Goal: Task Accomplishment & Management: Use online tool/utility

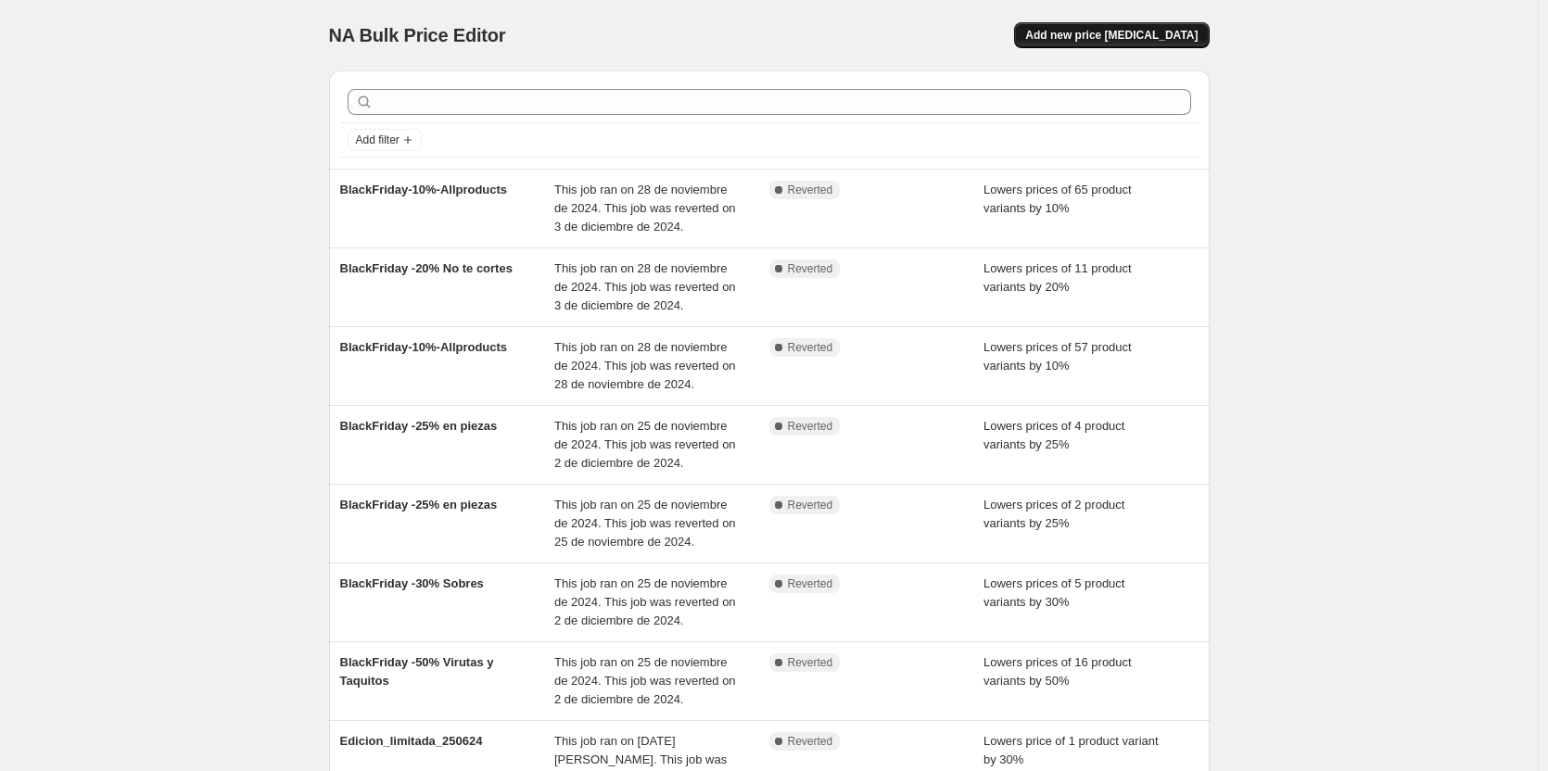
click at [1182, 39] on span "Add new price [MEDICAL_DATA]" at bounding box center [1111, 35] width 172 height 15
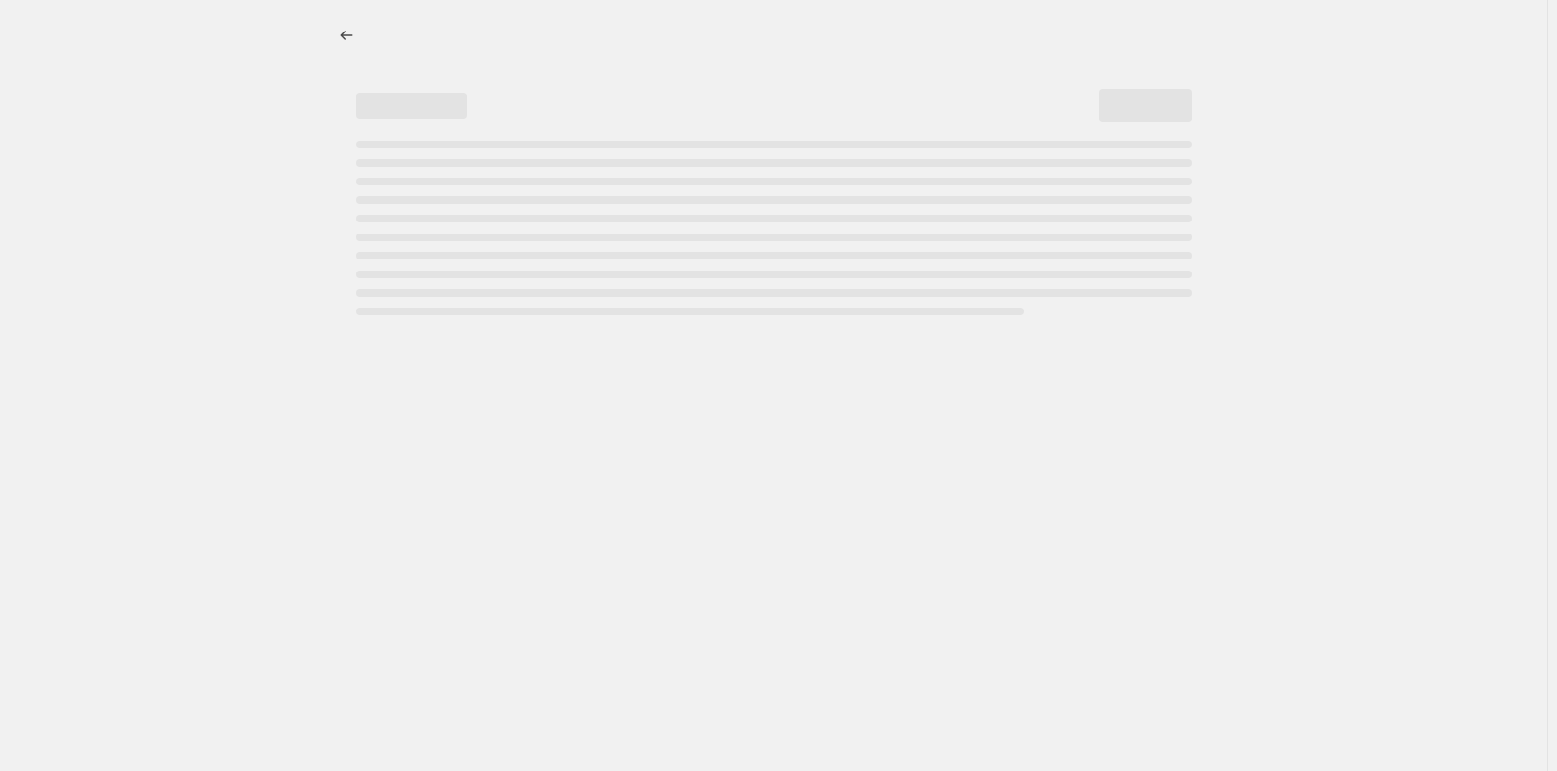
select select "percentage"
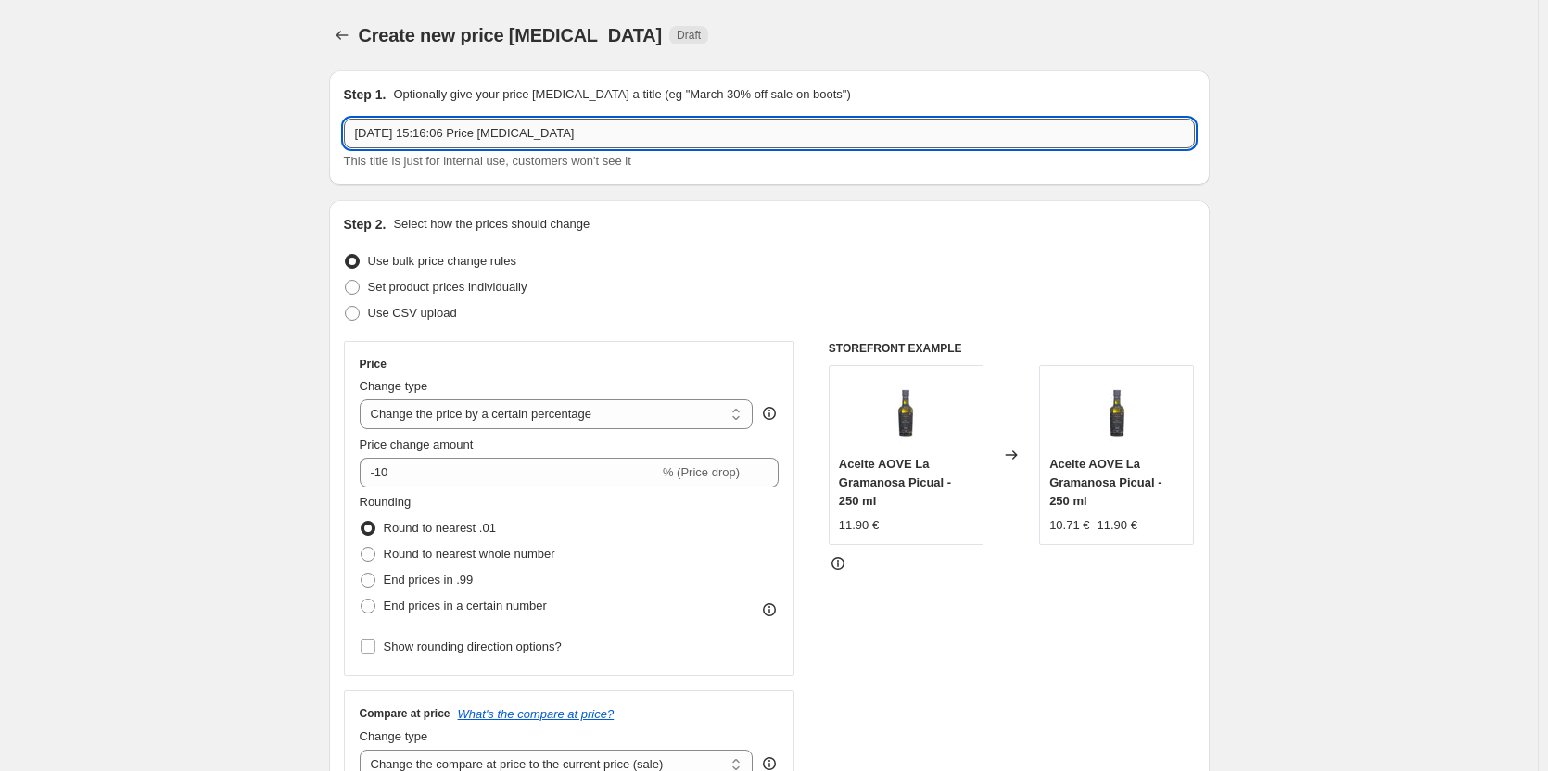
click at [579, 123] on input "[DATE] 15:16:06 Price [MEDICAL_DATA]" at bounding box center [769, 134] width 851 height 30
drag, startPoint x: 367, startPoint y: 125, endPoint x: 319, endPoint y: 125, distance: 48.2
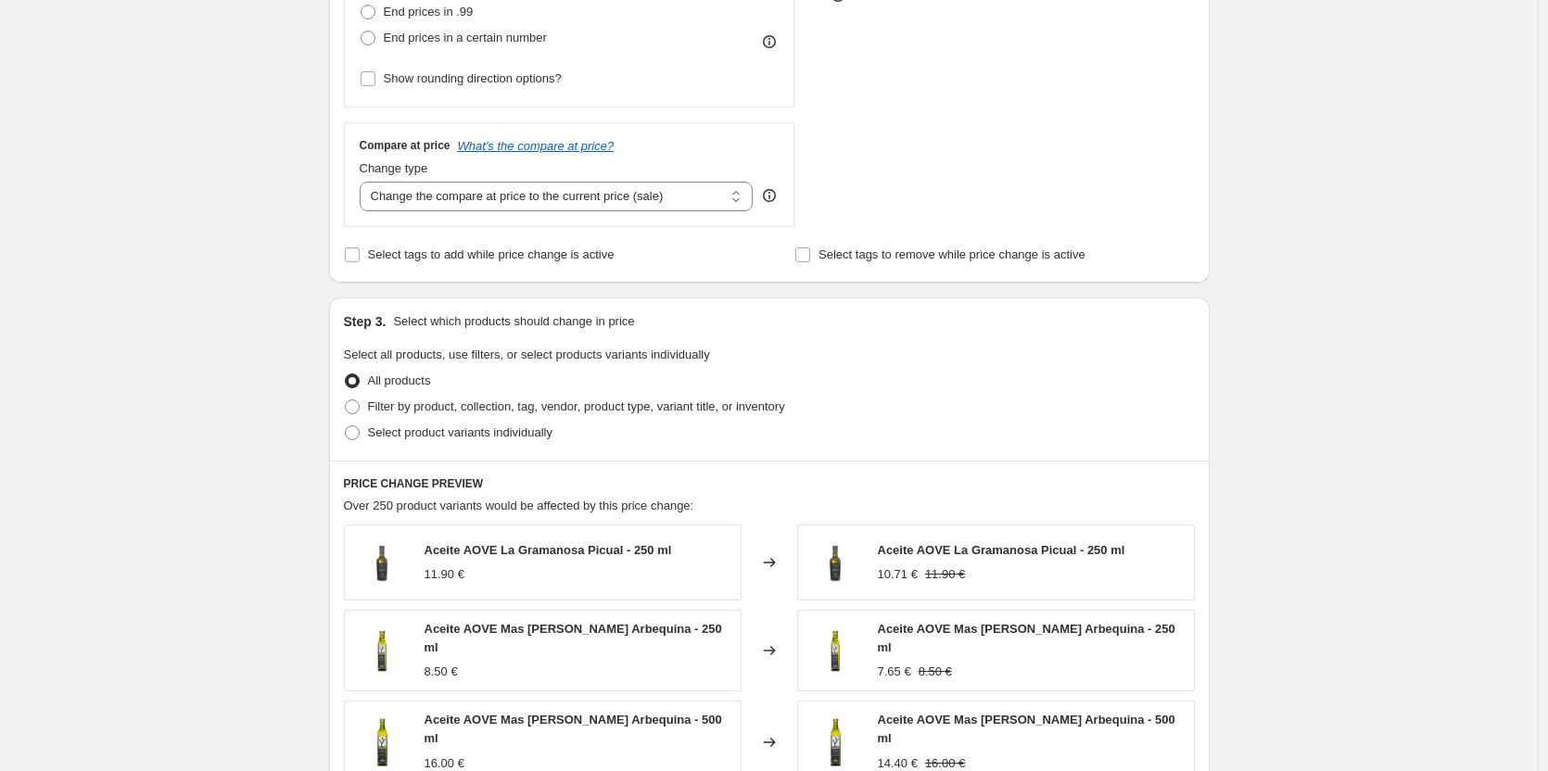
scroll to position [649, 0]
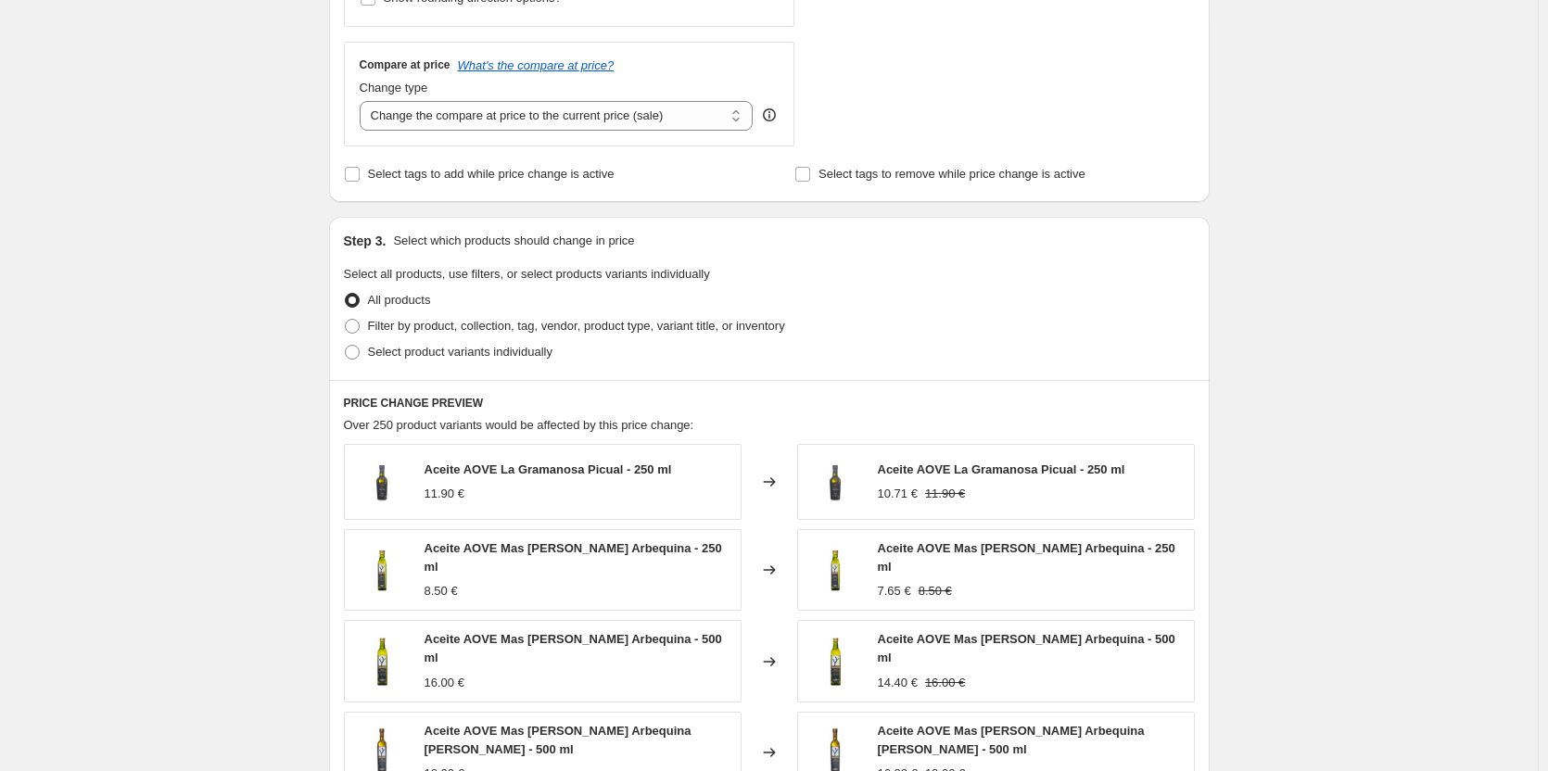
click at [539, 312] on div "All products" at bounding box center [769, 300] width 851 height 26
click at [549, 328] on span "Filter by product, collection, tag, vendor, product type, variant title, or inv…" at bounding box center [576, 326] width 417 height 14
click at [346, 320] on input "Filter by product, collection, tag, vendor, product type, variant title, or inv…" at bounding box center [345, 319] width 1 height 1
radio input "true"
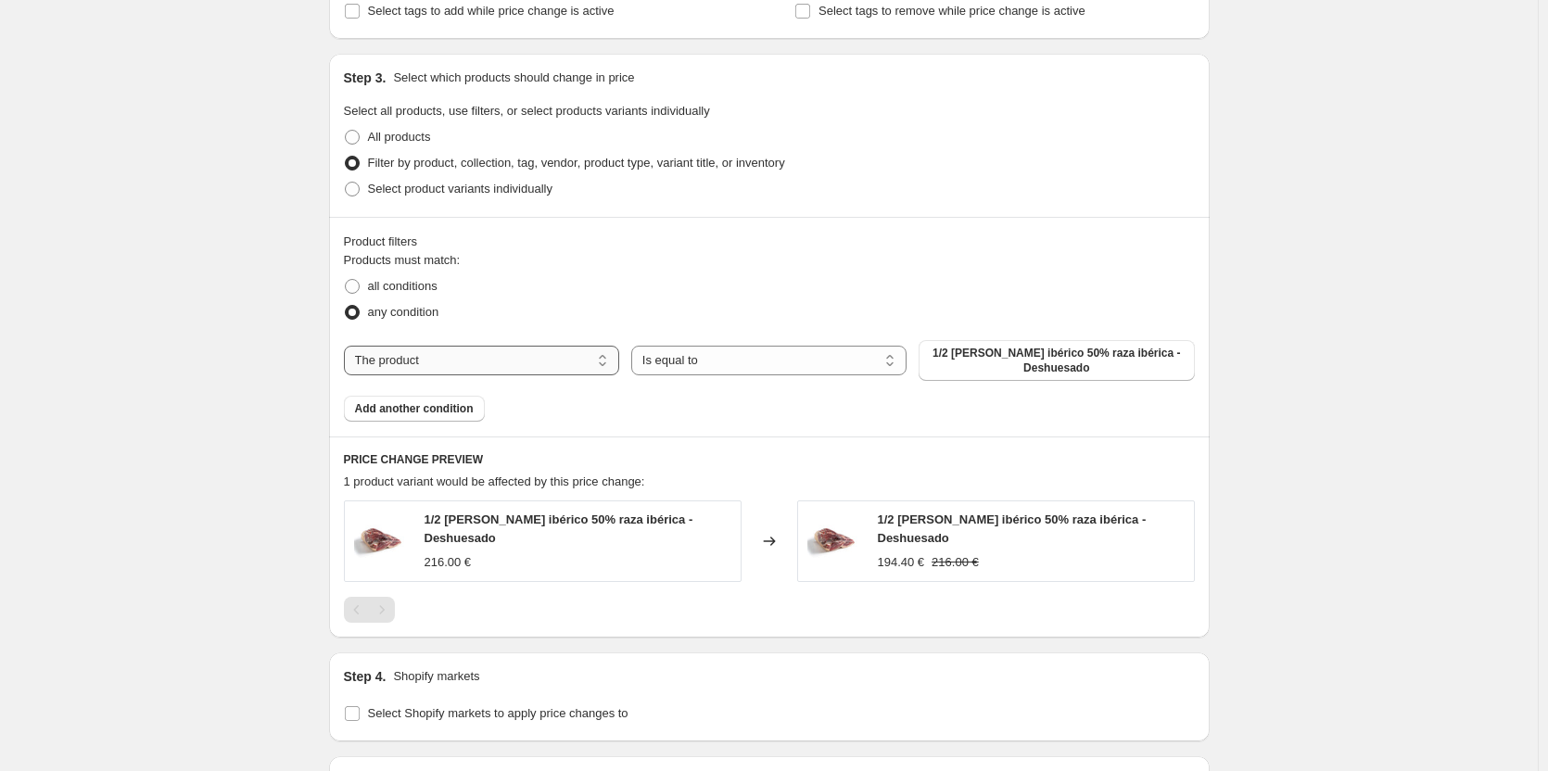
scroll to position [834, 0]
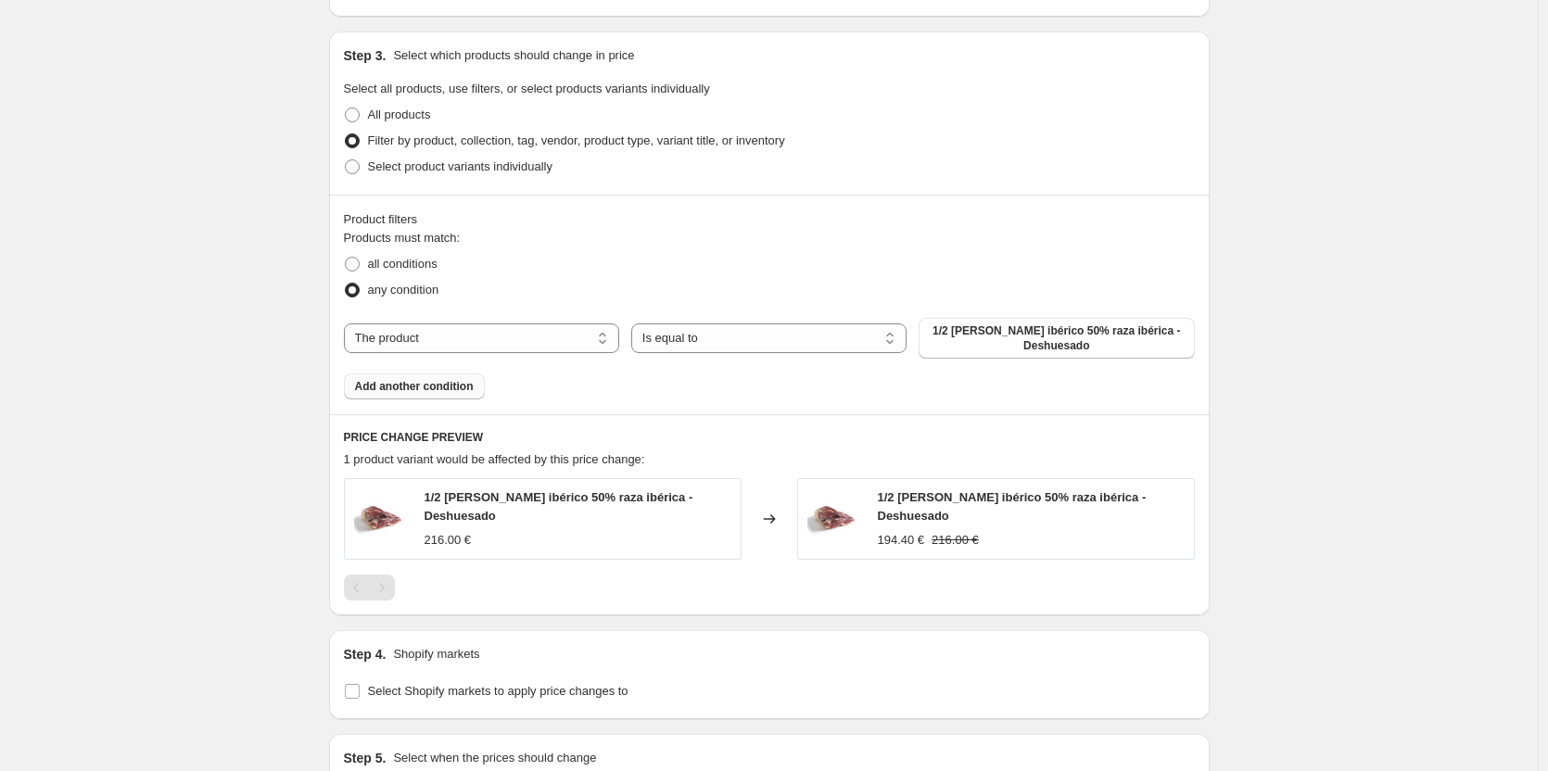
click at [403, 382] on span "Add another condition" at bounding box center [414, 386] width 119 height 15
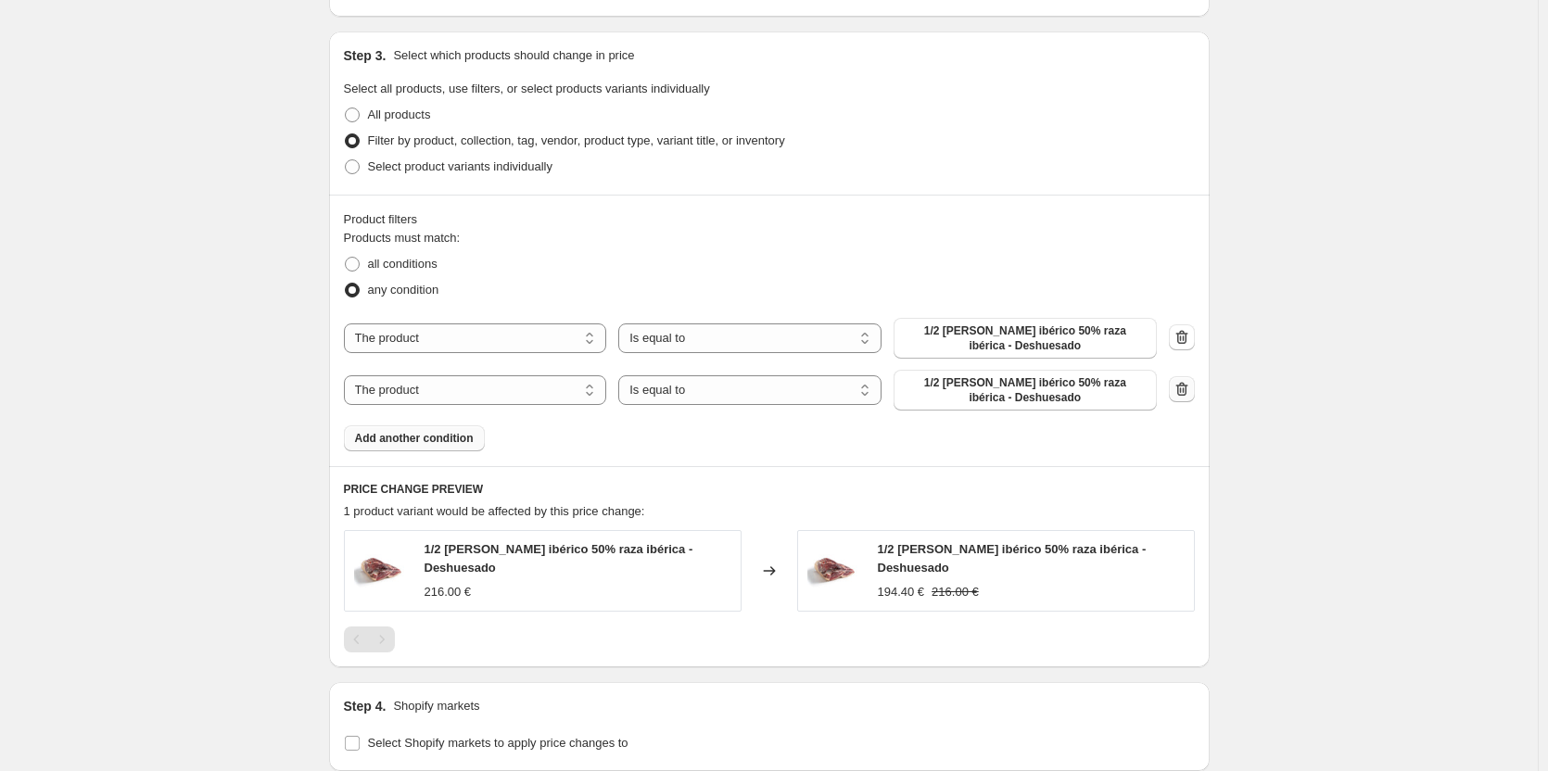
click at [1186, 387] on icon "button" at bounding box center [1182, 389] width 19 height 19
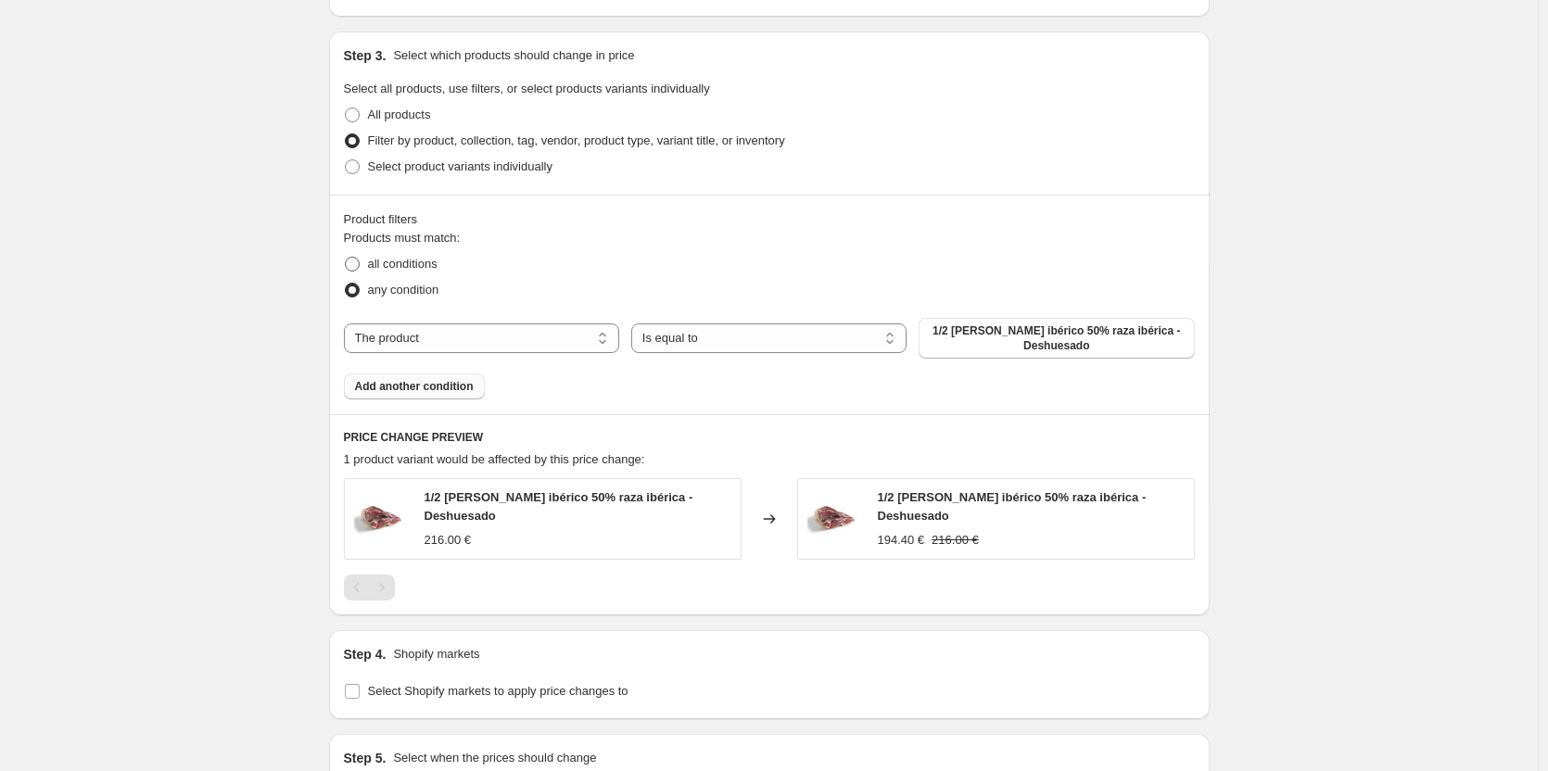
click at [419, 271] on span "all conditions" at bounding box center [403, 264] width 70 height 14
click at [346, 258] on input "all conditions" at bounding box center [345, 257] width 1 height 1
radio input "true"
click at [470, 159] on span "Select product variants individually" at bounding box center [460, 166] width 184 height 14
click at [346, 159] on input "Select product variants individually" at bounding box center [345, 159] width 1 height 1
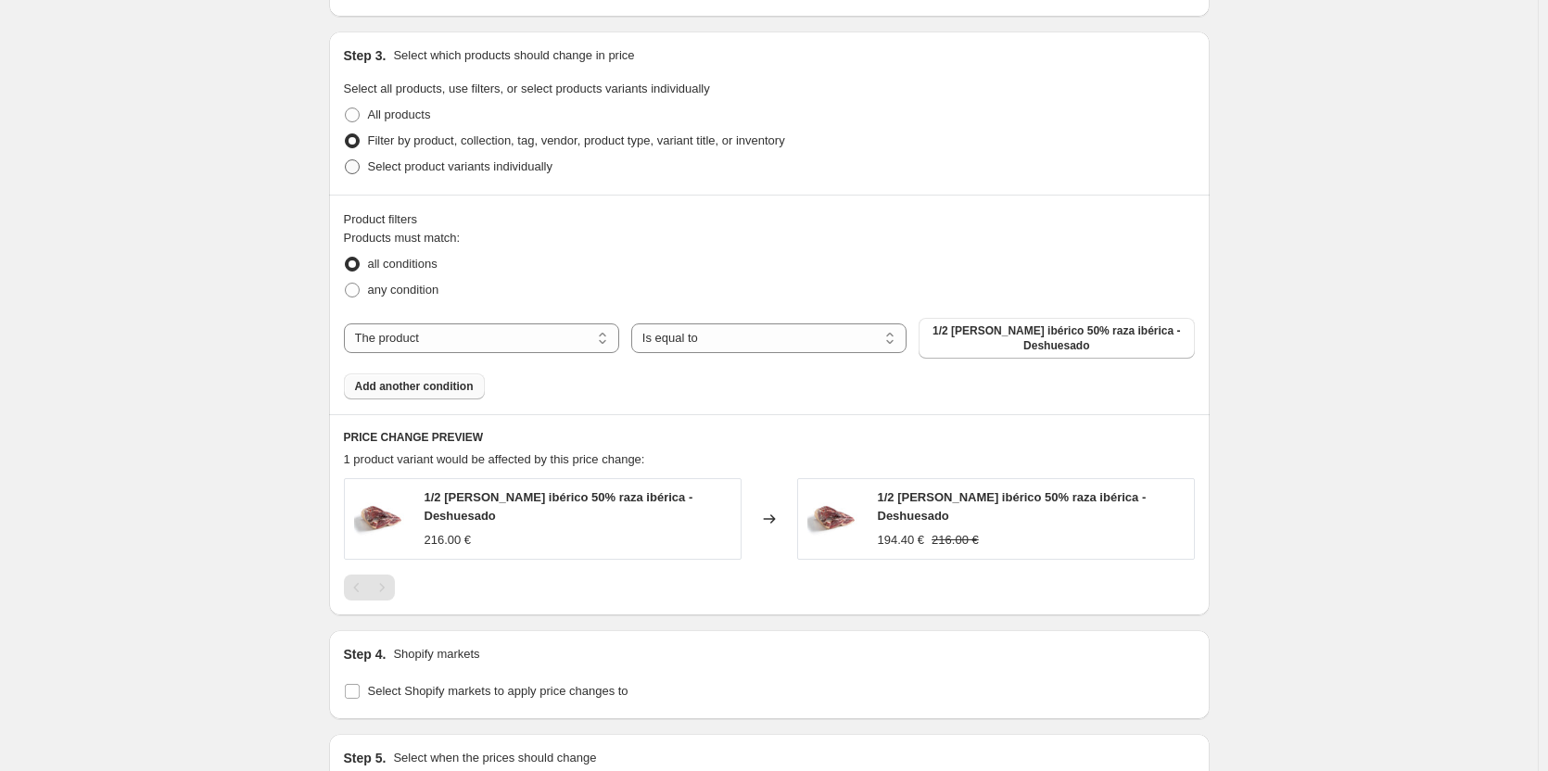
radio input "true"
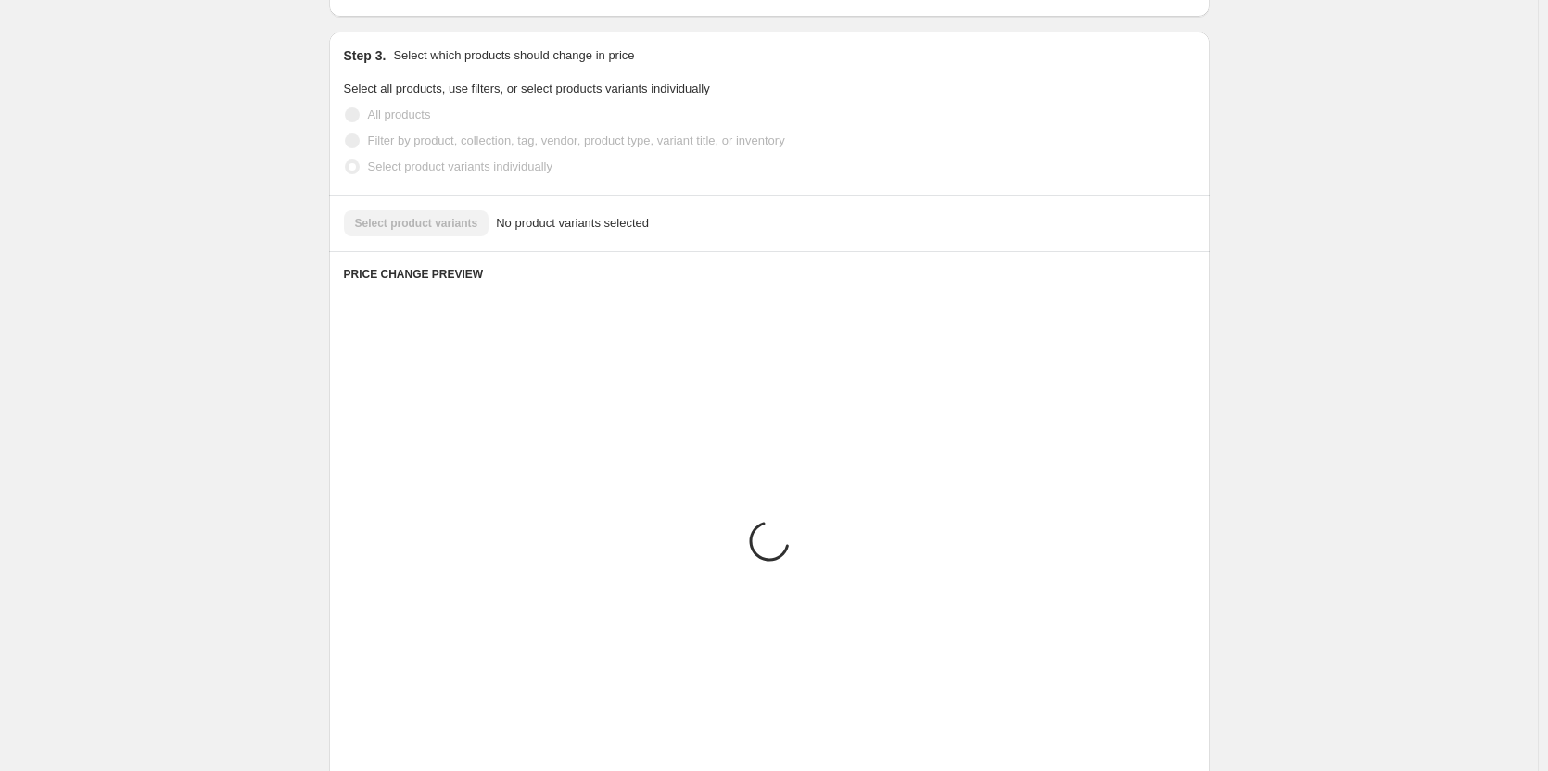
scroll to position [776, 0]
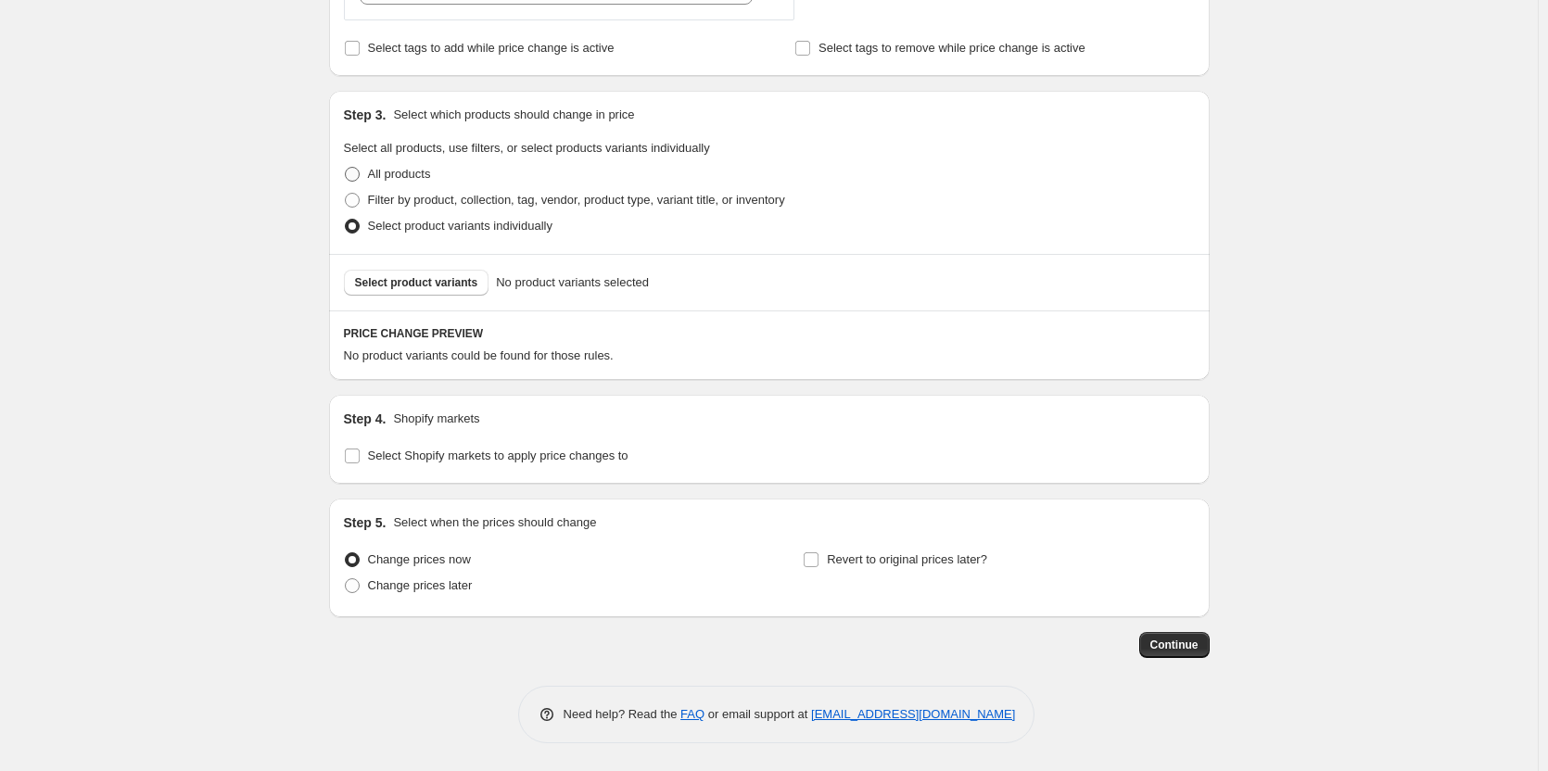
click at [426, 167] on span "All products" at bounding box center [399, 174] width 63 height 14
click at [346, 167] on input "All products" at bounding box center [345, 167] width 1 height 1
radio input "true"
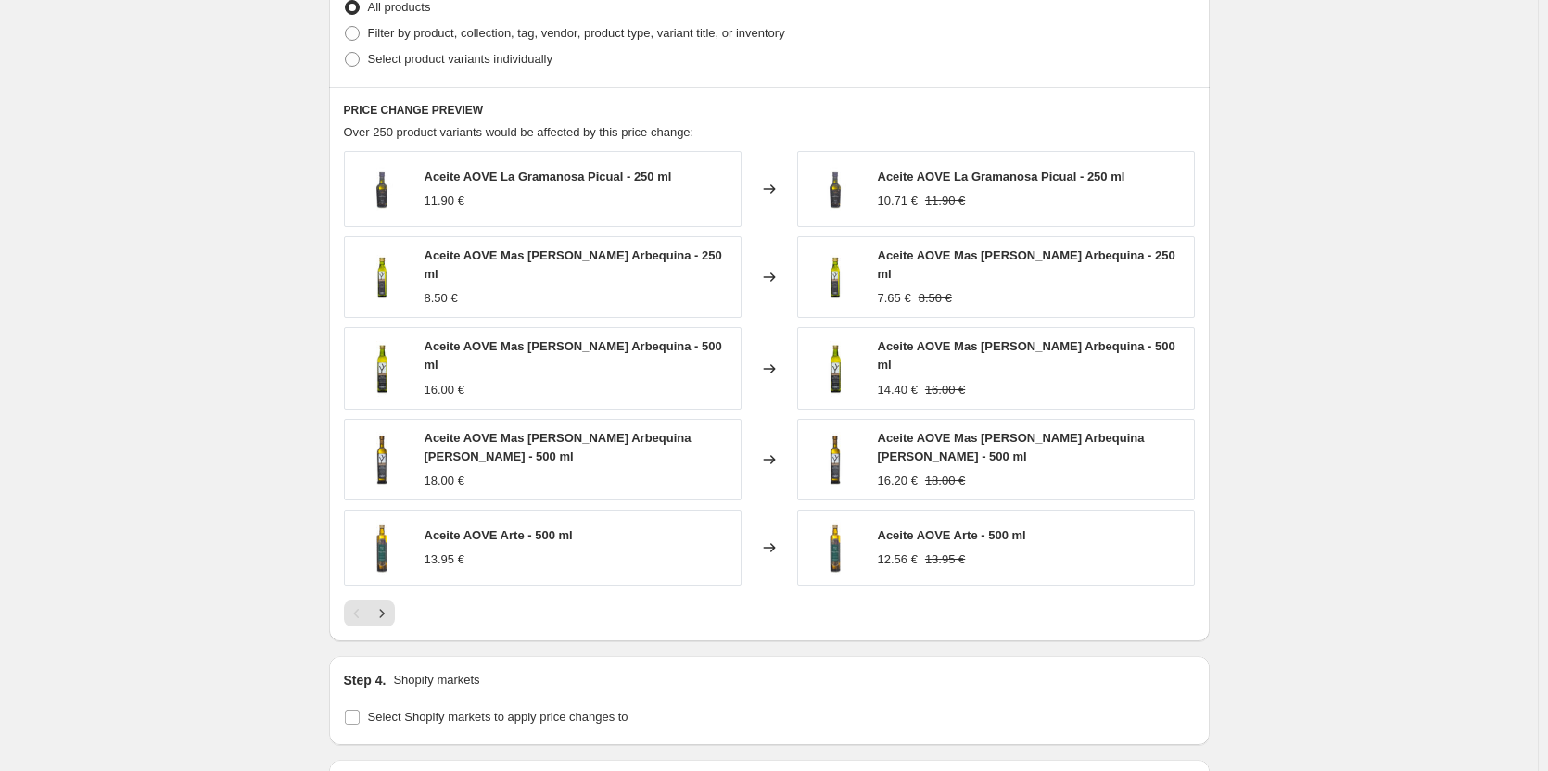
scroll to position [1054, 0]
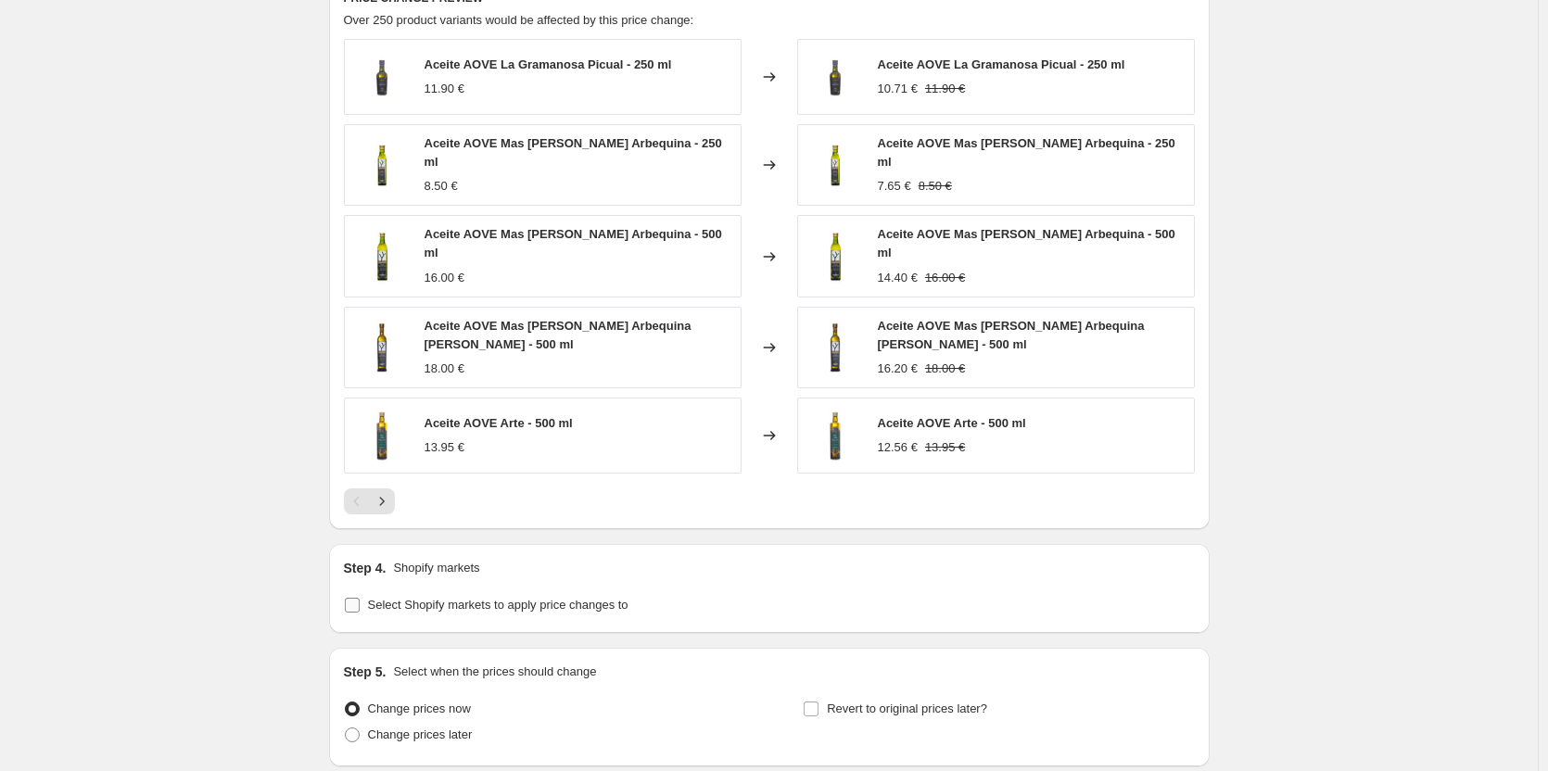
click at [553, 598] on span "Select Shopify markets to apply price changes to" at bounding box center [498, 605] width 261 height 14
click at [360, 598] on input "Select Shopify markets to apply price changes to" at bounding box center [352, 605] width 15 height 15
checkbox input "true"
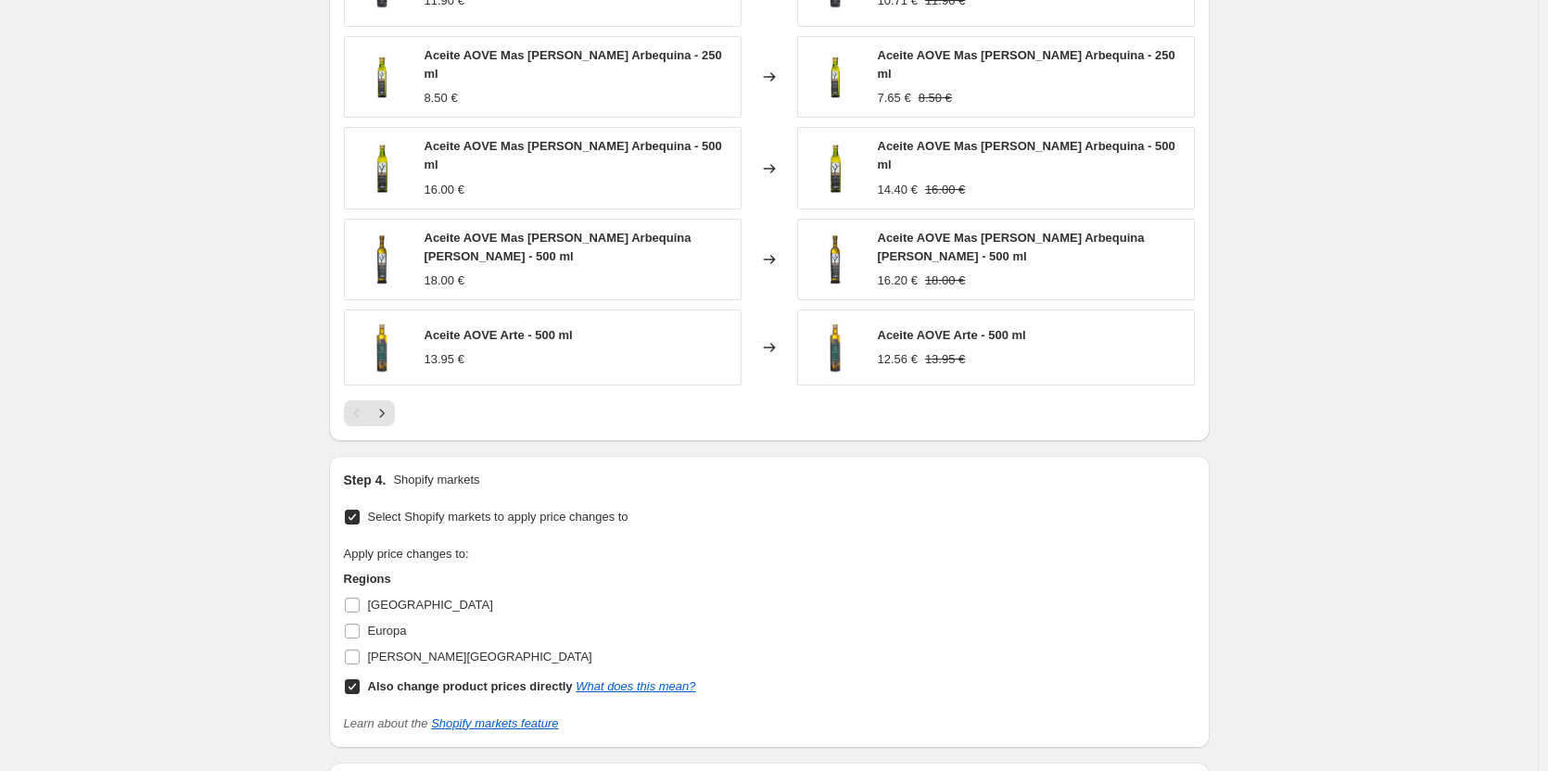
scroll to position [1147, 0]
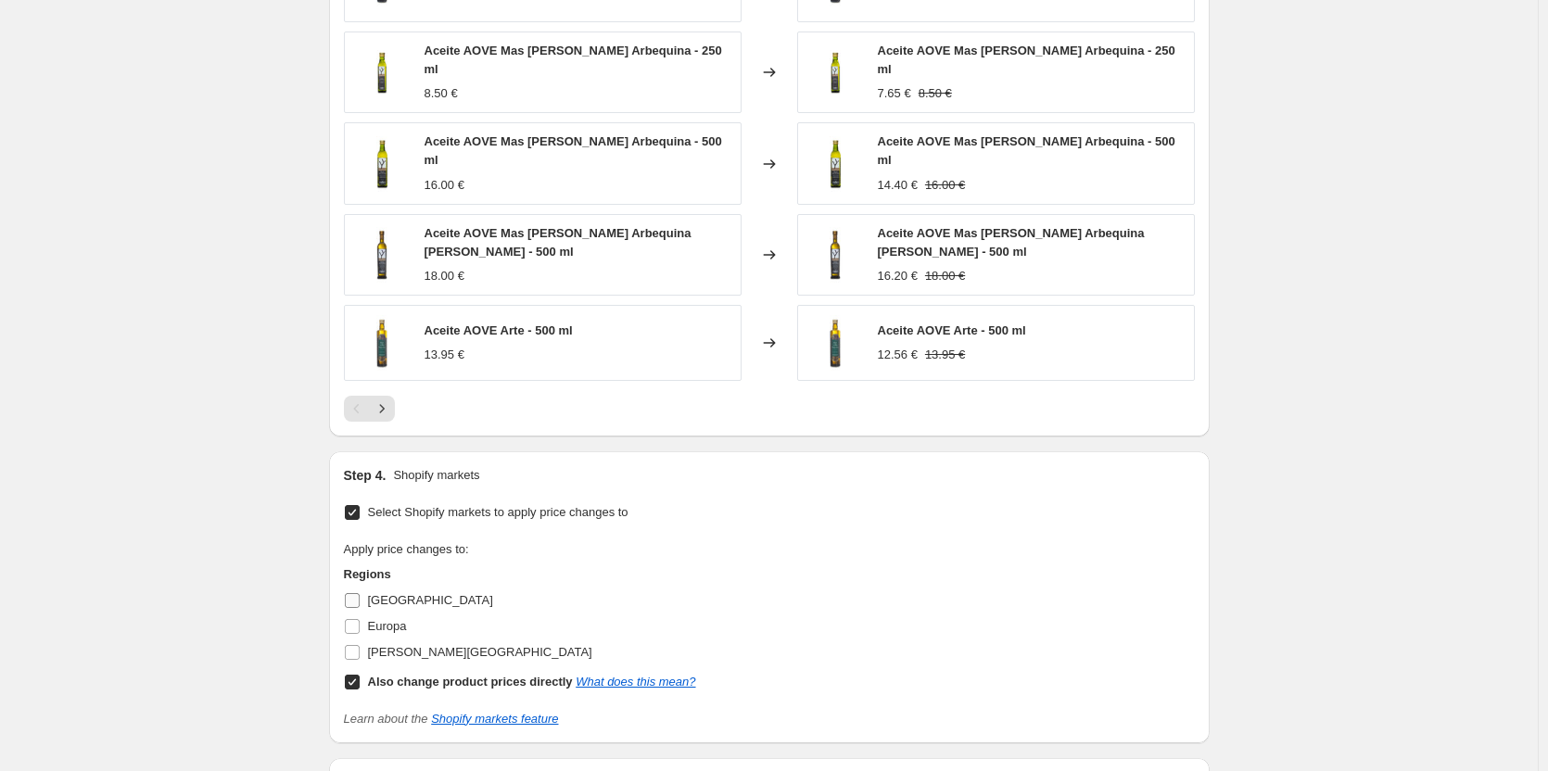
click at [388, 588] on label "[GEOGRAPHIC_DATA]" at bounding box center [418, 601] width 149 height 26
click at [360, 593] on input "[GEOGRAPHIC_DATA]" at bounding box center [352, 600] width 15 height 15
checkbox input "true"
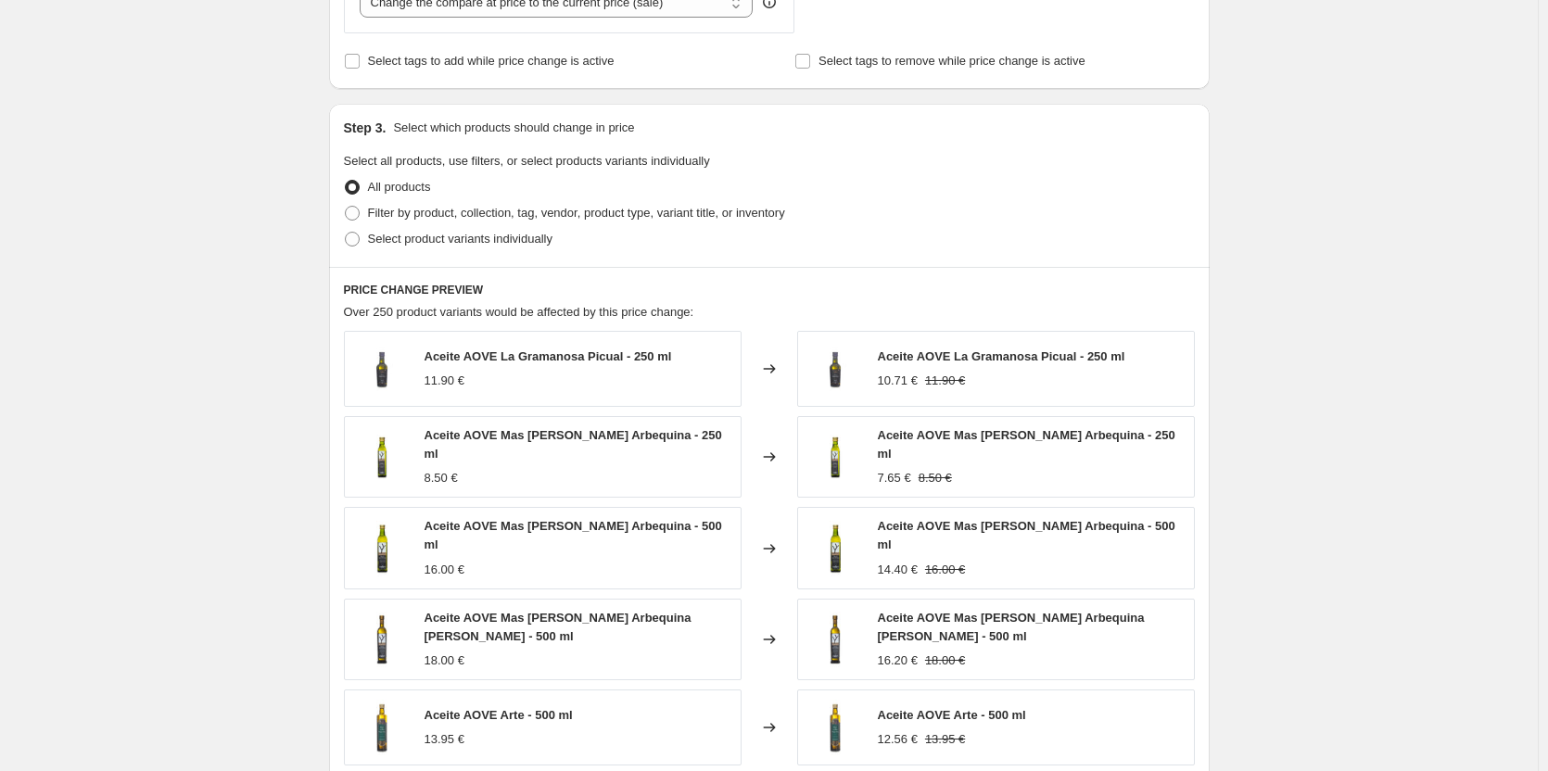
scroll to position [742, 0]
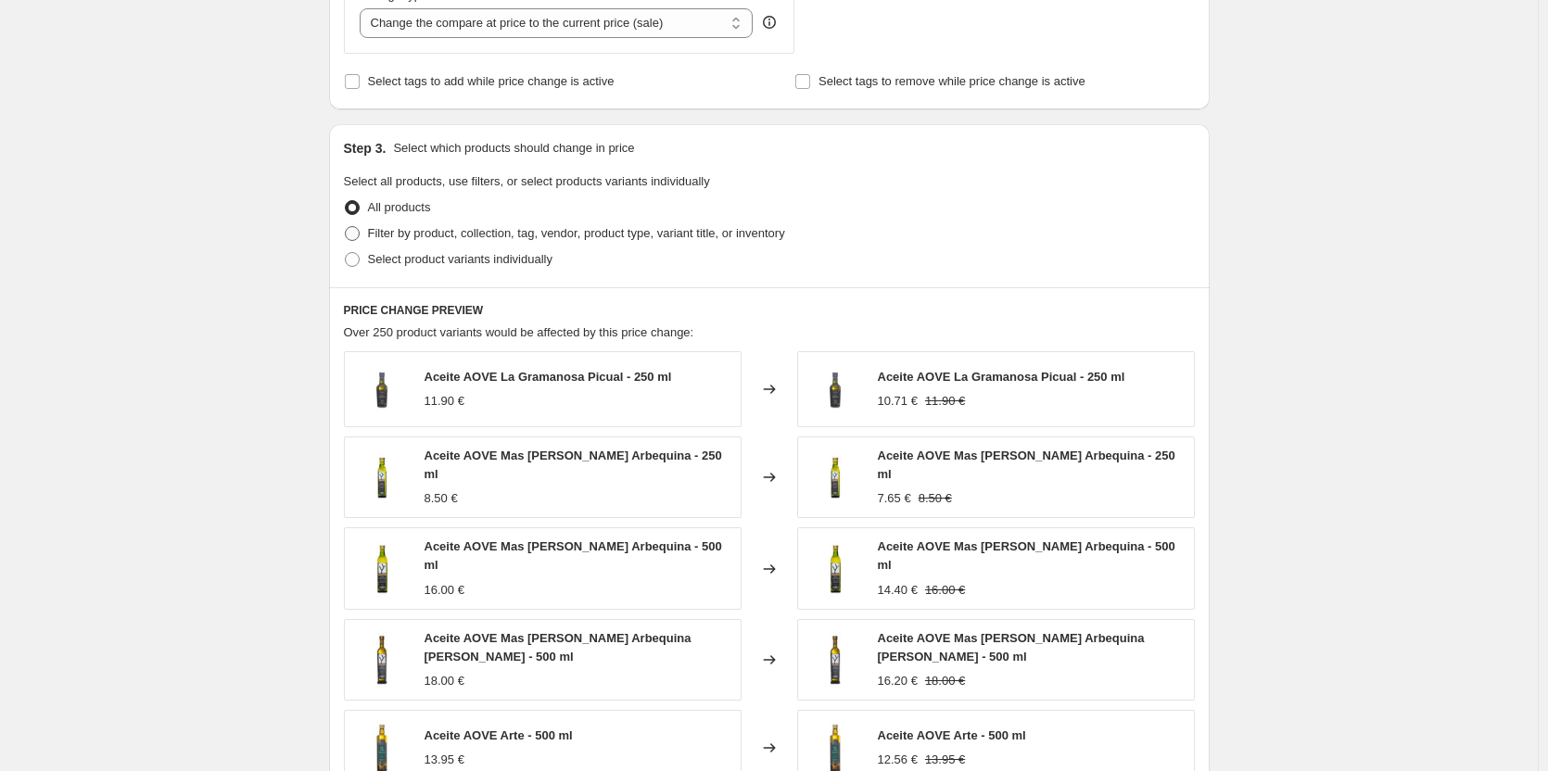
click at [476, 235] on span "Filter by product, collection, tag, vendor, product type, variant title, or inv…" at bounding box center [576, 233] width 417 height 14
click at [346, 227] on input "Filter by product, collection, tag, vendor, product type, variant title, or inv…" at bounding box center [345, 226] width 1 height 1
radio input "true"
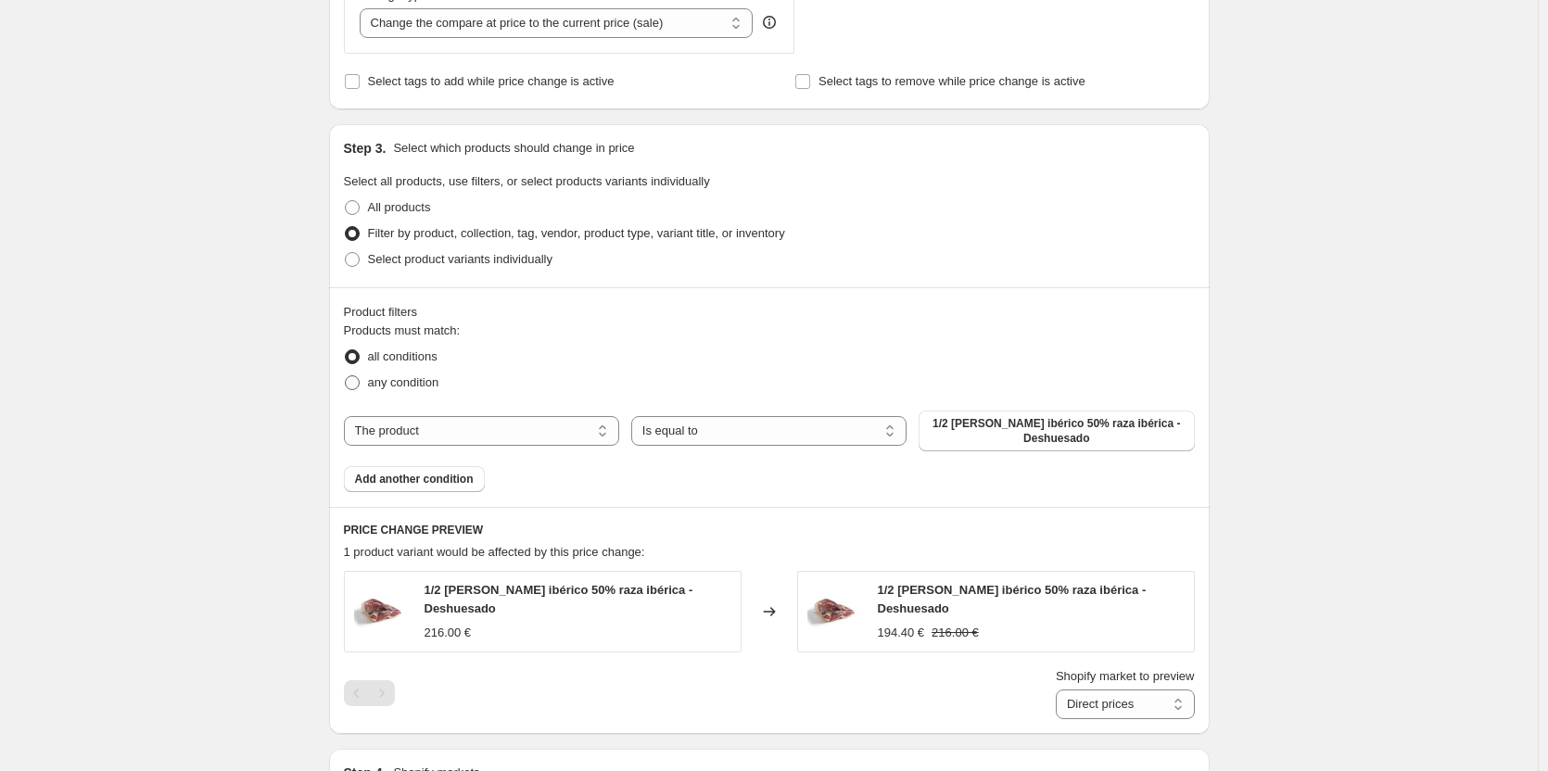
click at [399, 378] on span "any condition" at bounding box center [403, 382] width 71 height 14
click at [346, 376] on input "any condition" at bounding box center [345, 375] width 1 height 1
radio input "true"
click at [397, 362] on span "all conditions" at bounding box center [403, 357] width 70 height 14
click at [346, 350] on input "all conditions" at bounding box center [345, 350] width 1 height 1
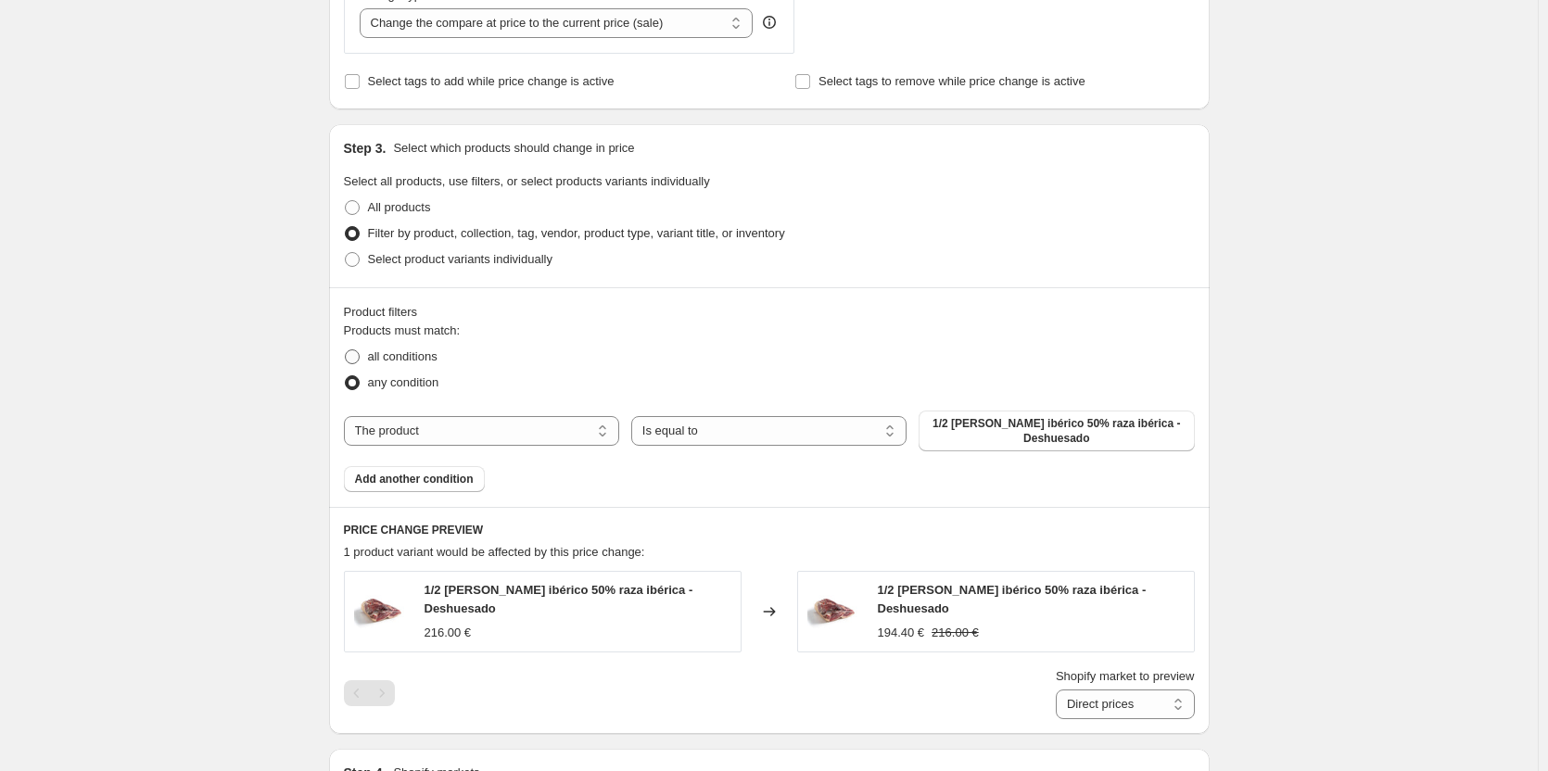
radio input "true"
click at [470, 489] on button "Add another condition" at bounding box center [414, 479] width 141 height 26
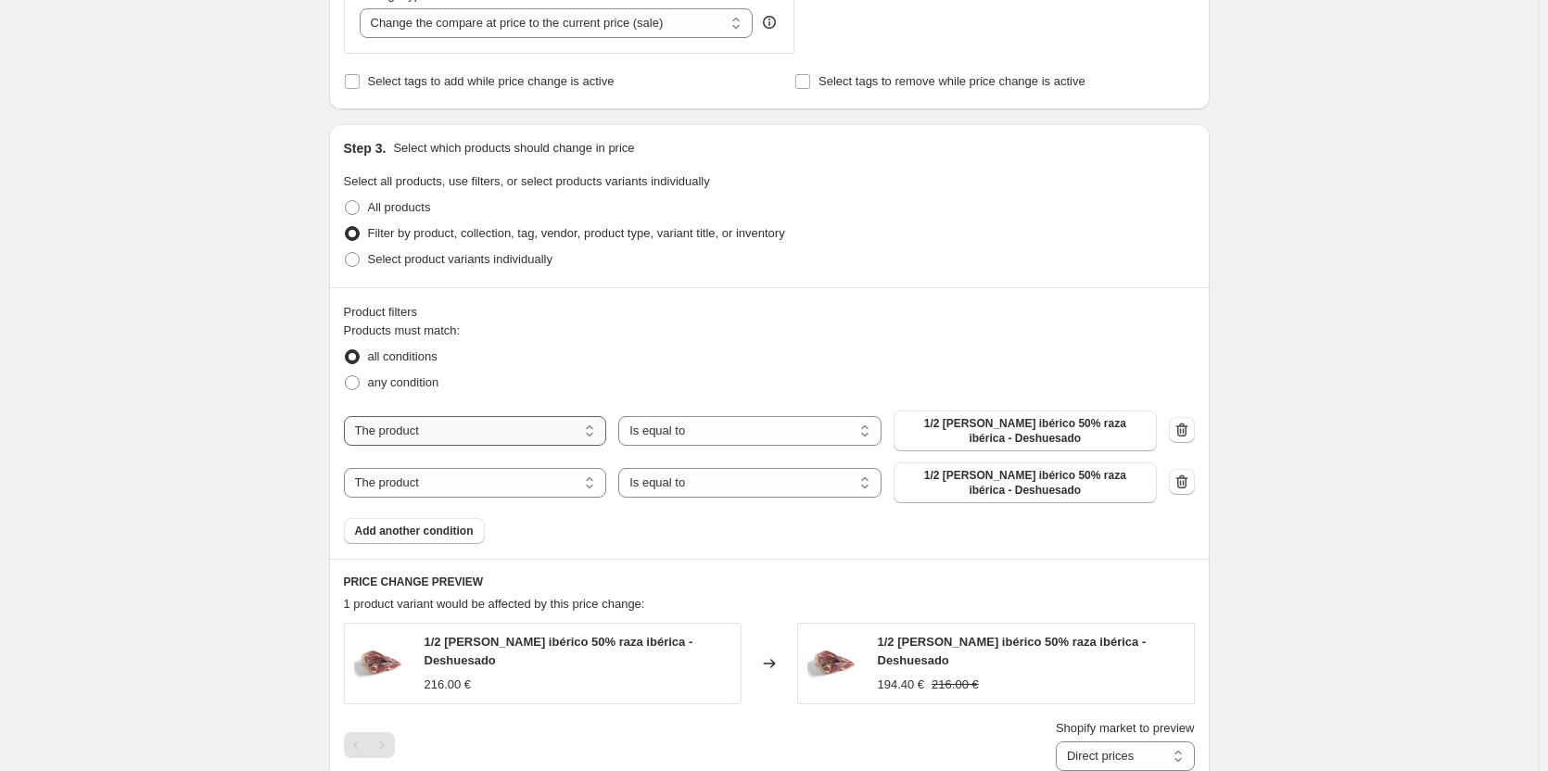
click at [456, 434] on select "The product The product's collection The product's tag The product's vendor The…" at bounding box center [475, 431] width 263 height 30
select select "product_type"
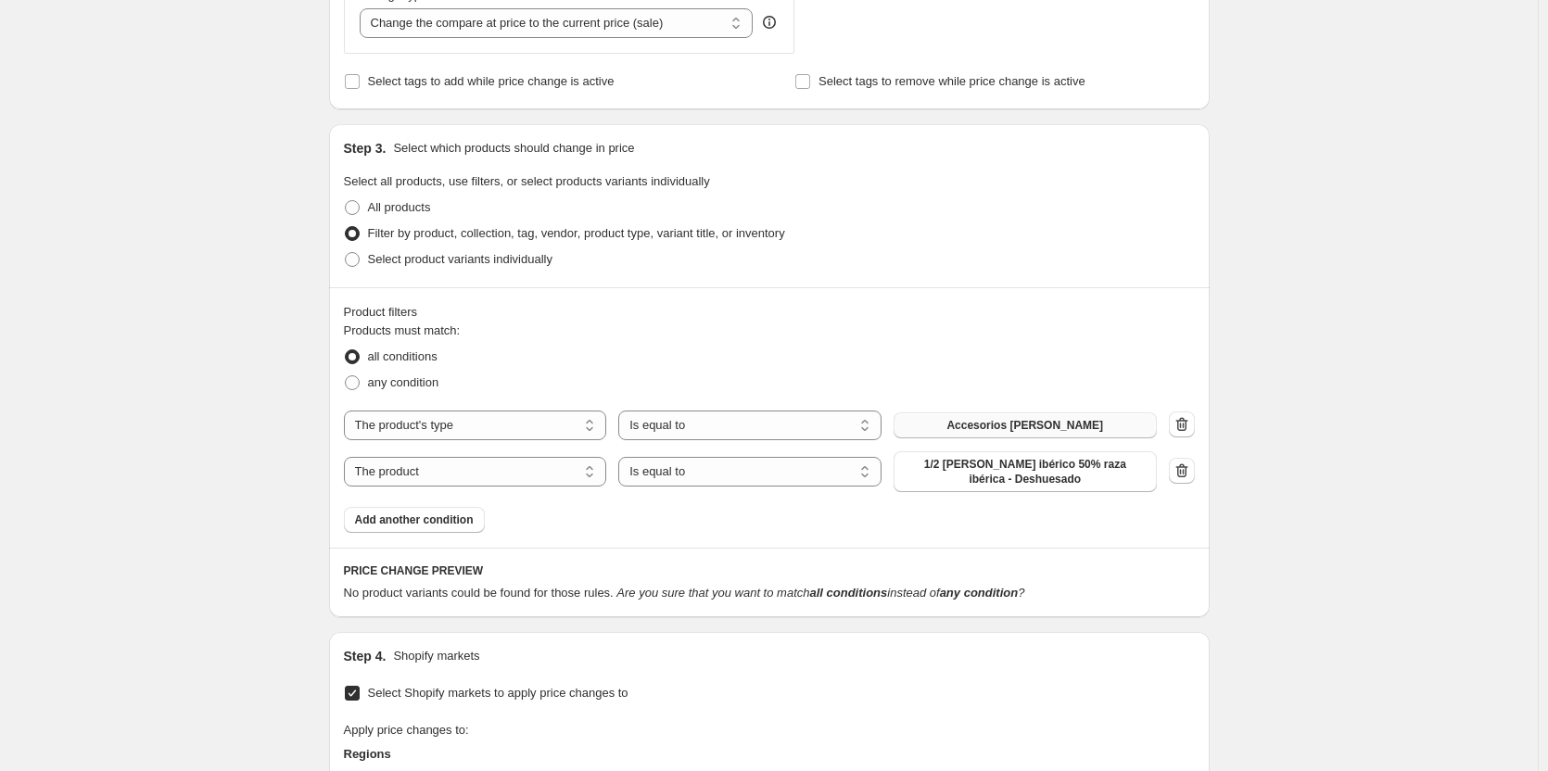
click at [984, 439] on button "Accesorios [PERSON_NAME]" at bounding box center [1025, 426] width 263 height 26
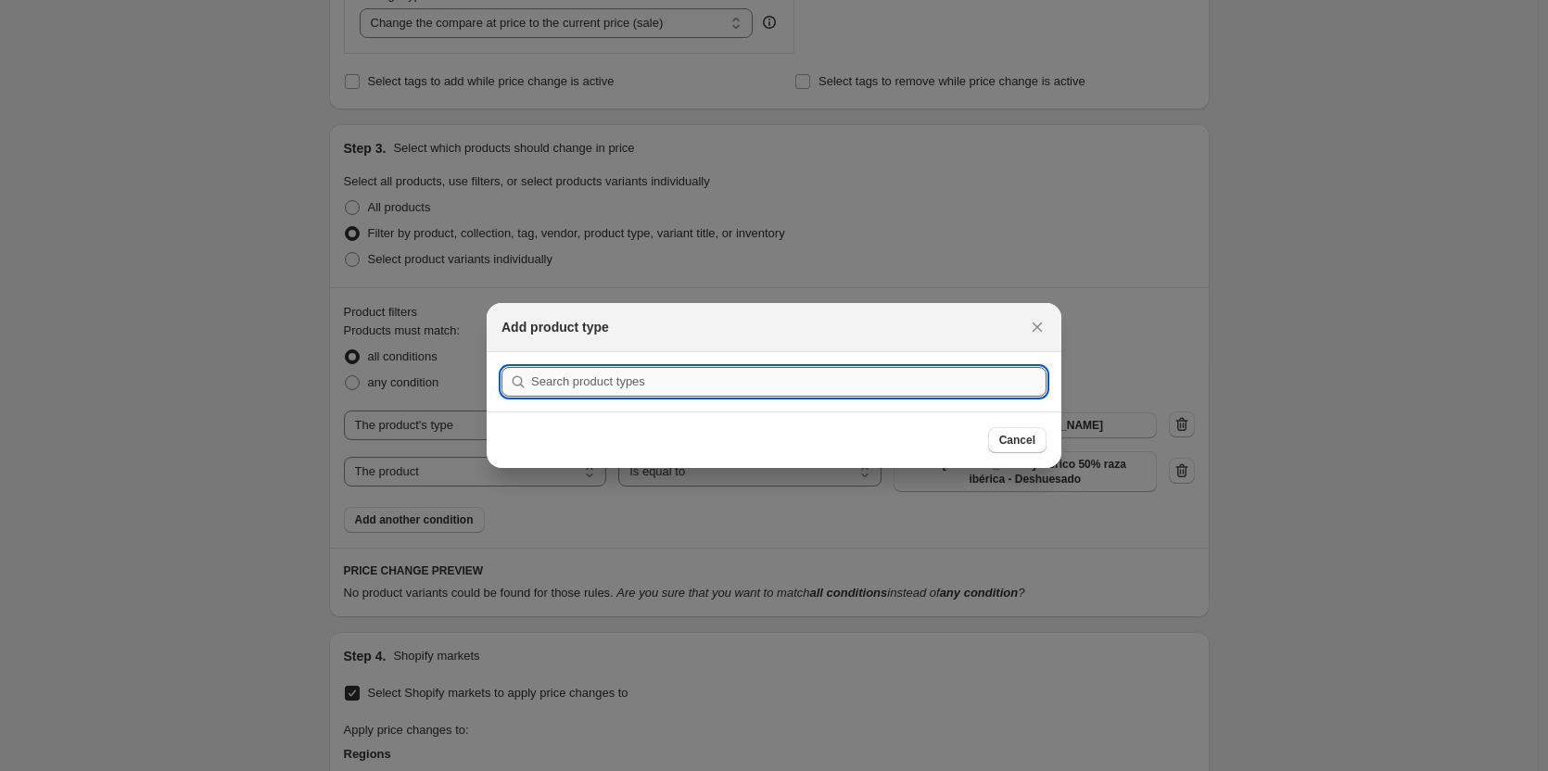
click at [925, 371] on input ":r2u:" at bounding box center [788, 382] width 515 height 30
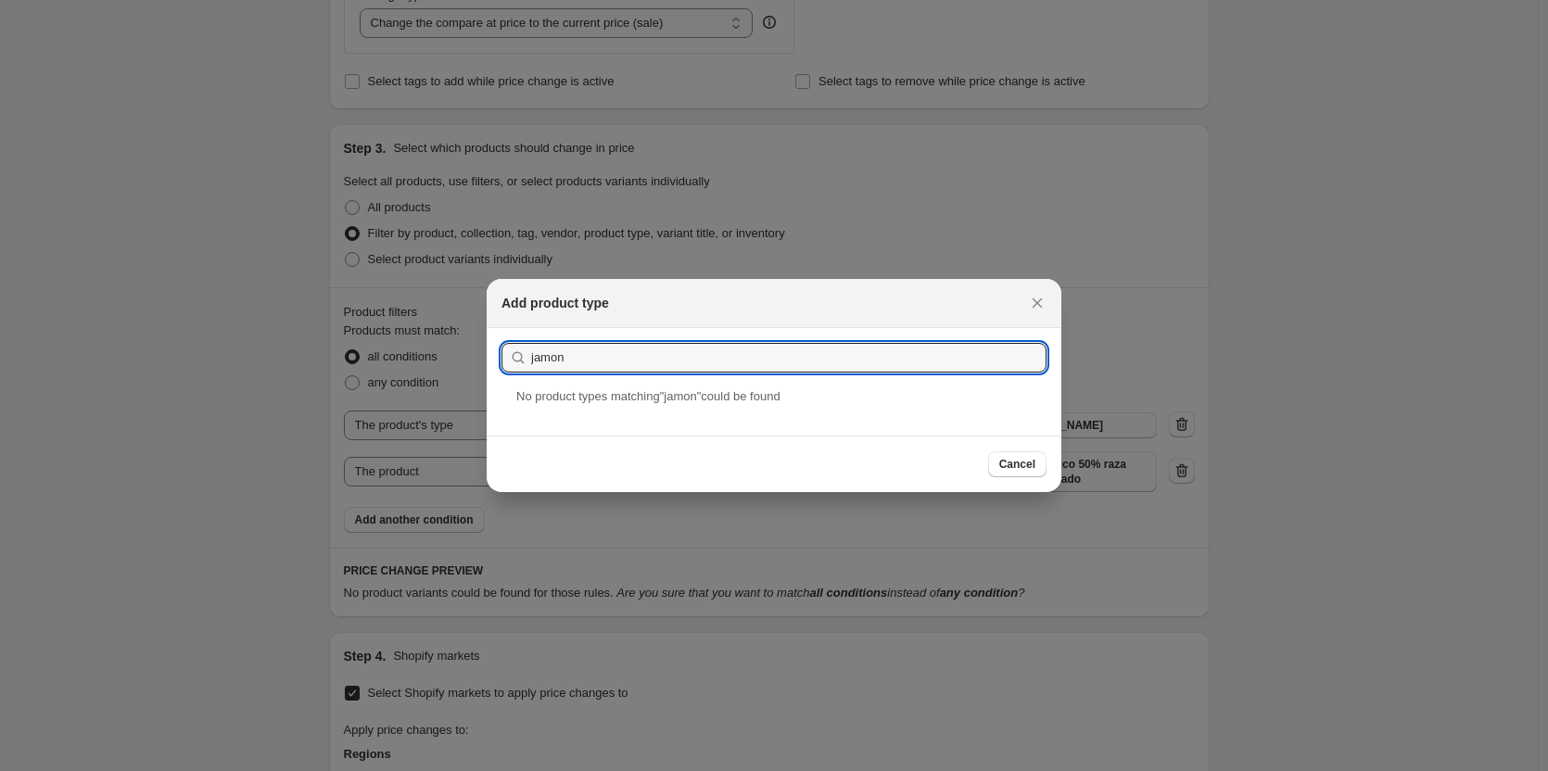
drag, startPoint x: 913, startPoint y: 362, endPoint x: 443, endPoint y: 342, distance: 470.5
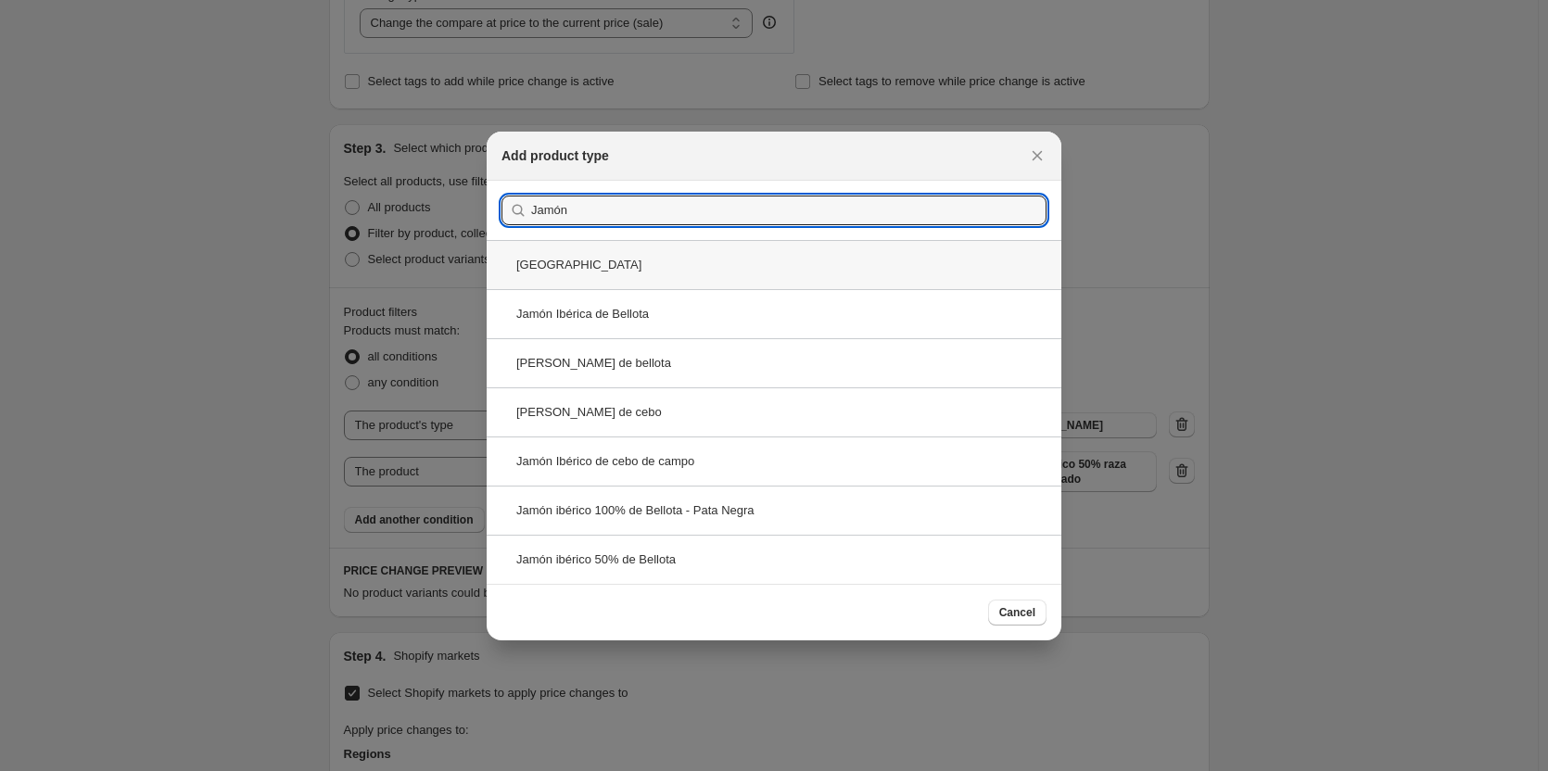
type input "Jamón"
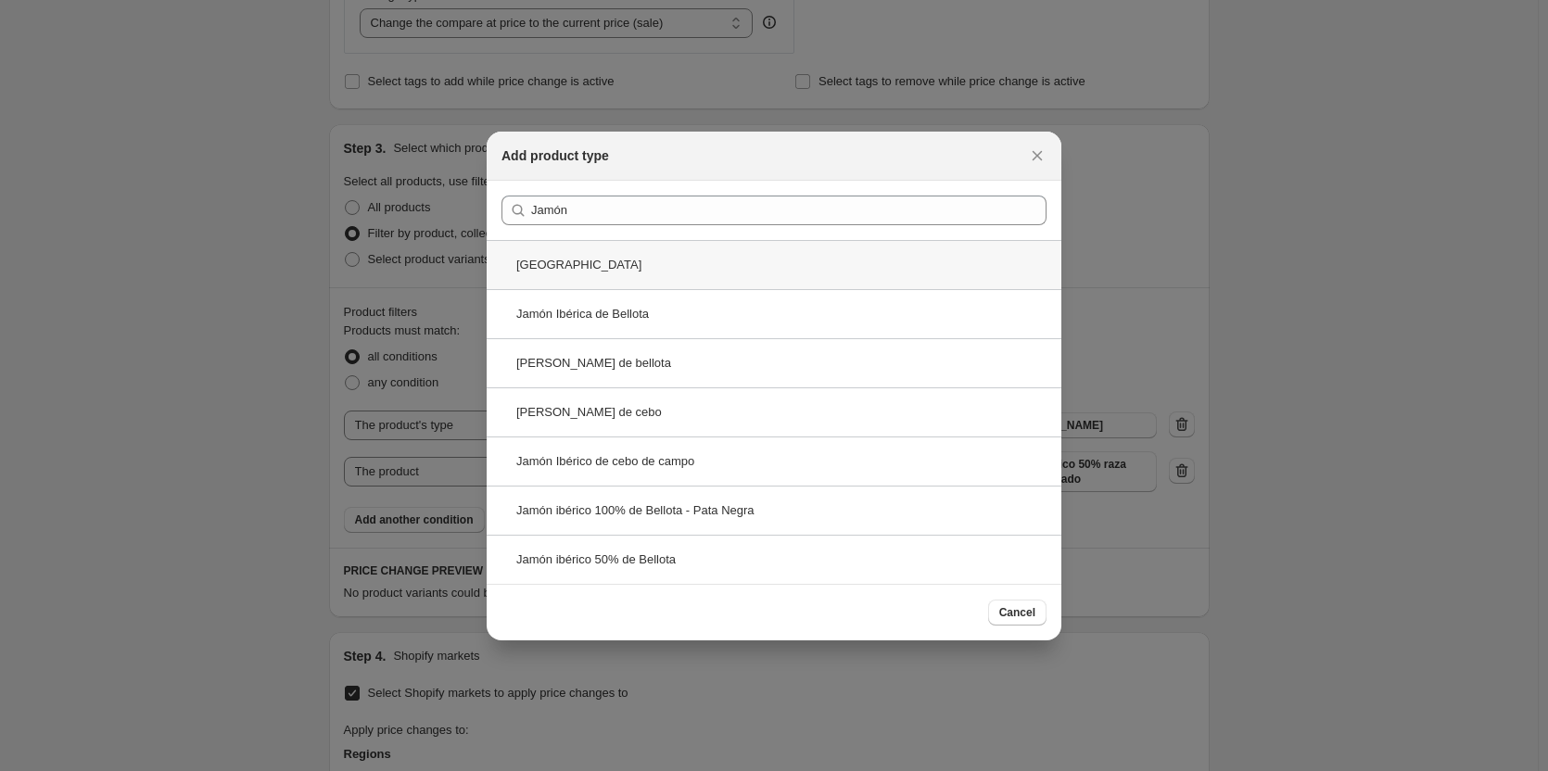
click at [644, 278] on div "[GEOGRAPHIC_DATA]" at bounding box center [774, 264] width 575 height 49
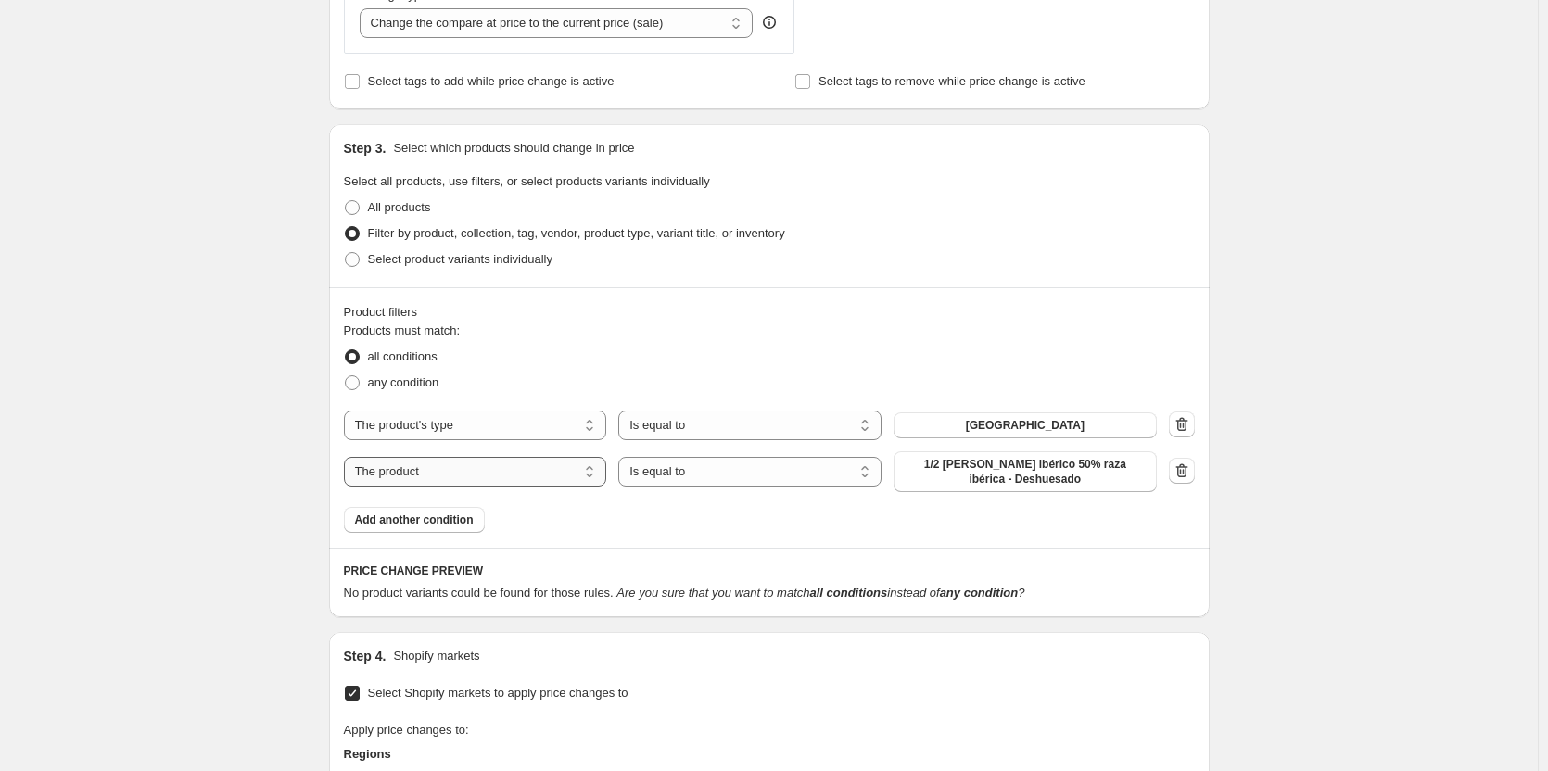
click at [520, 480] on select "The product The product's collection The product's tag The product's vendor The…" at bounding box center [475, 472] width 263 height 30
select select "product_type"
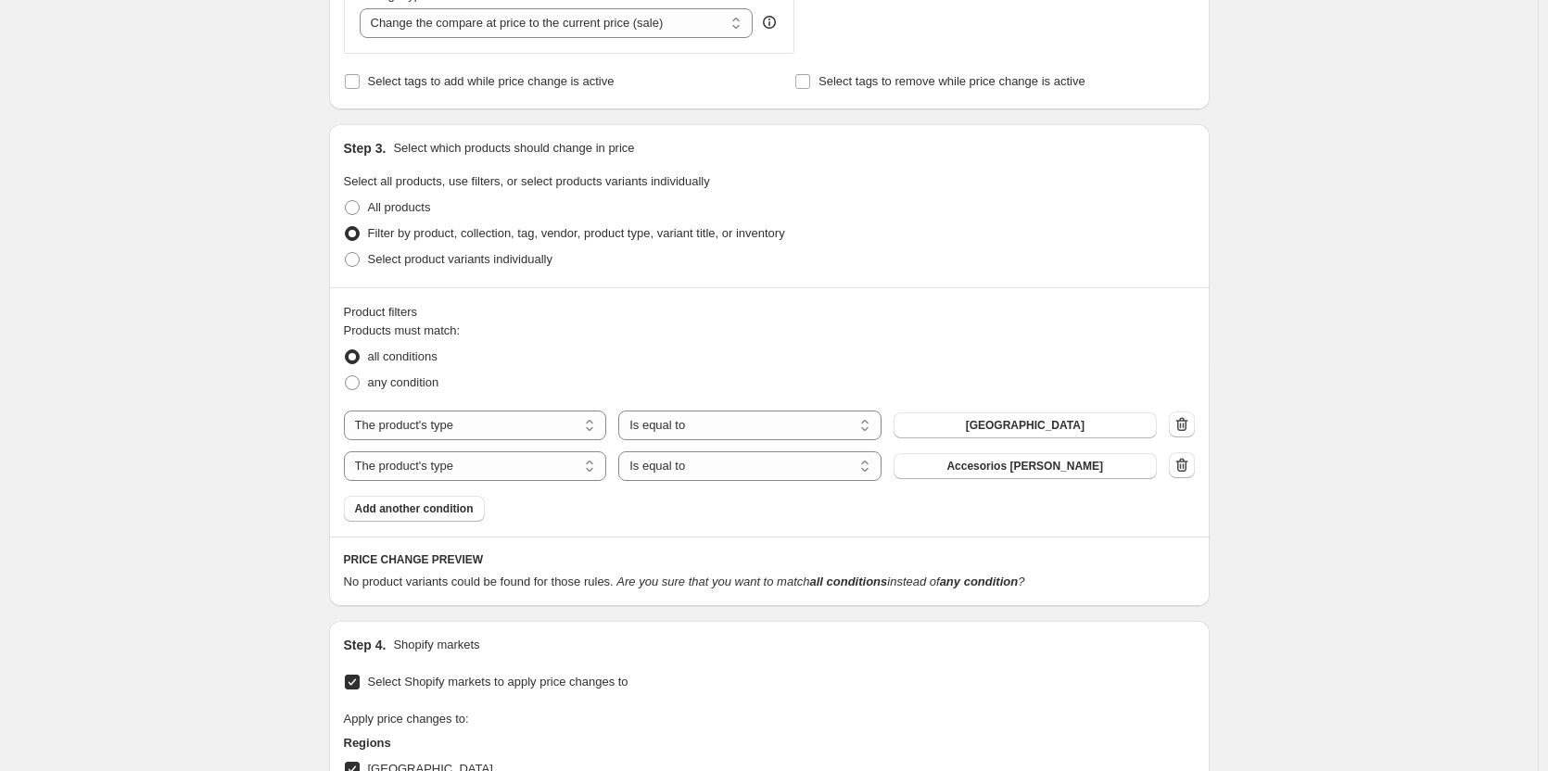
click at [947, 467] on button "Accesorios [PERSON_NAME]" at bounding box center [1025, 466] width 263 height 26
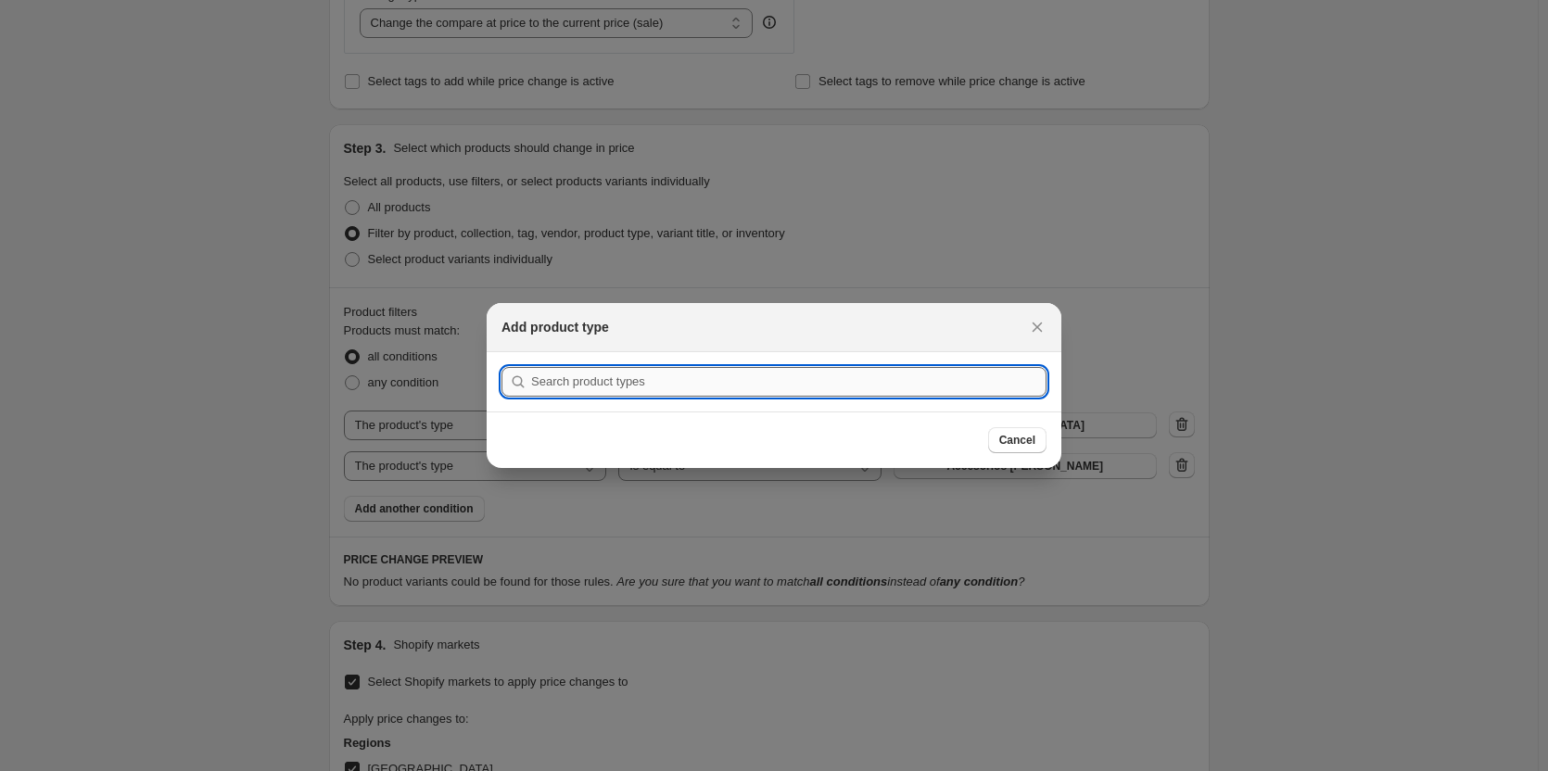
click at [824, 376] on input ":r33:" at bounding box center [788, 382] width 515 height 30
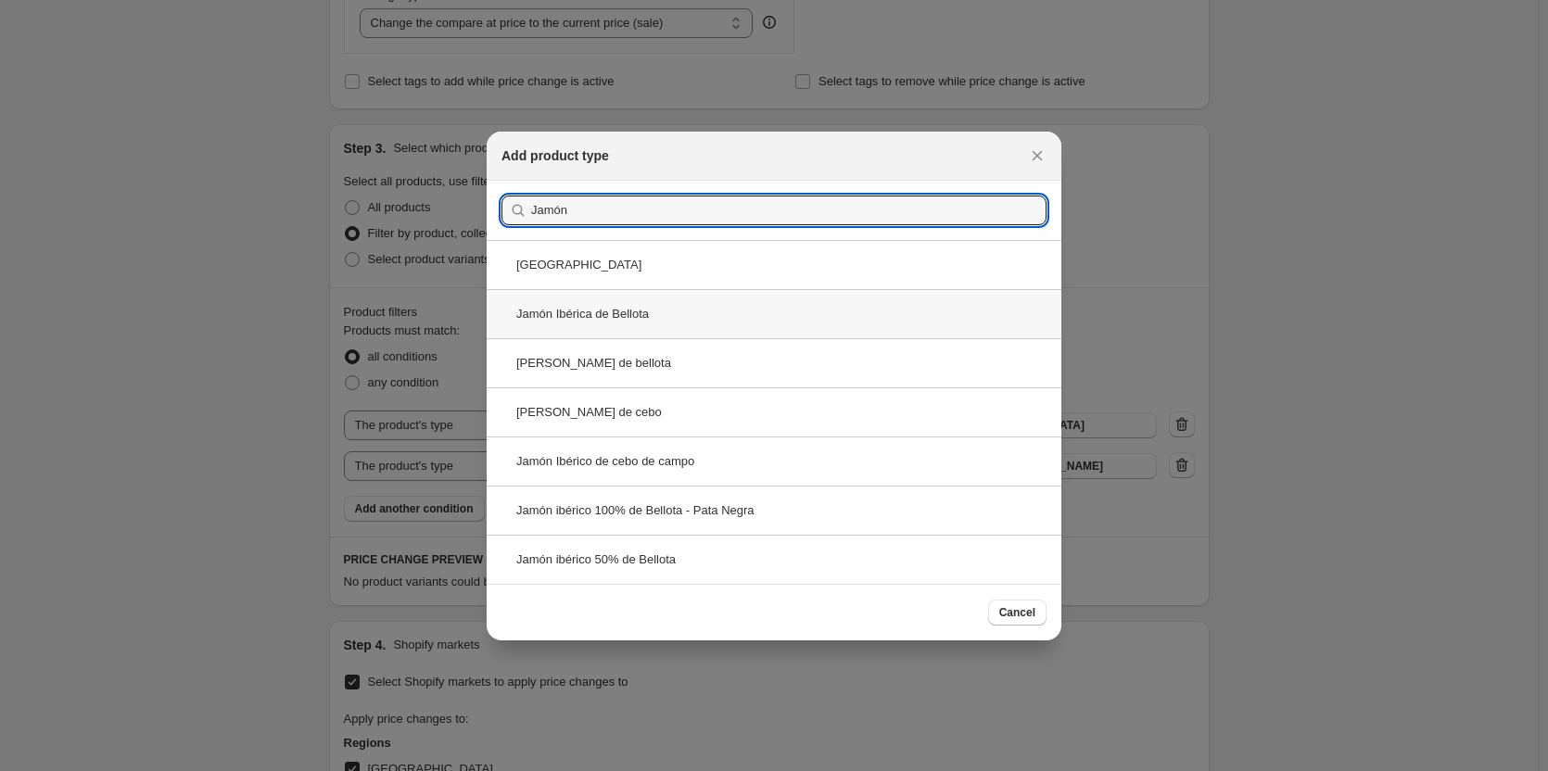
type input "Jamón"
click at [784, 299] on div "Jamón Ibérica de Bellota" at bounding box center [774, 313] width 575 height 49
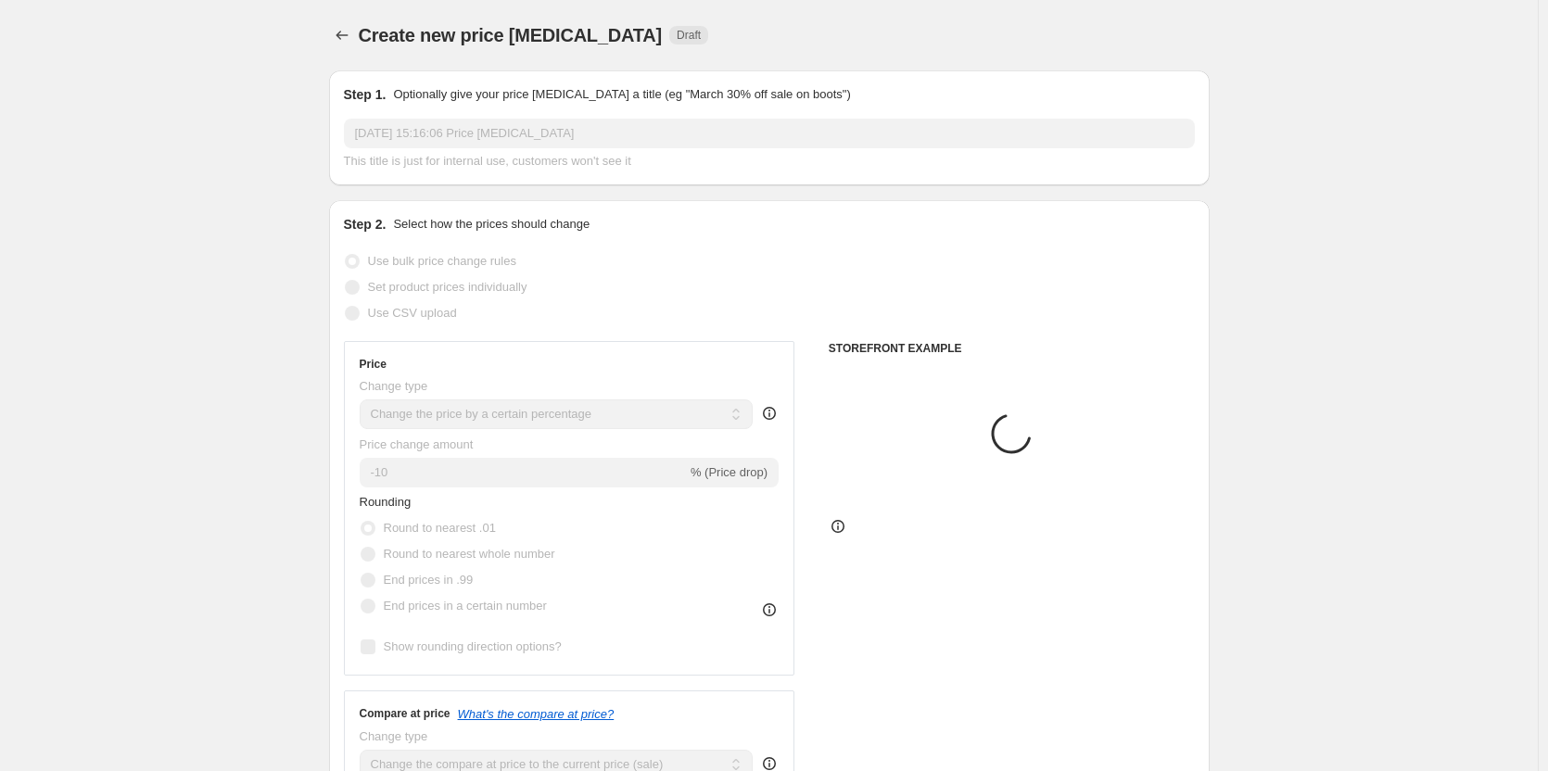
scroll to position [742, 0]
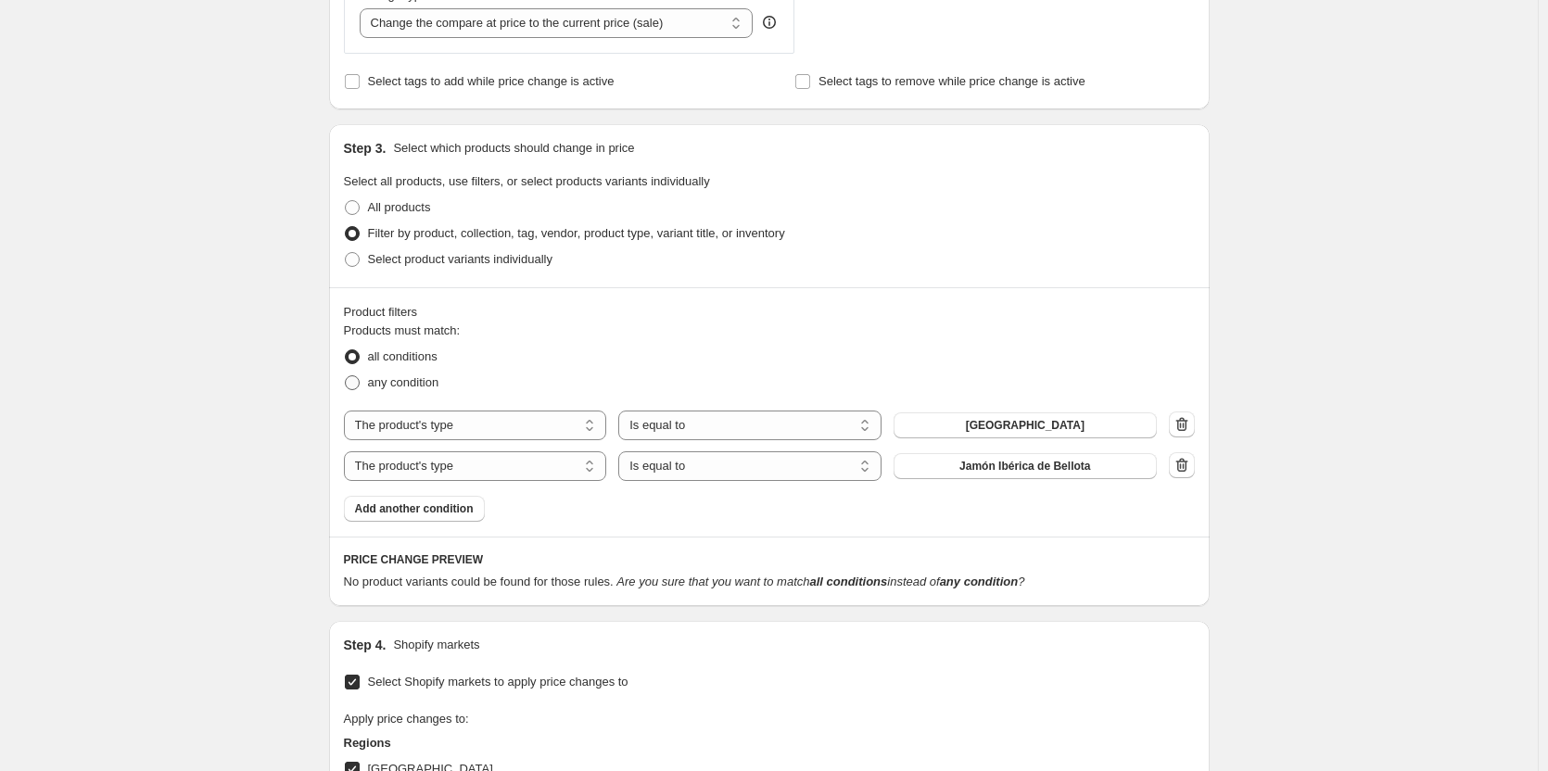
click at [433, 383] on span "any condition" at bounding box center [403, 382] width 71 height 14
click at [346, 376] on input "any condition" at bounding box center [345, 375] width 1 height 1
radio input "true"
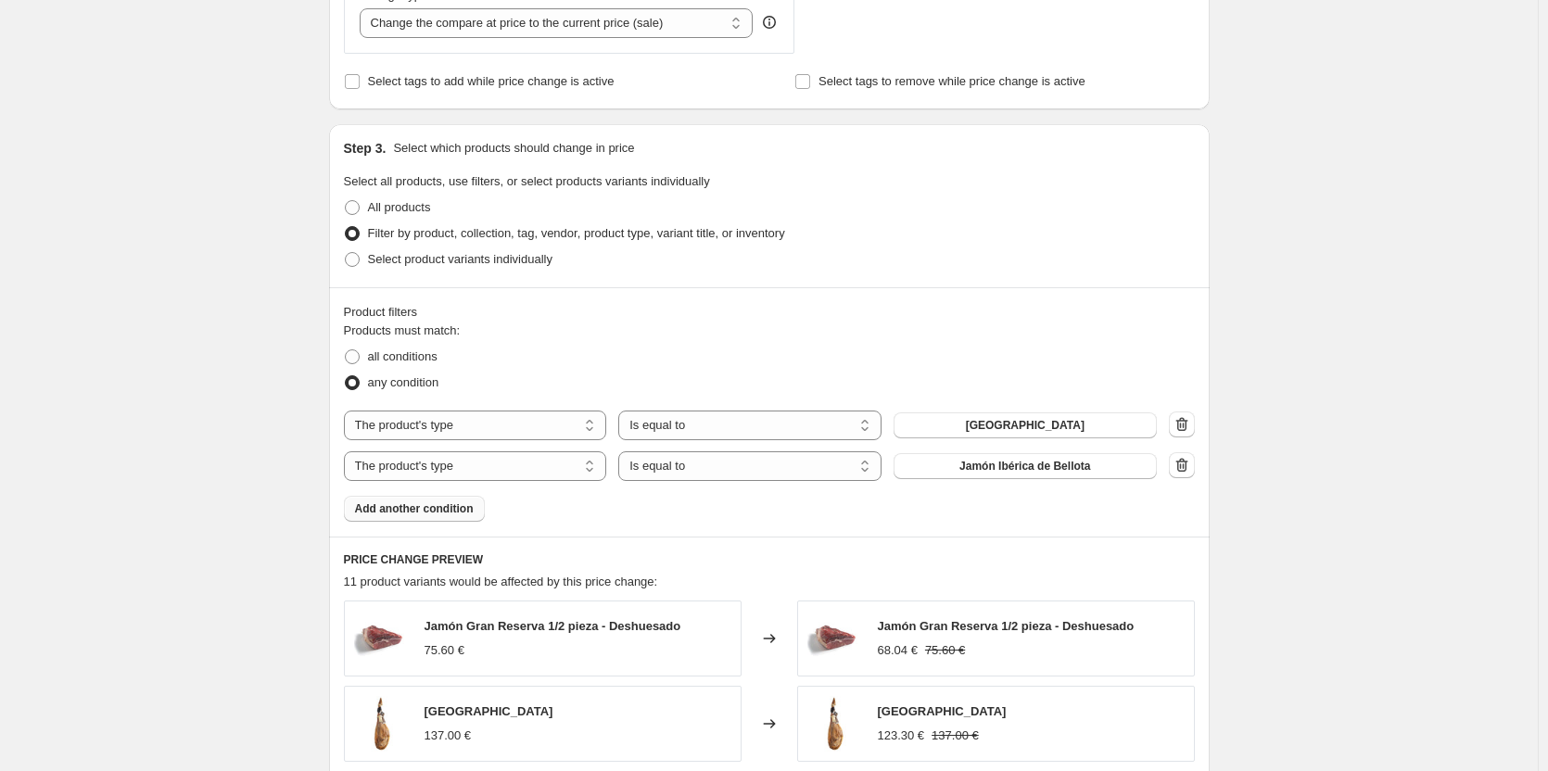
click at [461, 517] on button "Add another condition" at bounding box center [414, 509] width 141 height 26
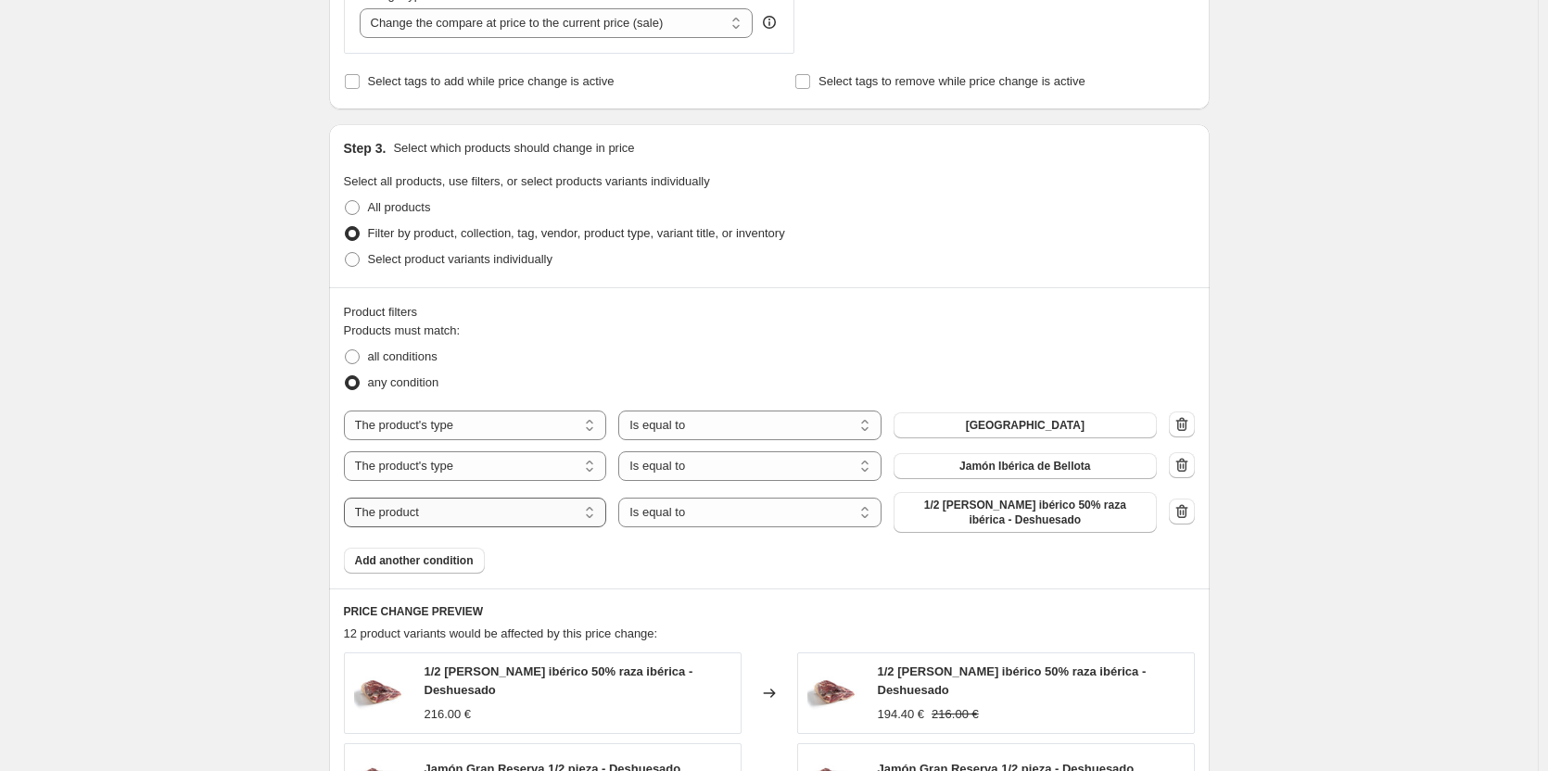
click at [461, 517] on select "The product The product's collection The product's tag The product's vendor The…" at bounding box center [475, 513] width 263 height 30
select select "product_type"
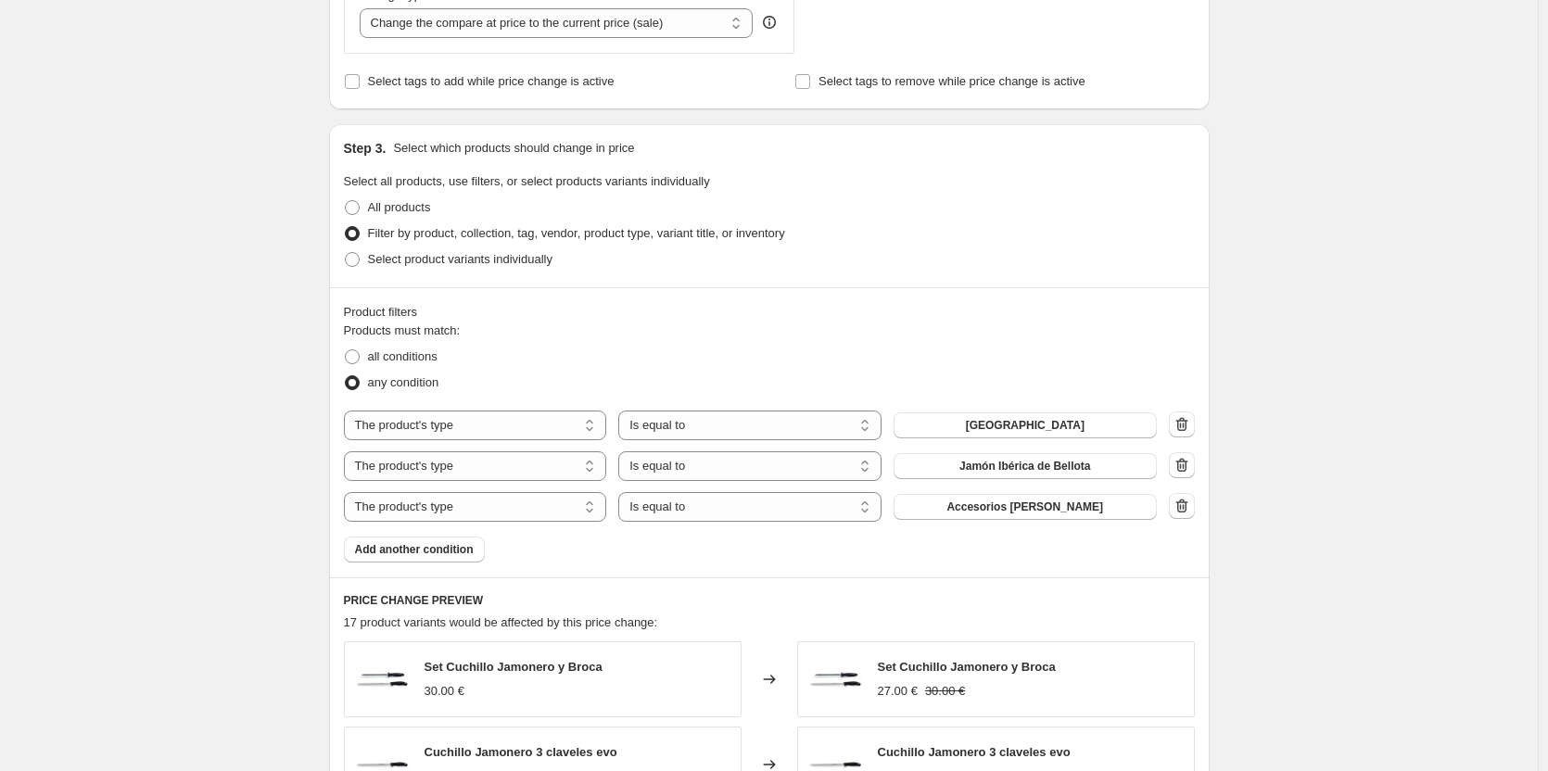
click at [995, 493] on div "The product The product's collection The product's tag The product's vendor The…" at bounding box center [750, 507] width 813 height 30
click at [995, 504] on span "Accesorios [PERSON_NAME]" at bounding box center [1025, 507] width 157 height 15
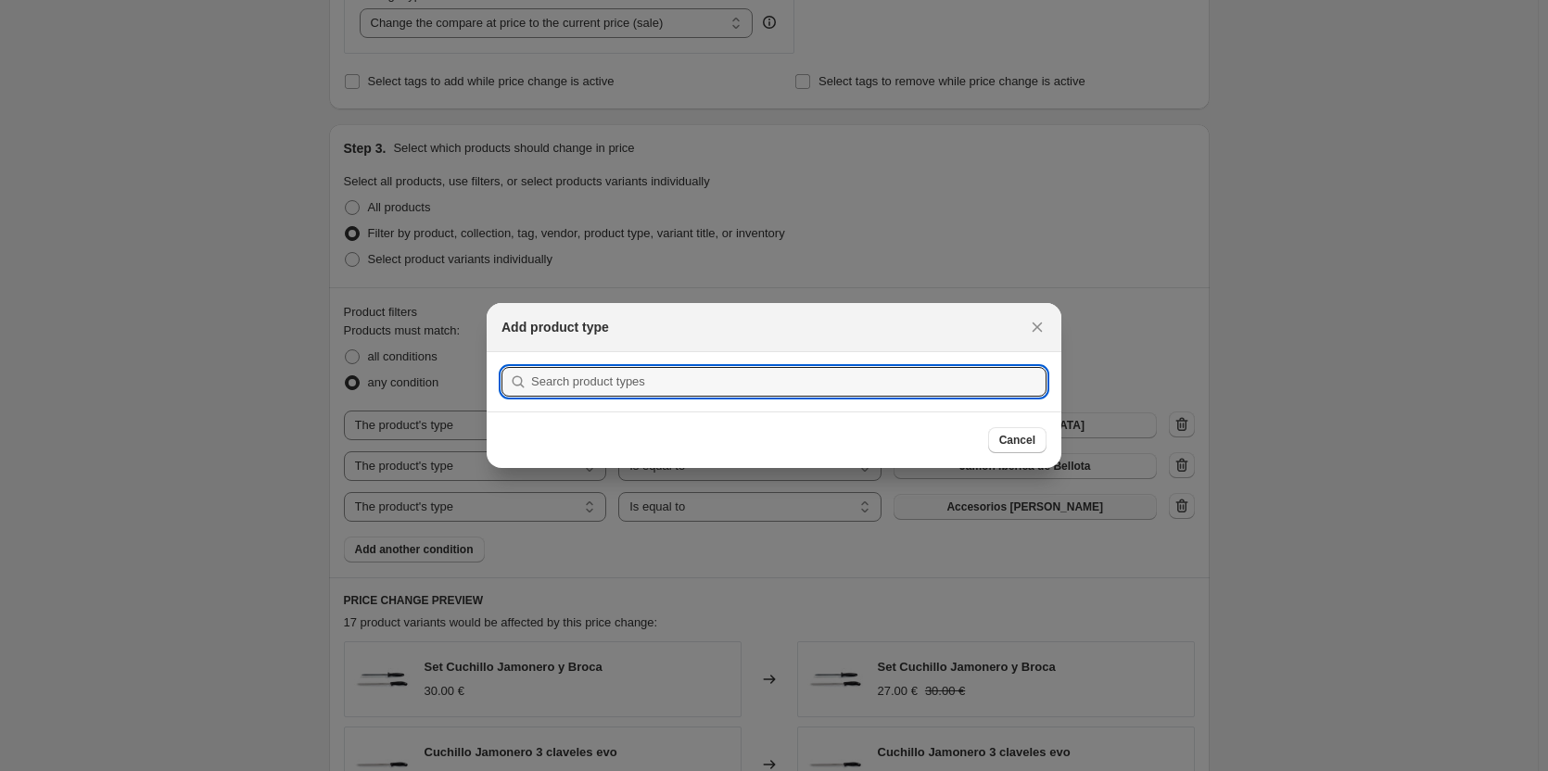
scroll to position [0, 0]
click at [700, 378] on input ":r3c:" at bounding box center [788, 382] width 515 height 30
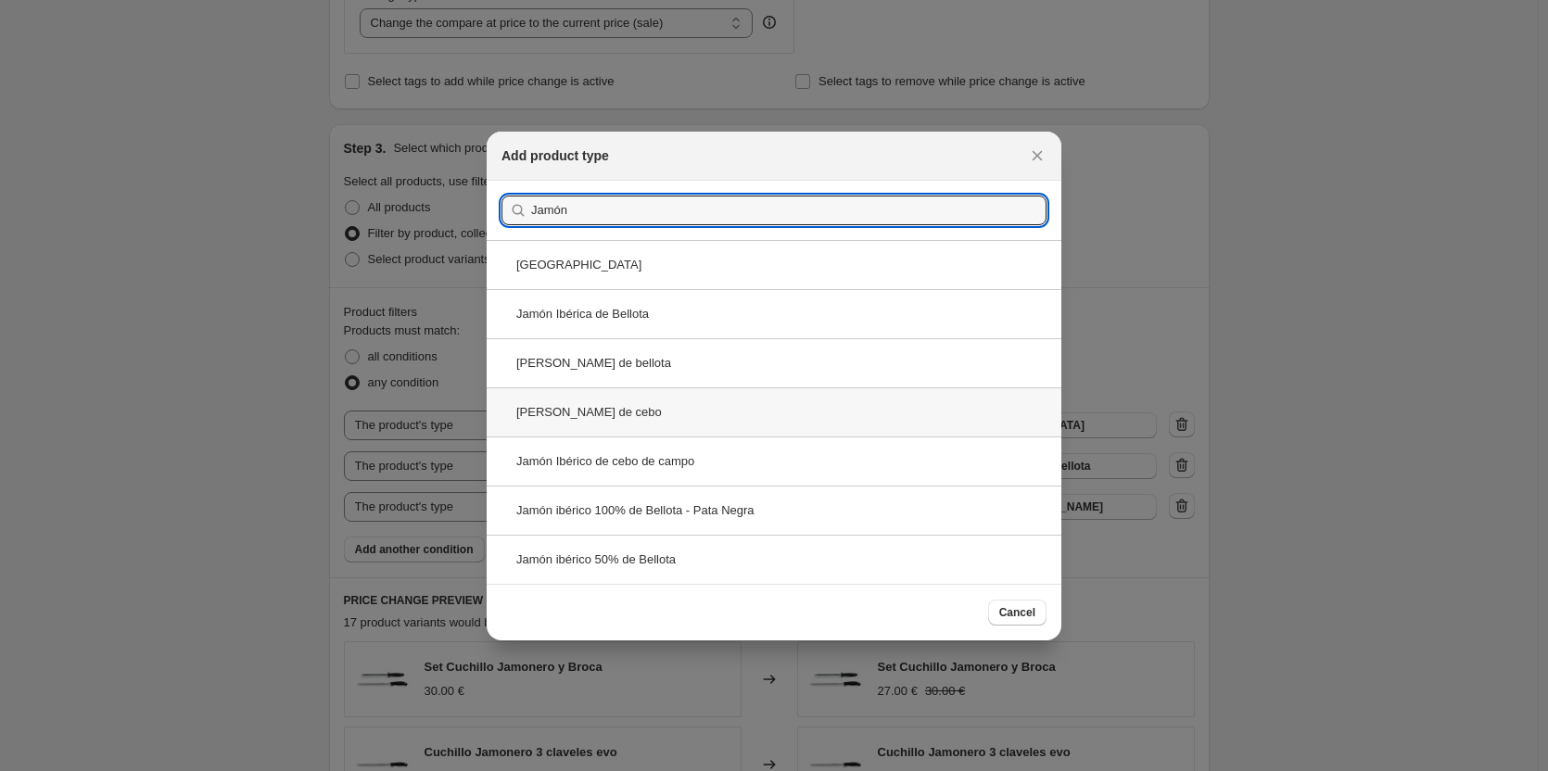
type input "Jamón"
click at [651, 420] on div "[PERSON_NAME] de cebo" at bounding box center [774, 412] width 575 height 49
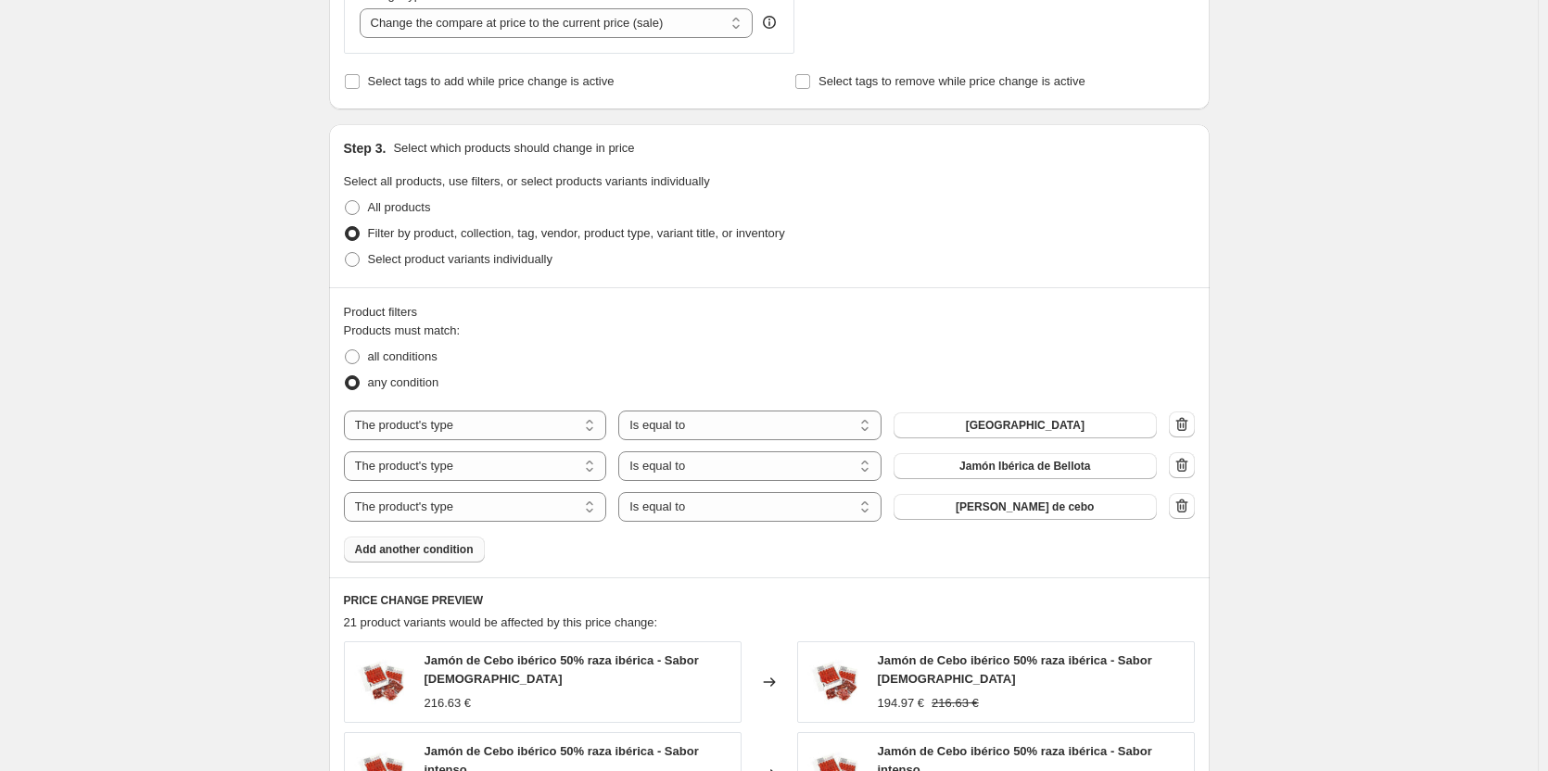
click at [402, 557] on span "Add another condition" at bounding box center [414, 549] width 119 height 15
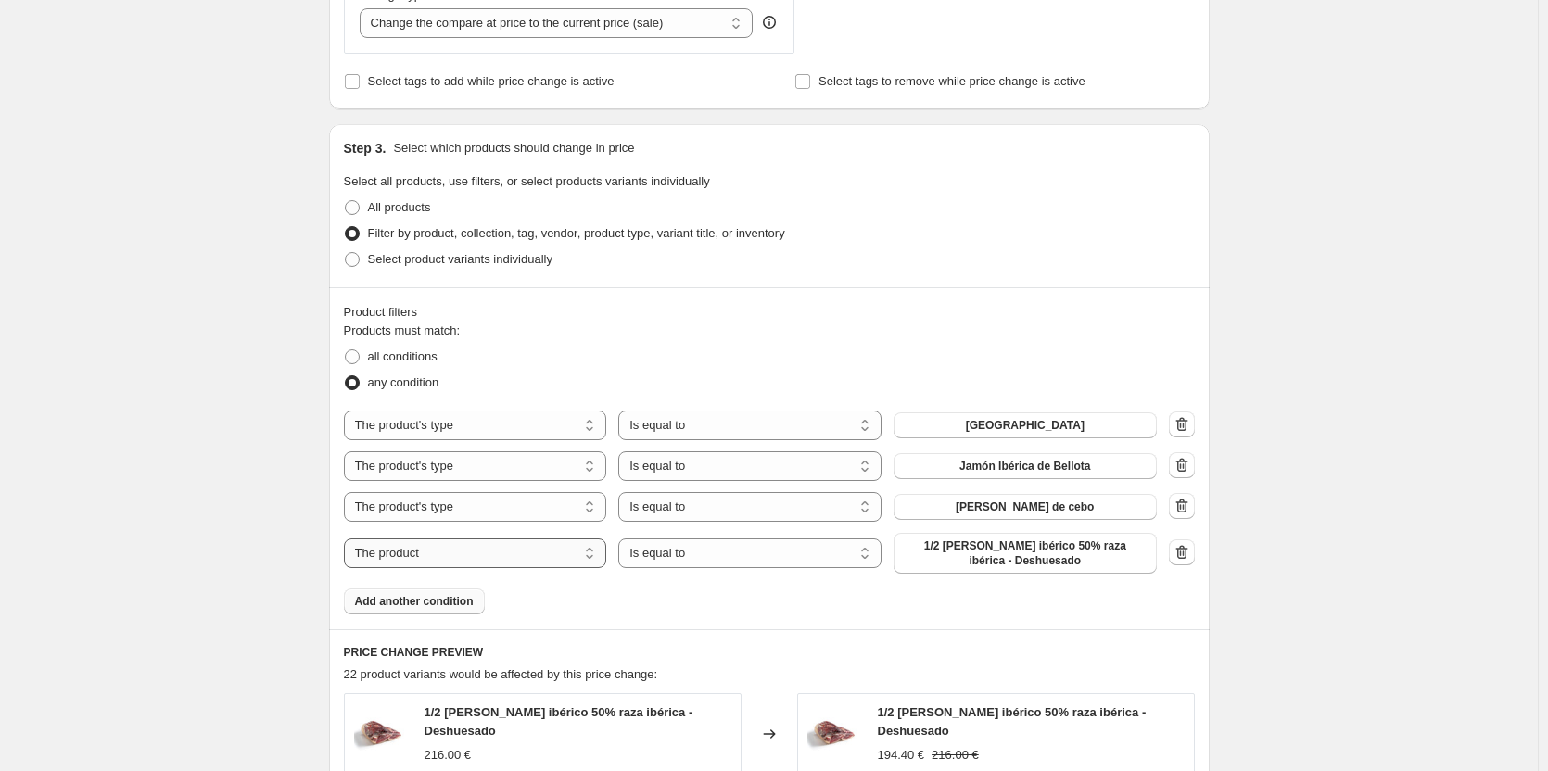
click at [402, 557] on select "The product The product's collection The product's tag The product's vendor The…" at bounding box center [475, 554] width 263 height 30
select select "product_type"
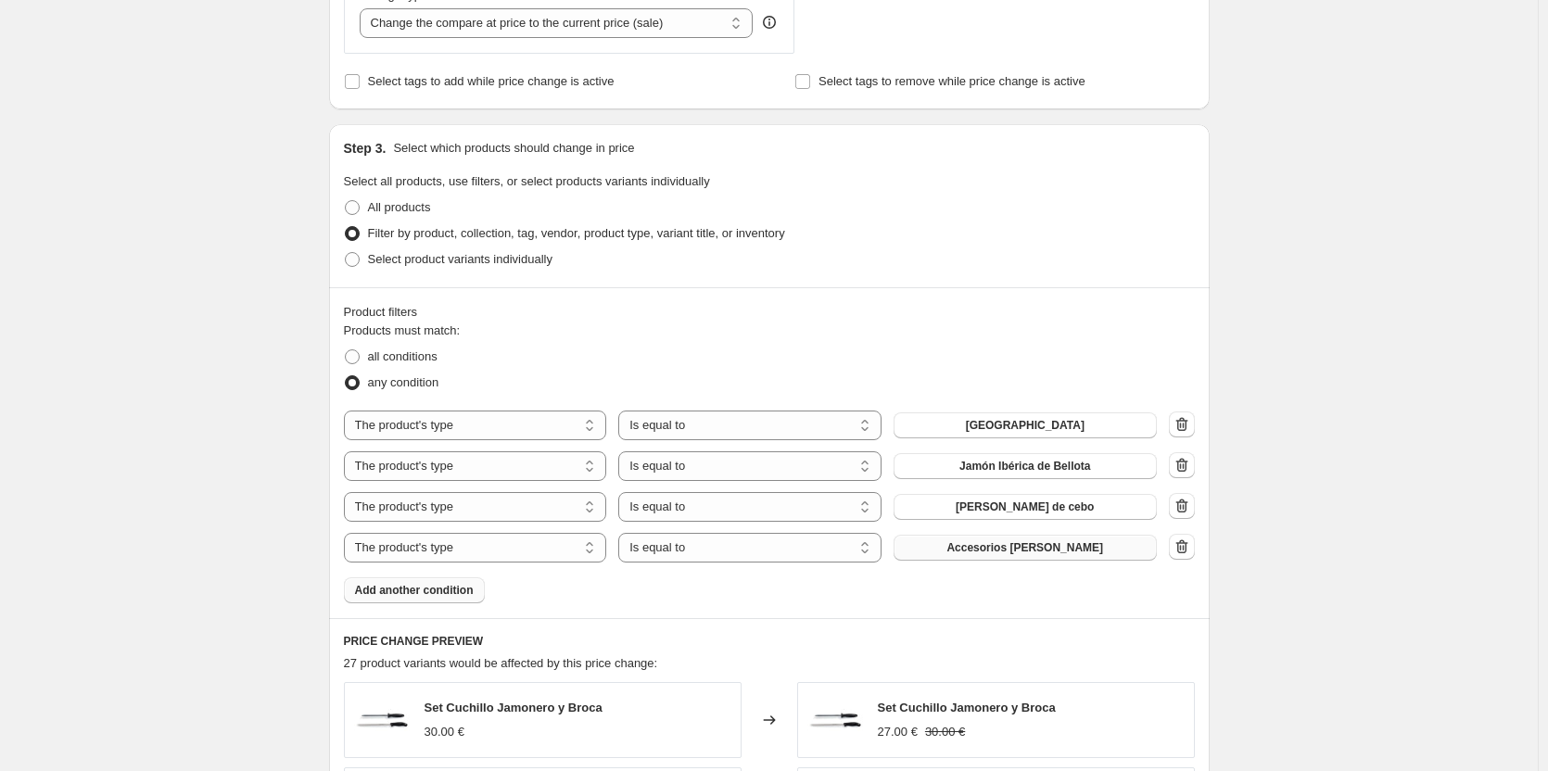
click at [934, 555] on button "Accesorios [PERSON_NAME]" at bounding box center [1025, 548] width 263 height 26
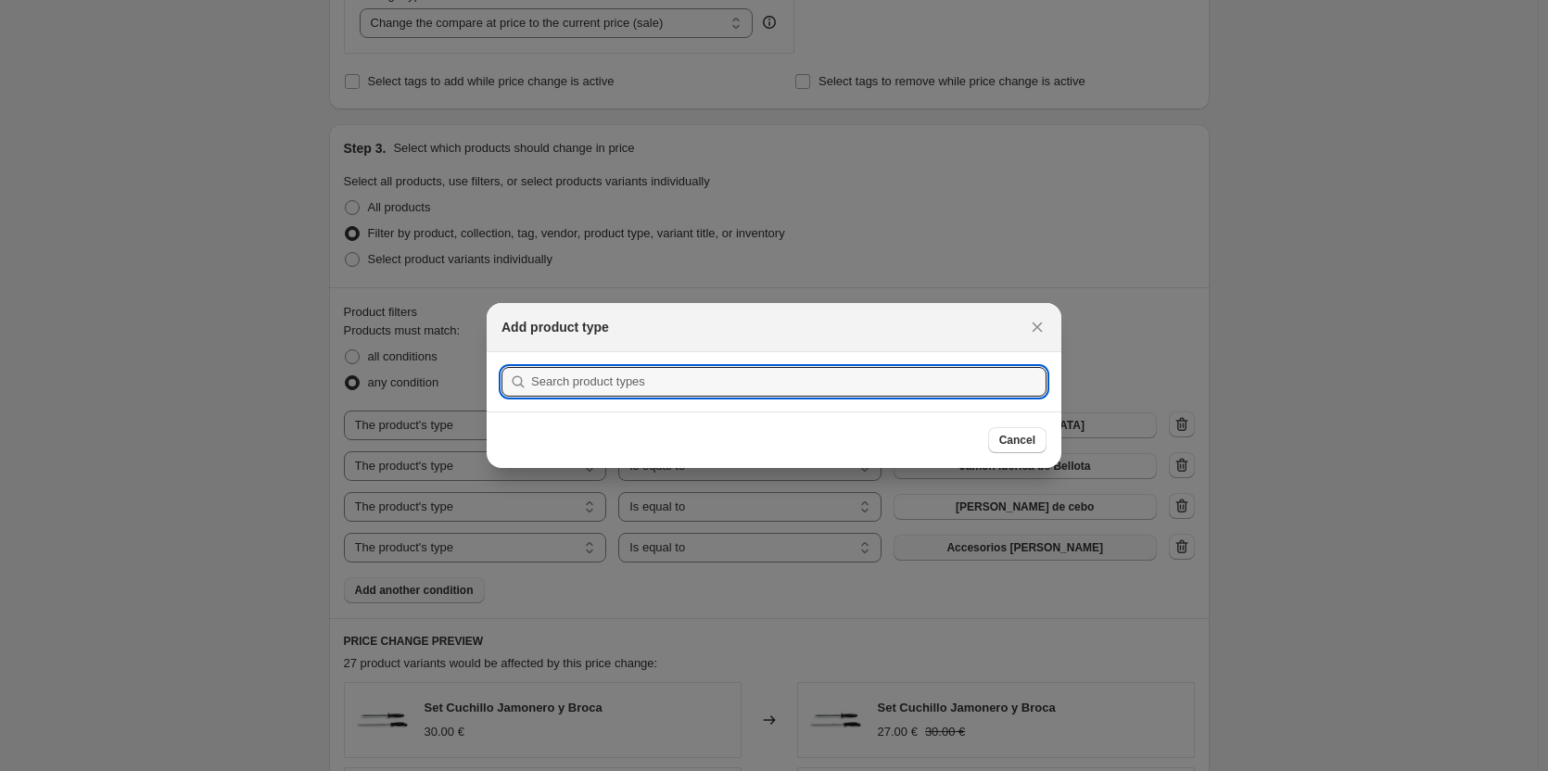
scroll to position [0, 0]
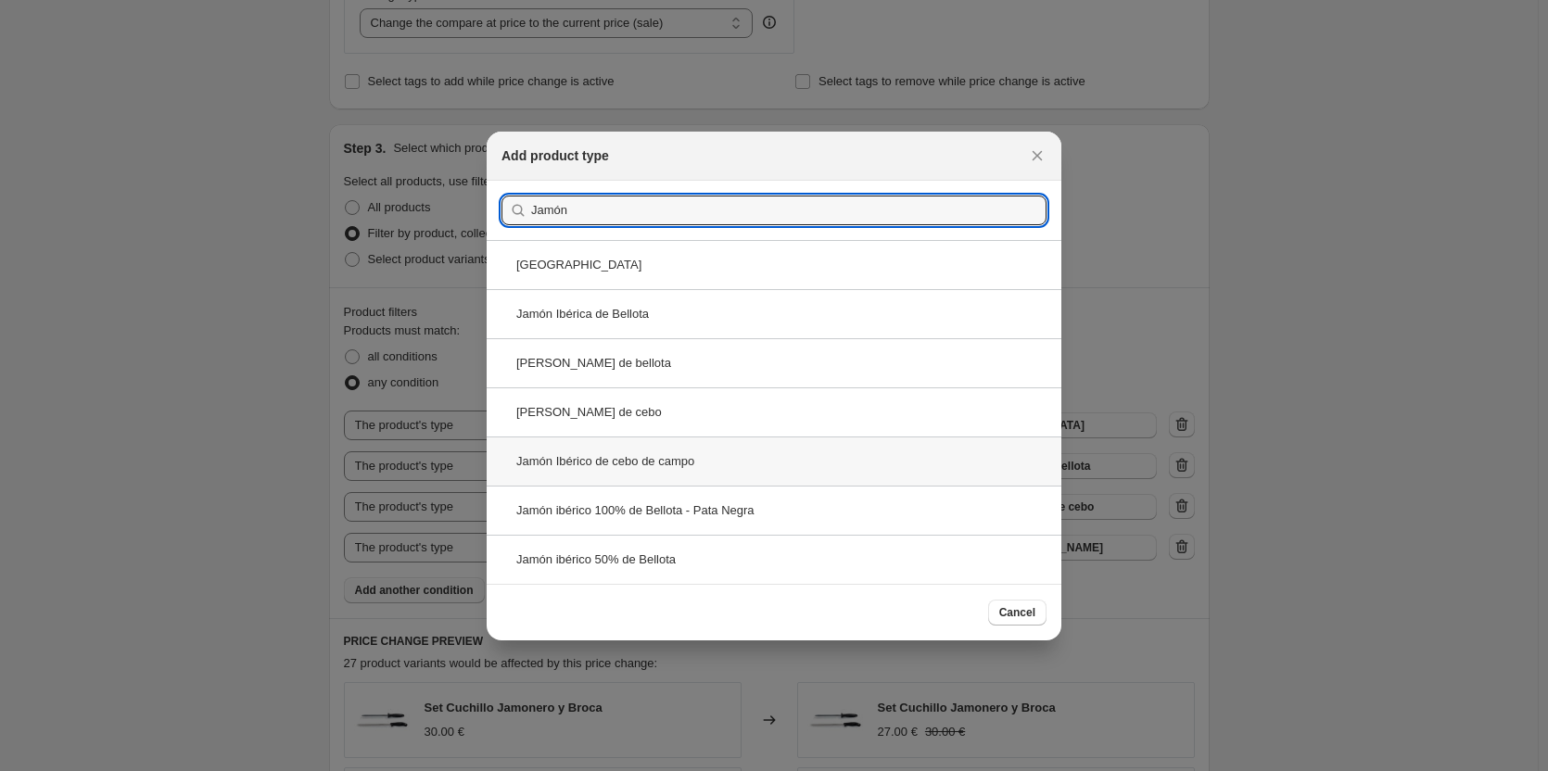
type input "Jamón"
click at [678, 473] on div "Jamón Ibérico de cebo de campo" at bounding box center [774, 461] width 575 height 49
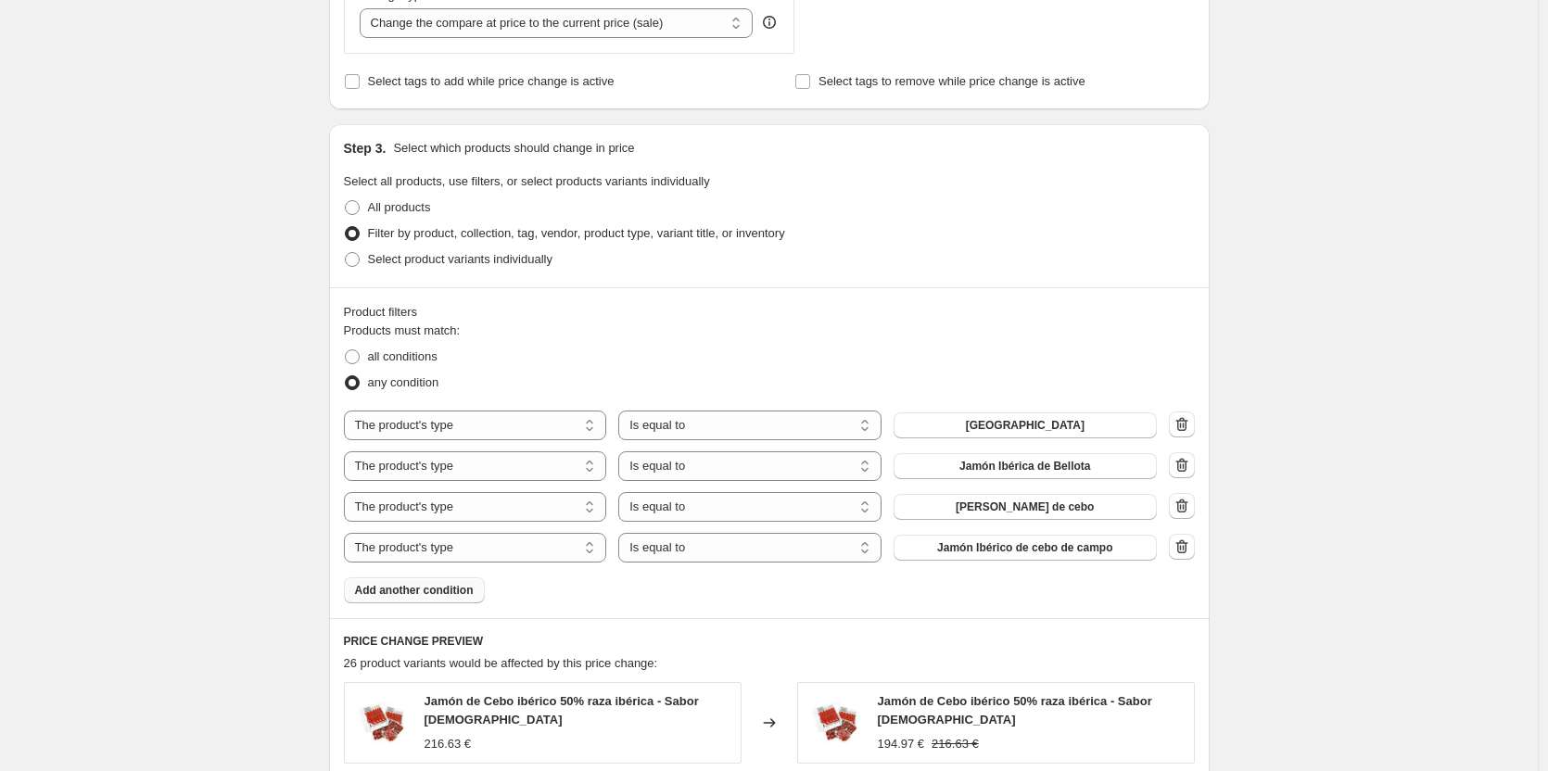
click at [420, 586] on span "Add another condition" at bounding box center [414, 590] width 119 height 15
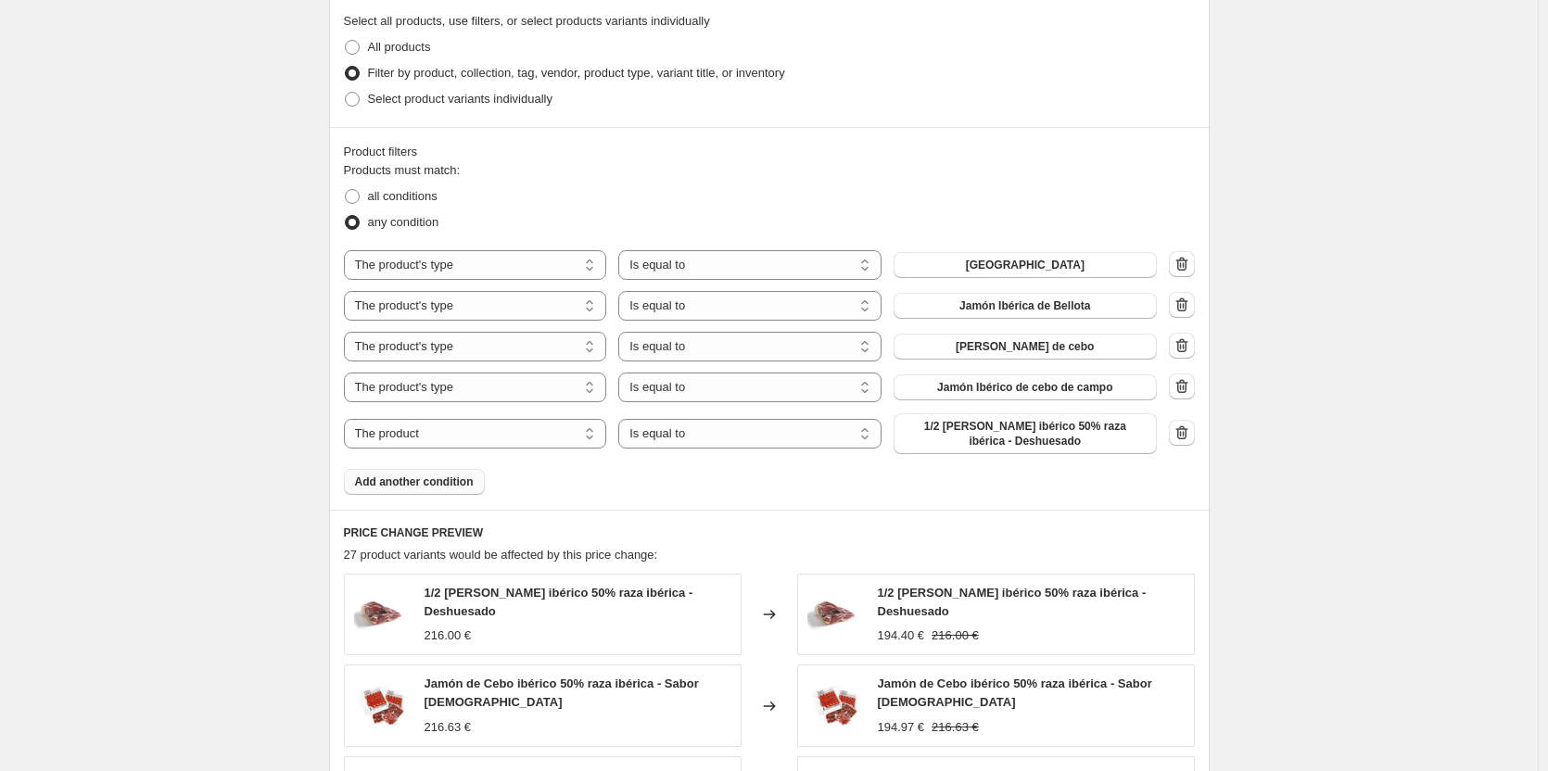
scroll to position [927, 0]
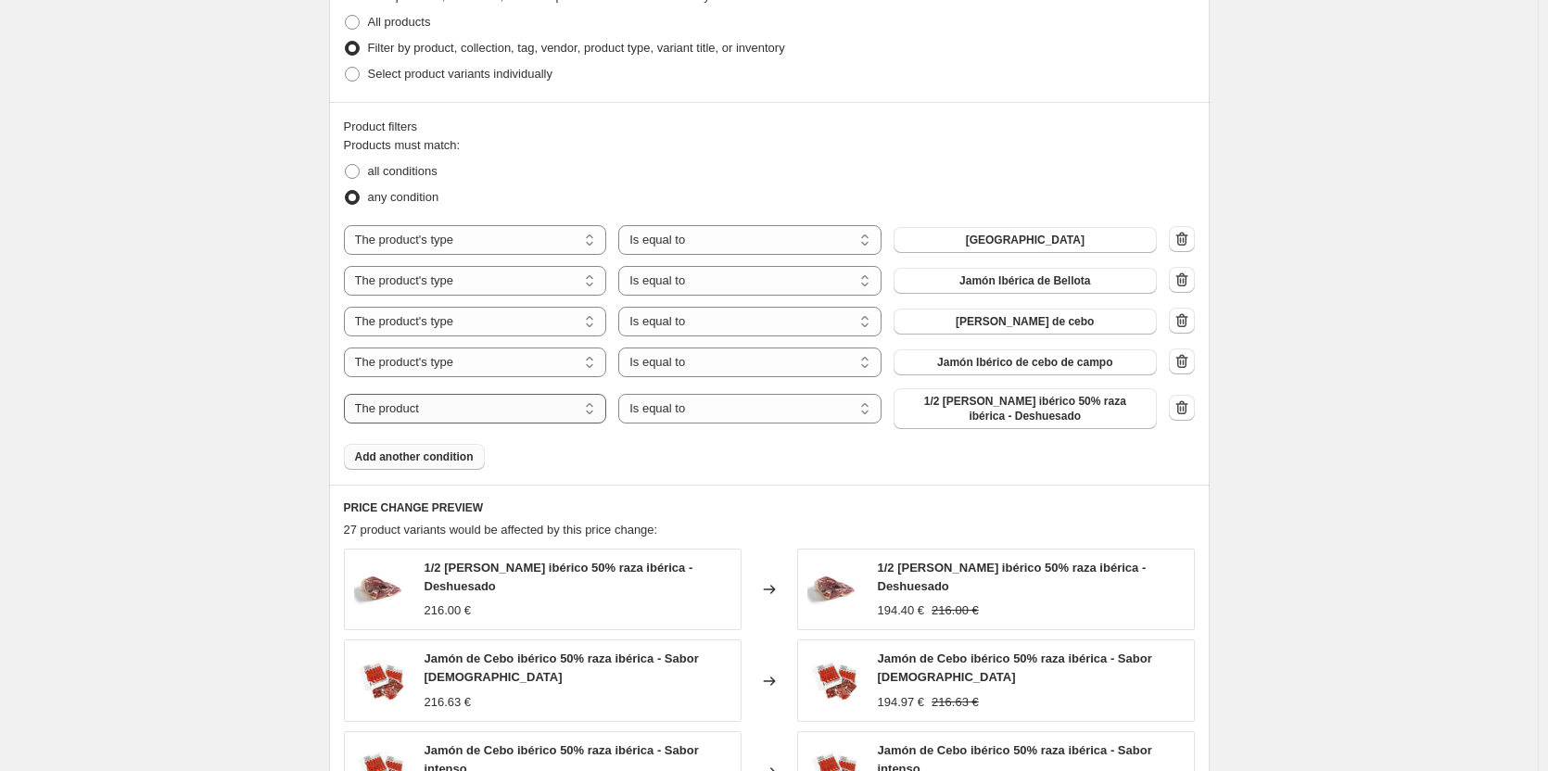
click at [557, 416] on select "The product The product's collection The product's tag The product's vendor The…" at bounding box center [475, 409] width 263 height 30
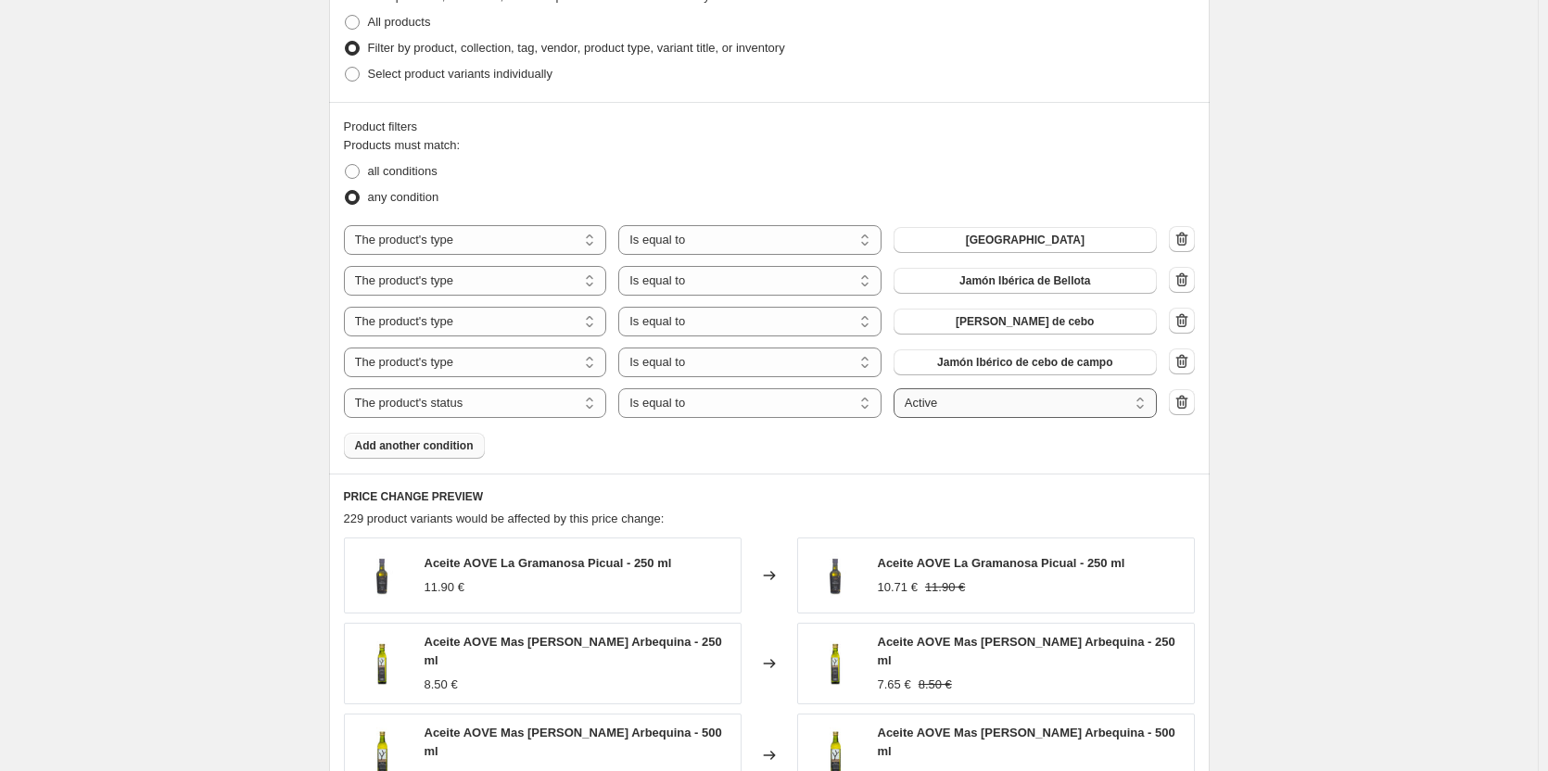
click at [977, 400] on select "Active Draft Archived" at bounding box center [1025, 403] width 263 height 30
click at [478, 415] on select "The product The product's collection The product's tag The product's vendor The…" at bounding box center [475, 403] width 263 height 30
select select "product_type"
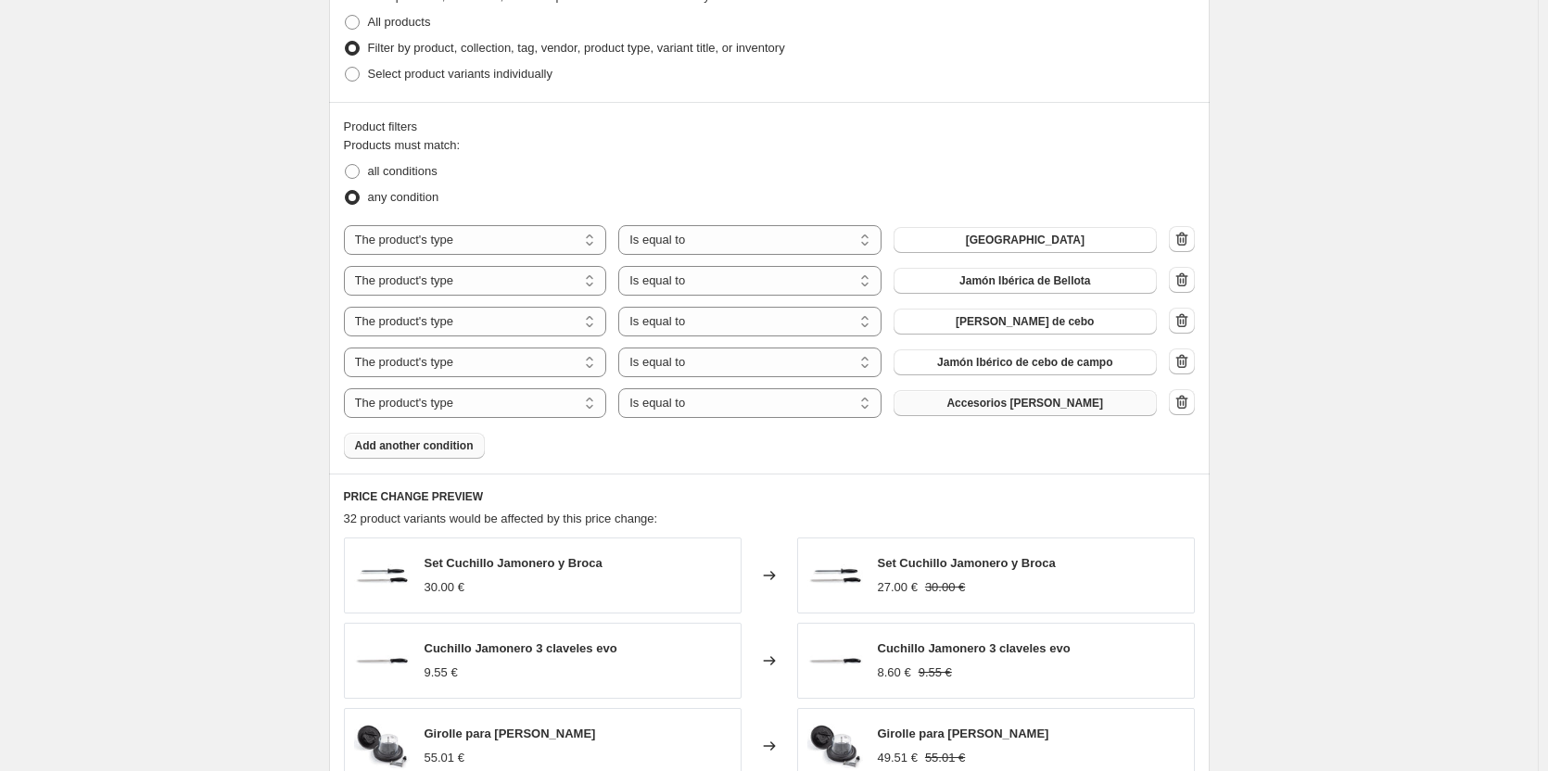
click at [941, 413] on button "Accesorios [PERSON_NAME]" at bounding box center [1025, 403] width 263 height 26
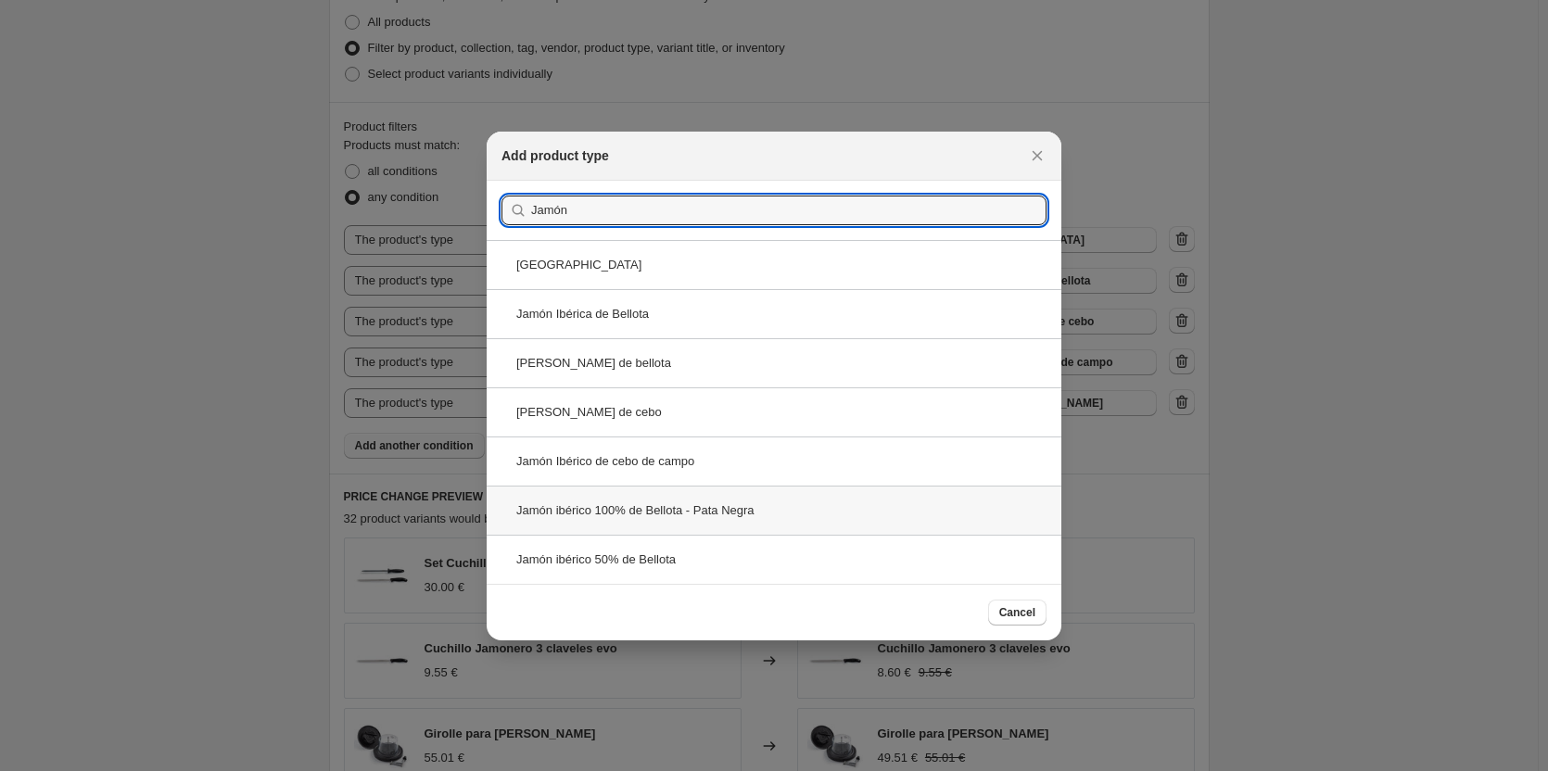
type input "Jamón"
click at [795, 504] on div "Jamón ibérico 100% de Bellota - Pata Negra" at bounding box center [774, 510] width 575 height 49
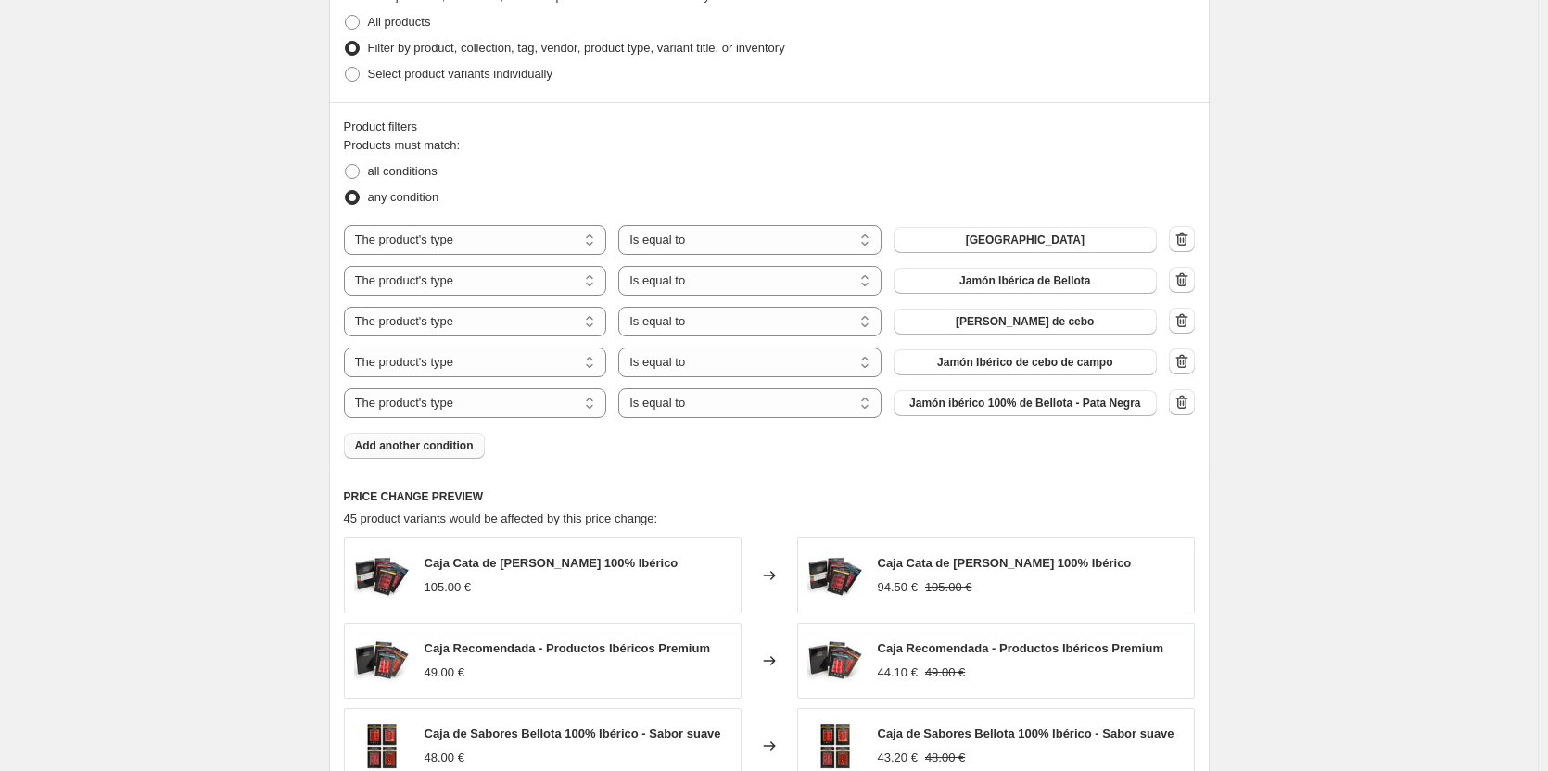
click at [452, 441] on span "Add another condition" at bounding box center [414, 446] width 119 height 15
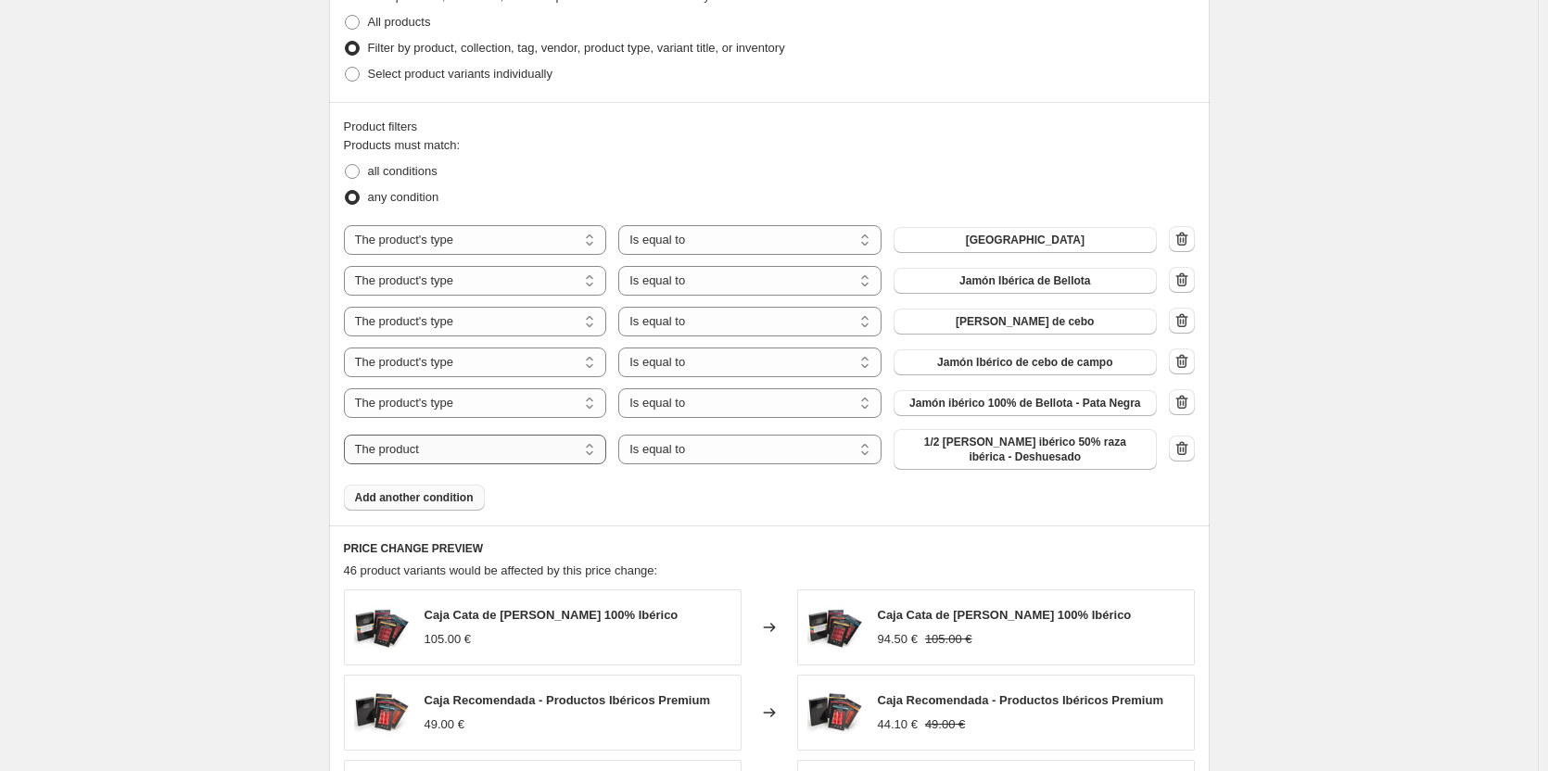
click at [457, 448] on select "The product The product's collection The product's tag The product's vendor The…" at bounding box center [475, 450] width 263 height 30
select select "product_type"
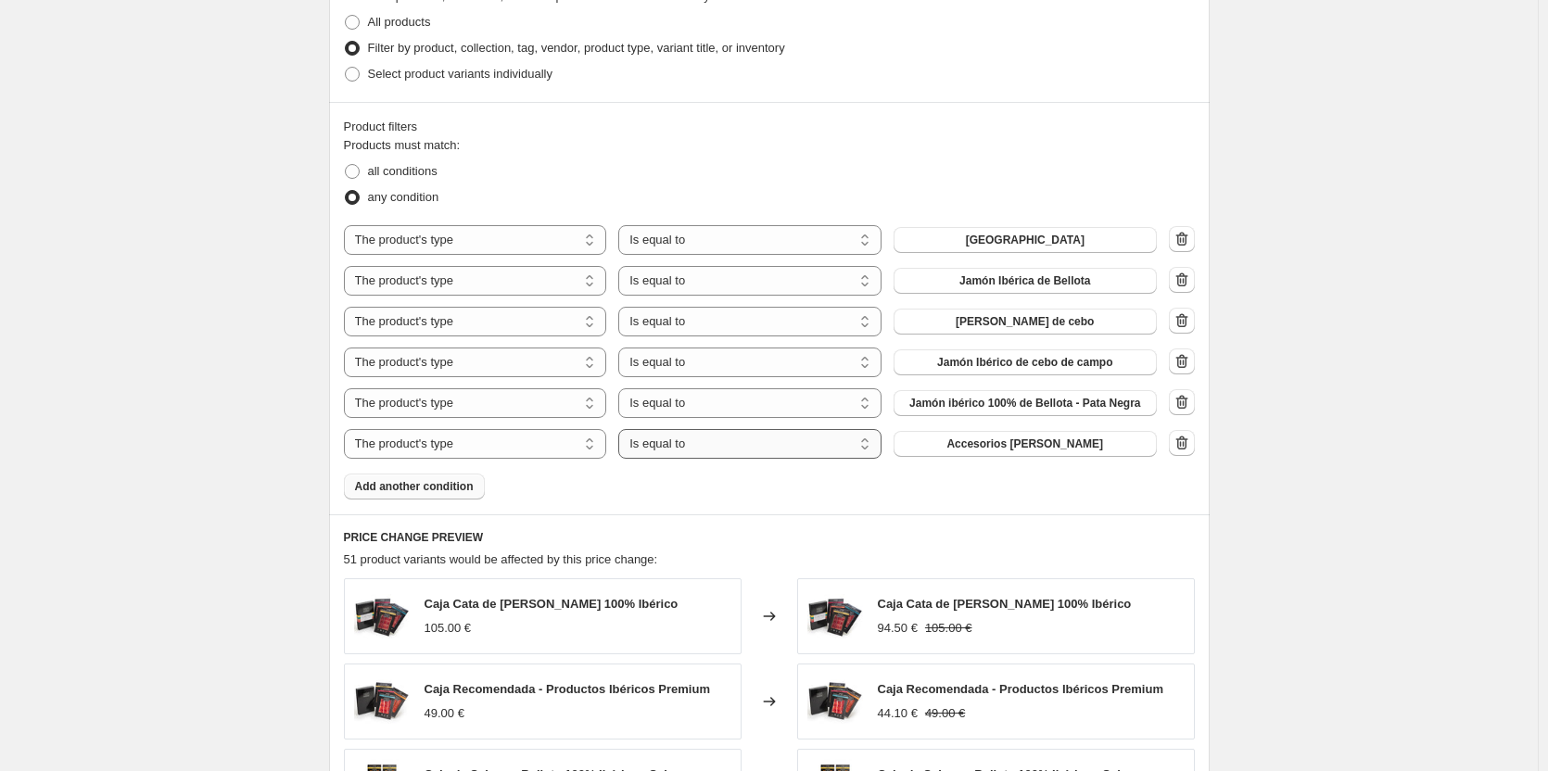
click at [695, 451] on select "Is equal to Is not equal to" at bounding box center [749, 444] width 263 height 30
click at [1104, 432] on button "Accesorios [PERSON_NAME]" at bounding box center [1025, 444] width 263 height 26
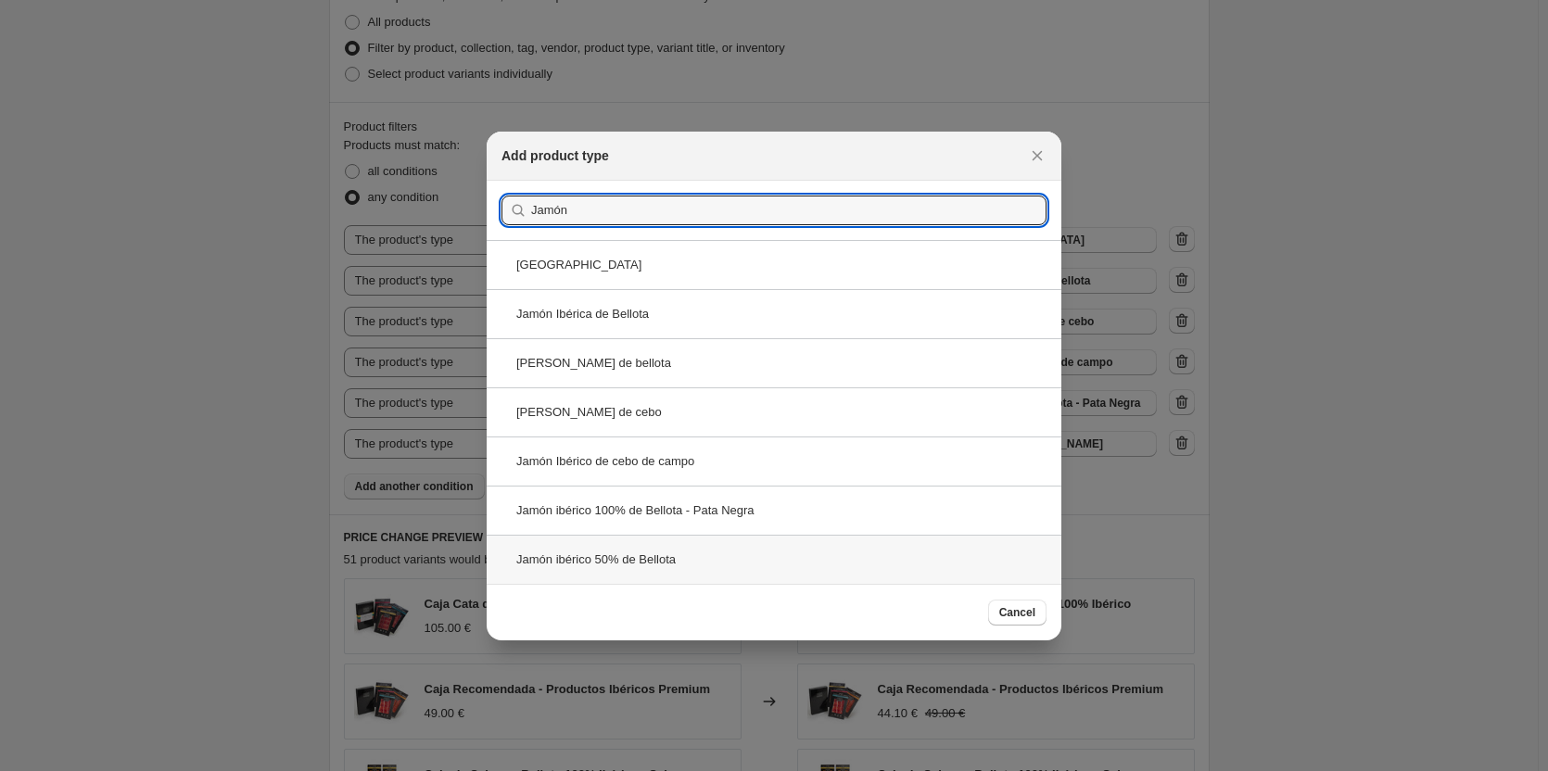
type input "Jamón"
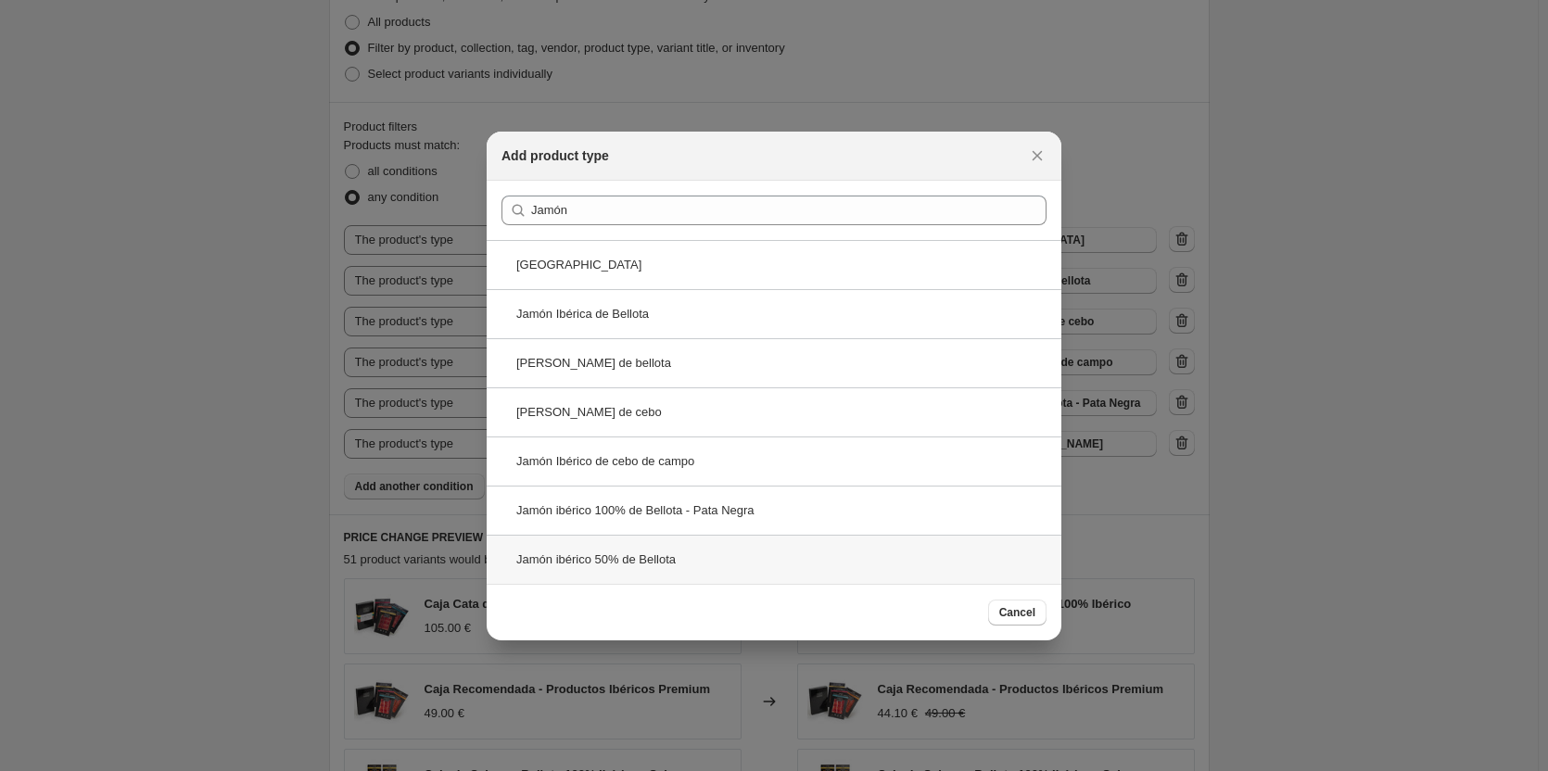
click at [684, 554] on div "Jamón ibérico 50% de Bellota" at bounding box center [774, 559] width 575 height 49
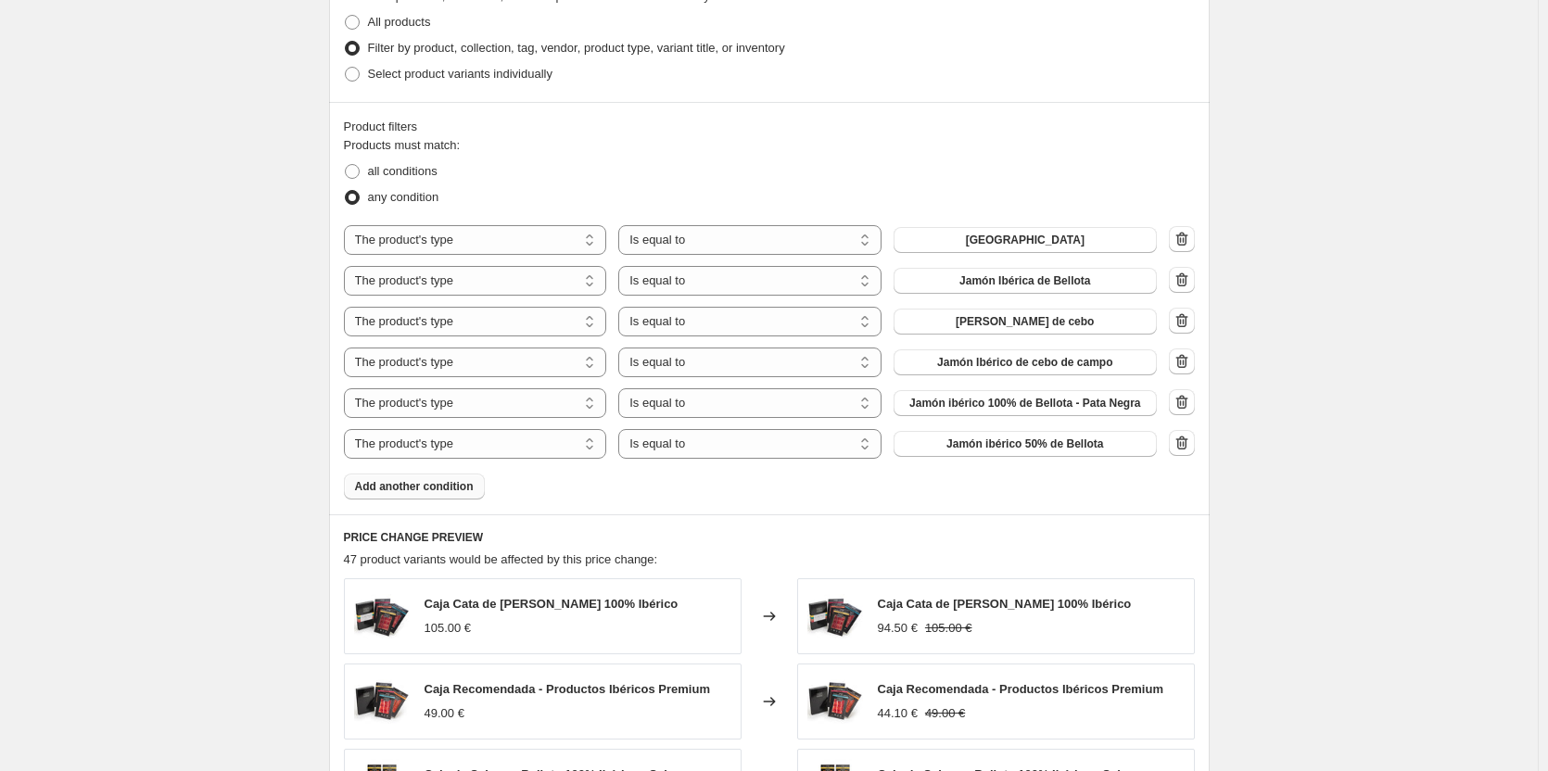
click at [426, 489] on span "Add another condition" at bounding box center [414, 486] width 119 height 15
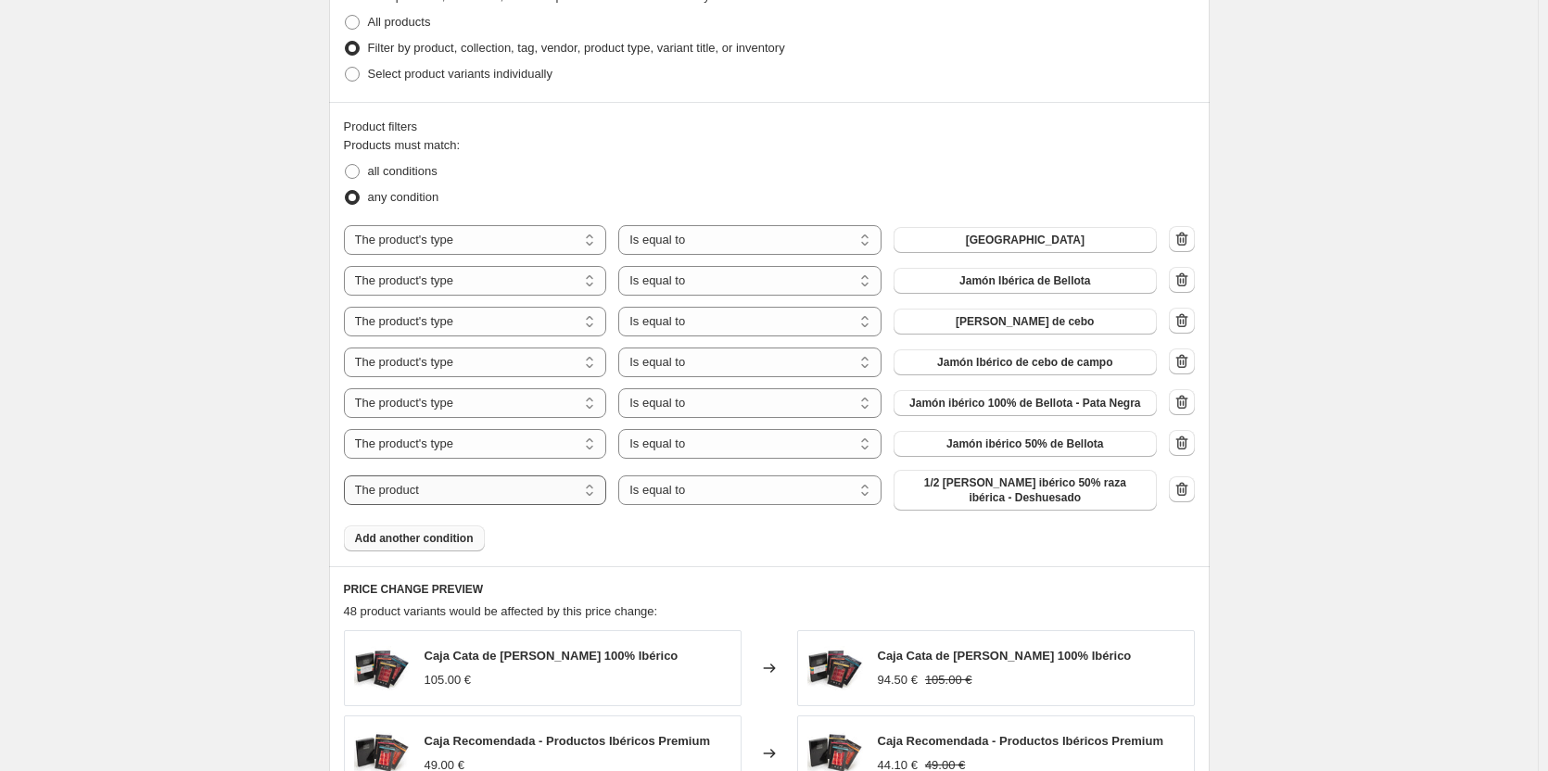
click at [555, 489] on select "The product The product's collection The product's tag The product's vendor The…" at bounding box center [475, 491] width 263 height 30
select select "product_type"
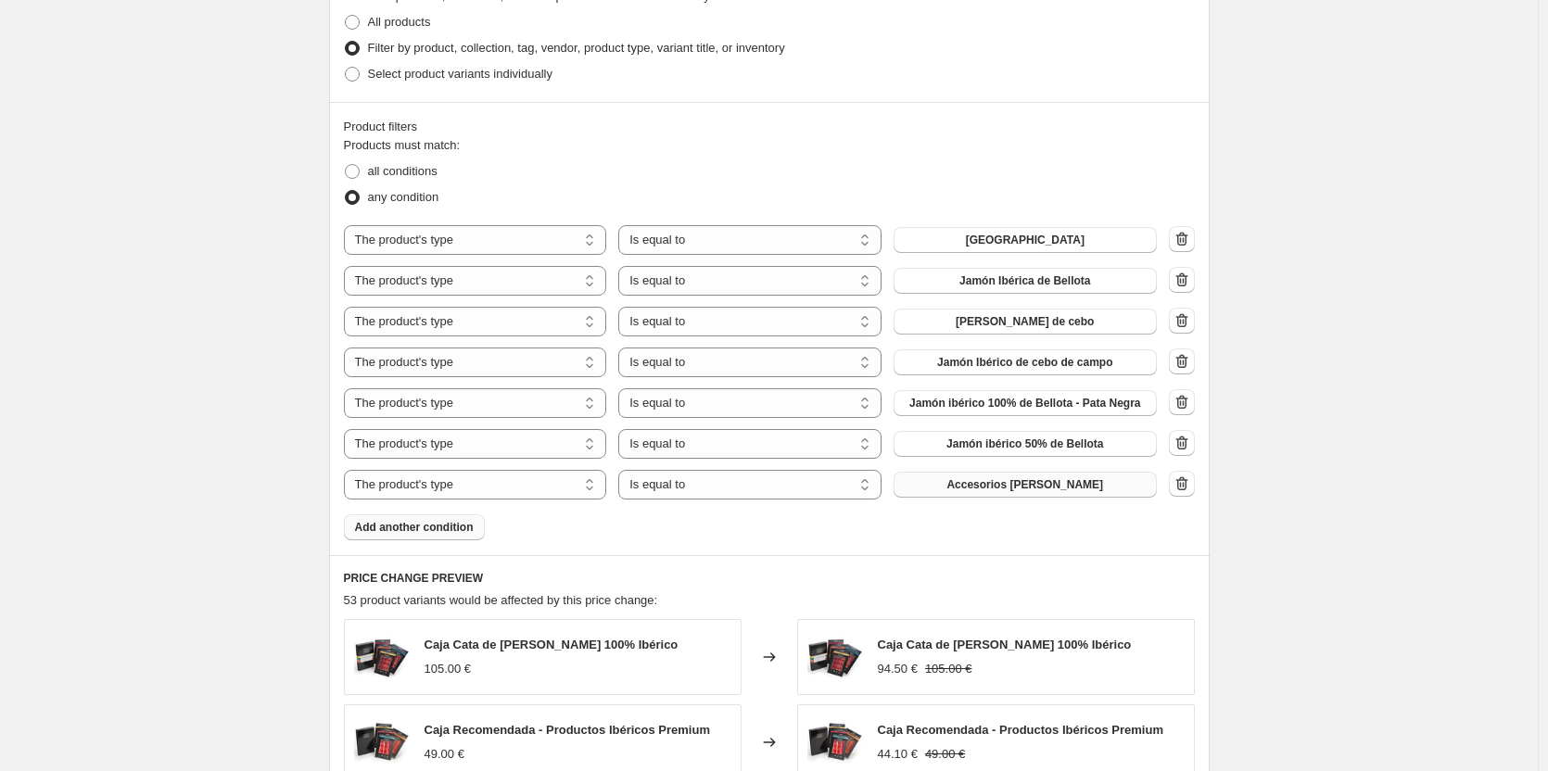
click at [1019, 489] on span "Accesorios [PERSON_NAME]" at bounding box center [1025, 484] width 157 height 15
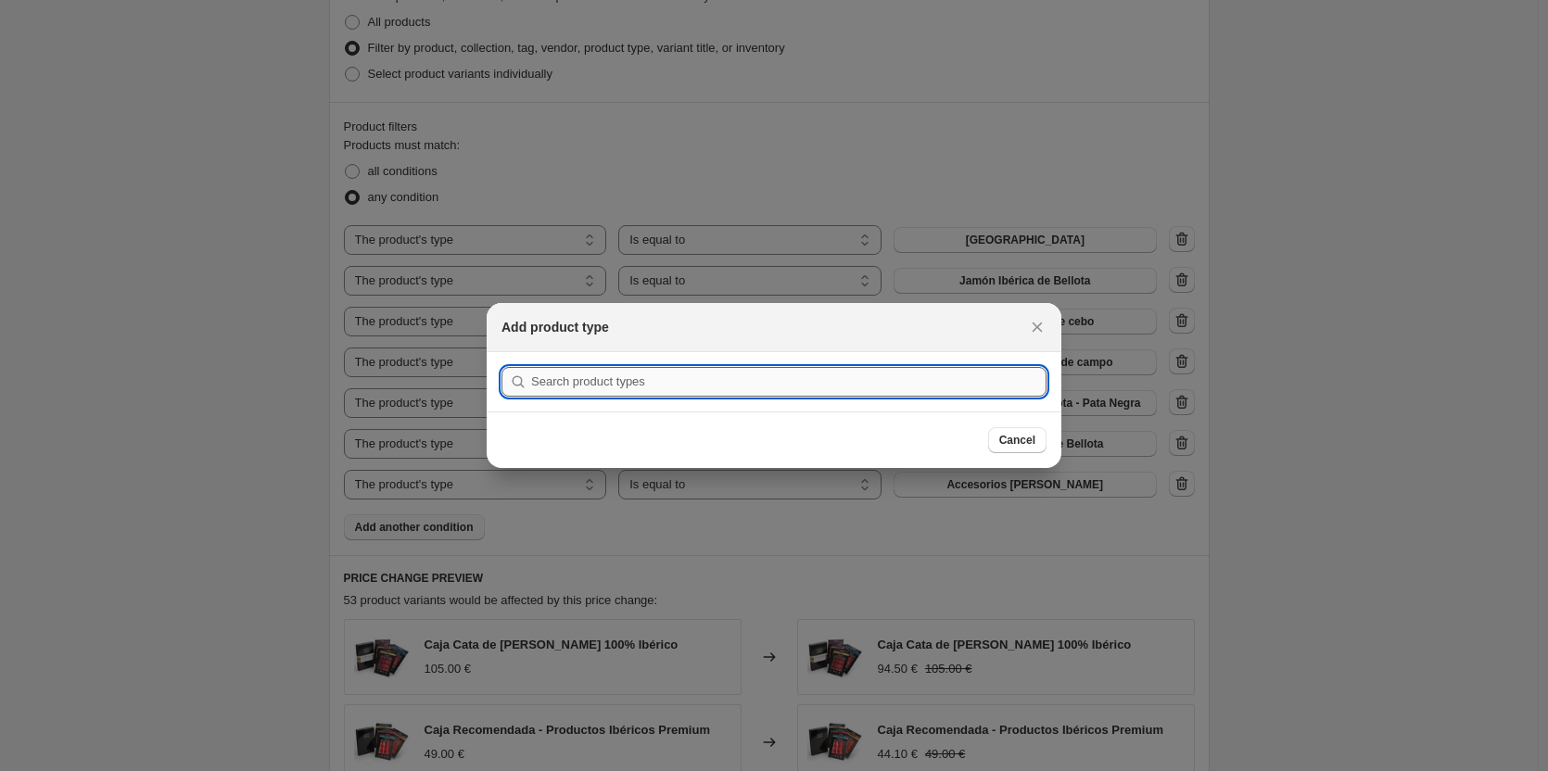
click at [995, 388] on input ":r45:" at bounding box center [788, 382] width 515 height 30
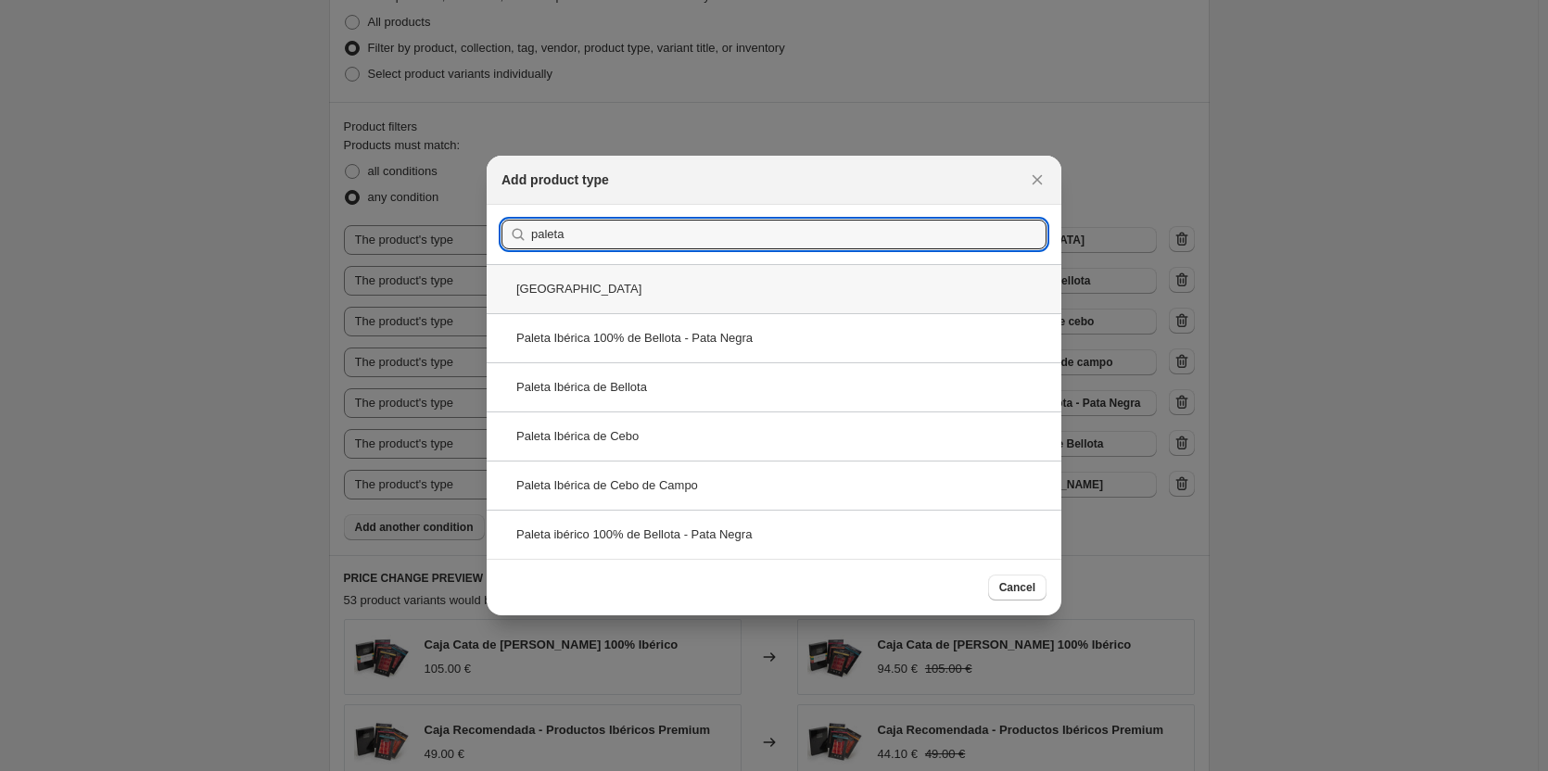
type input "paleta"
click at [706, 299] on div "[GEOGRAPHIC_DATA]" at bounding box center [774, 288] width 575 height 49
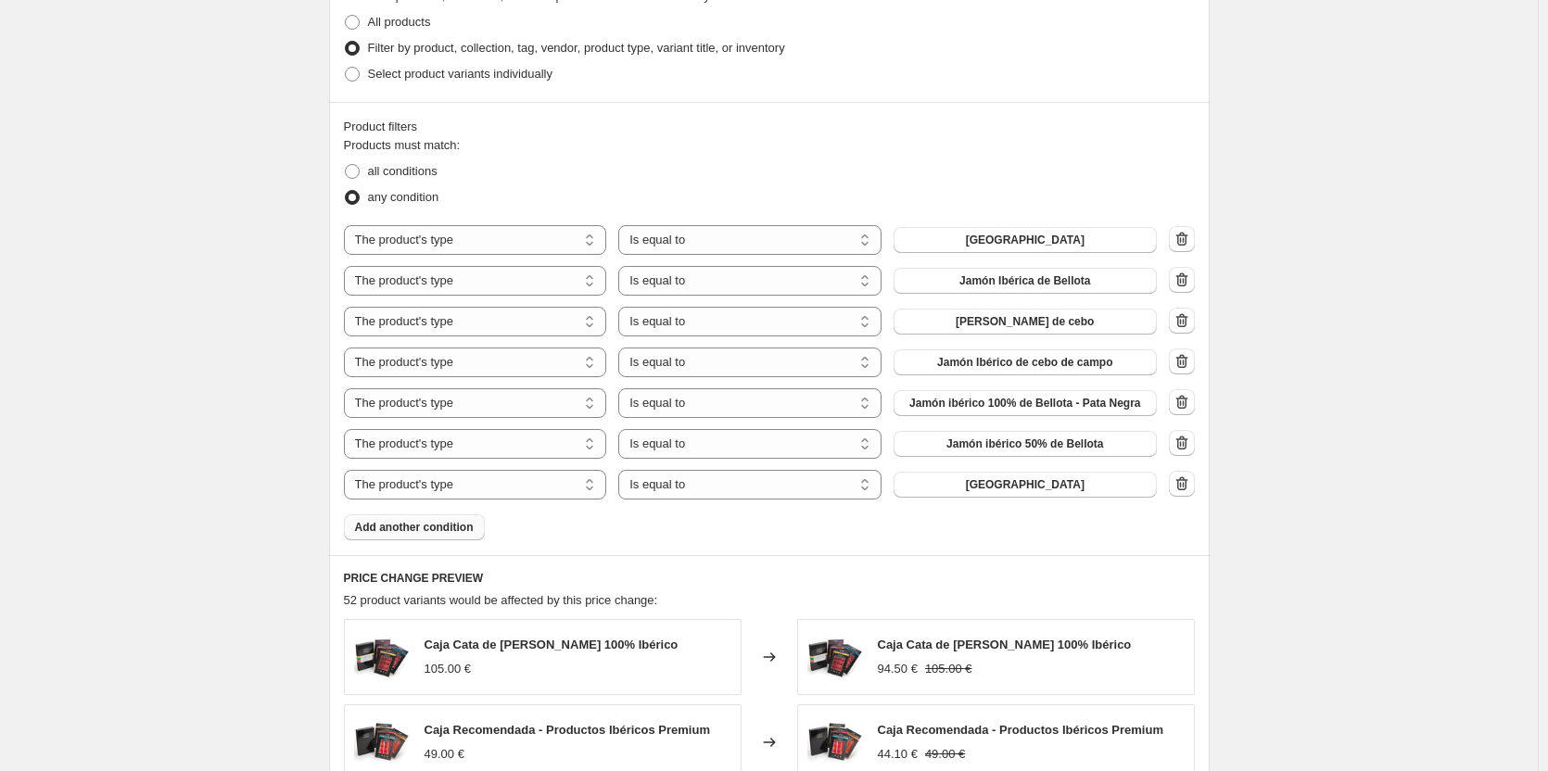
click at [460, 527] on span "Add another condition" at bounding box center [414, 527] width 119 height 15
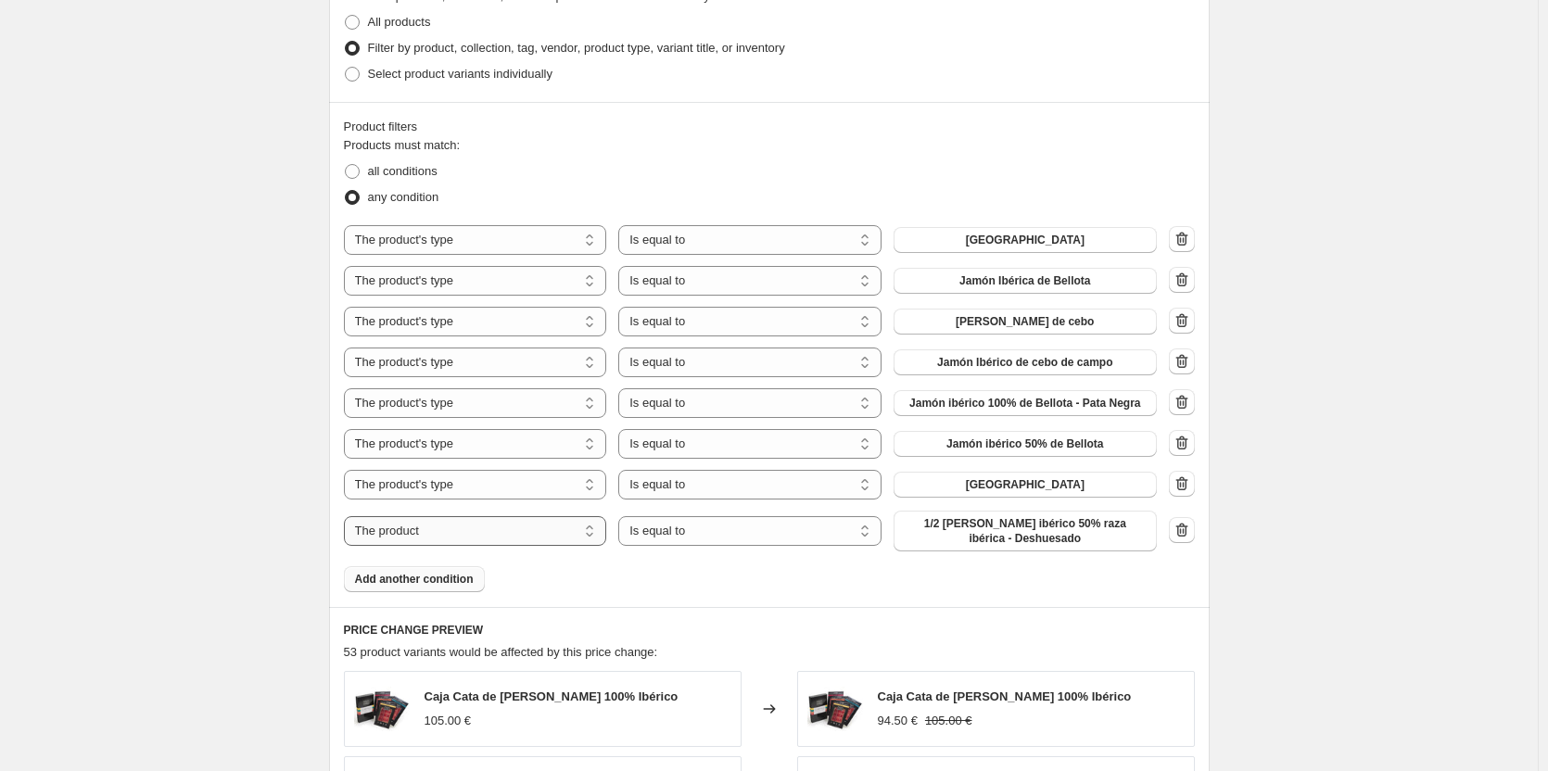
click at [460, 535] on select "The product The product's collection The product's tag The product's vendor The…" at bounding box center [475, 531] width 263 height 30
select select "product_type"
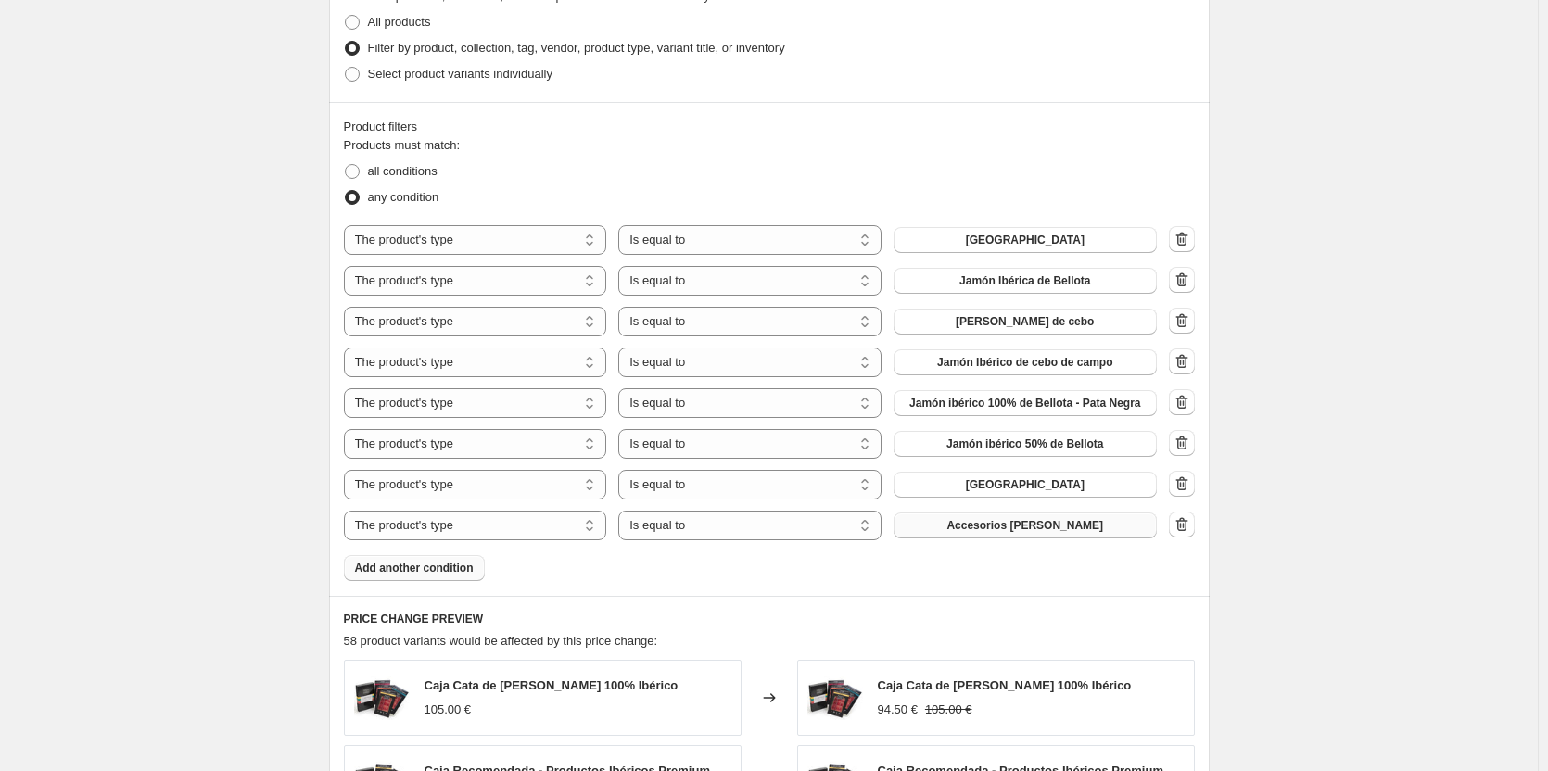
click at [1025, 528] on span "Accesorios [PERSON_NAME]" at bounding box center [1025, 525] width 157 height 15
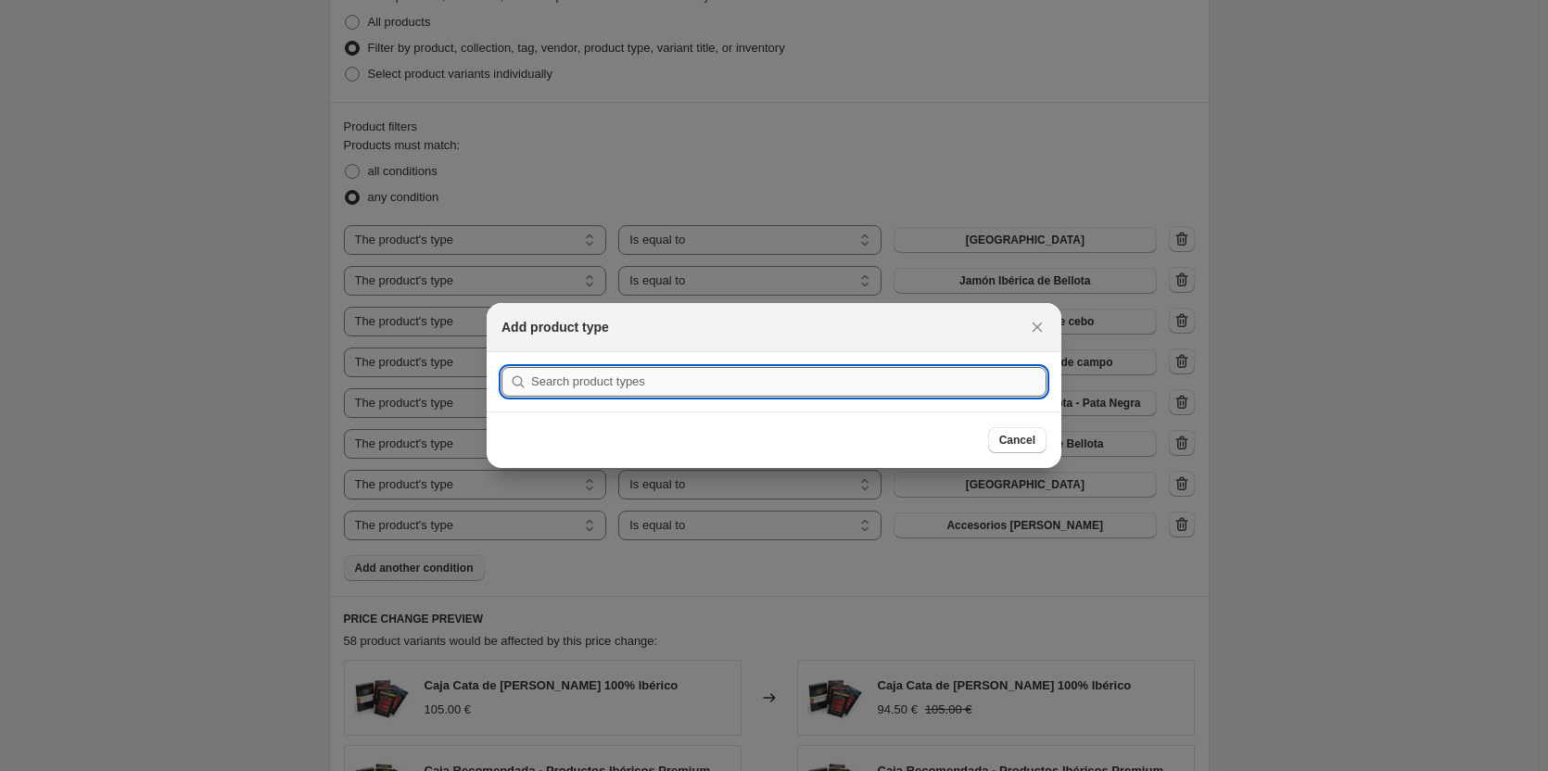
click at [798, 386] on input ":r4b:" at bounding box center [788, 382] width 515 height 30
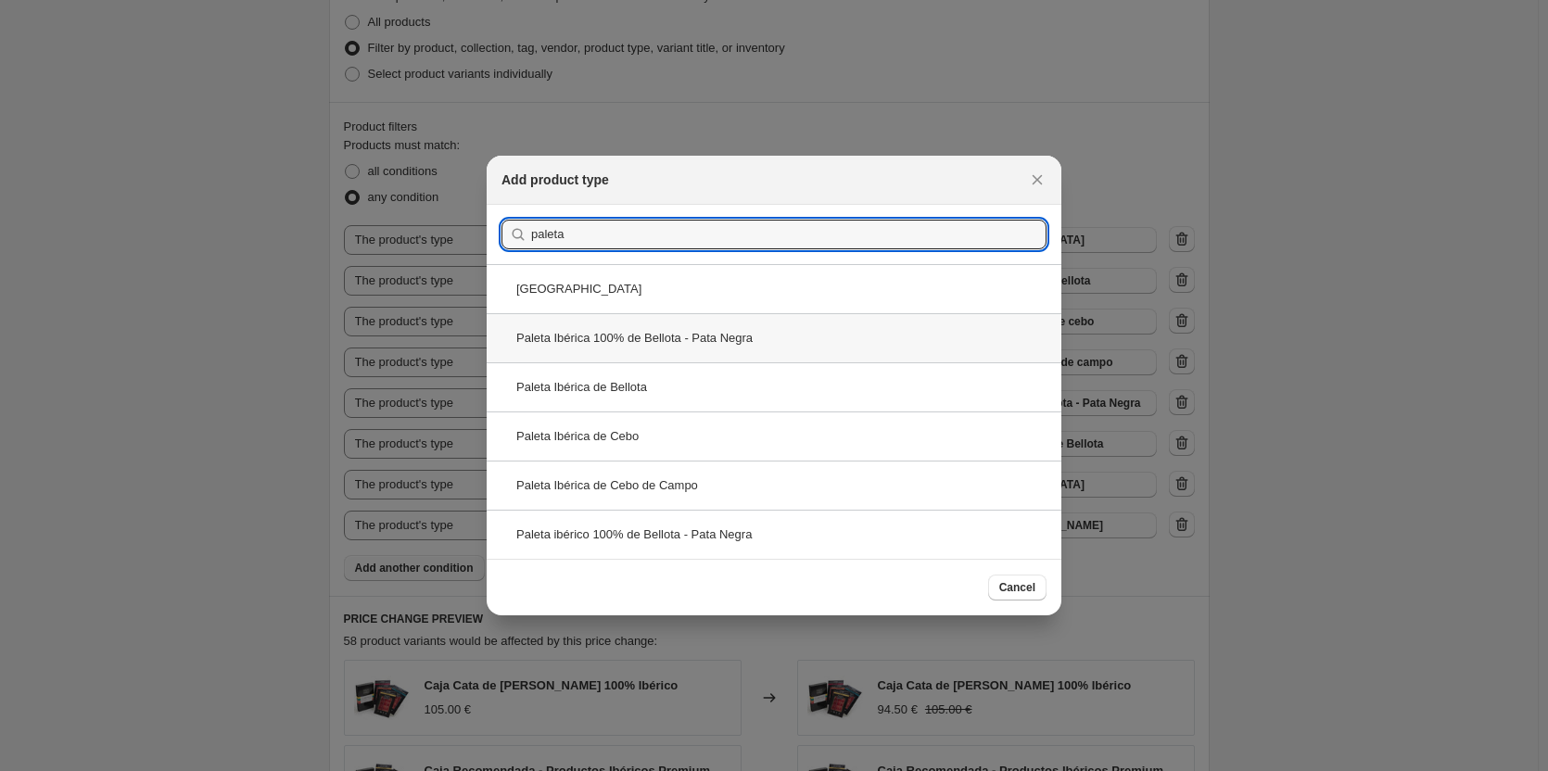
type input "paleta"
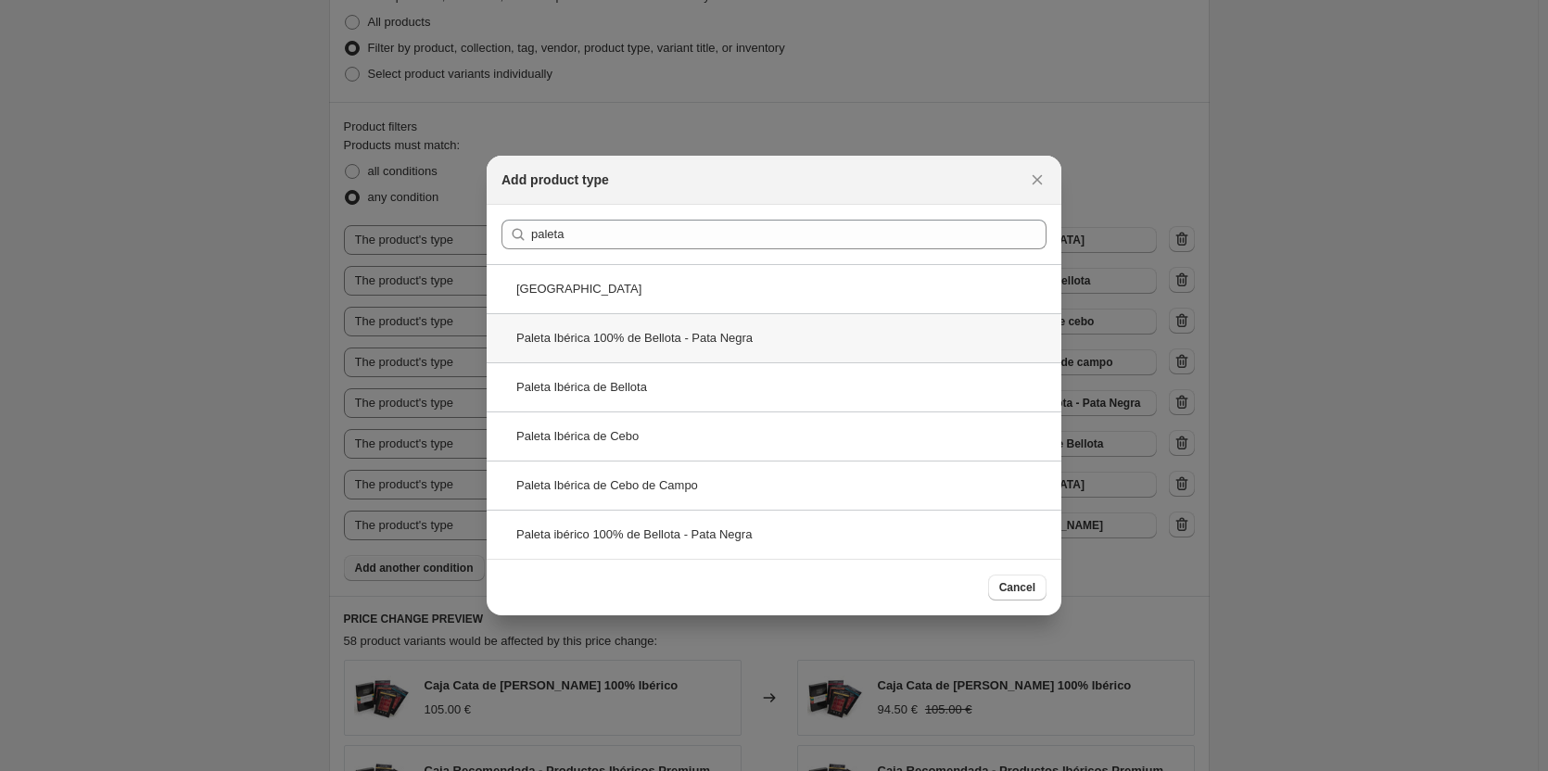
click at [702, 349] on div "Paleta Ibérica 100% de Bellota - Pata Negra" at bounding box center [774, 337] width 575 height 49
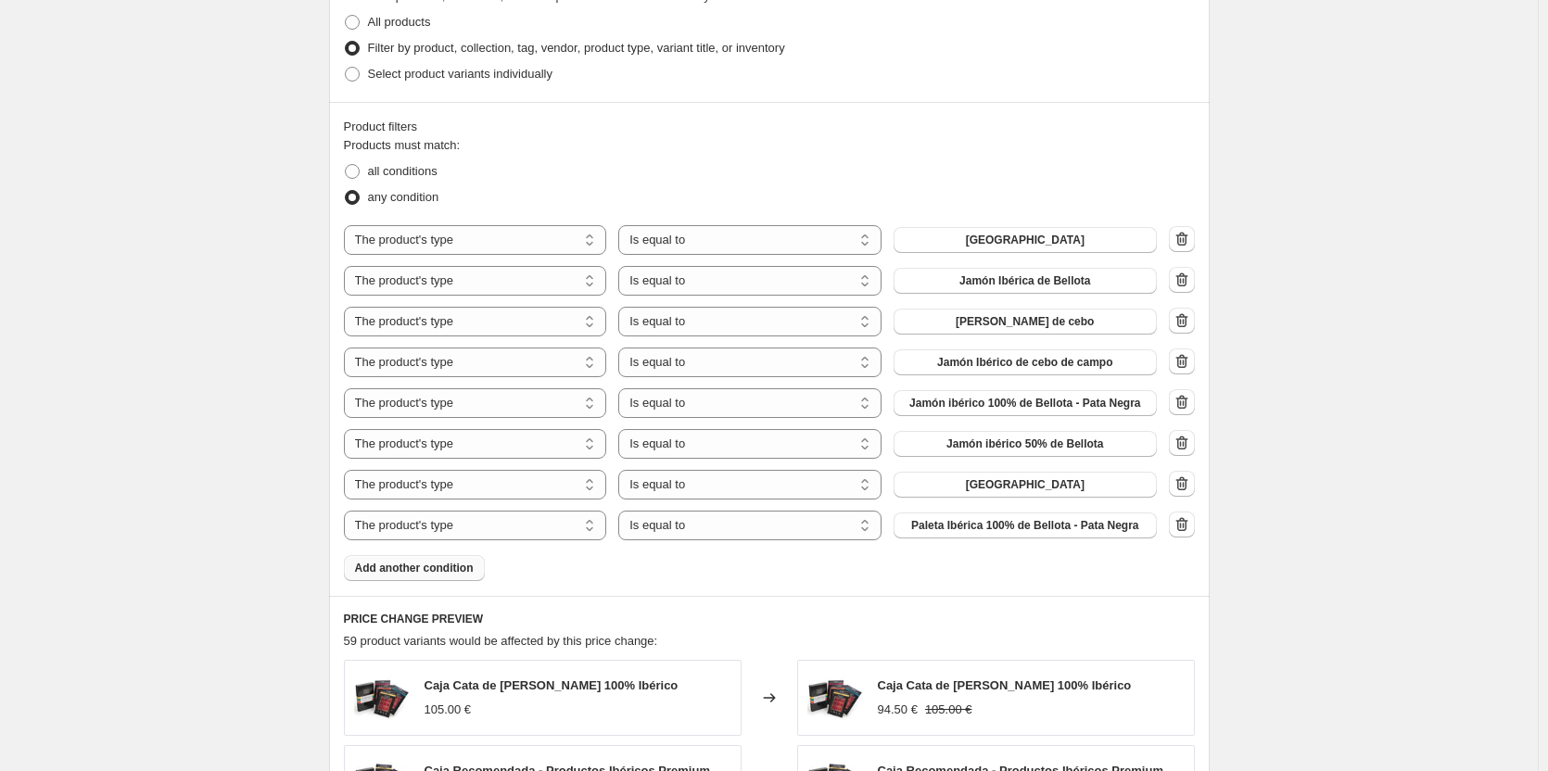
click at [434, 570] on span "Add another condition" at bounding box center [414, 568] width 119 height 15
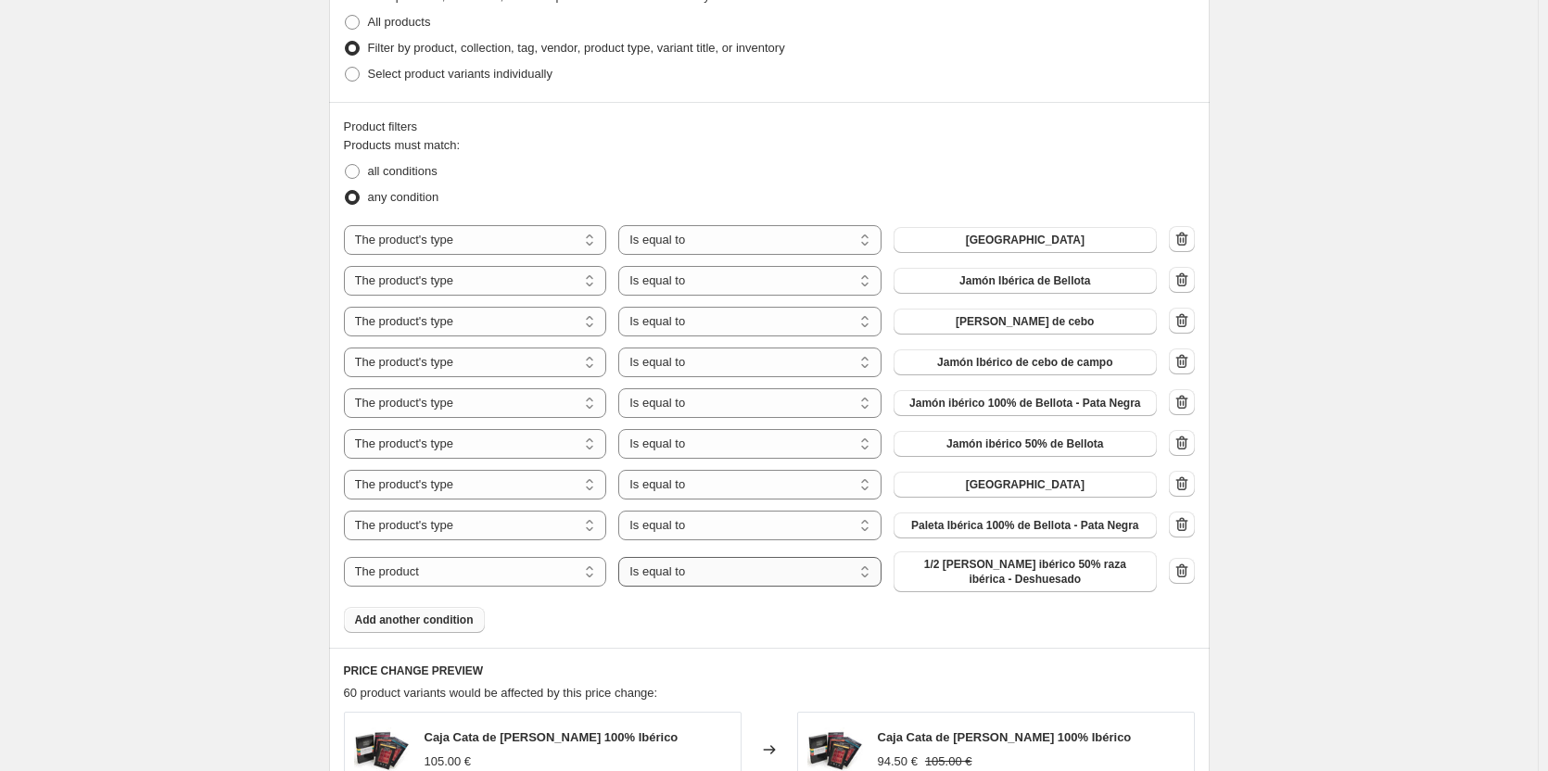
click at [689, 567] on select "Is equal to Is not equal to" at bounding box center [749, 572] width 263 height 30
click at [497, 574] on select "The product The product's collection The product's tag The product's vendor The…" at bounding box center [475, 572] width 263 height 30
select select "product_type"
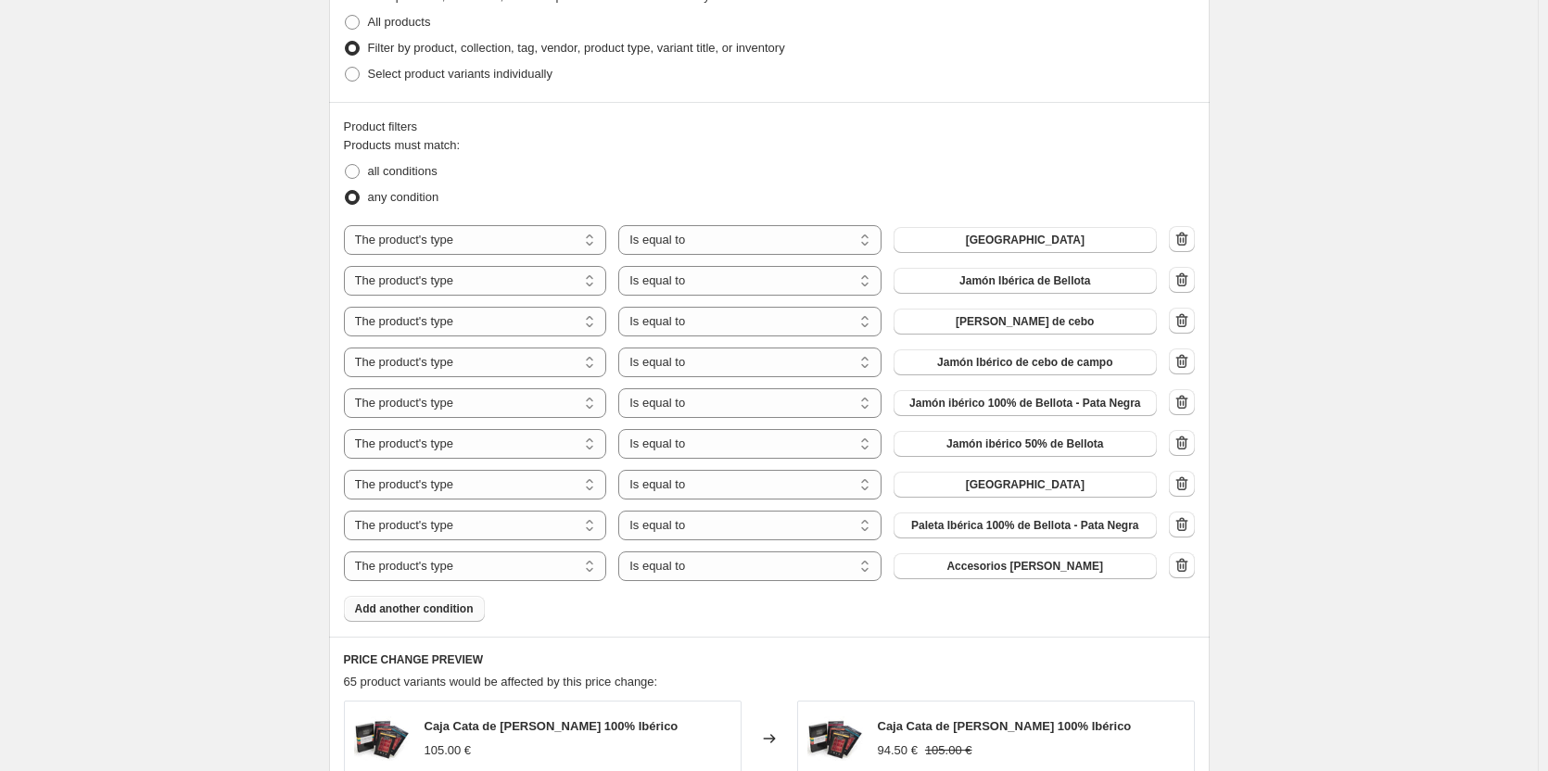
click at [1022, 565] on span "Accesorios [PERSON_NAME]" at bounding box center [1025, 566] width 157 height 15
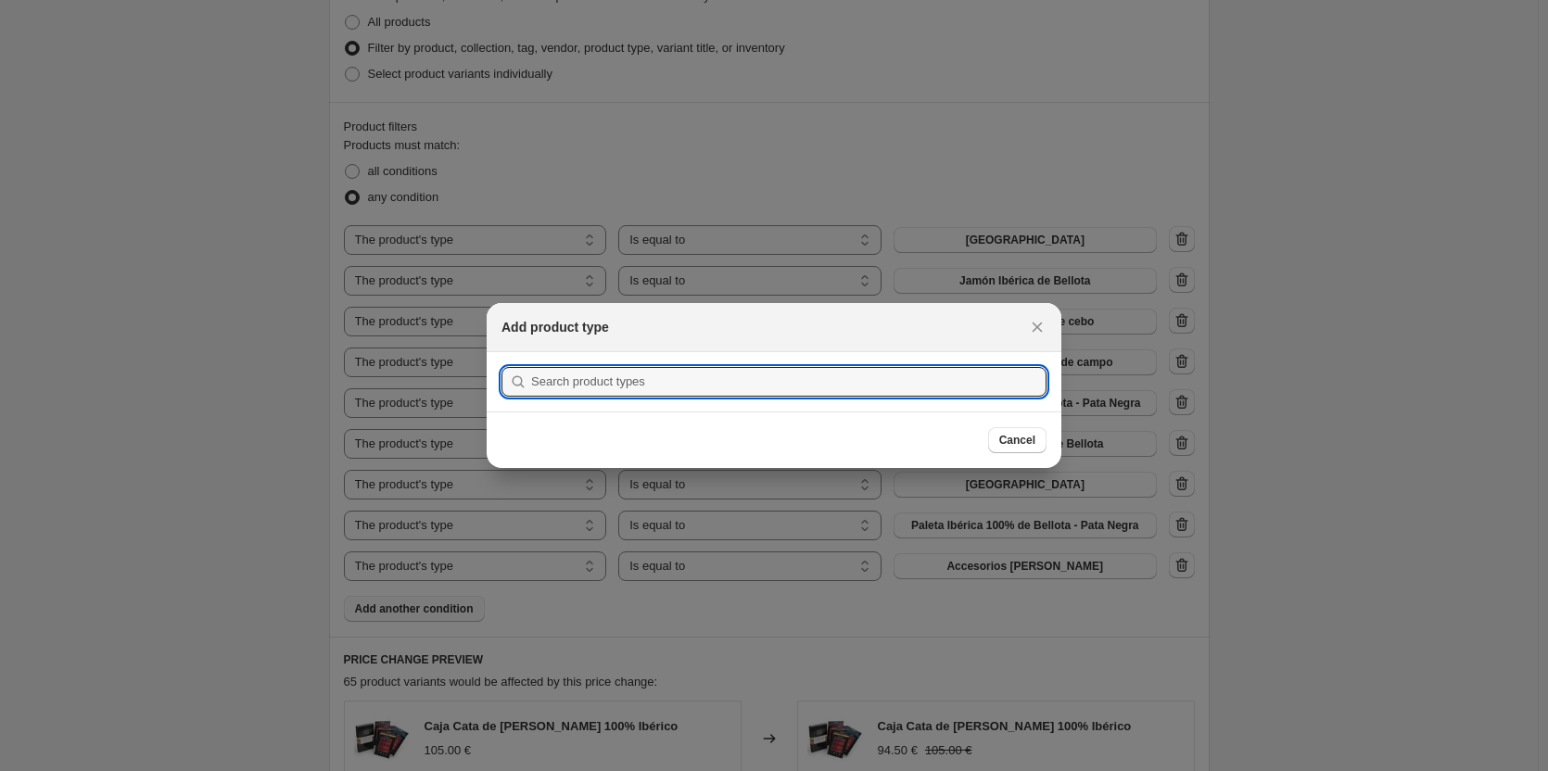
scroll to position [0, 0]
click at [725, 357] on section "Submit" at bounding box center [774, 381] width 575 height 59
click at [721, 373] on input ":r4h:" at bounding box center [788, 382] width 515 height 30
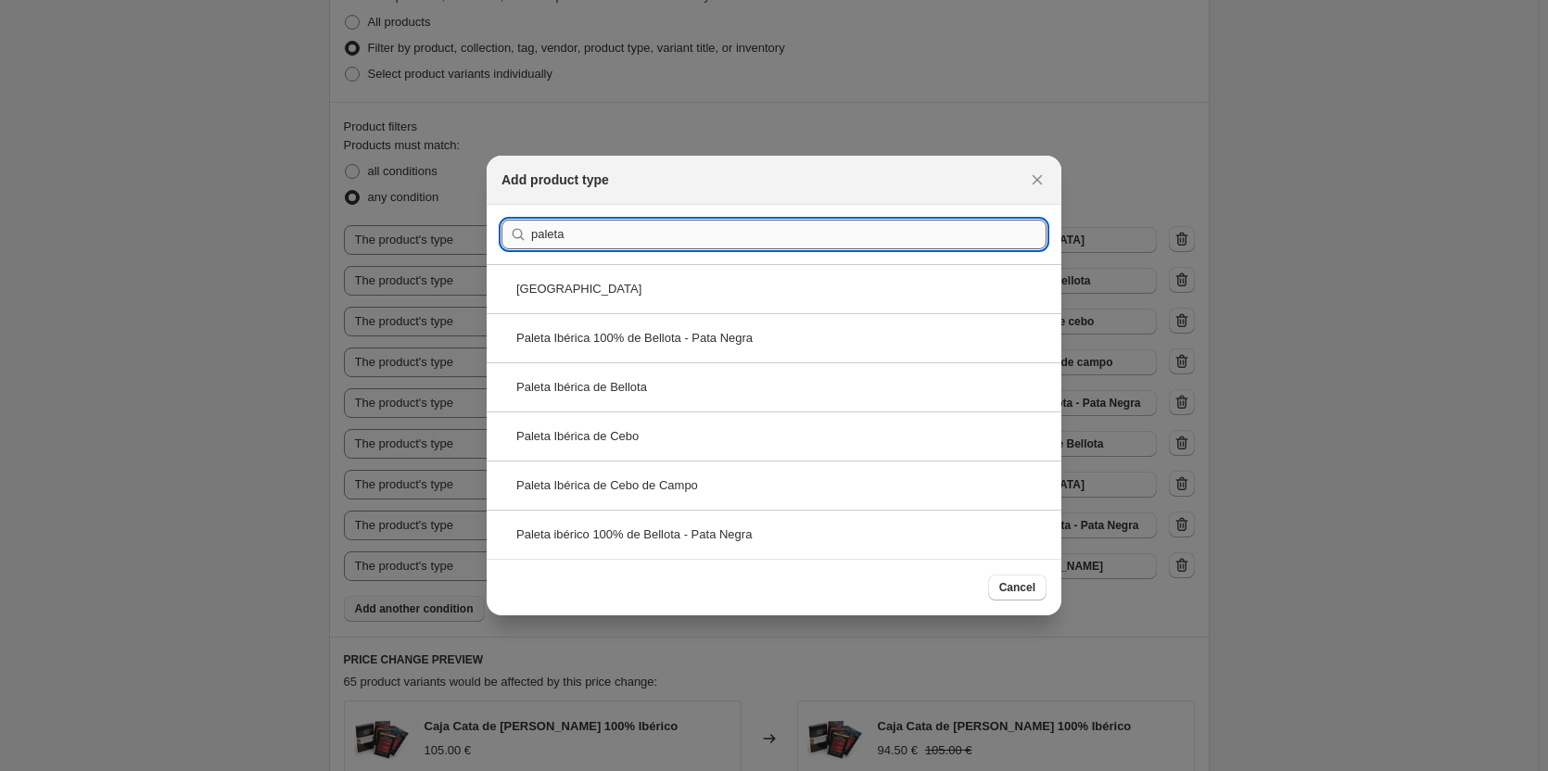
type input "paleta"
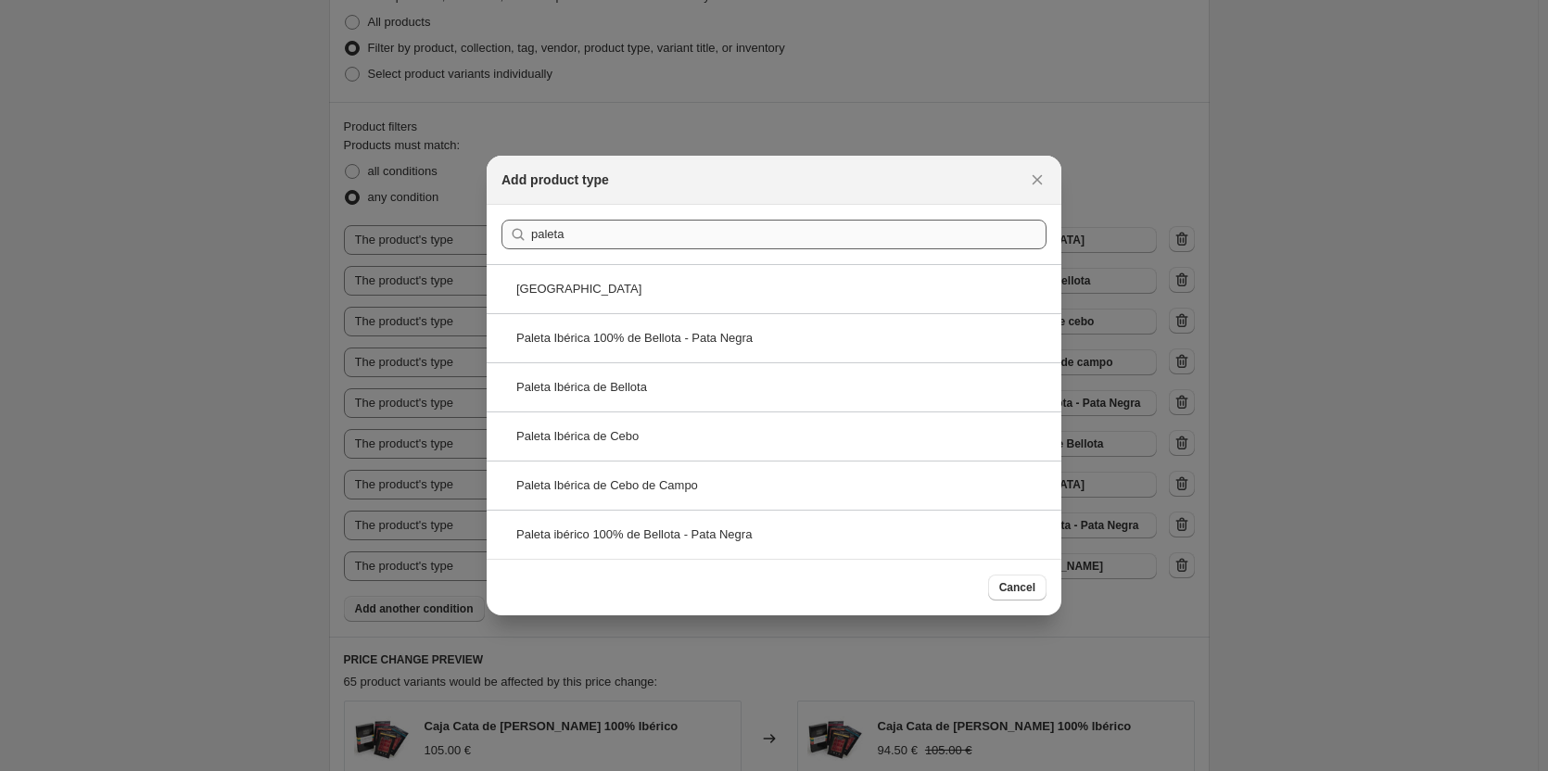
click at [721, 373] on div "Paleta Ibérica de Bellota" at bounding box center [774, 386] width 575 height 49
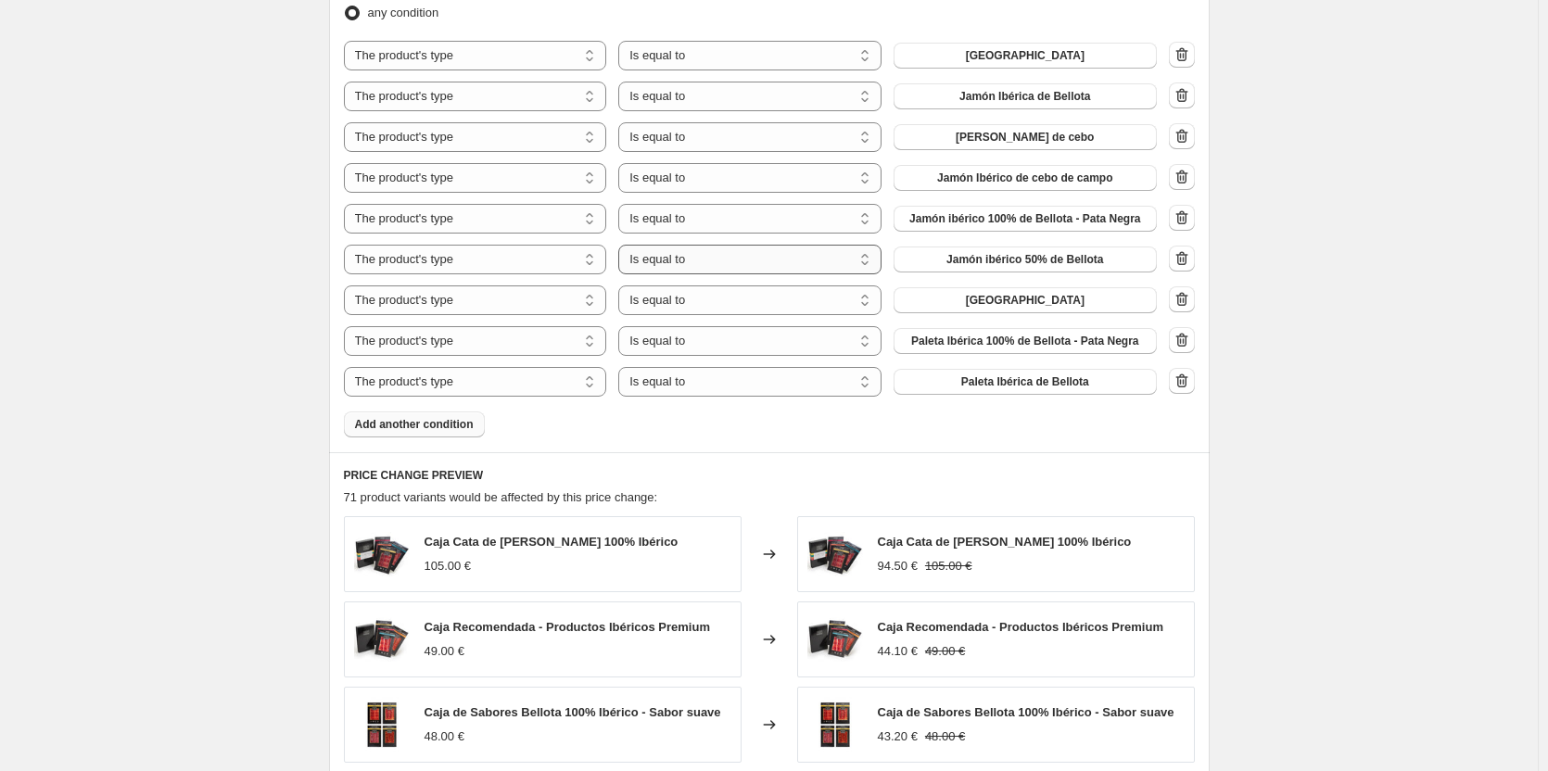
scroll to position [1112, 0]
click at [448, 436] on button "Add another condition" at bounding box center [414, 424] width 141 height 26
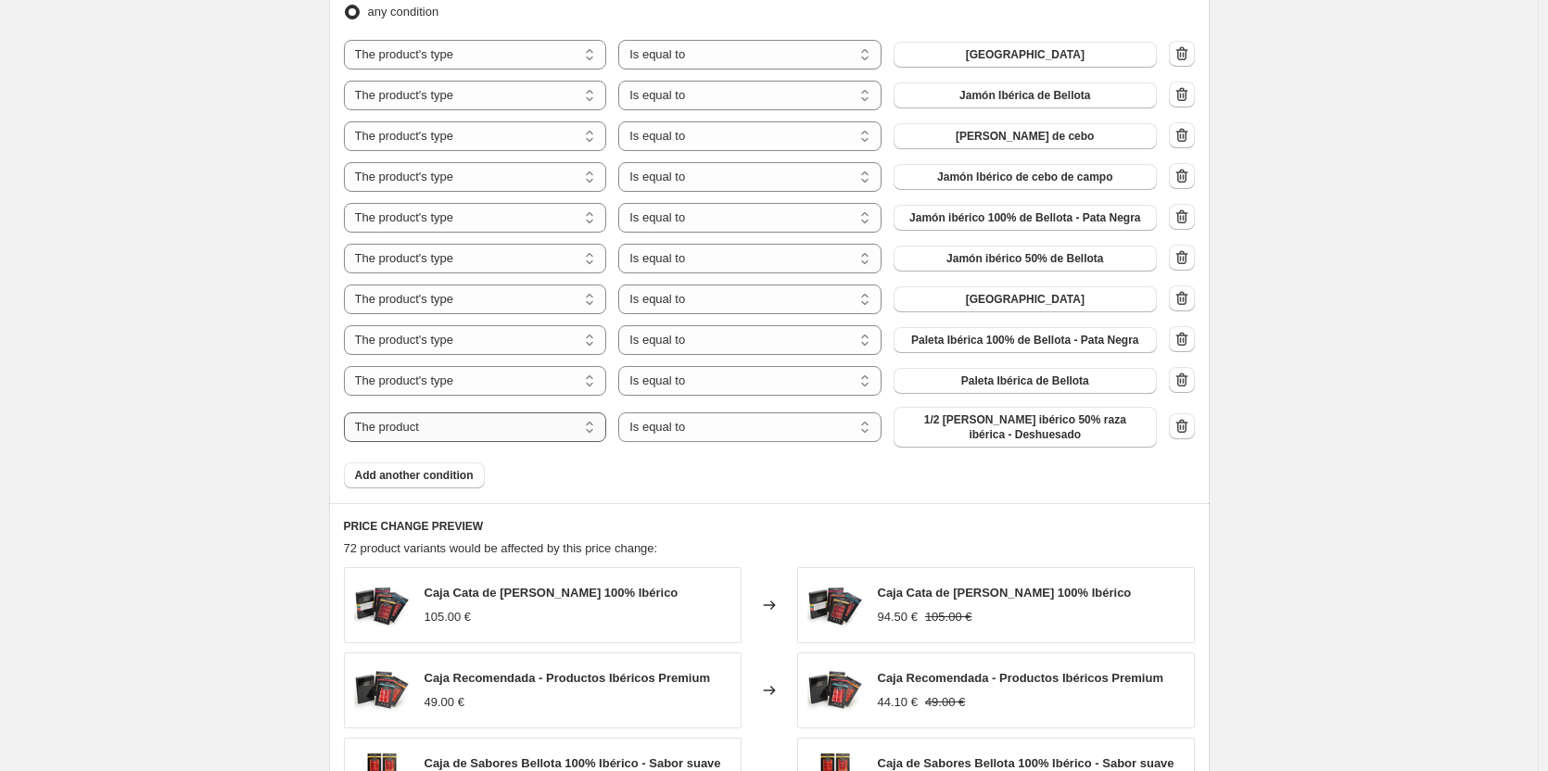
click at [498, 433] on select "The product The product's collection The product's tag The product's vendor The…" at bounding box center [475, 428] width 263 height 30
select select "product_type"
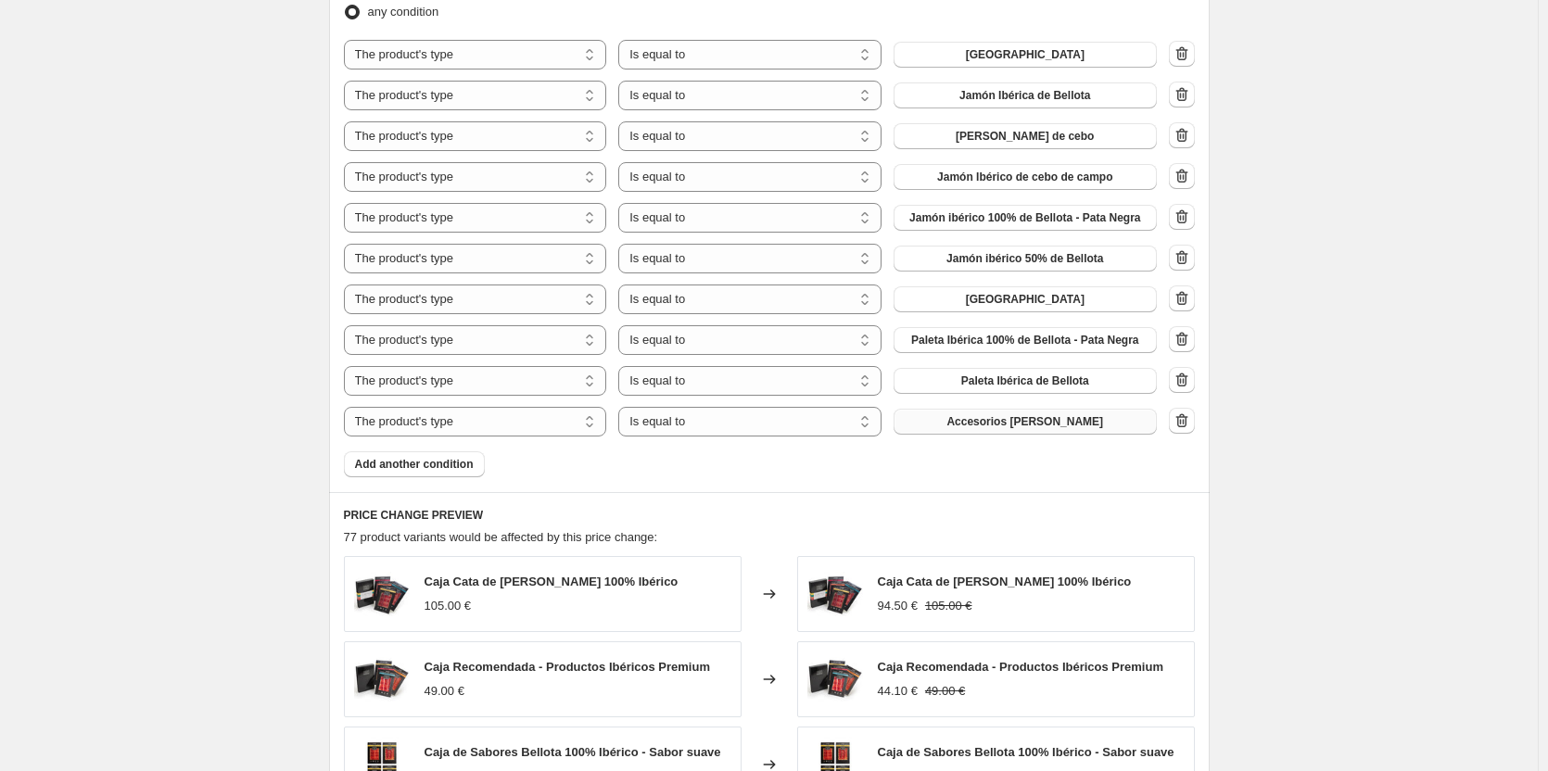
click at [1000, 417] on span "Accesorios [PERSON_NAME]" at bounding box center [1025, 421] width 157 height 15
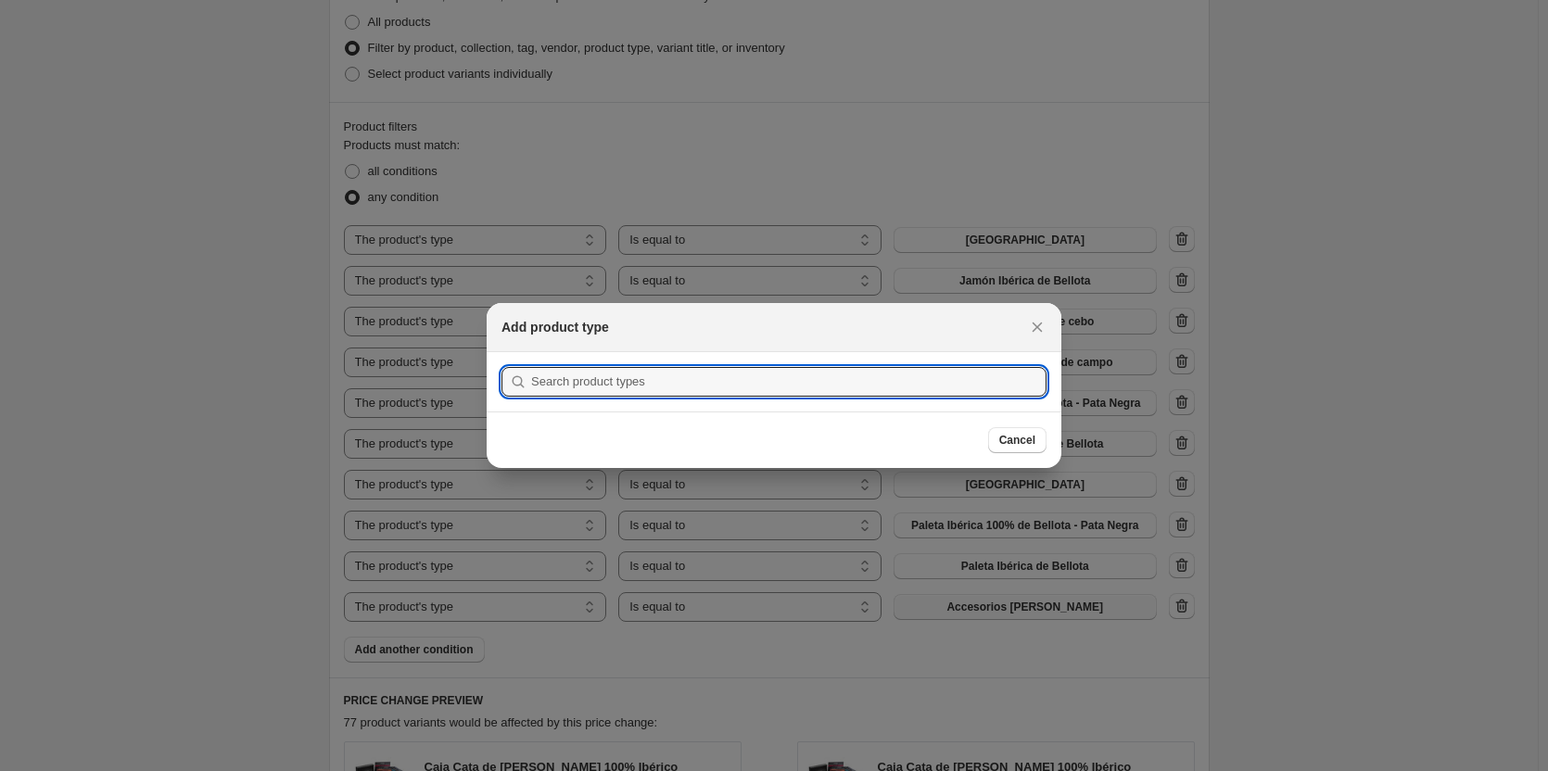
scroll to position [0, 0]
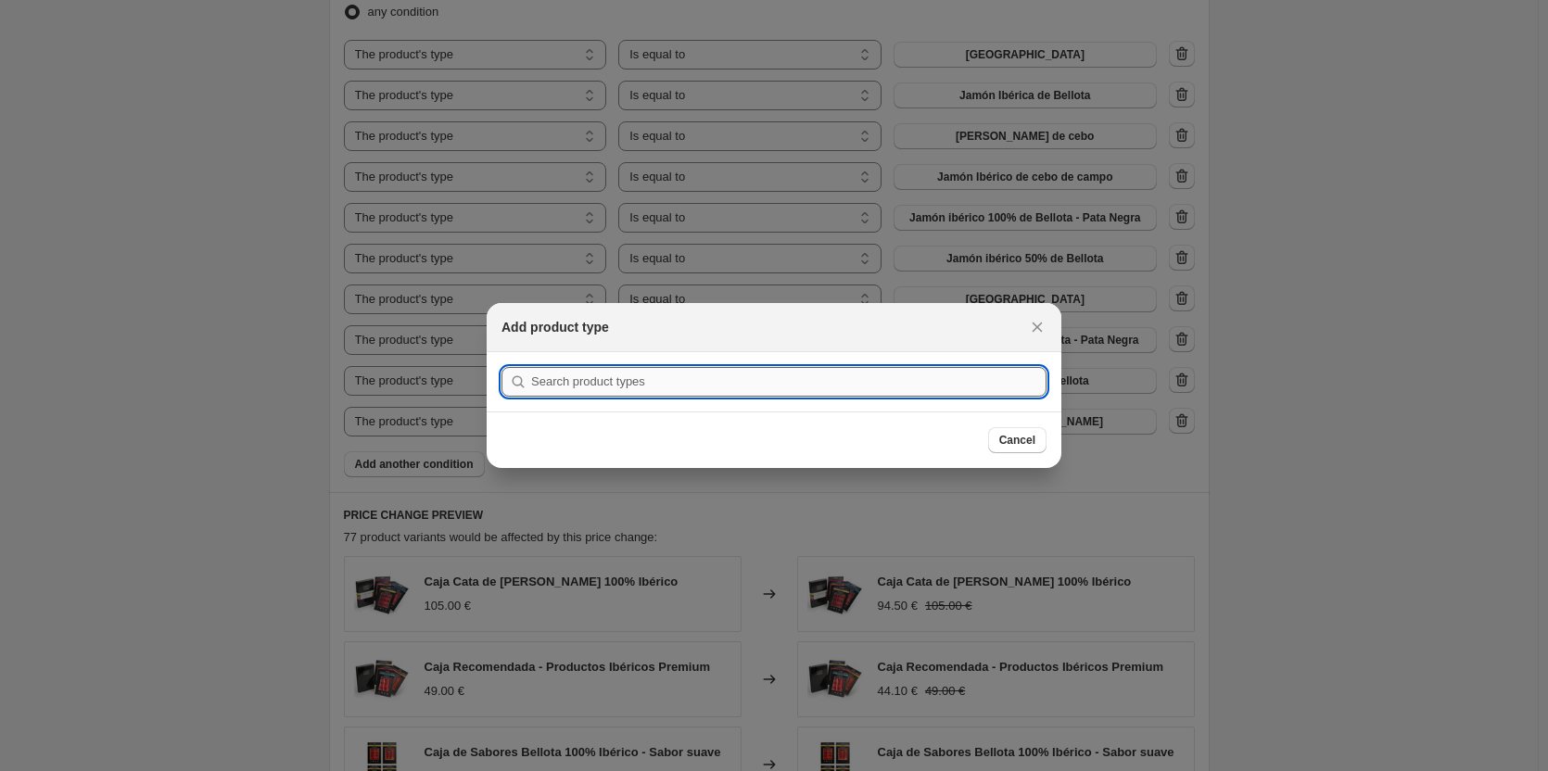
drag, startPoint x: 794, startPoint y: 370, endPoint x: 807, endPoint y: 365, distance: 13.8
click at [794, 369] on input ":r4n:" at bounding box center [788, 382] width 515 height 30
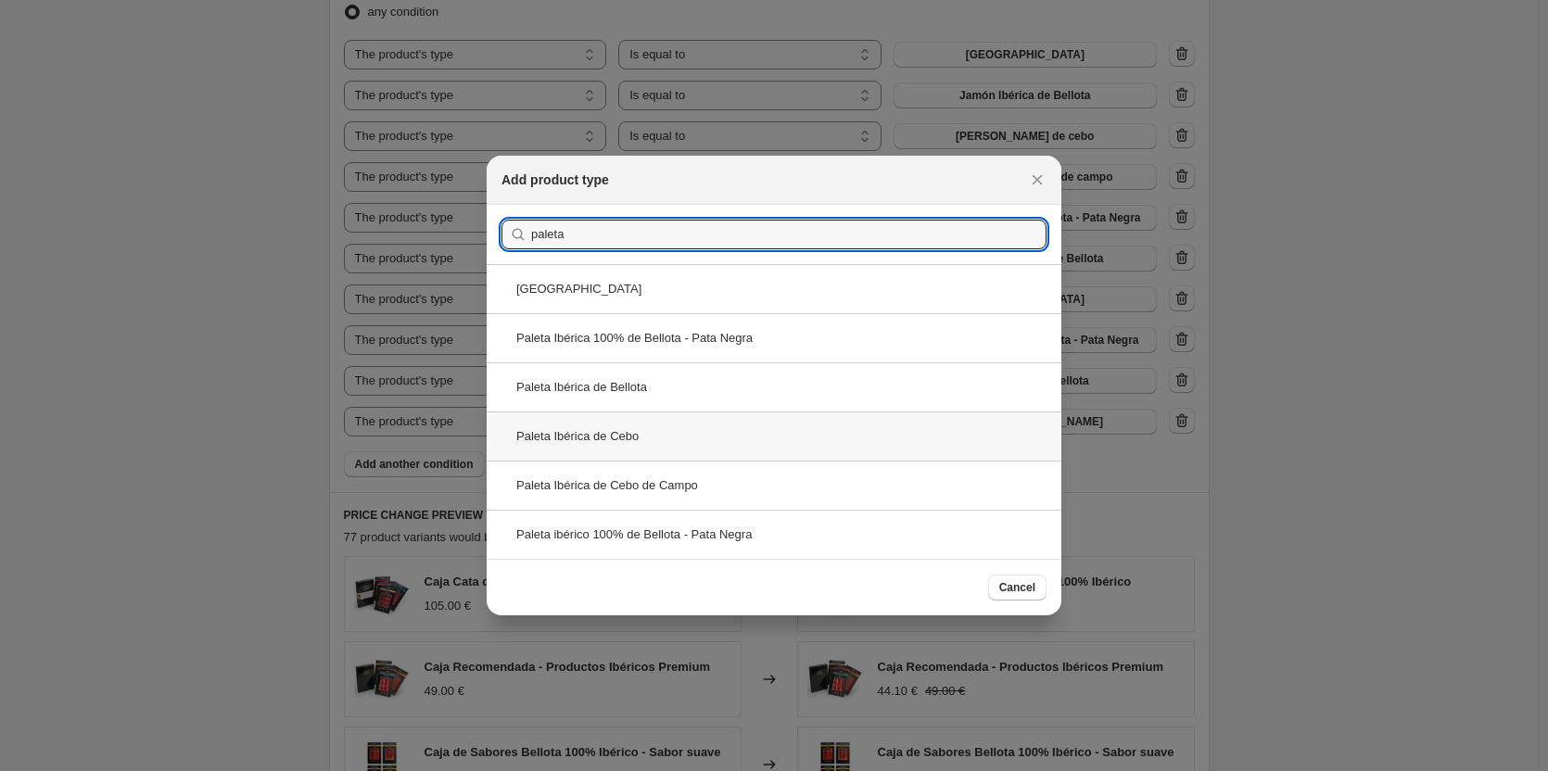
type input "paleta"
click at [782, 437] on div "Paleta Ibérica de Cebo" at bounding box center [774, 436] width 575 height 49
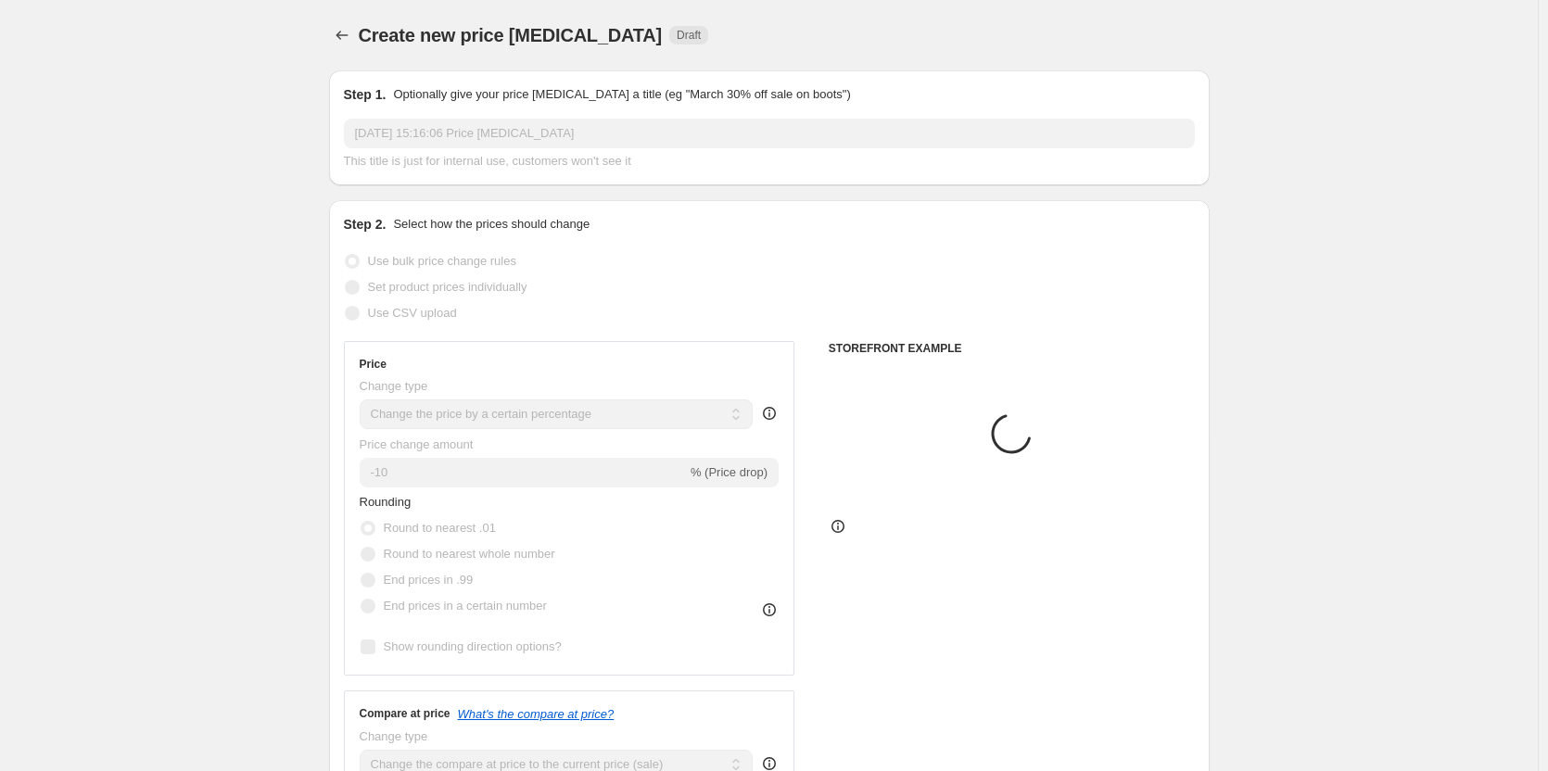
scroll to position [1112, 0]
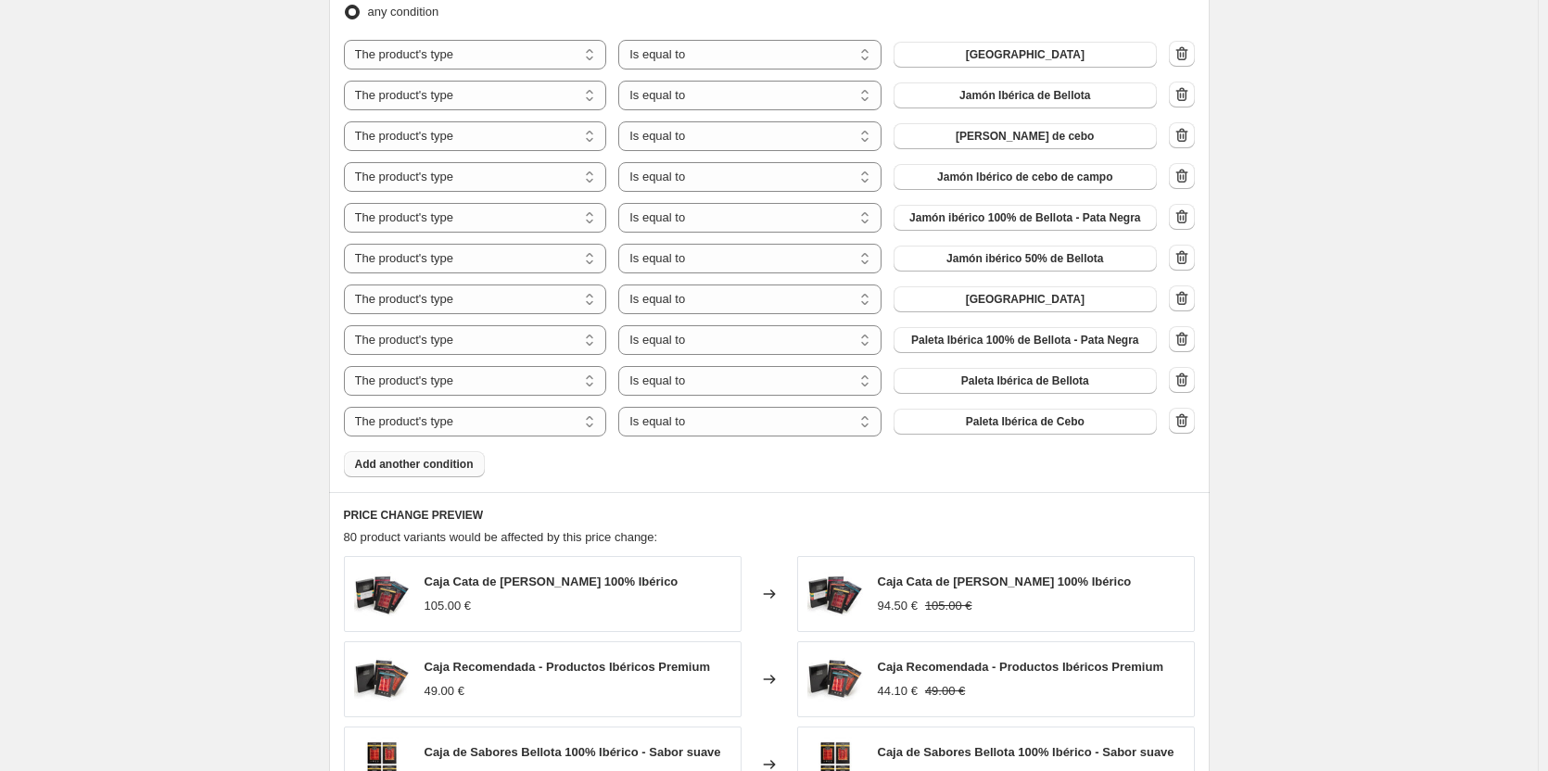
click at [418, 460] on span "Add another condition" at bounding box center [414, 464] width 119 height 15
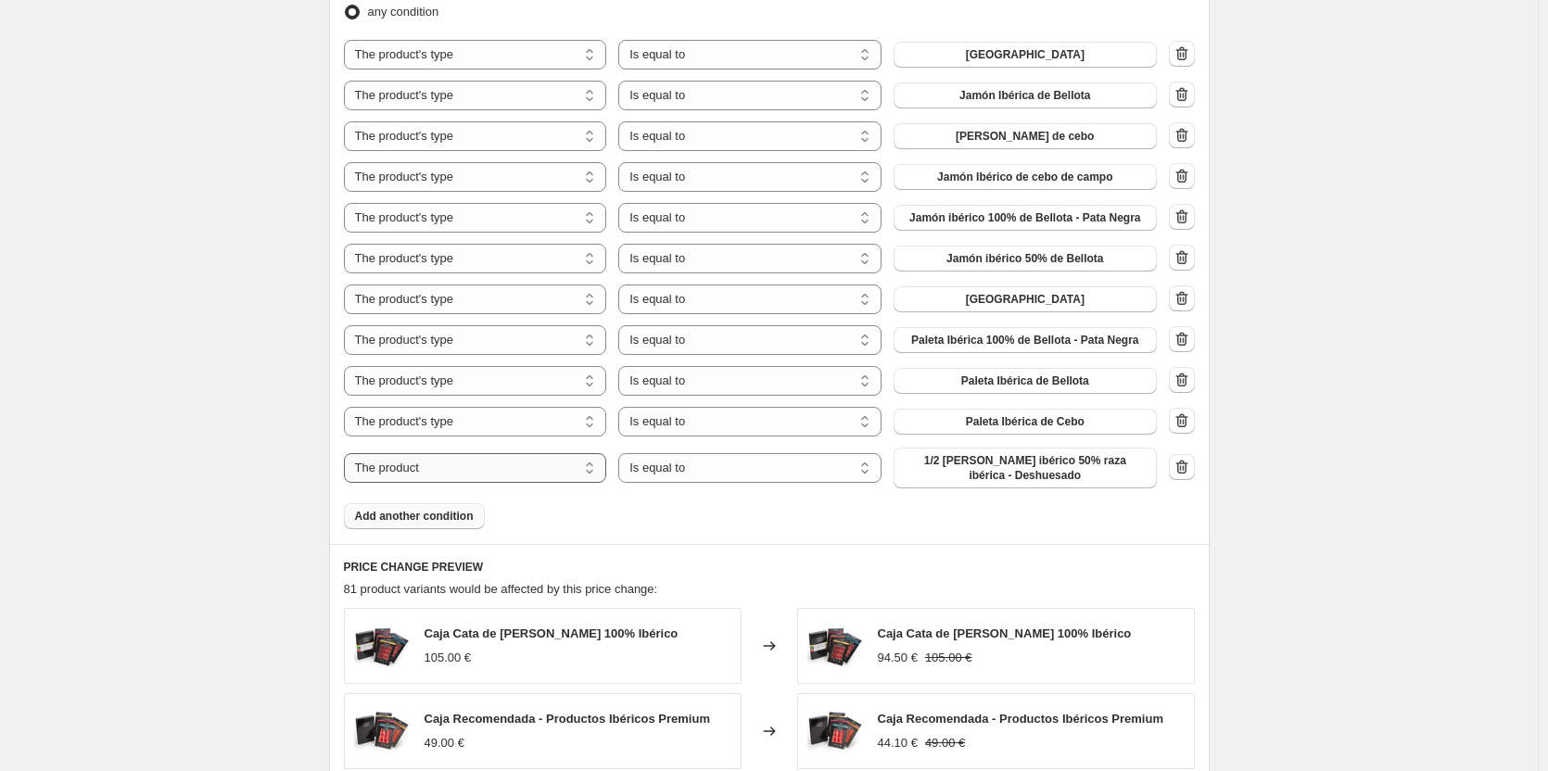
click at [418, 460] on select "The product The product's collection The product's tag The product's vendor The…" at bounding box center [475, 468] width 263 height 30
select select "product_type"
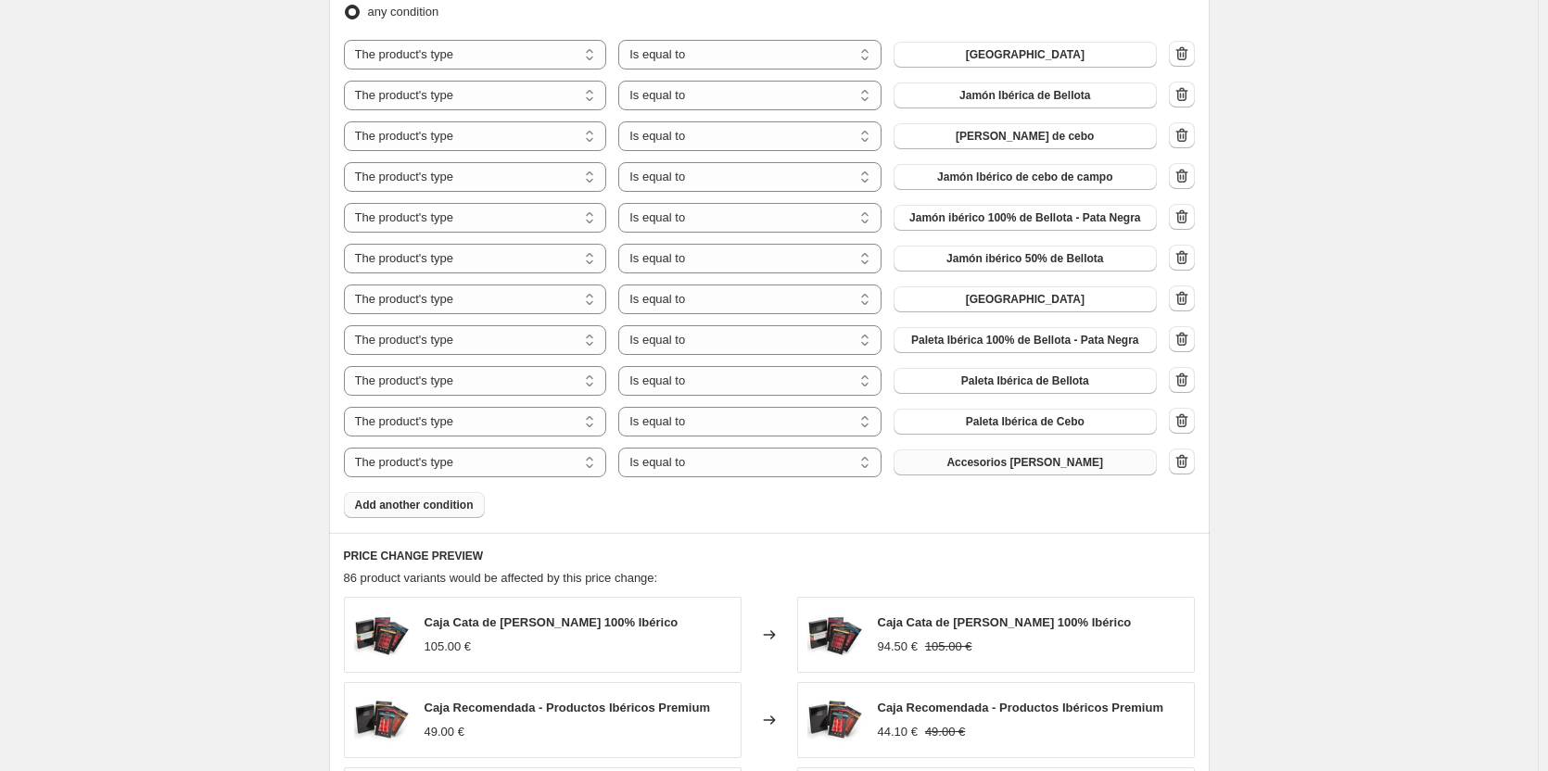
click at [965, 457] on button "Accesorios [PERSON_NAME]" at bounding box center [1025, 463] width 263 height 26
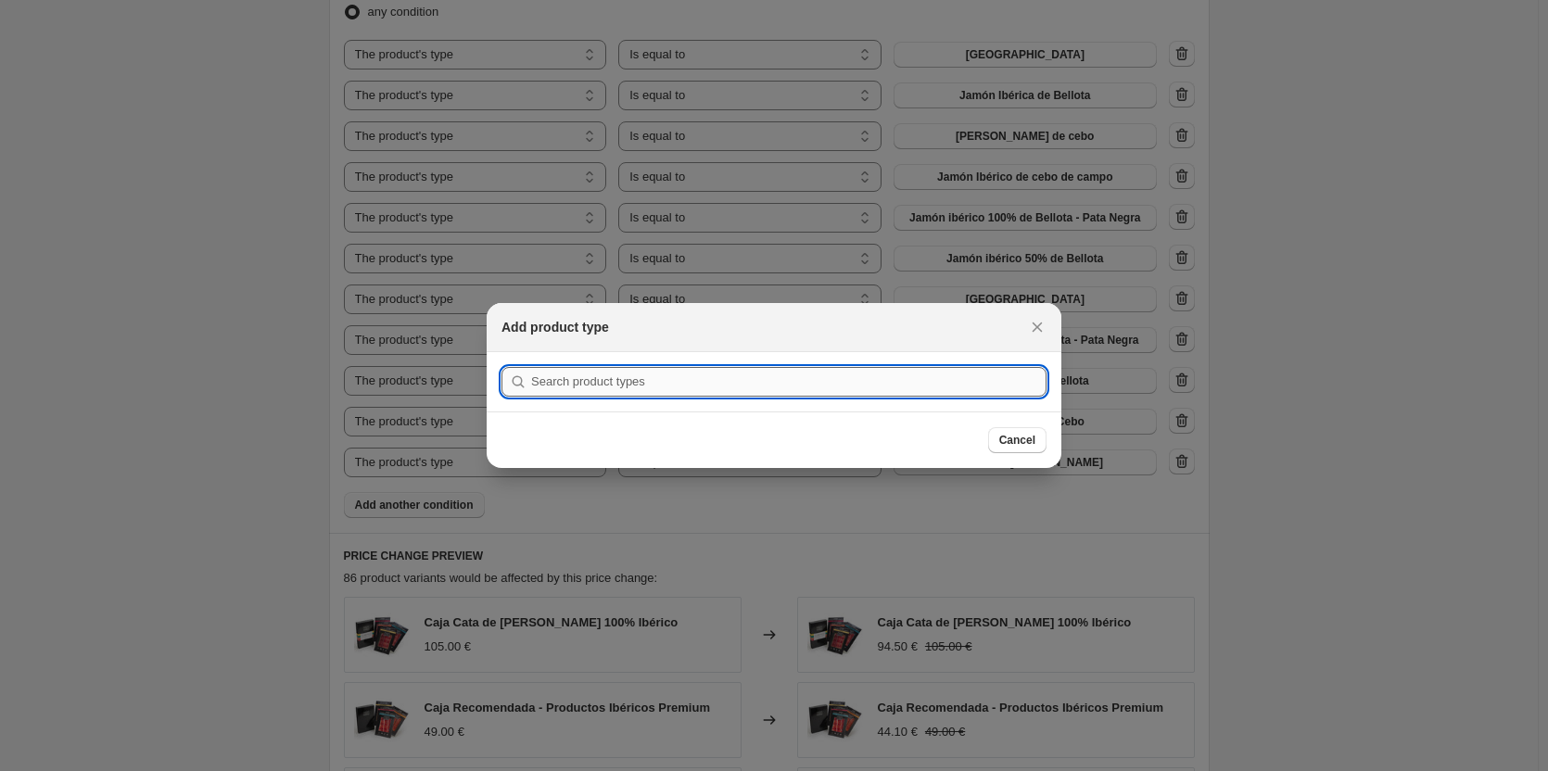
click at [656, 382] on input ":r4t:" at bounding box center [788, 382] width 515 height 30
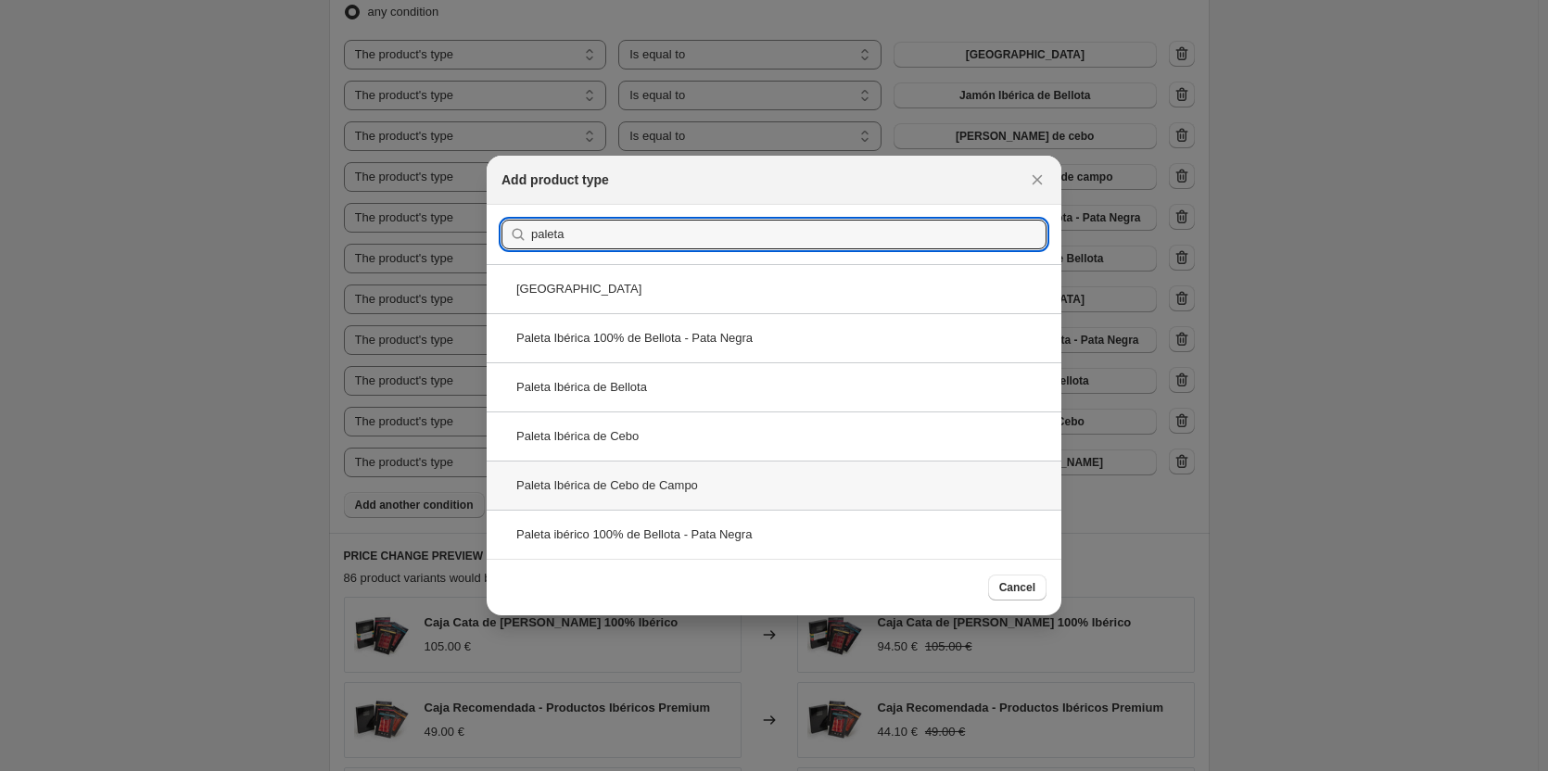
type input "paleta"
click at [687, 499] on div "Paleta Ibérica de Cebo de Campo" at bounding box center [774, 485] width 575 height 49
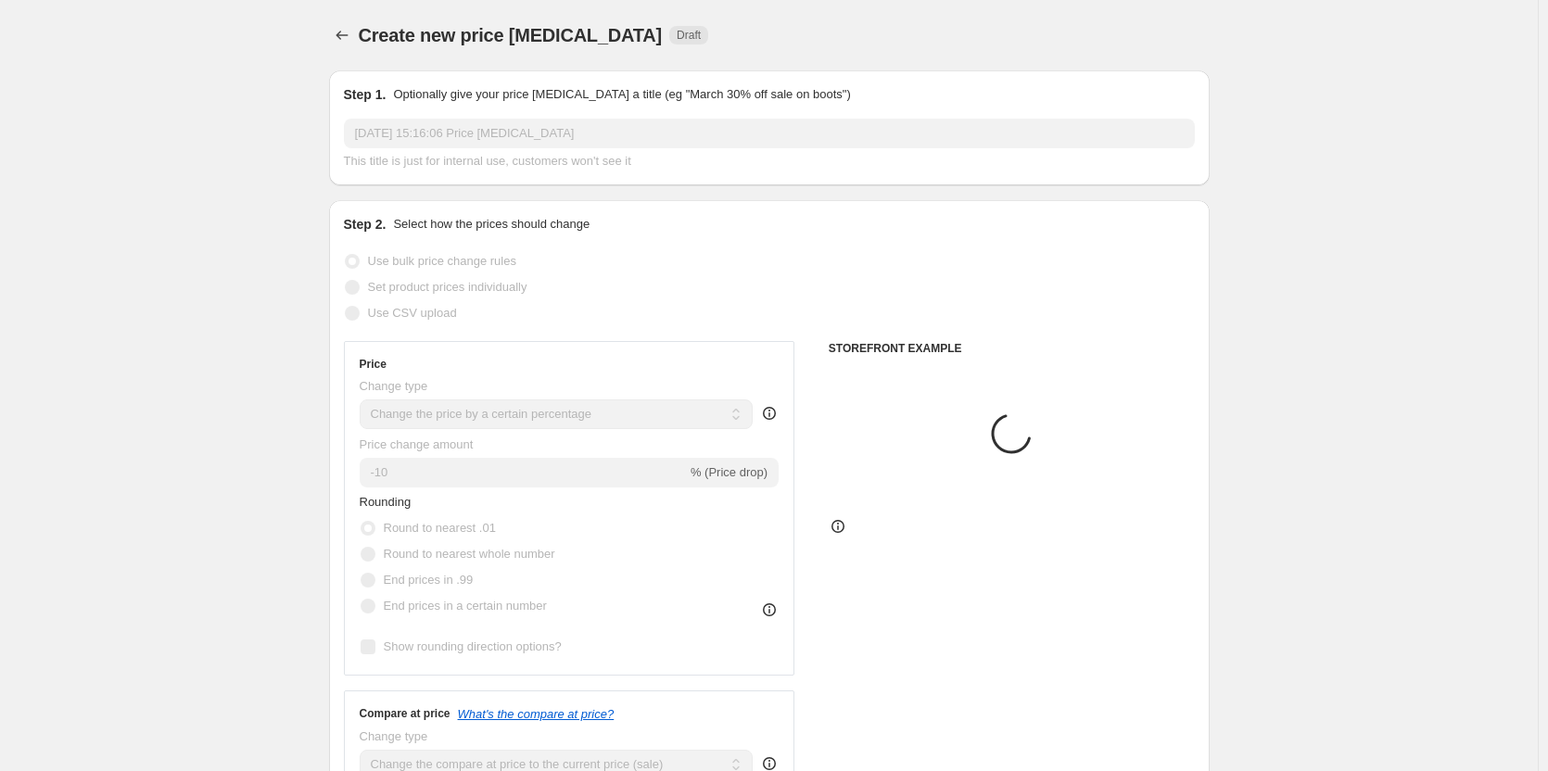
scroll to position [1112, 0]
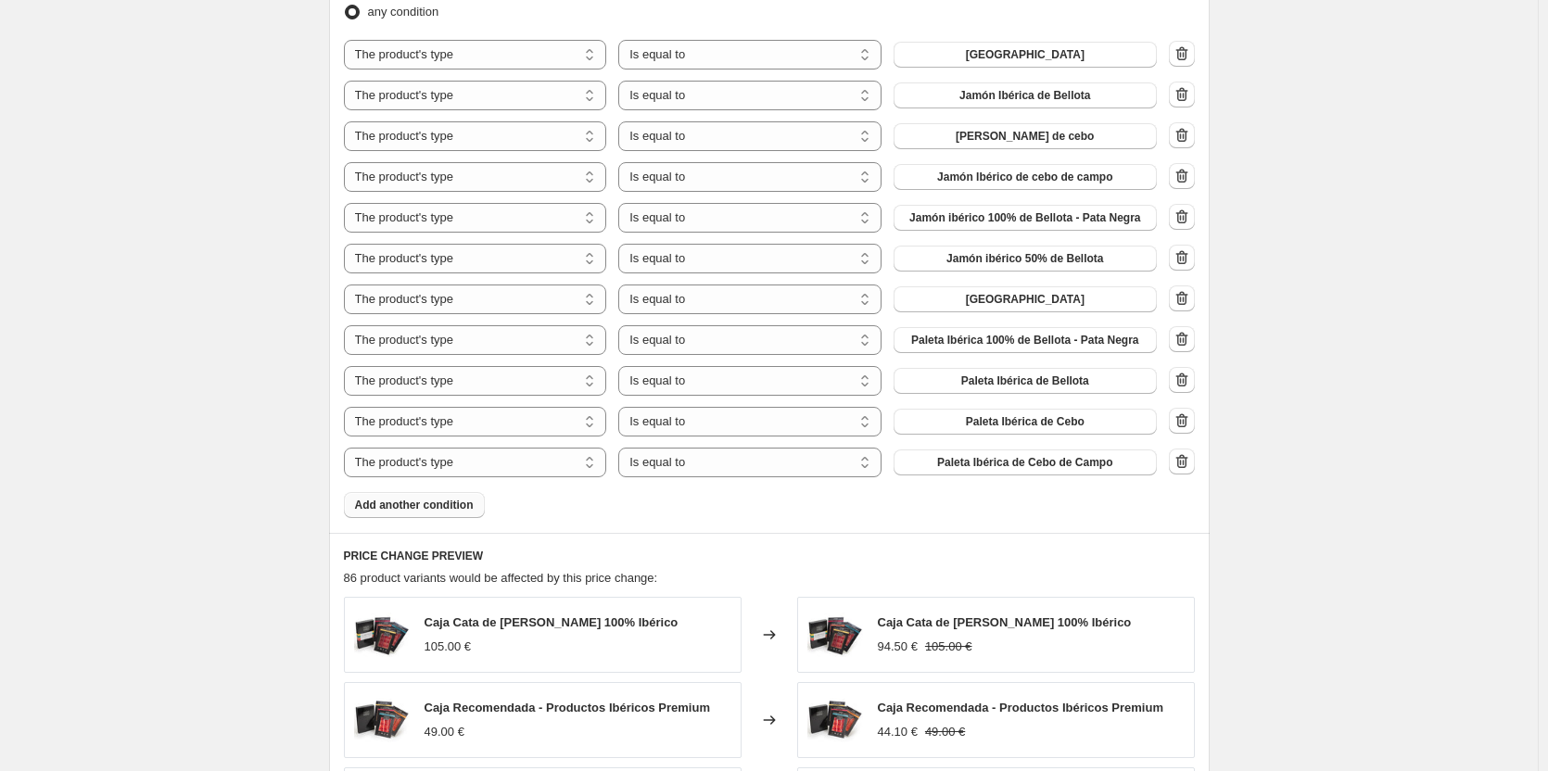
click at [401, 509] on span "Add another condition" at bounding box center [414, 505] width 119 height 15
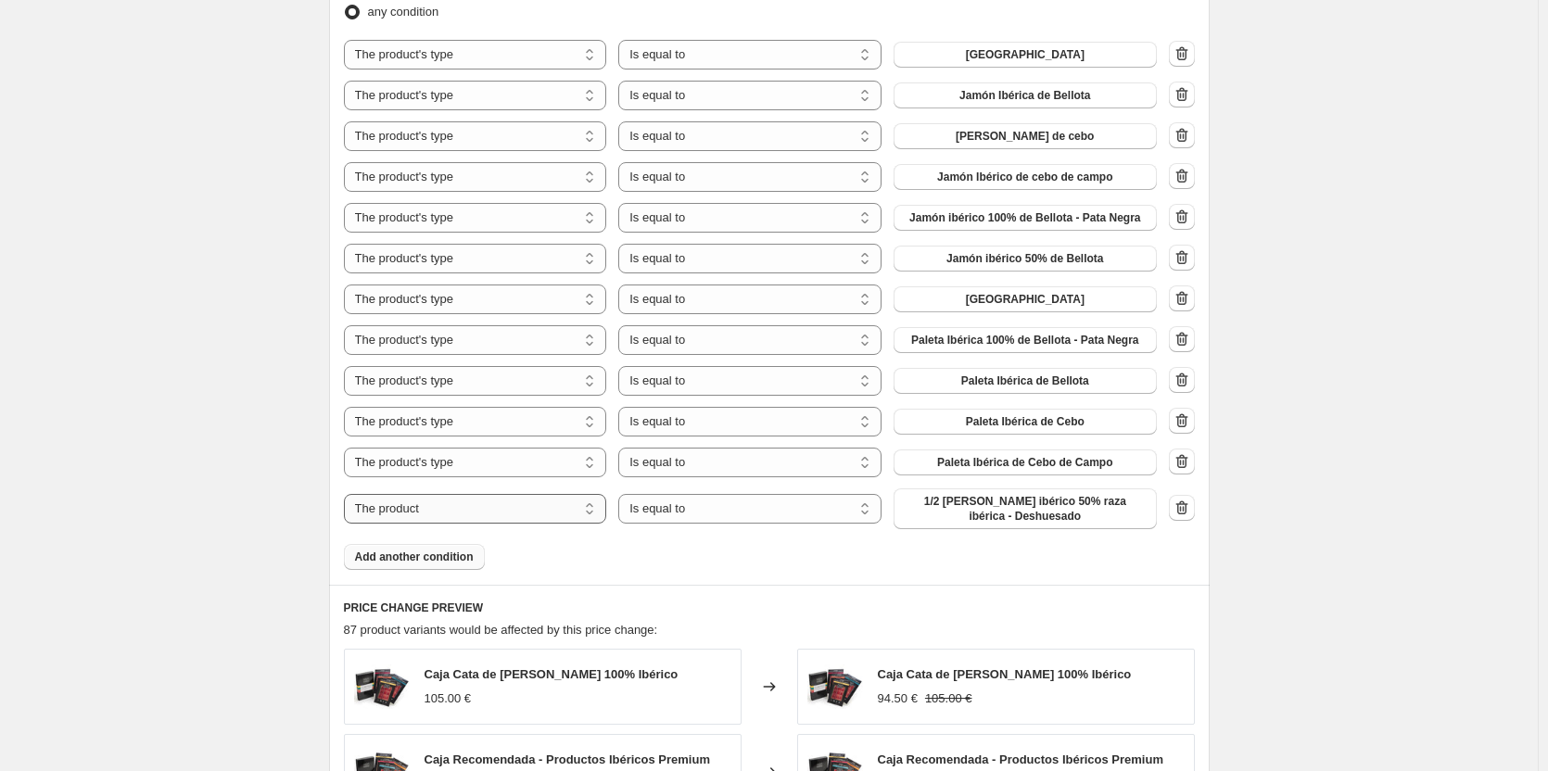
click at [507, 504] on select "The product The product's collection The product's tag The product's vendor The…" at bounding box center [475, 509] width 263 height 30
select select "product_type"
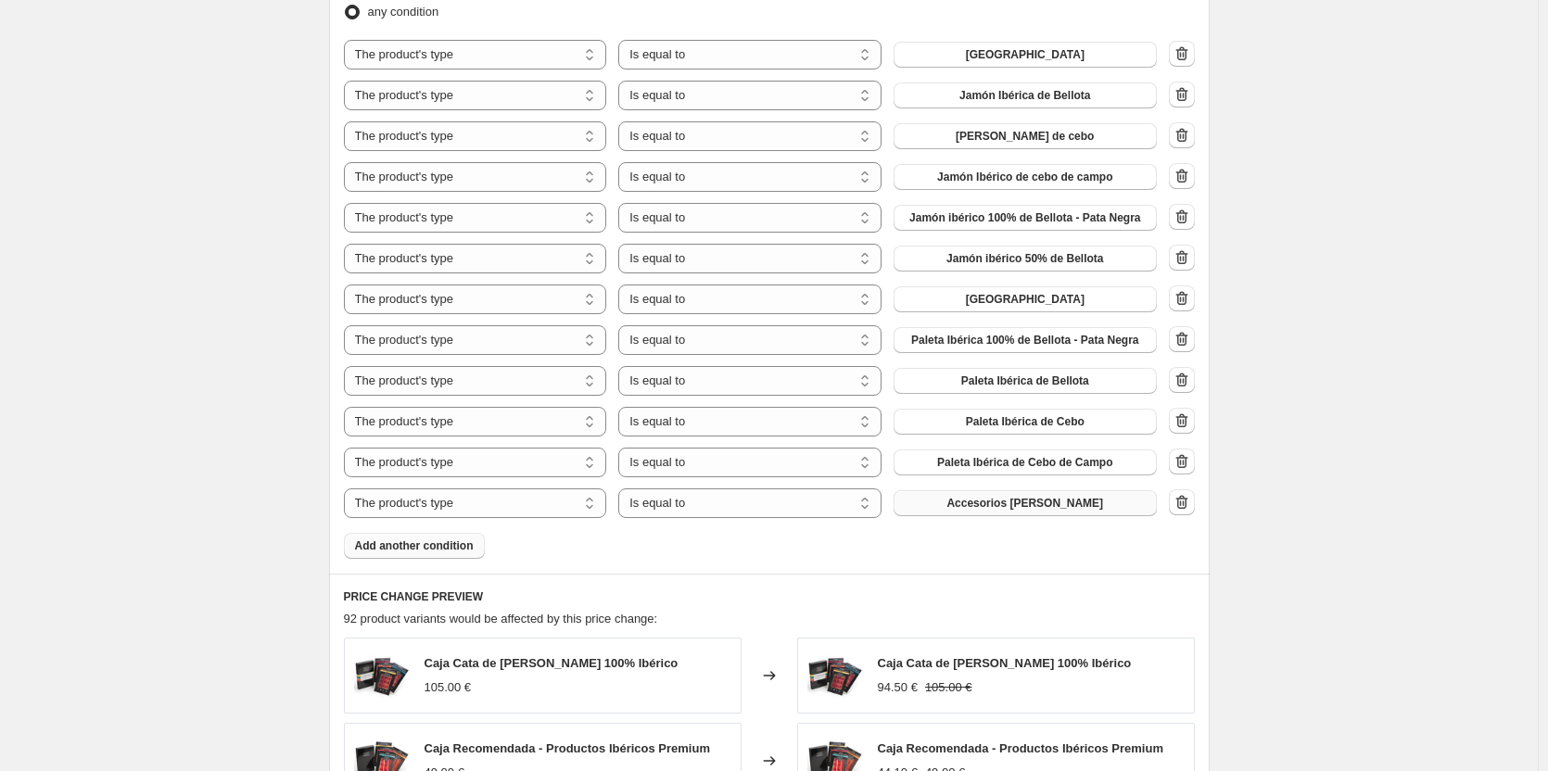
click at [976, 502] on button "Accesorios [PERSON_NAME]" at bounding box center [1025, 503] width 263 height 26
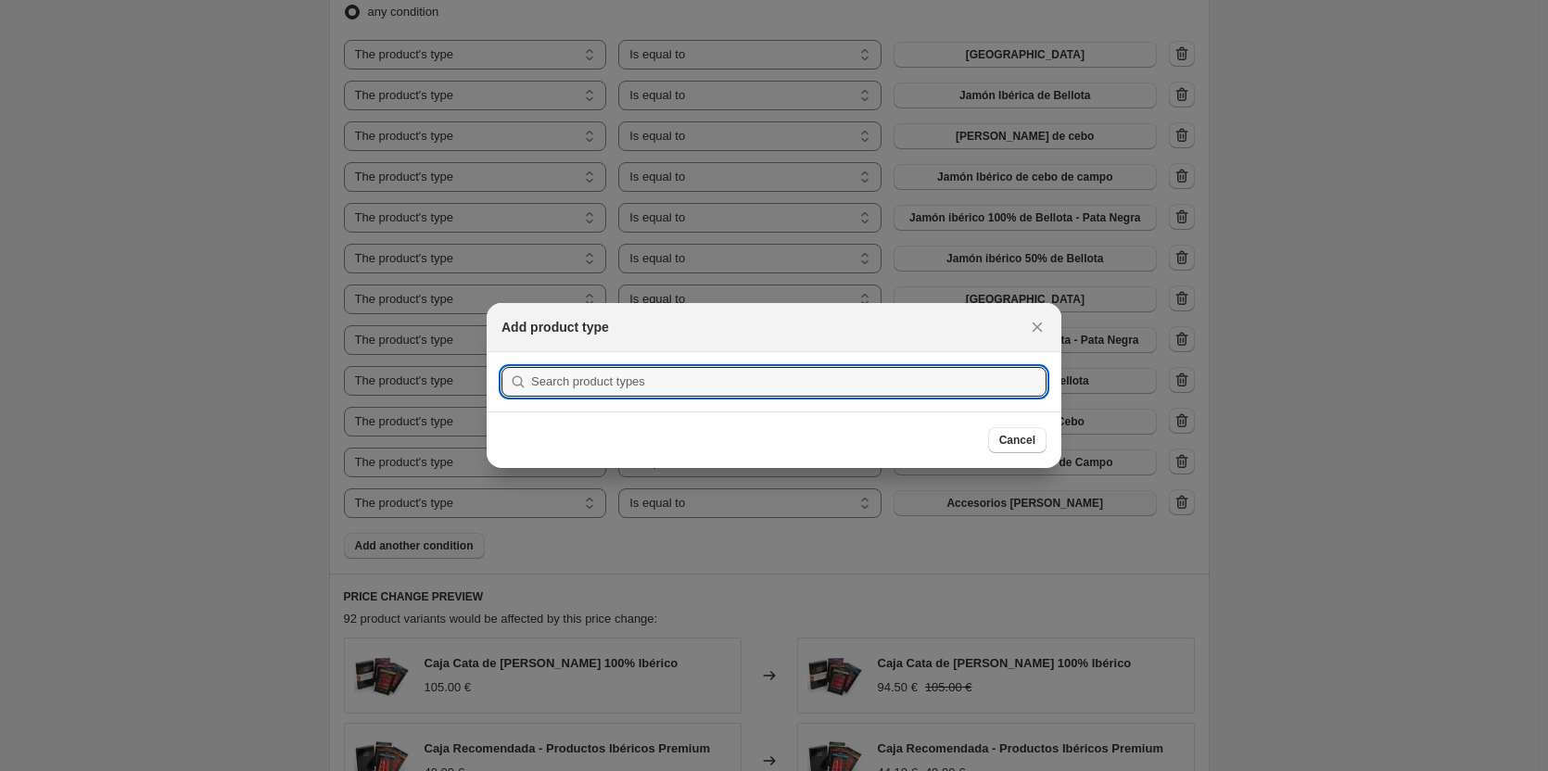
scroll to position [0, 0]
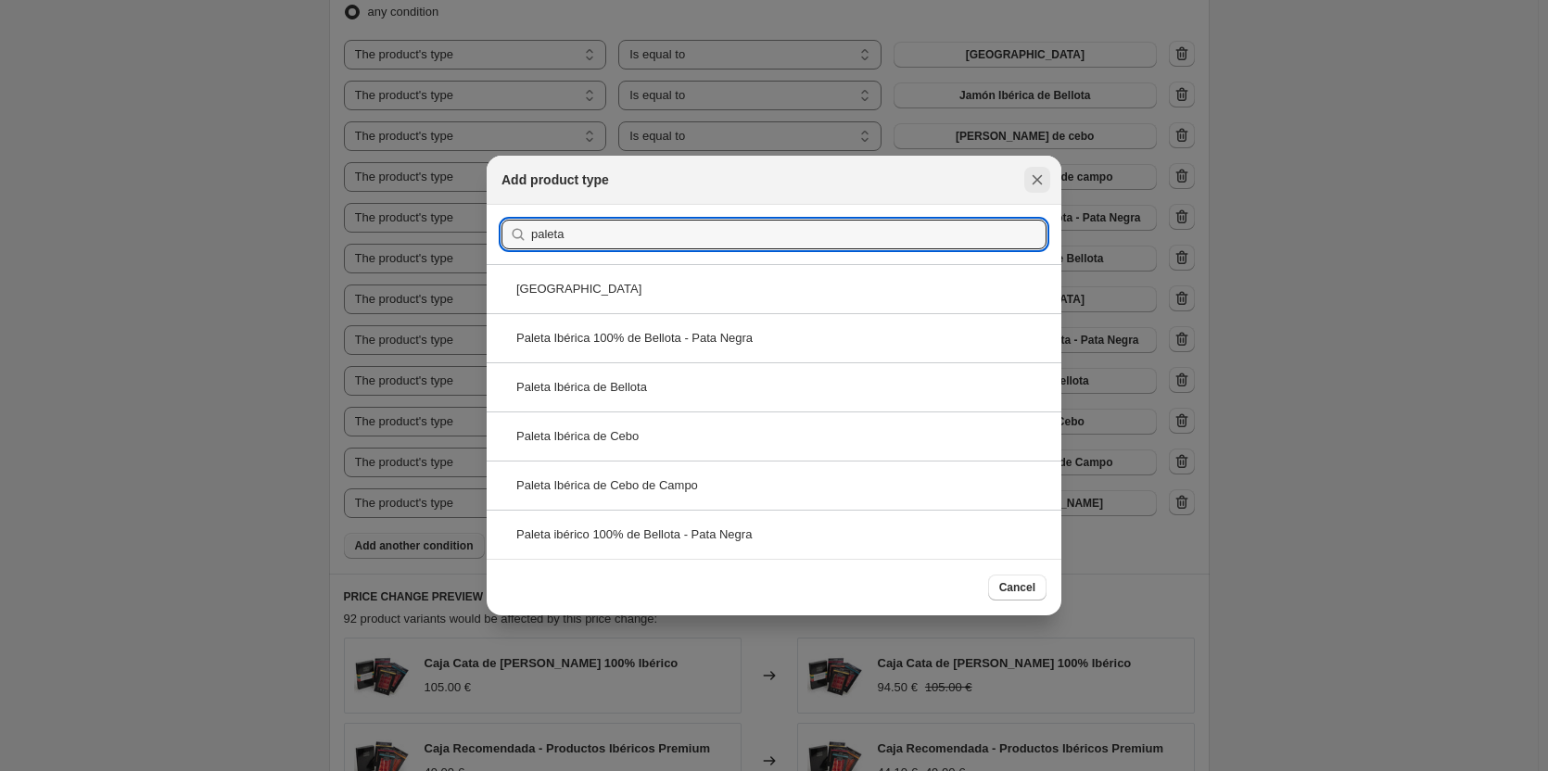
type input "paleta"
click at [1042, 179] on icon "Close" at bounding box center [1037, 180] width 19 height 19
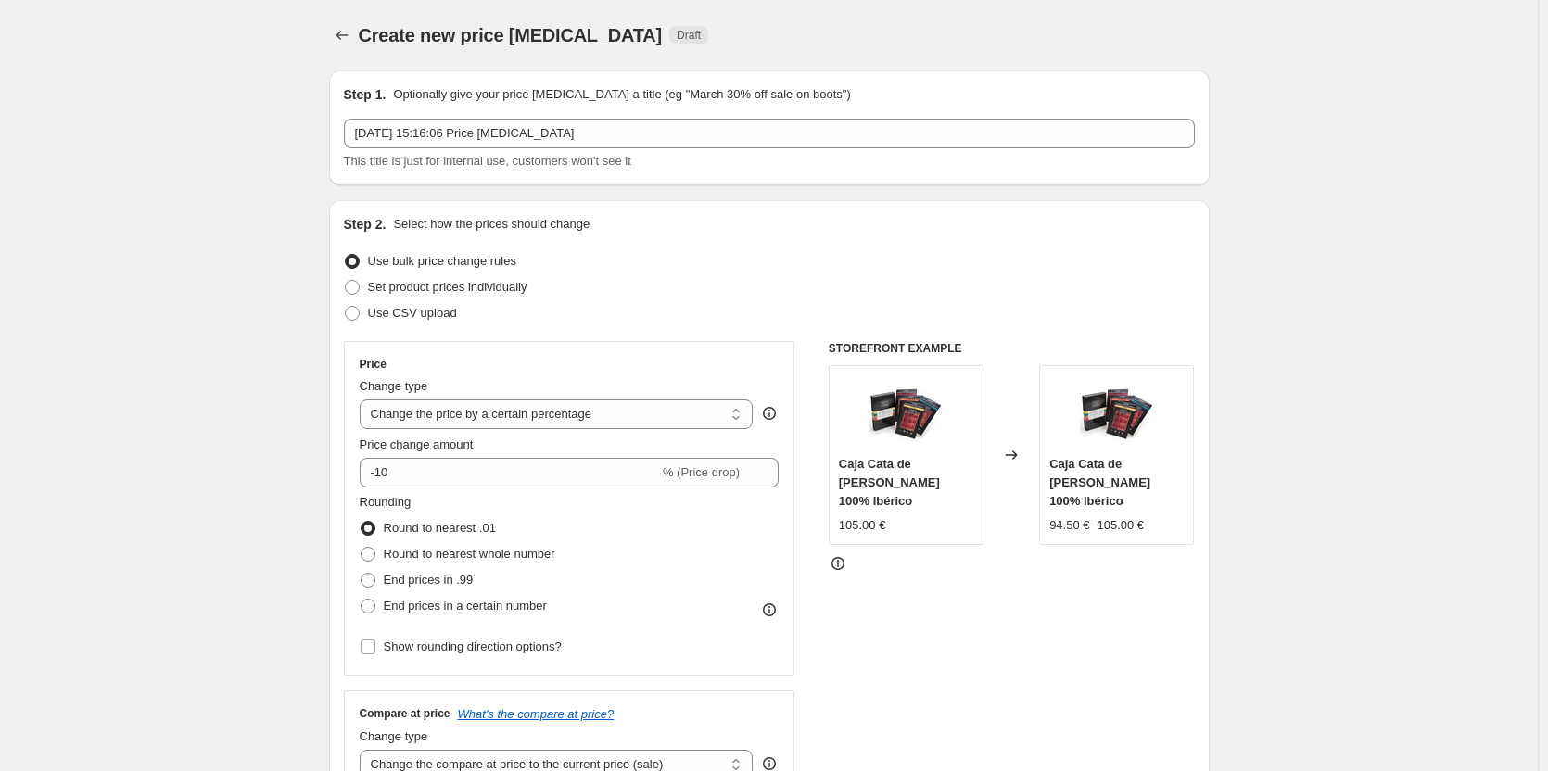
scroll to position [1112, 0]
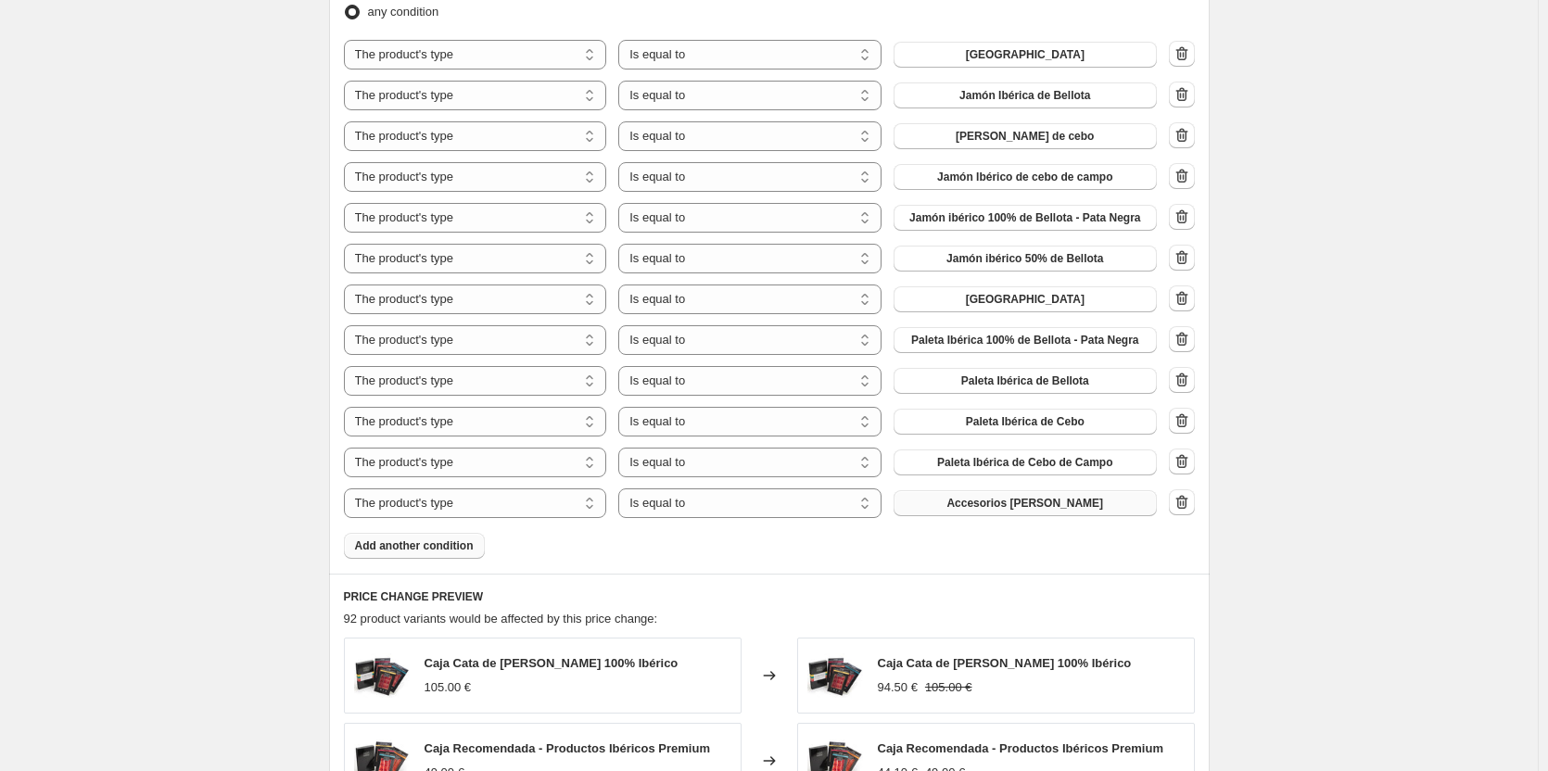
click at [1045, 504] on span "Accesorios [PERSON_NAME]" at bounding box center [1025, 503] width 157 height 15
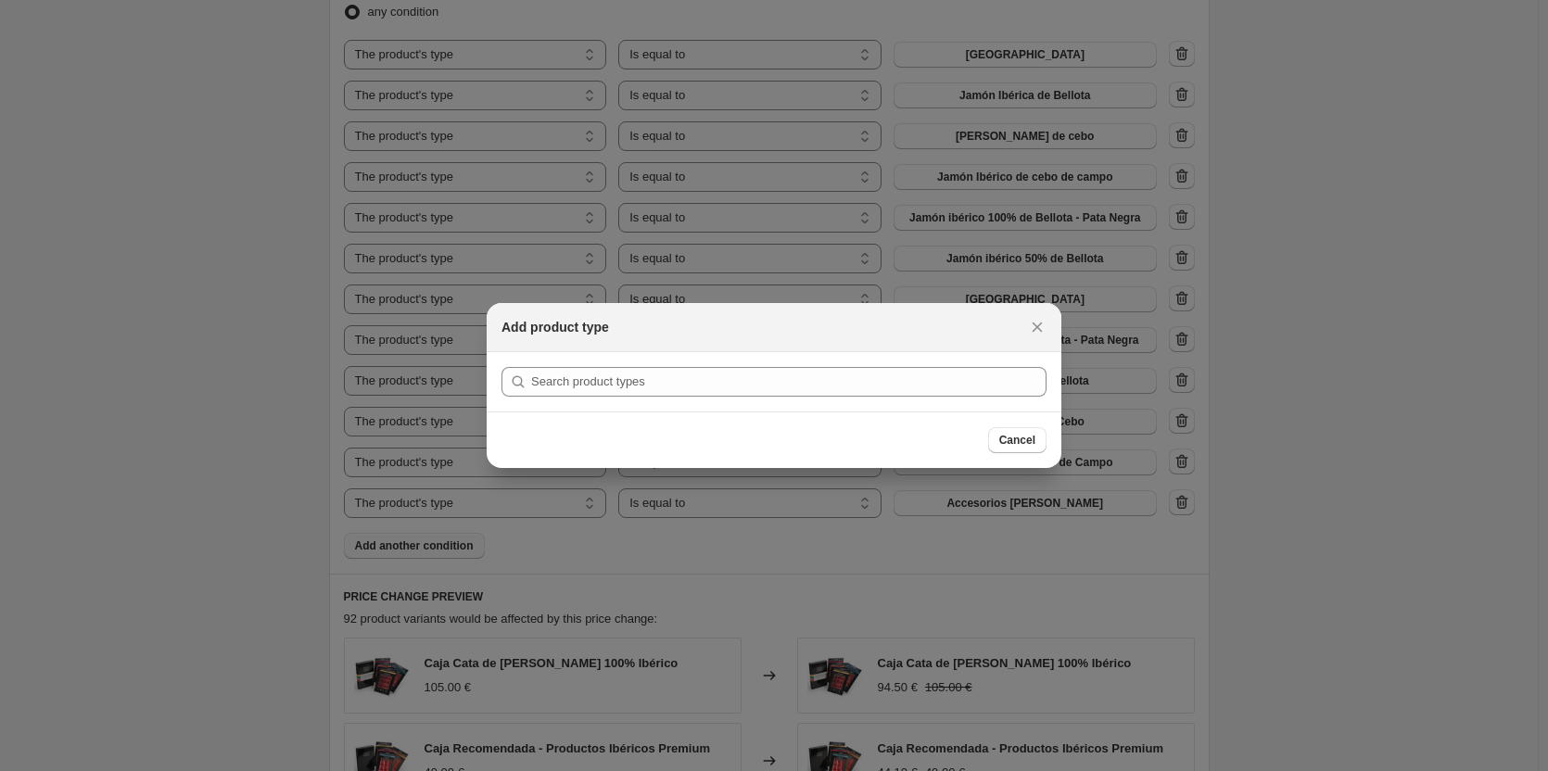
click at [742, 362] on section "Submit" at bounding box center [774, 381] width 575 height 59
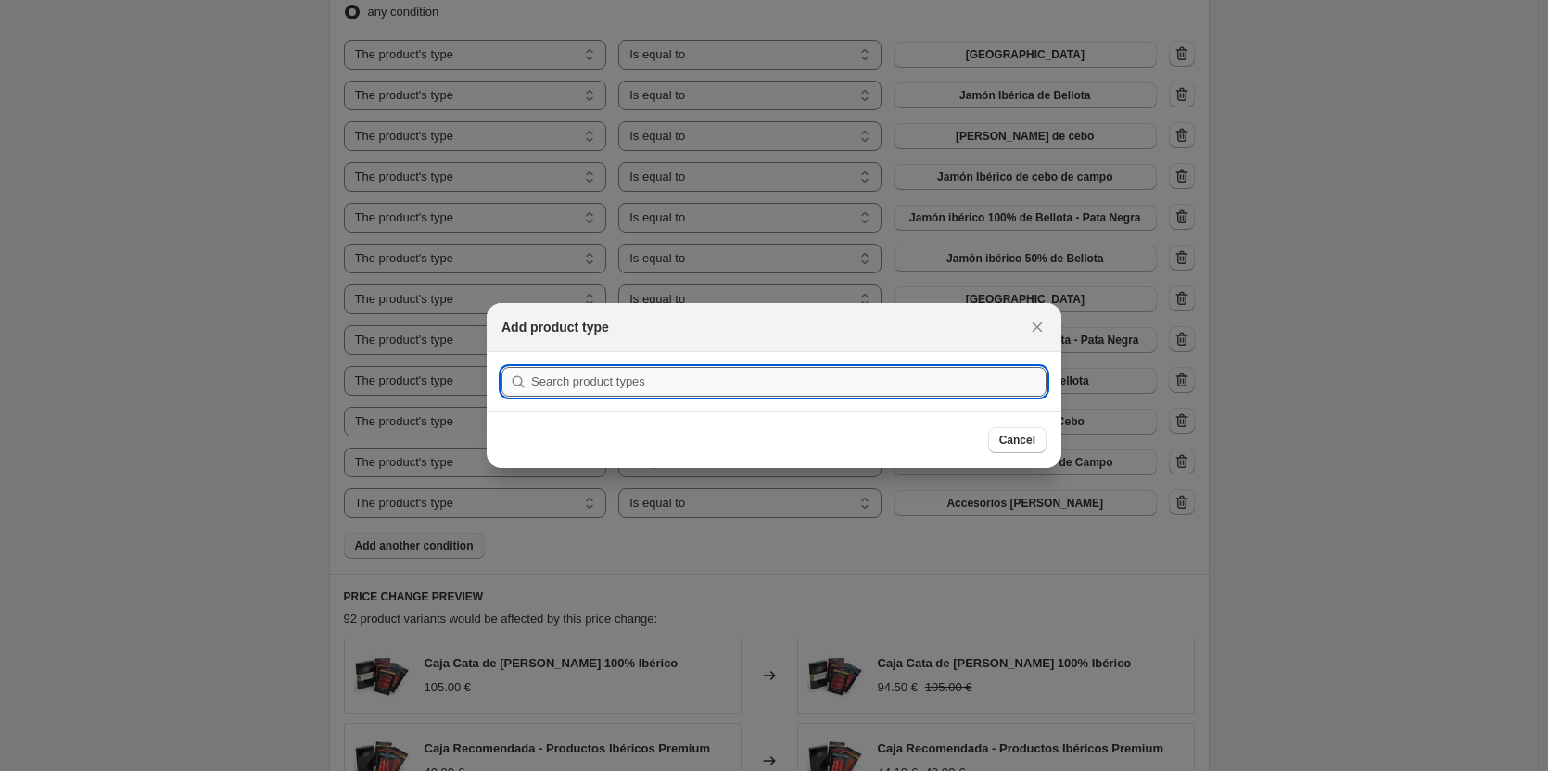
click at [744, 375] on input ":r53:" at bounding box center [788, 382] width 515 height 30
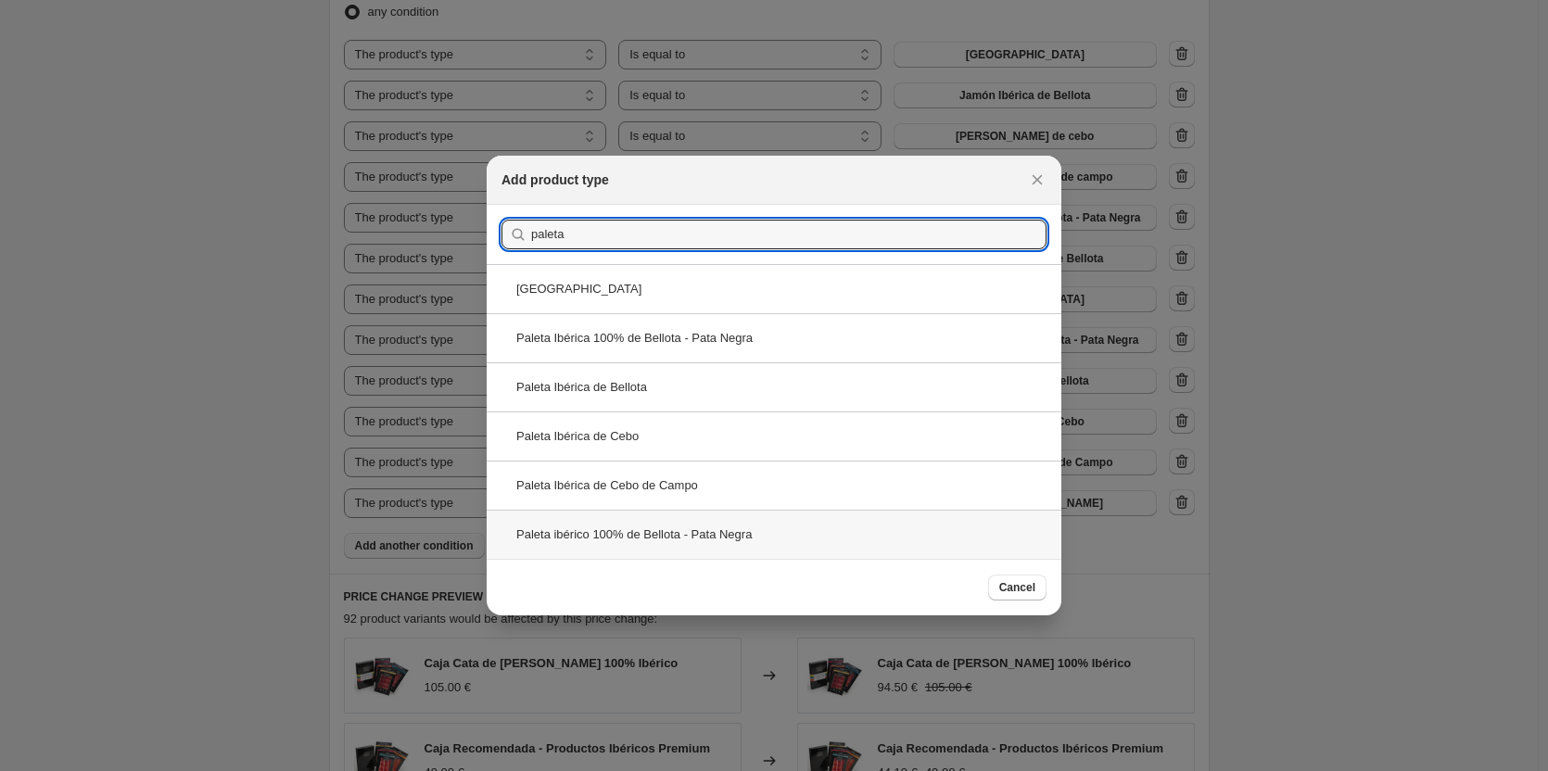
type input "paleta"
click at [749, 540] on div "Paleta ibérico 100% de Bellota - Pata Negra" at bounding box center [774, 534] width 575 height 49
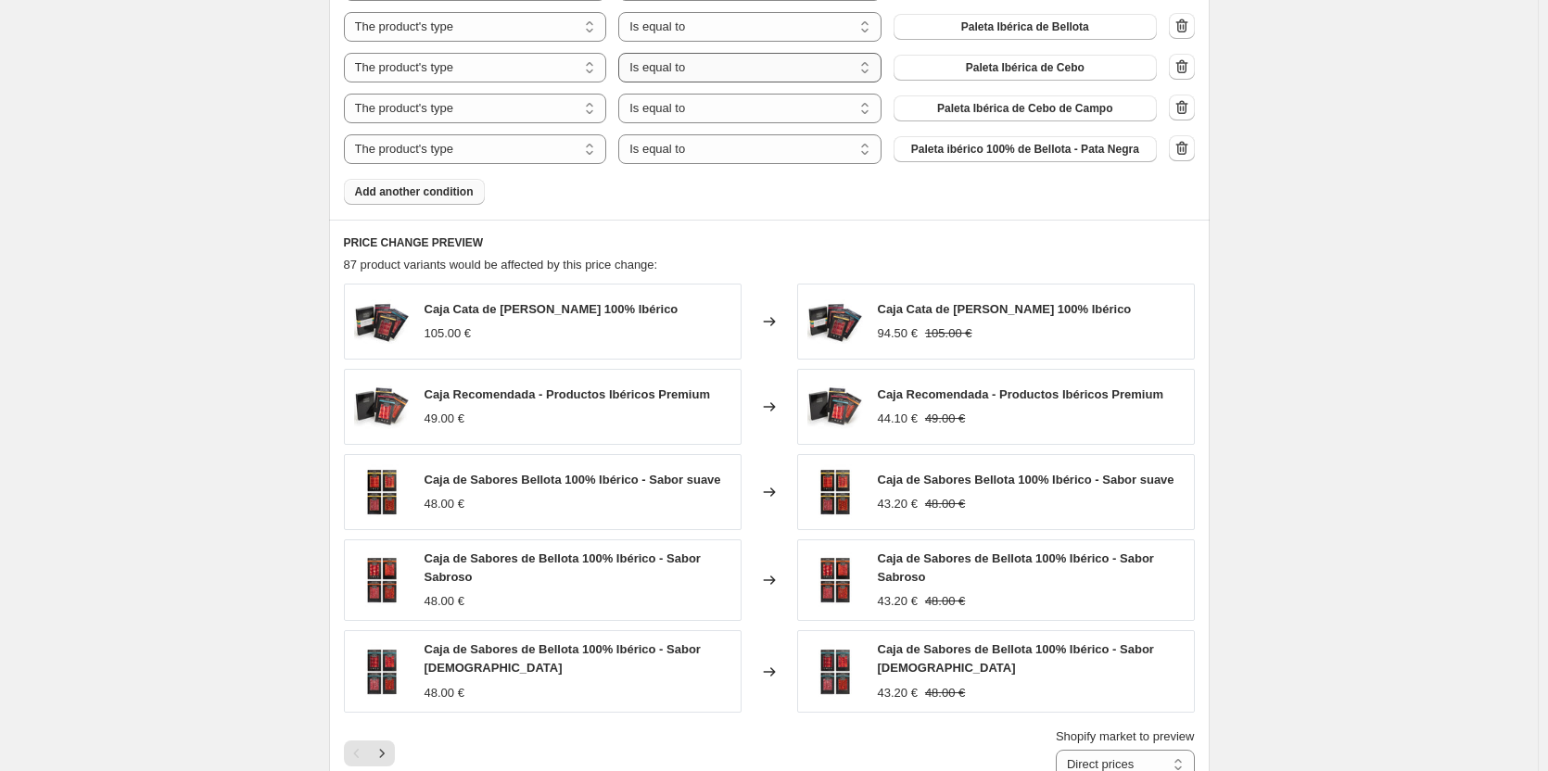
scroll to position [1576, 0]
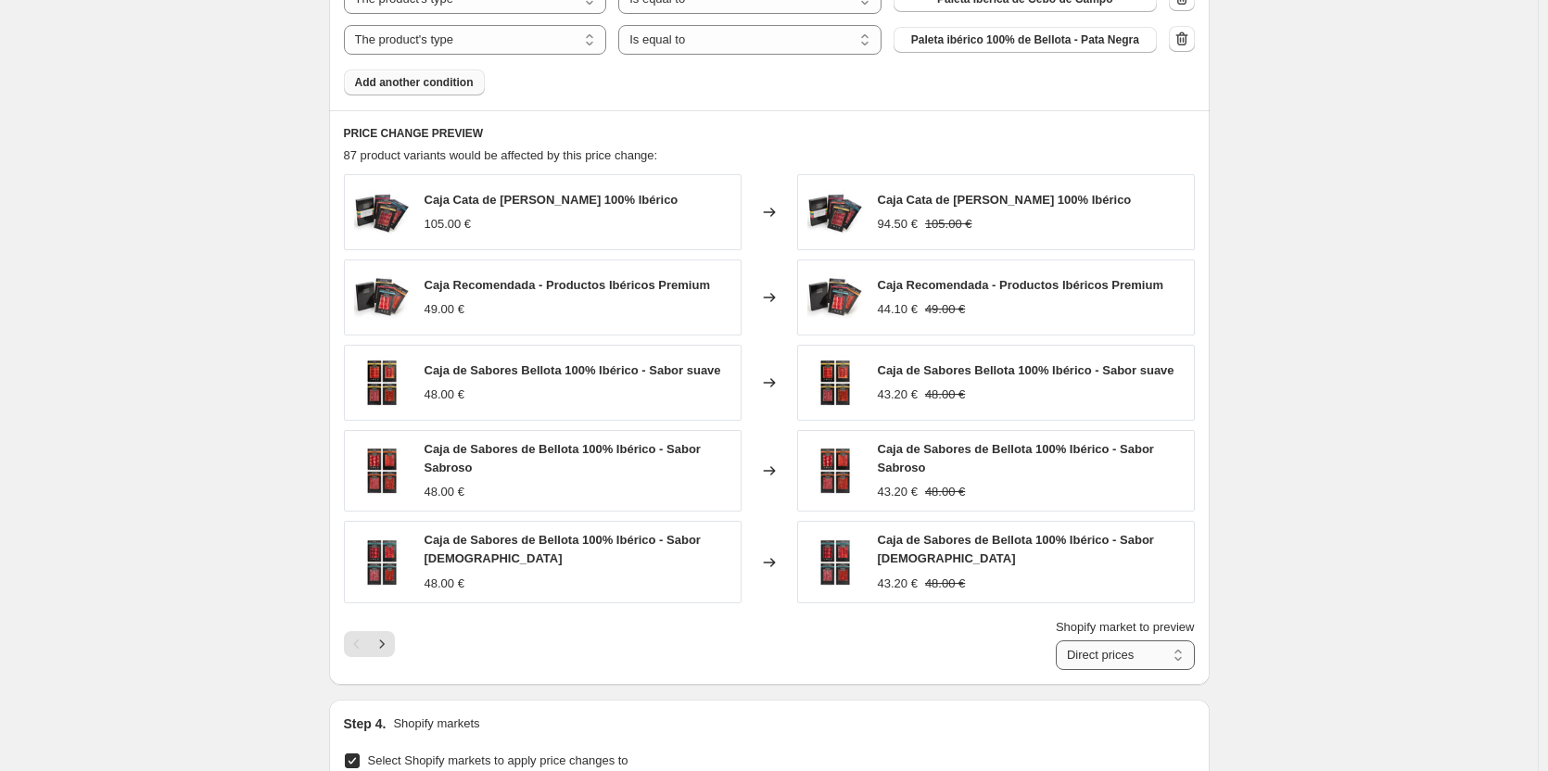
click at [1158, 655] on select "Direct prices [GEOGRAPHIC_DATA]" at bounding box center [1125, 656] width 139 height 30
select select "55955259733"
click at [1060, 641] on select "Direct prices [GEOGRAPHIC_DATA]" at bounding box center [1125, 656] width 139 height 30
click at [378, 288] on img at bounding box center [382, 298] width 56 height 56
click at [384, 645] on icon "Next" at bounding box center [382, 644] width 19 height 19
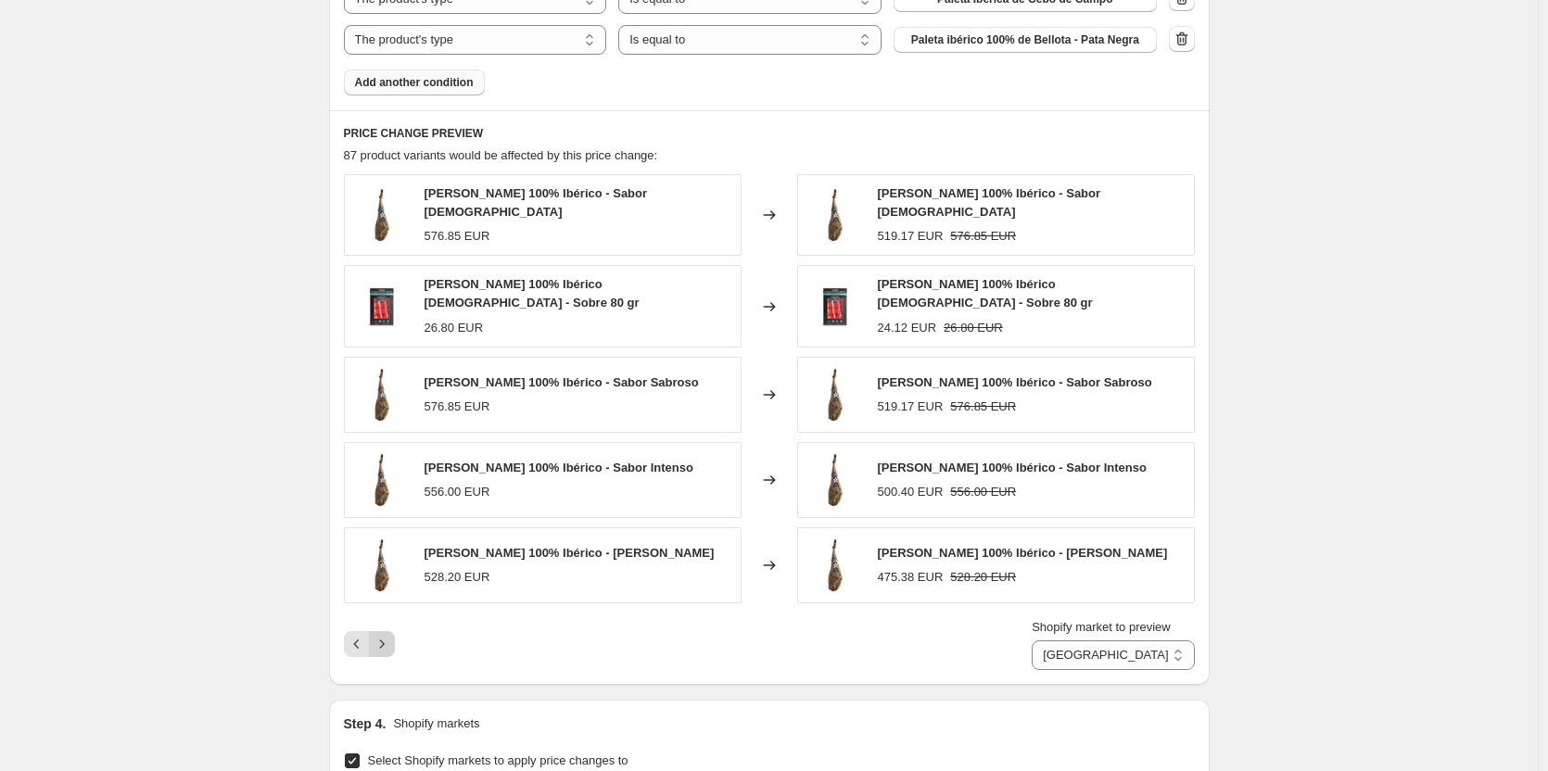
click at [384, 645] on icon "Next" at bounding box center [382, 644] width 19 height 19
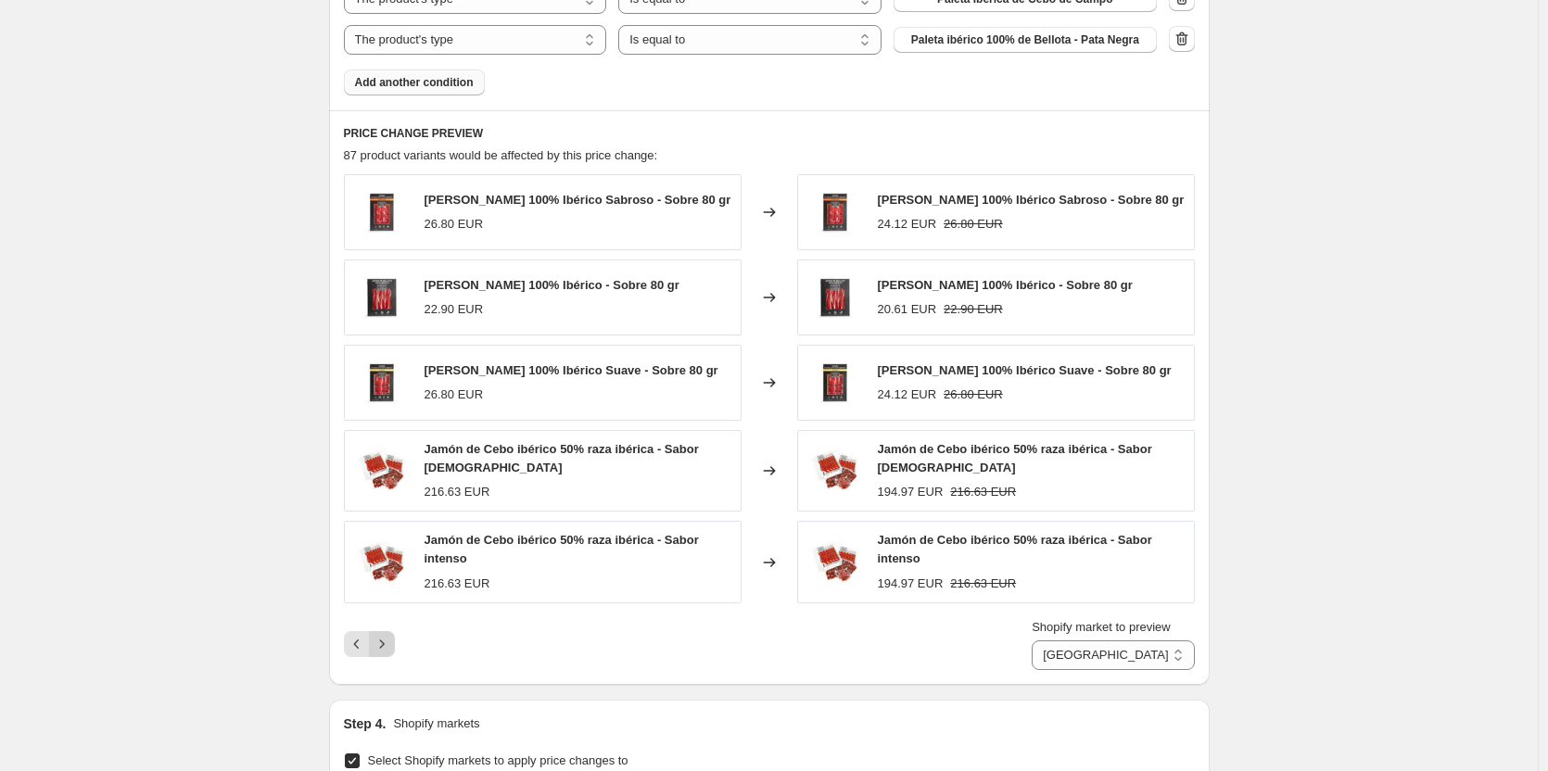
click at [384, 645] on icon "Next" at bounding box center [382, 644] width 19 height 19
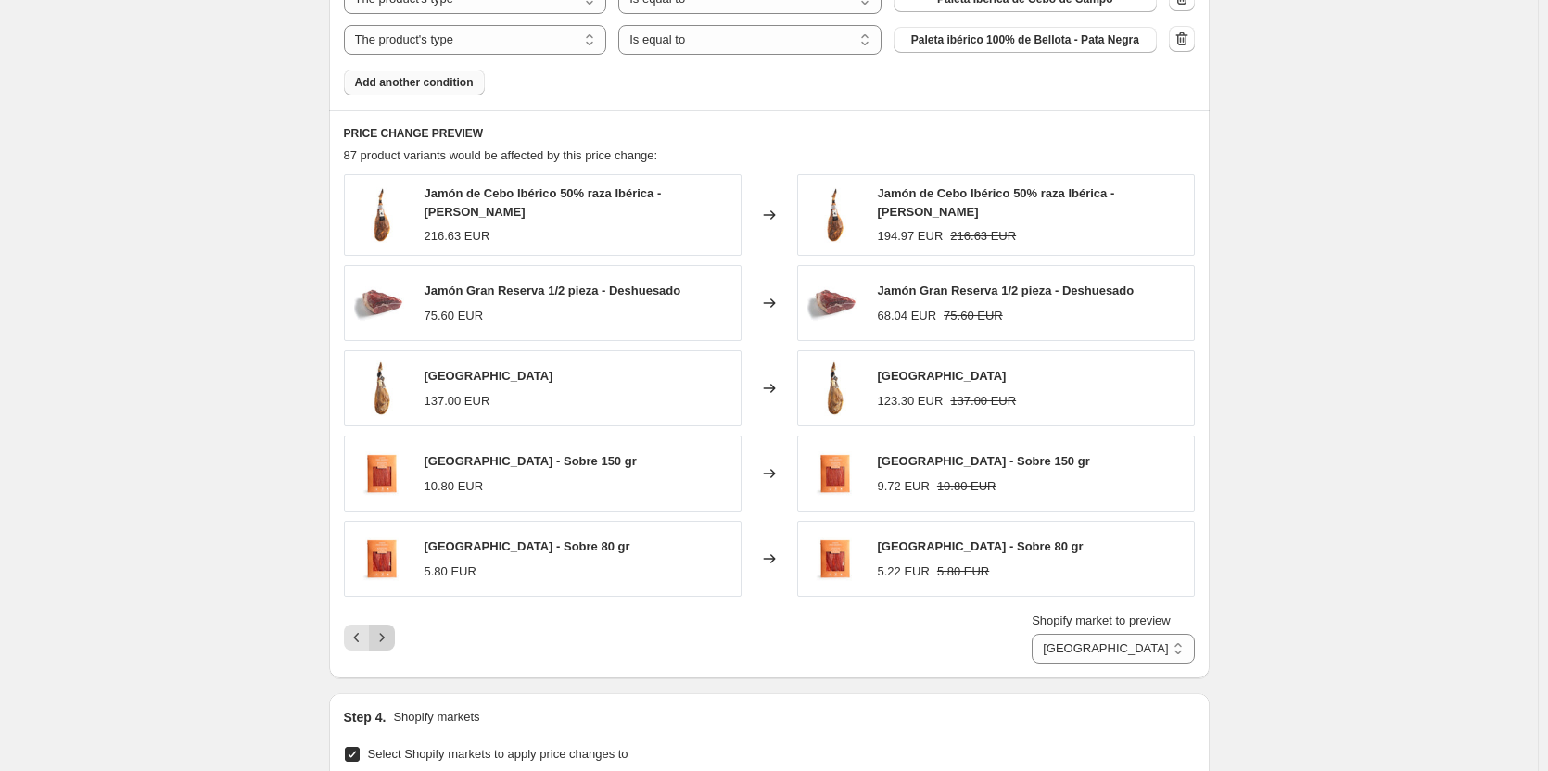
click at [384, 645] on icon "Next" at bounding box center [382, 638] width 19 height 19
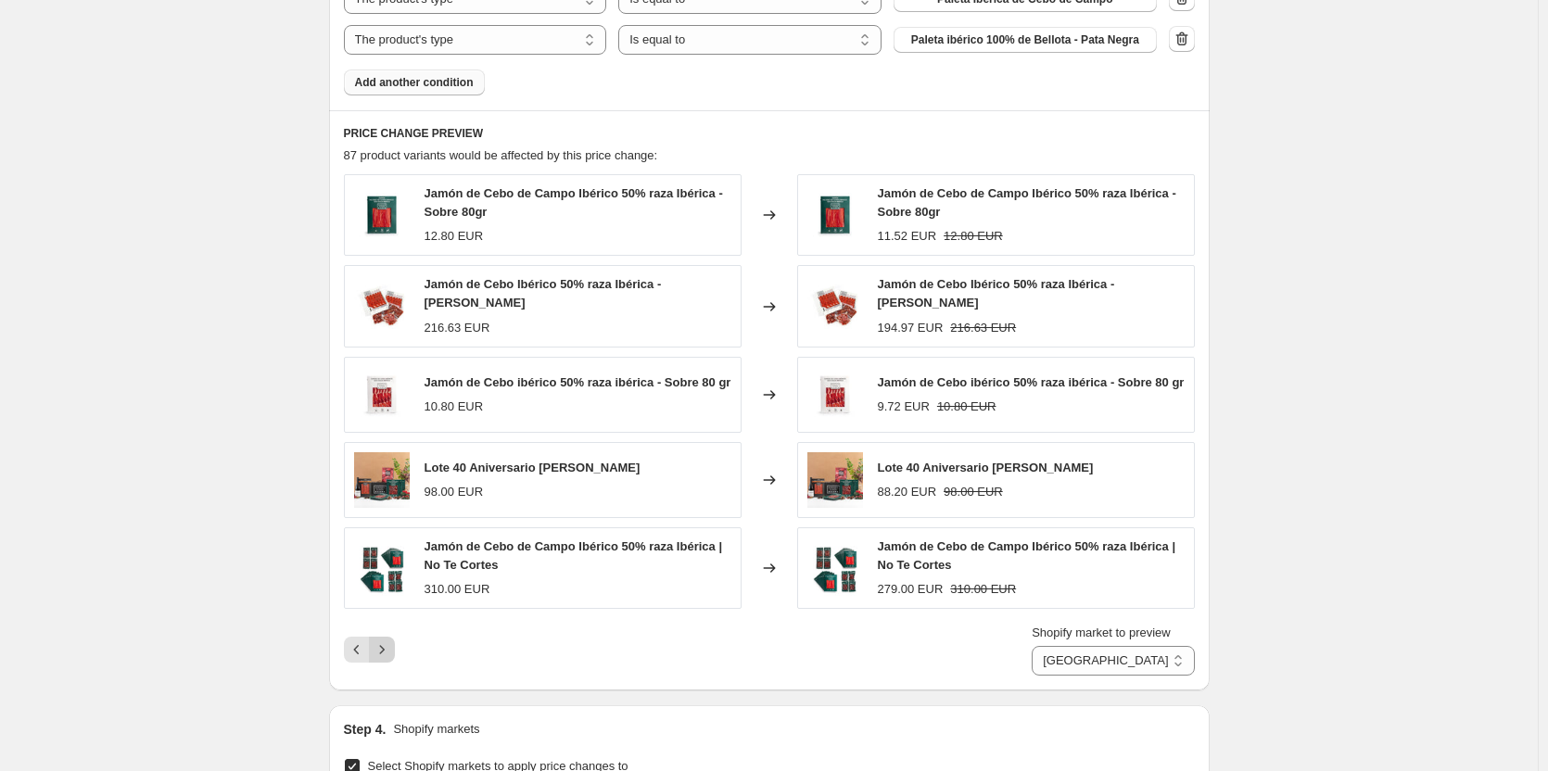
click at [384, 645] on icon "Next" at bounding box center [382, 650] width 19 height 19
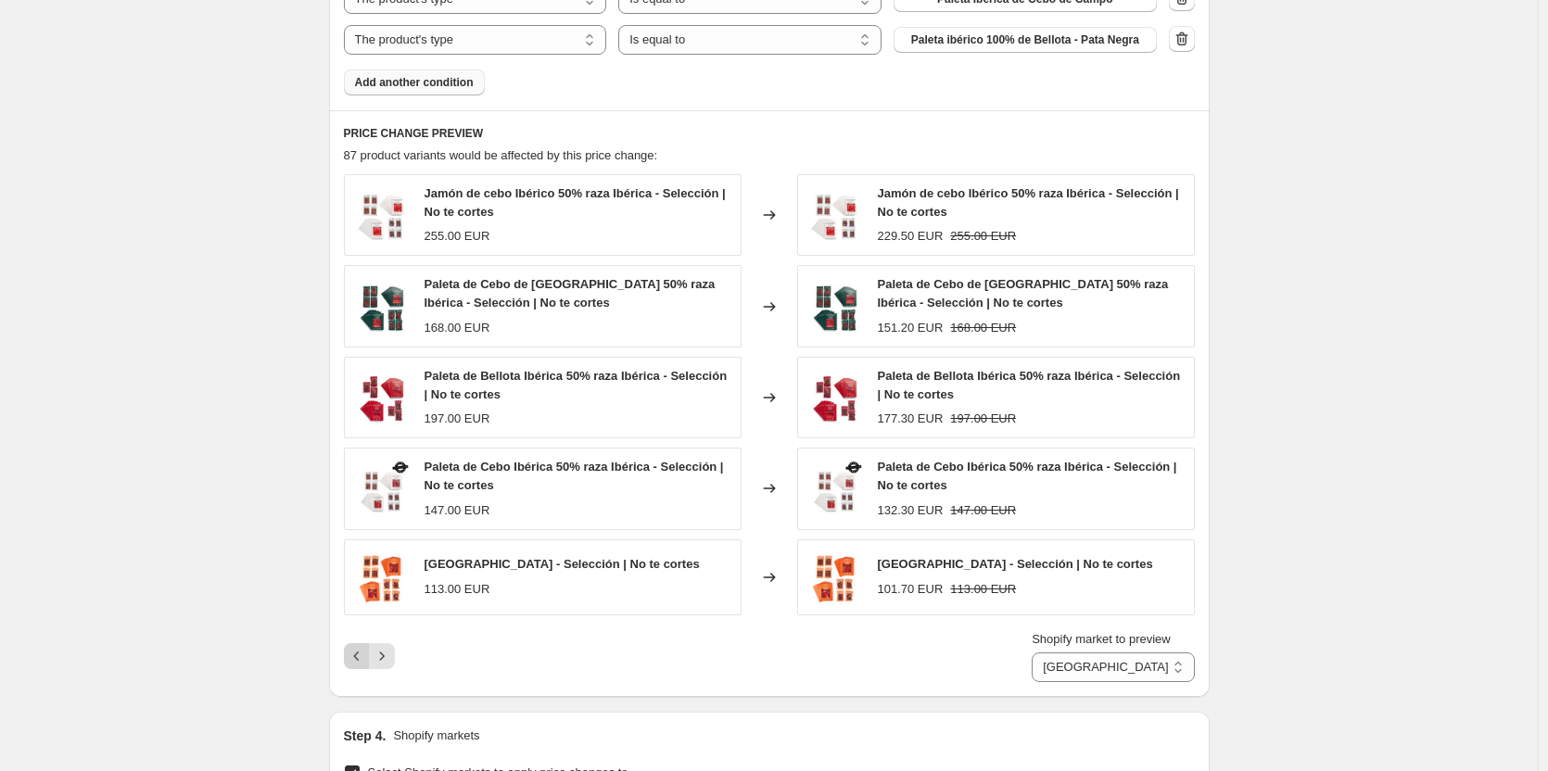
click at [354, 661] on icon "Previous" at bounding box center [357, 656] width 19 height 19
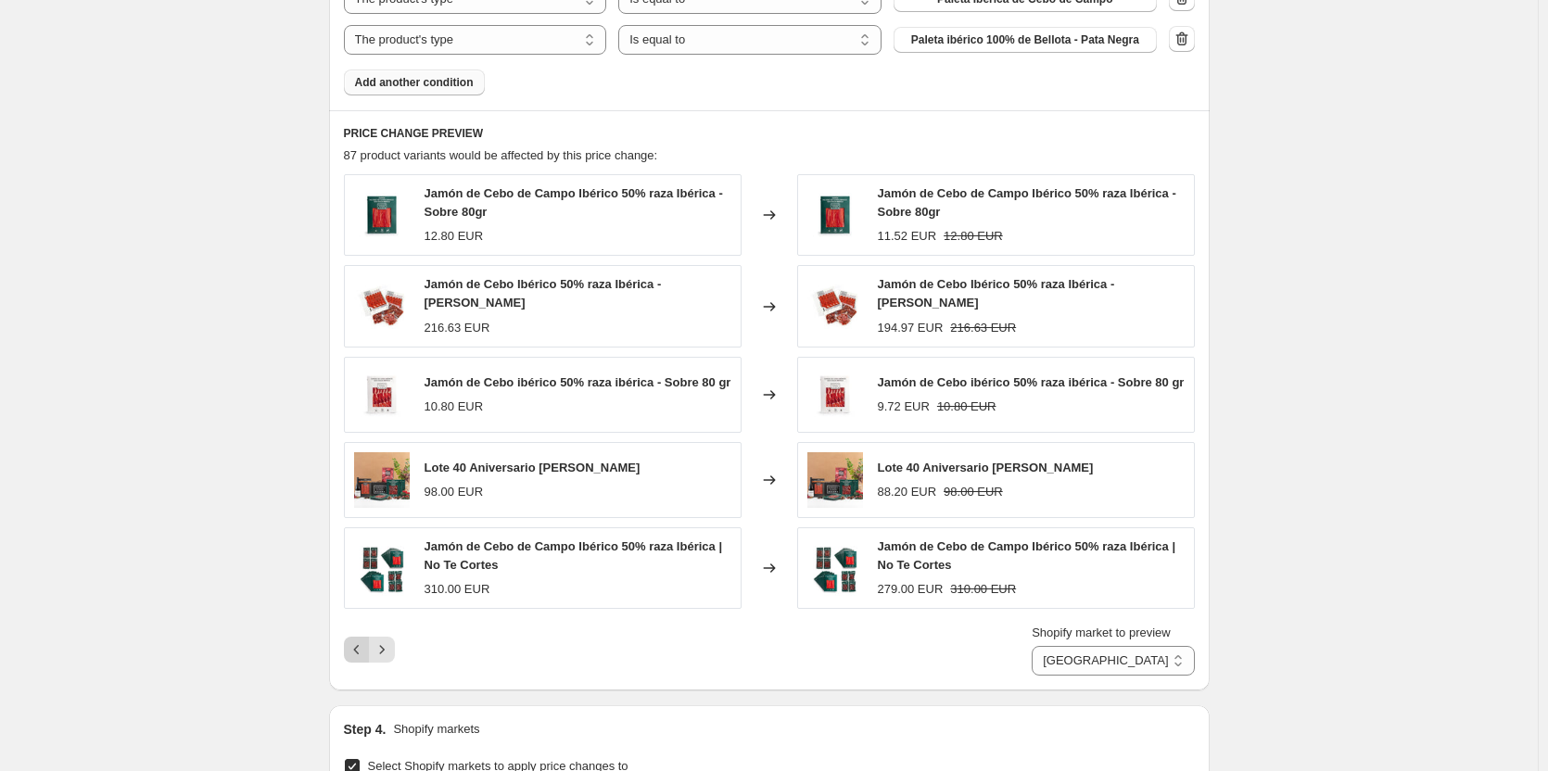
click at [358, 654] on icon "Previous" at bounding box center [357, 650] width 19 height 19
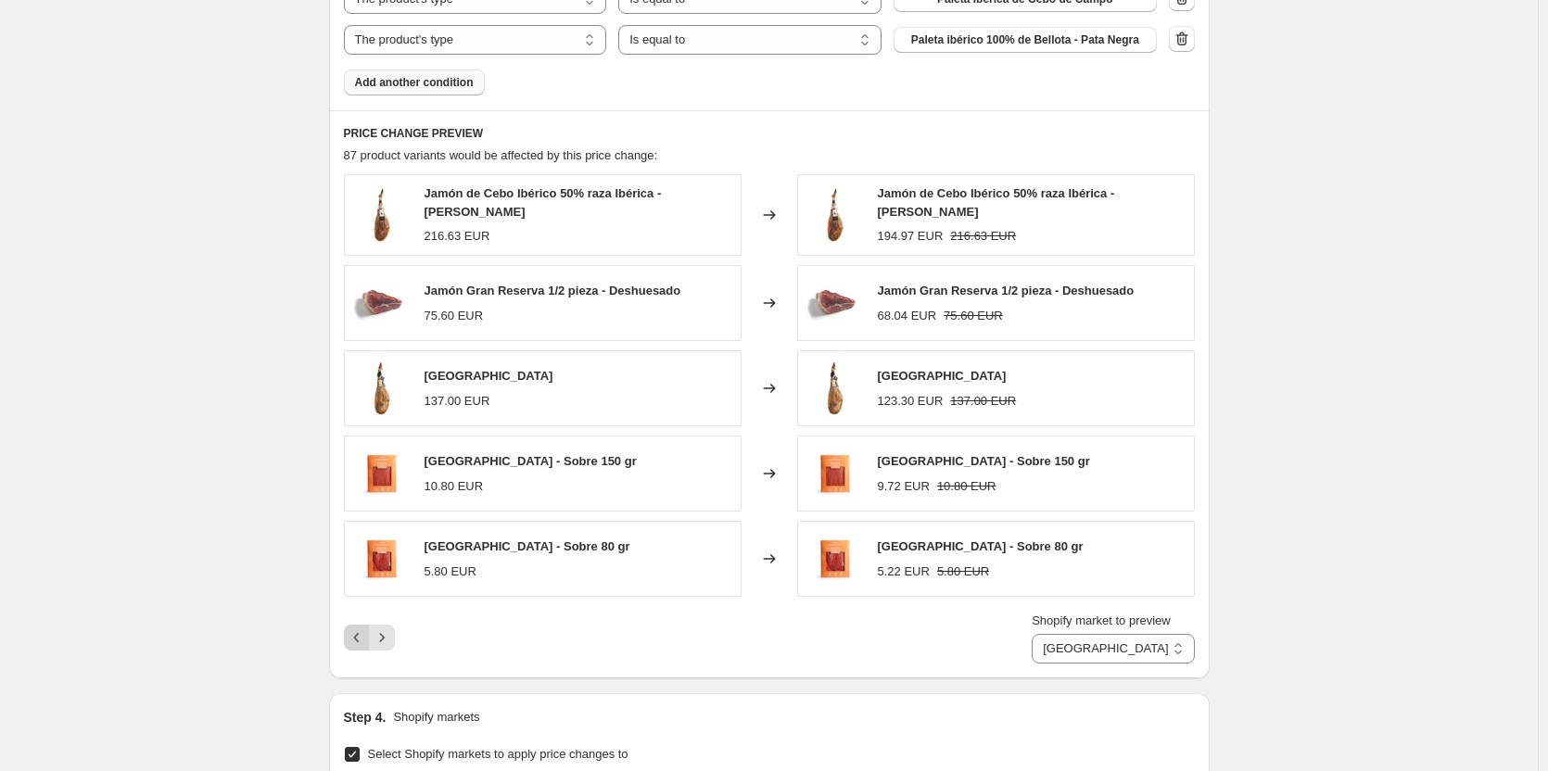
click at [357, 645] on icon "Previous" at bounding box center [357, 638] width 19 height 19
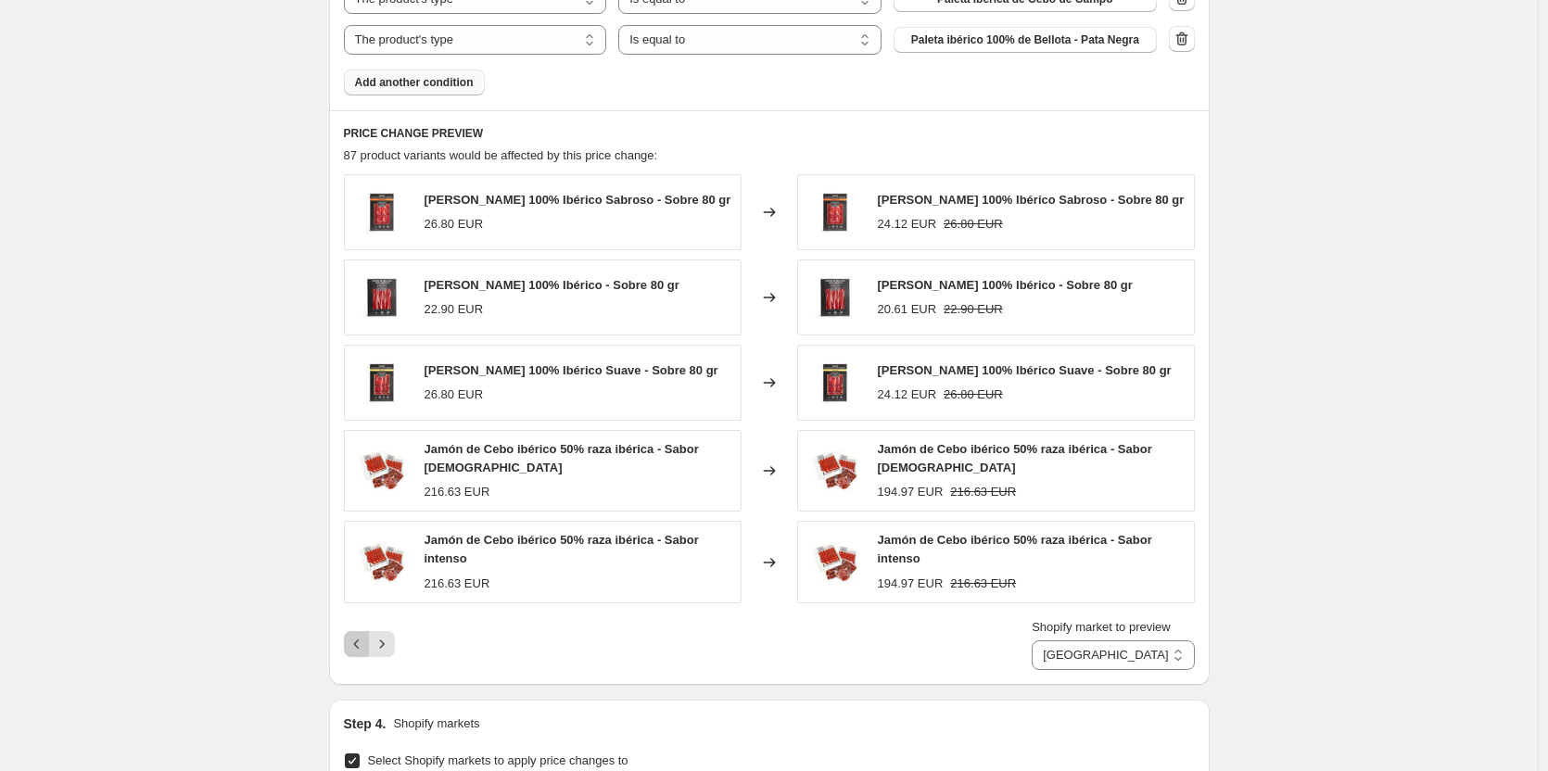
click at [357, 645] on icon "Previous" at bounding box center [357, 644] width 19 height 19
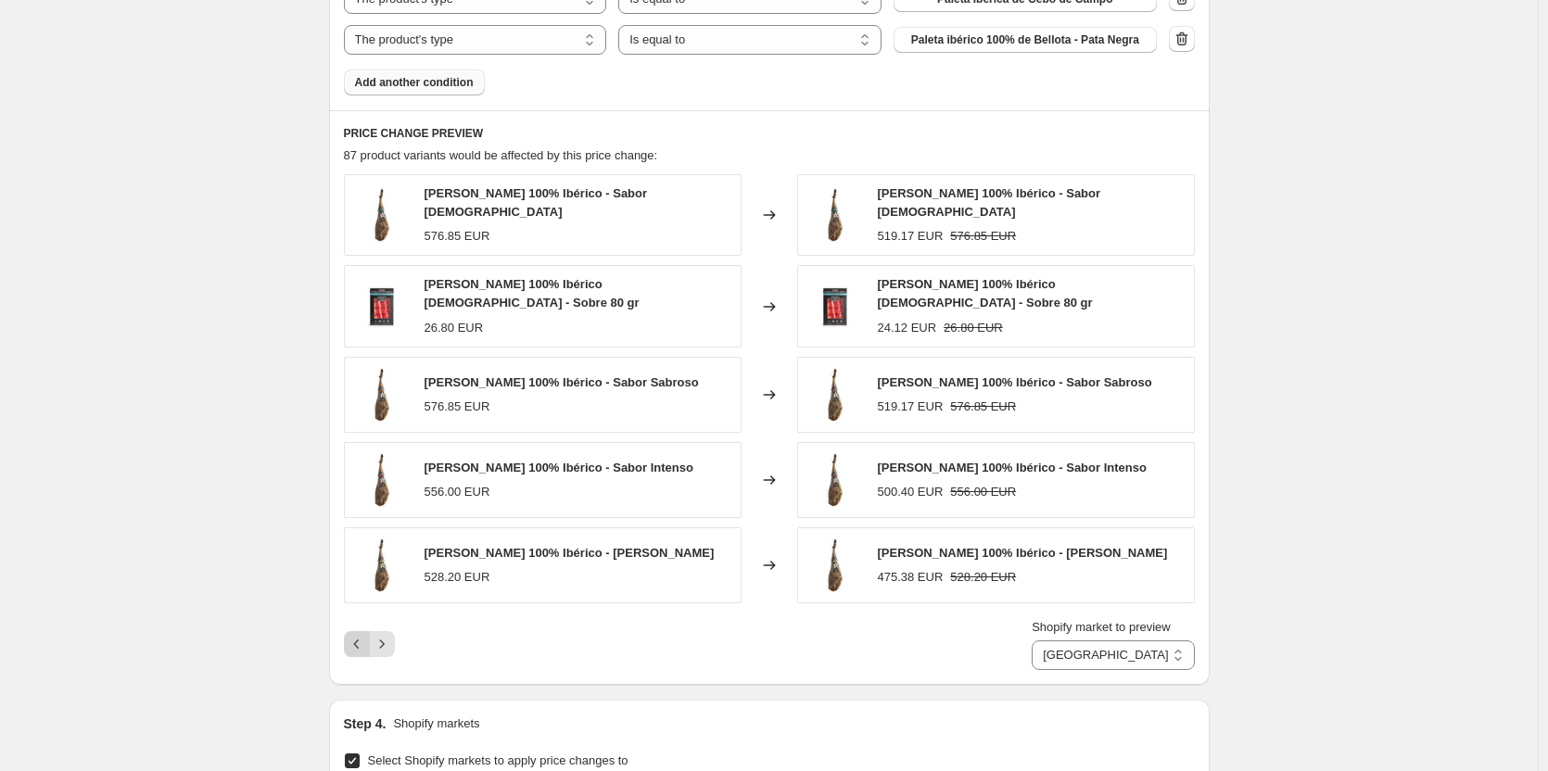
click at [357, 645] on icon "Previous" at bounding box center [357, 644] width 19 height 19
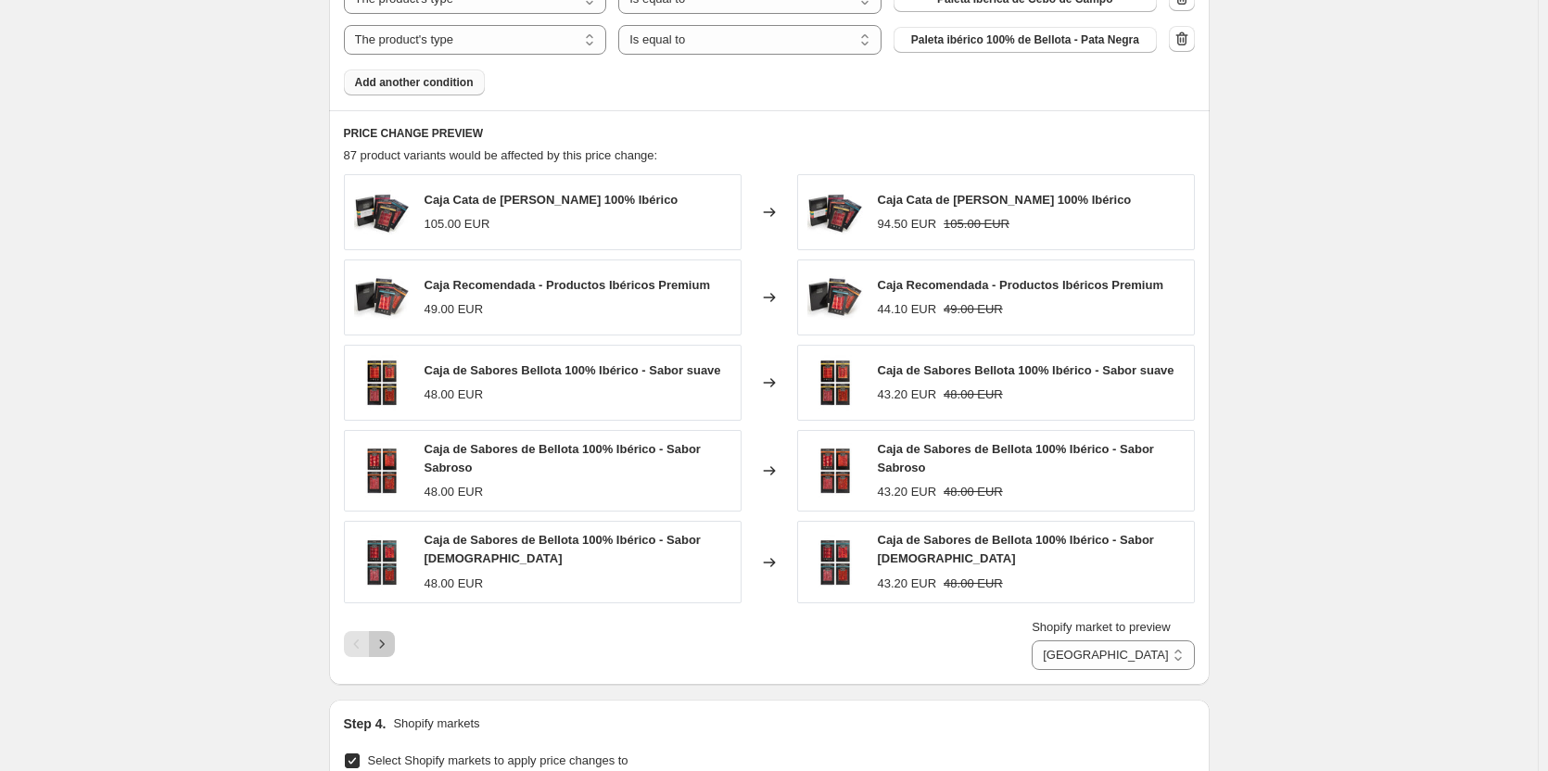
click at [383, 642] on icon "Next" at bounding box center [382, 644] width 19 height 19
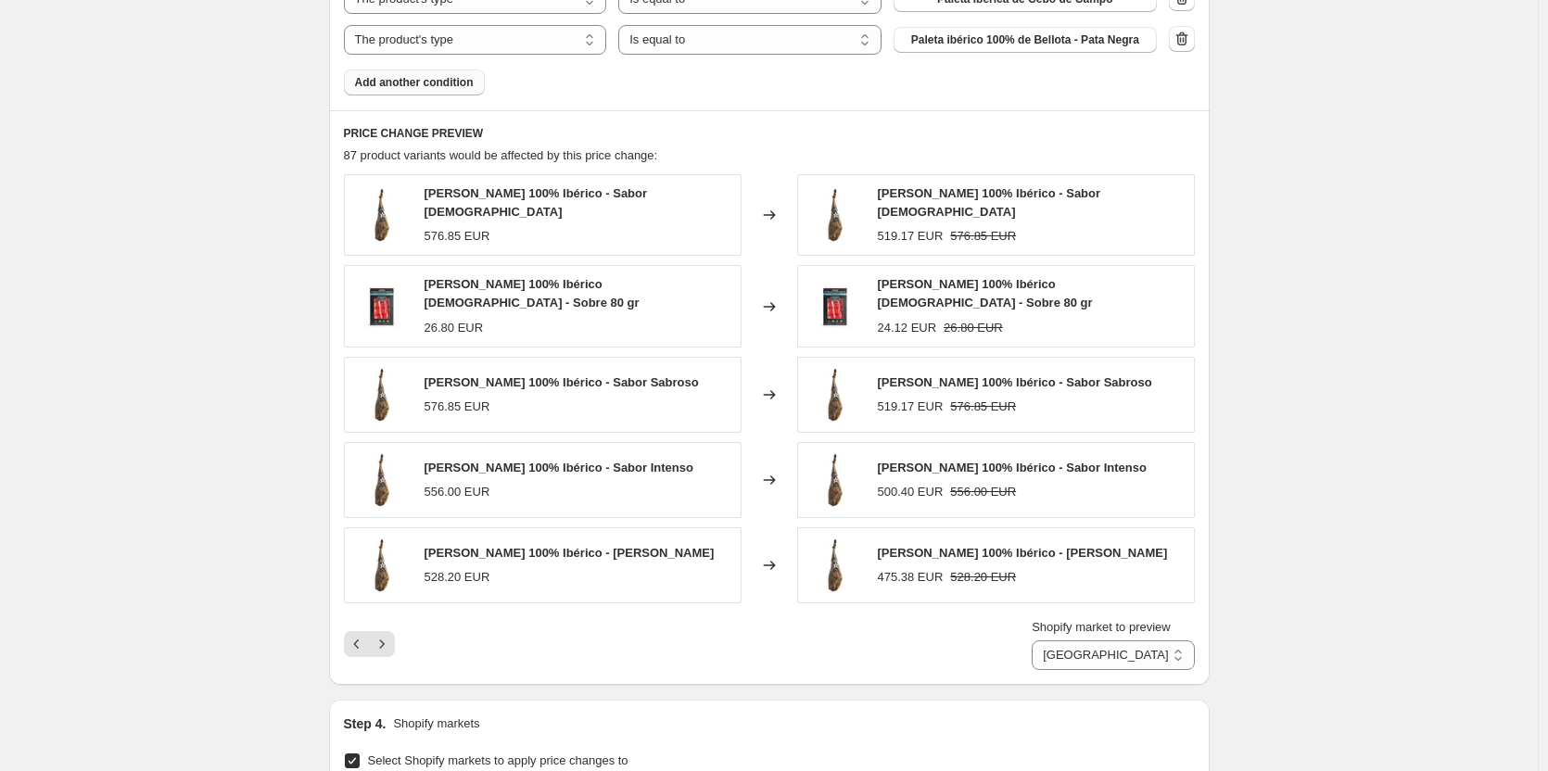
click at [461, 278] on span "[PERSON_NAME] 100% Ibérico [DEMOGRAPHIC_DATA] - Sobre 80 gr" at bounding box center [532, 293] width 215 height 32
click at [390, 642] on icon "Next" at bounding box center [382, 644] width 19 height 19
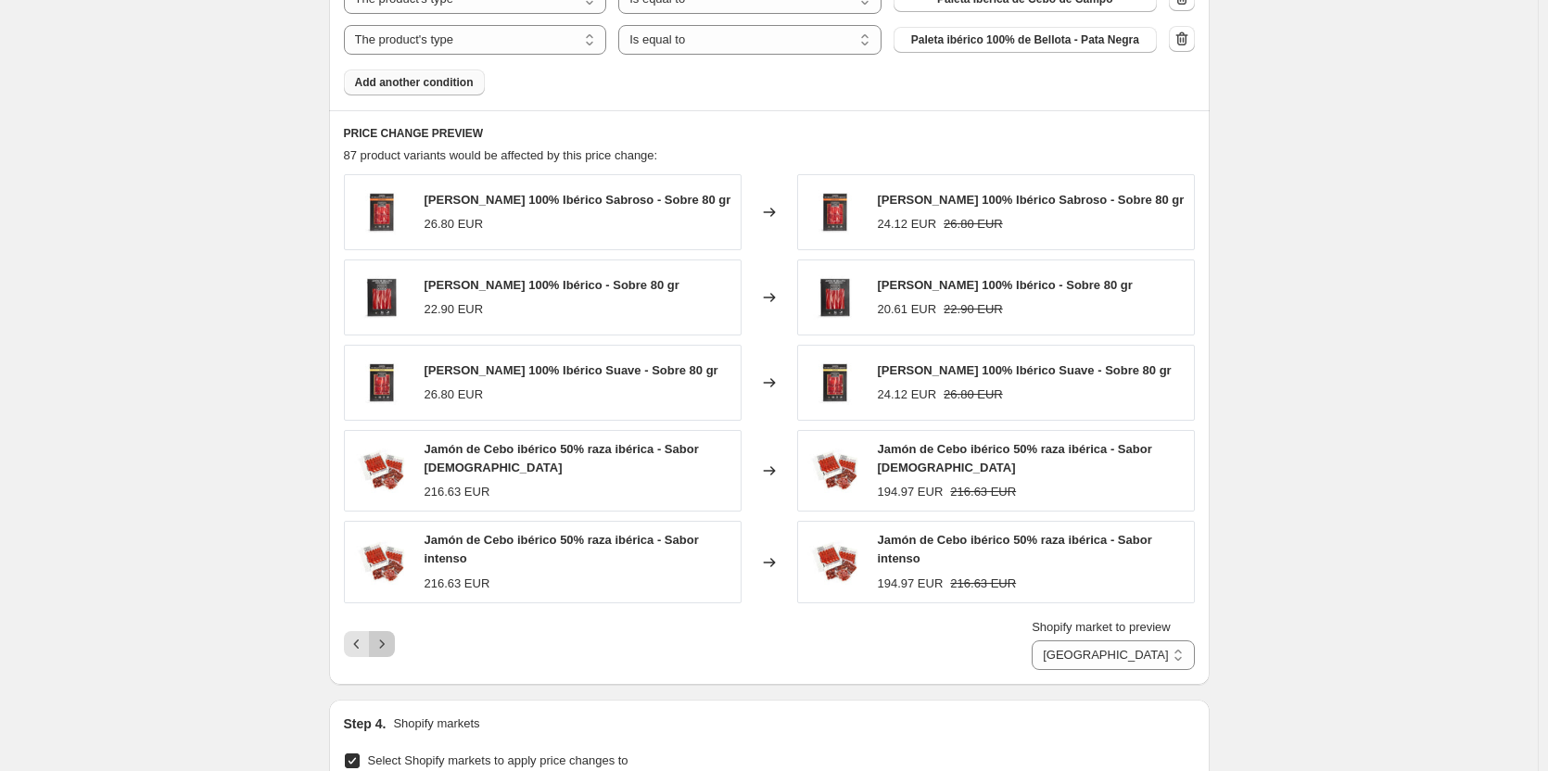
click at [388, 642] on icon "Next" at bounding box center [382, 644] width 19 height 19
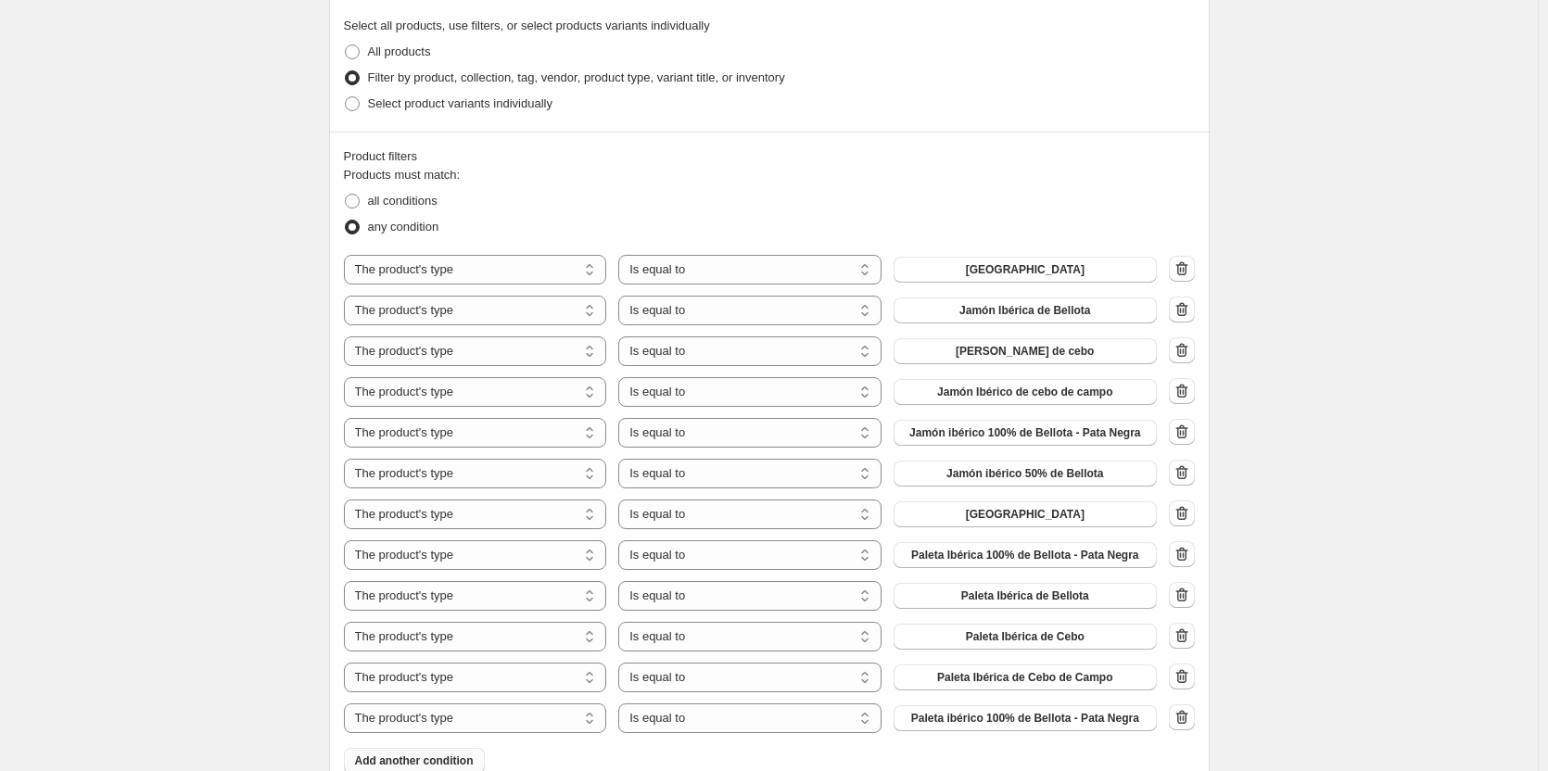
scroll to position [1020, 0]
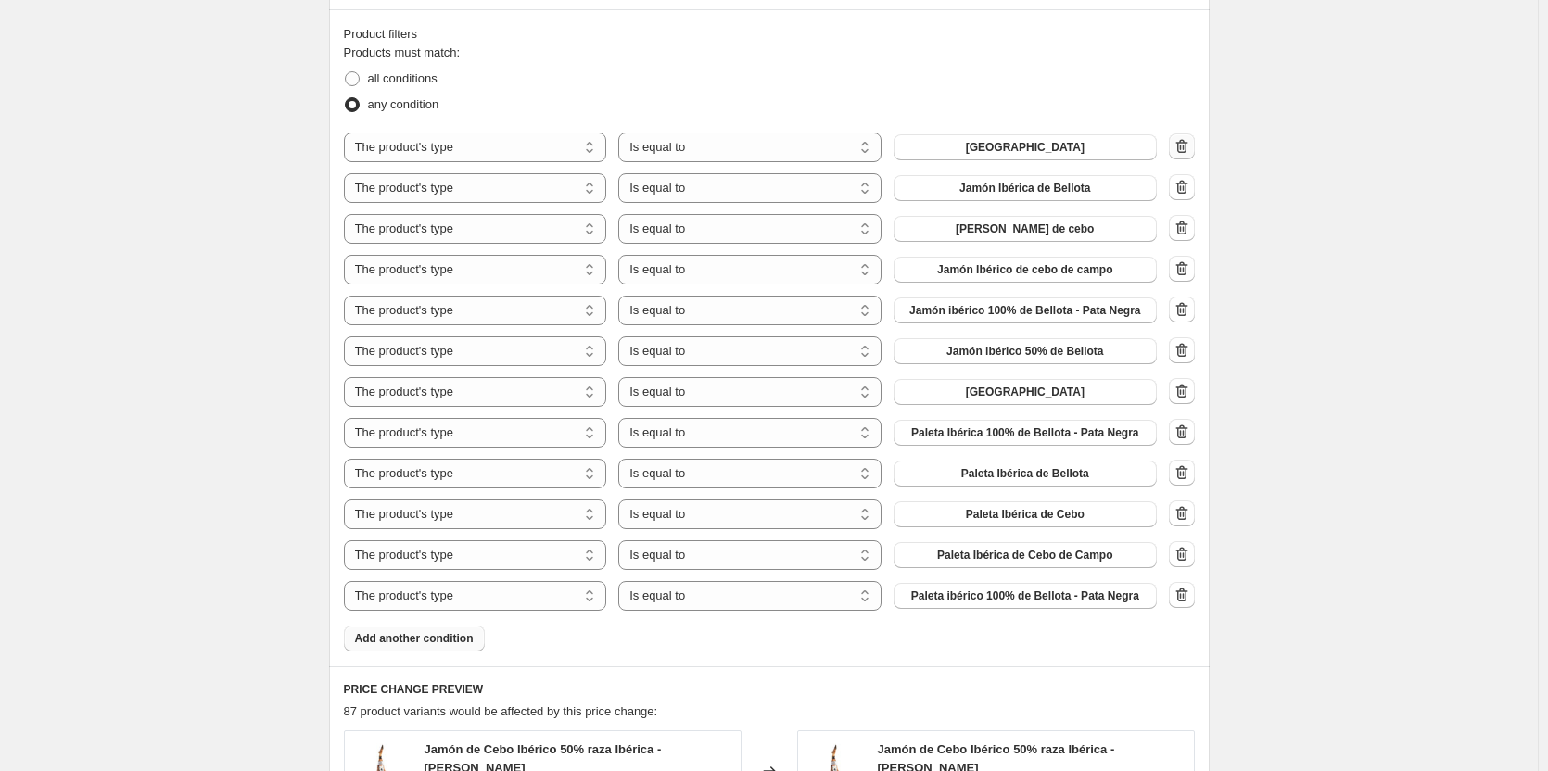
click at [1179, 148] on icon "button" at bounding box center [1182, 146] width 19 height 19
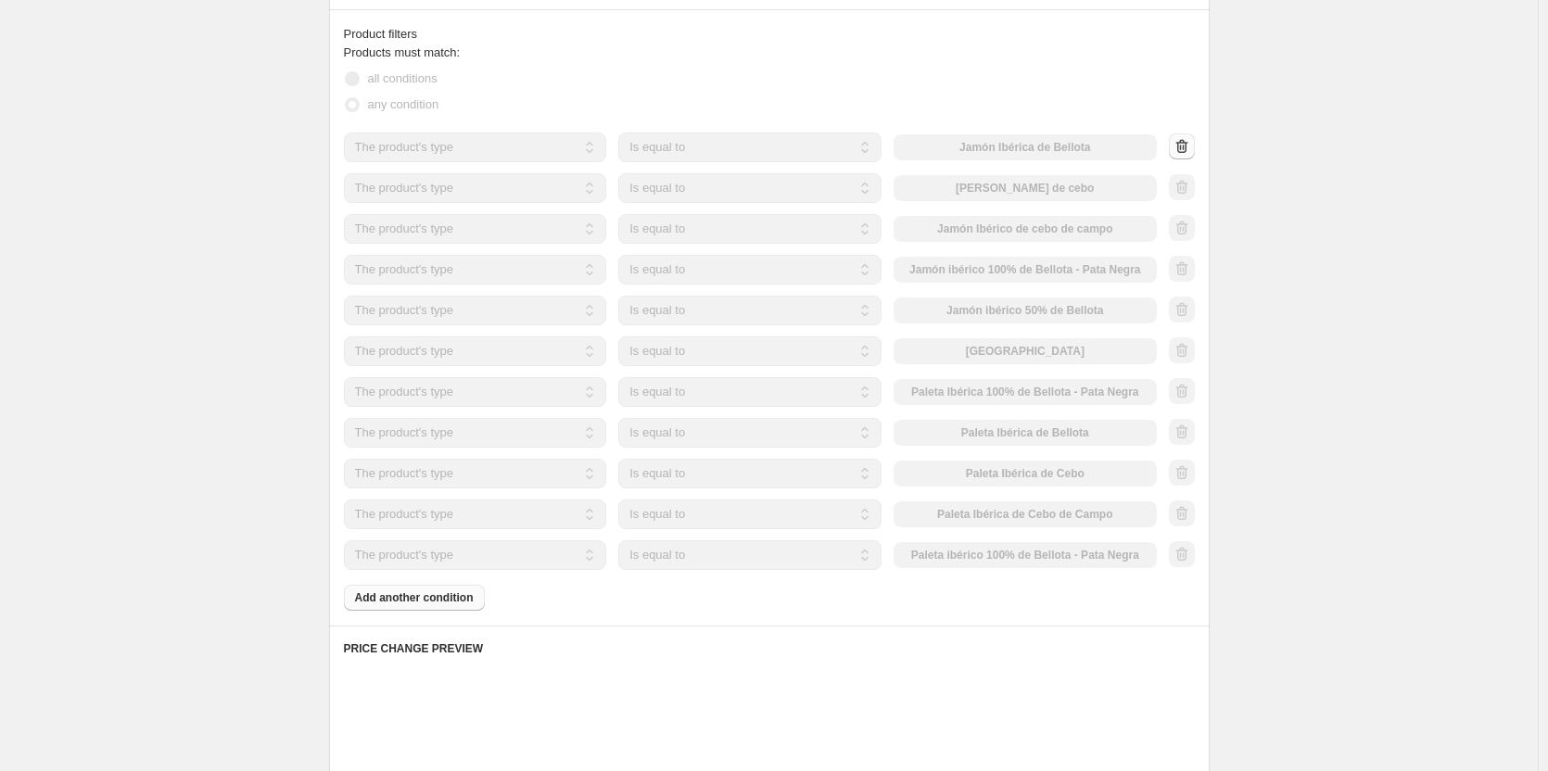
click at [1179, 148] on div at bounding box center [1182, 147] width 26 height 28
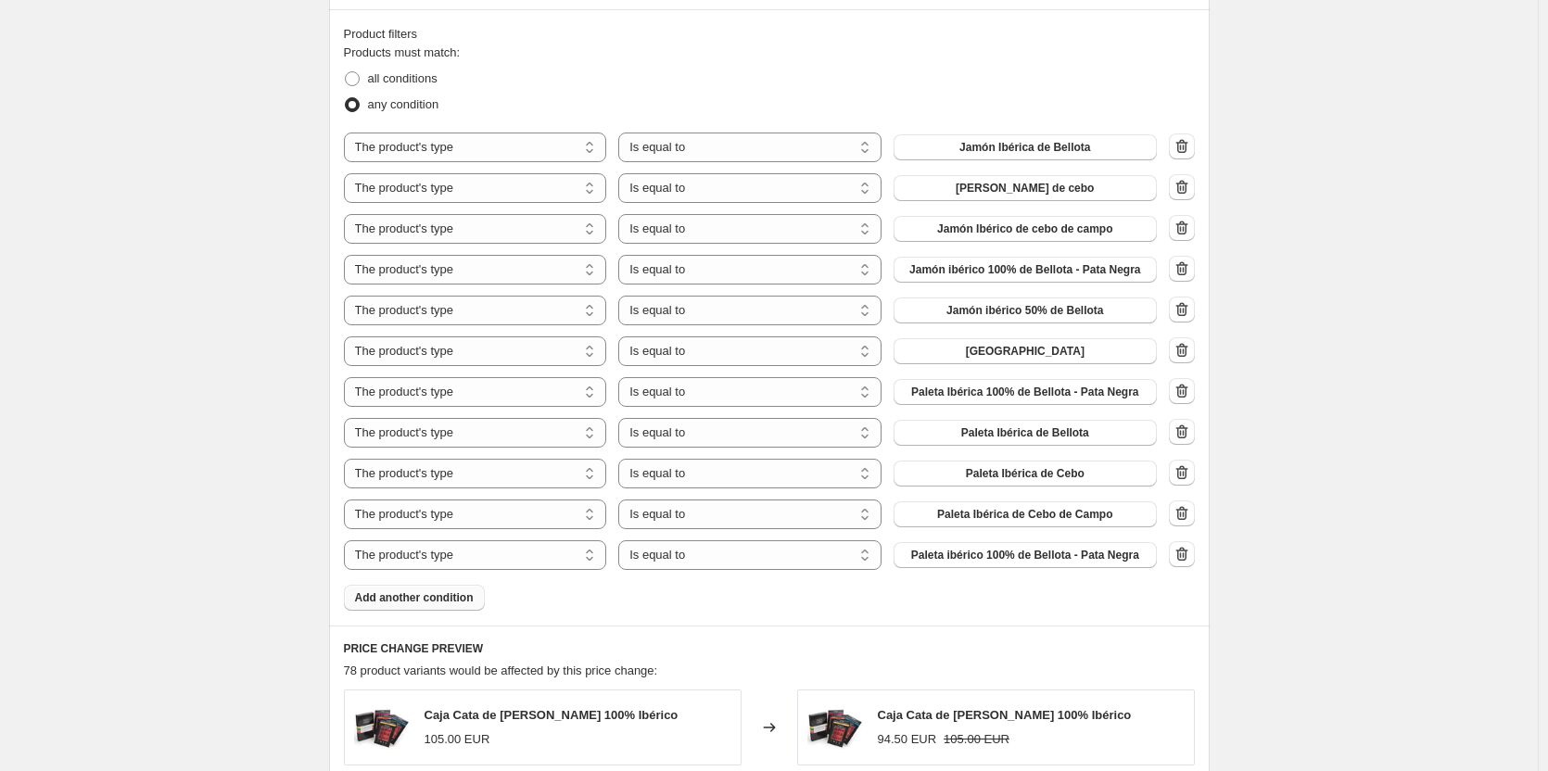
click at [1186, 150] on icon "button" at bounding box center [1182, 146] width 19 height 19
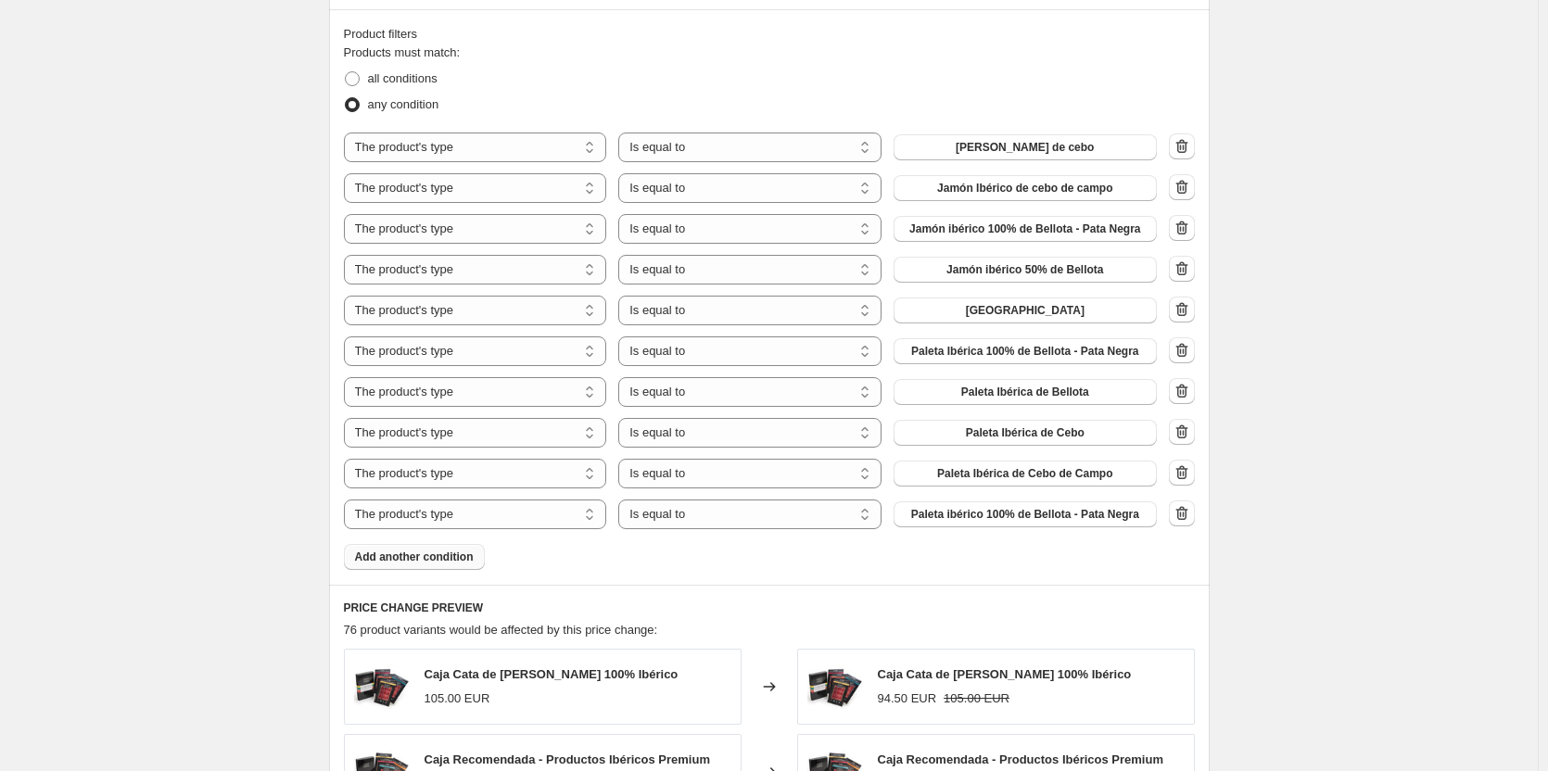
click at [1186, 150] on icon "button" at bounding box center [1182, 146] width 19 height 19
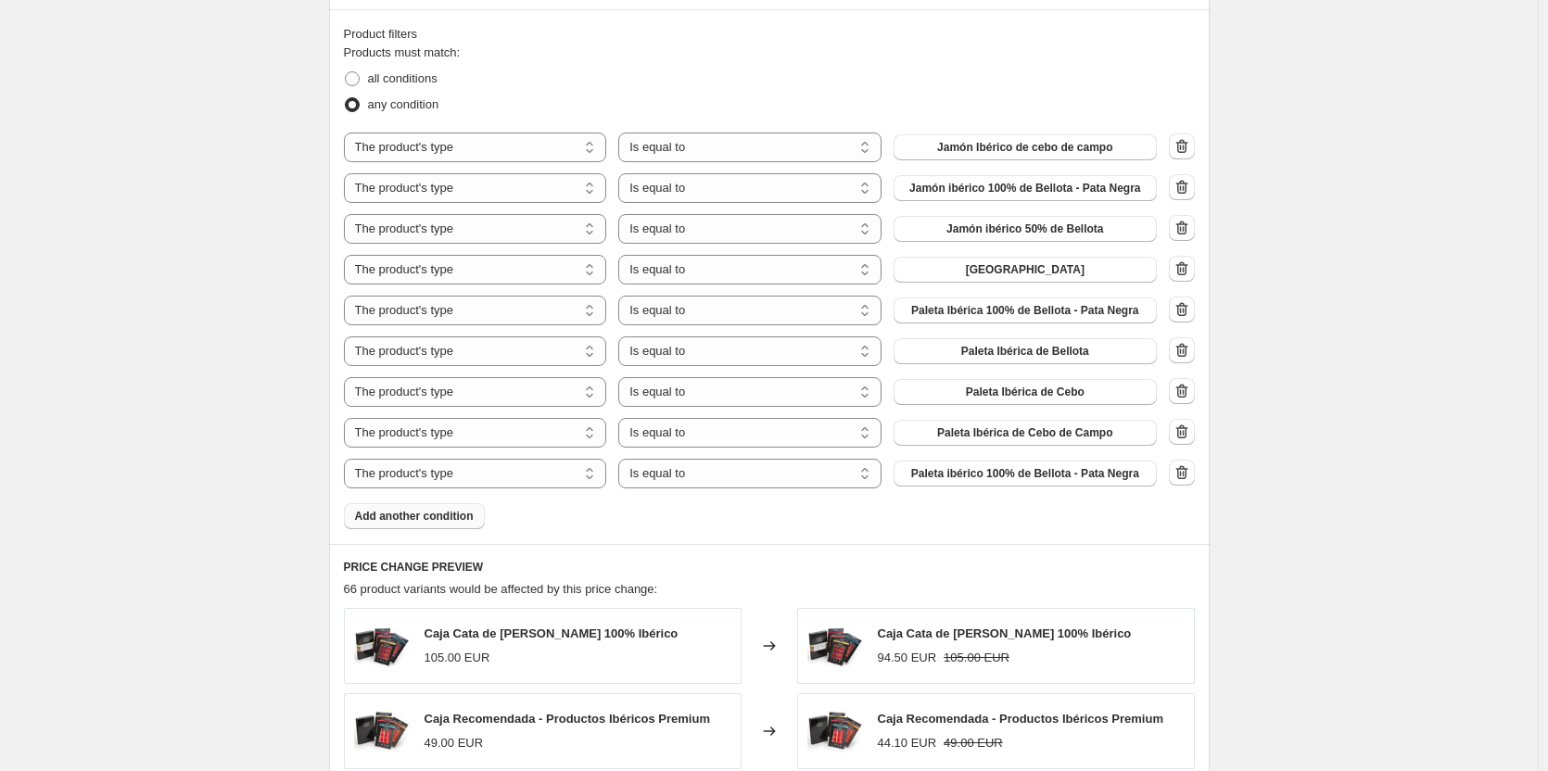
click at [1186, 150] on icon "button" at bounding box center [1182, 146] width 19 height 19
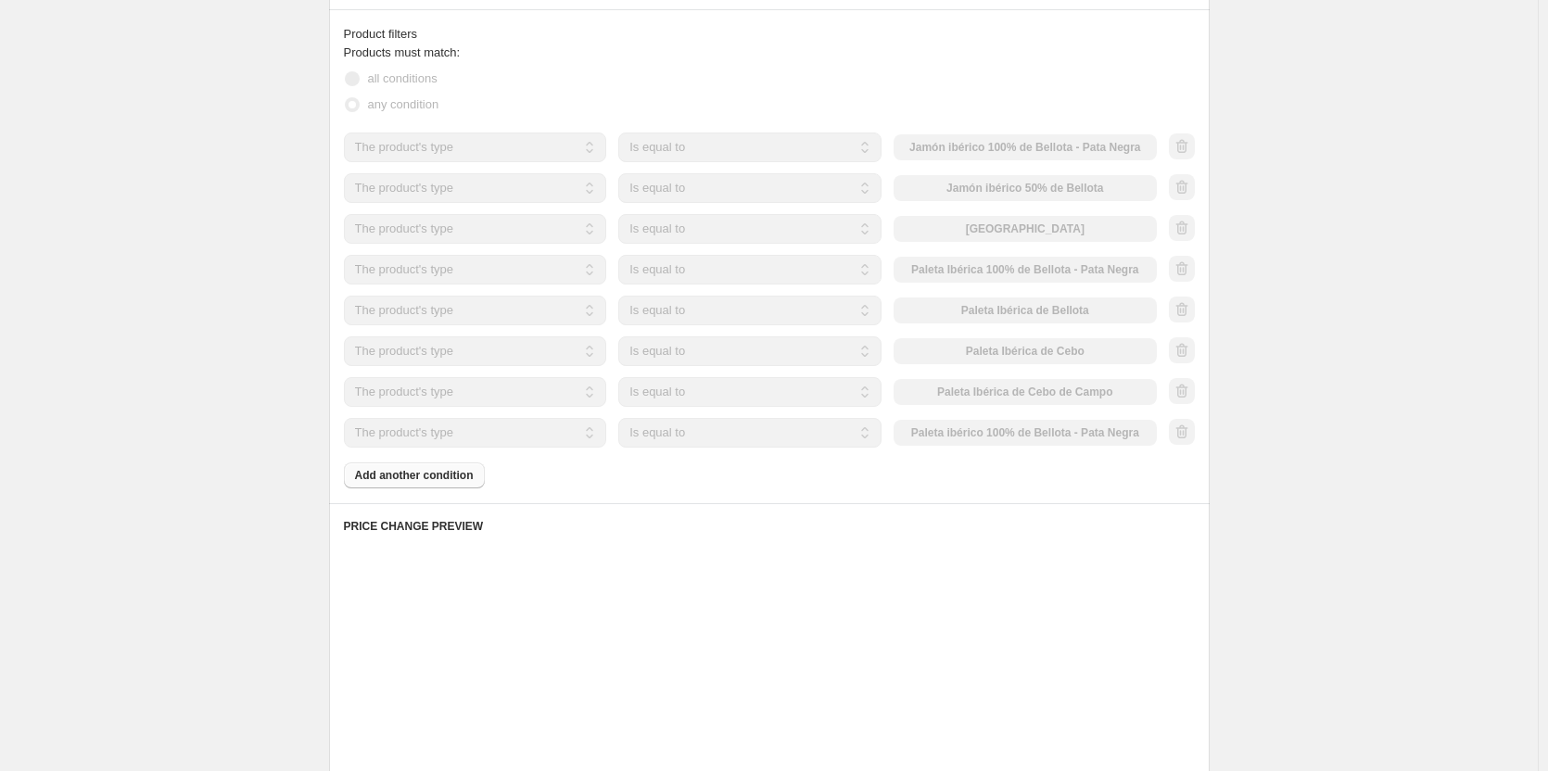
click at [1186, 150] on icon "button" at bounding box center [1182, 146] width 19 height 19
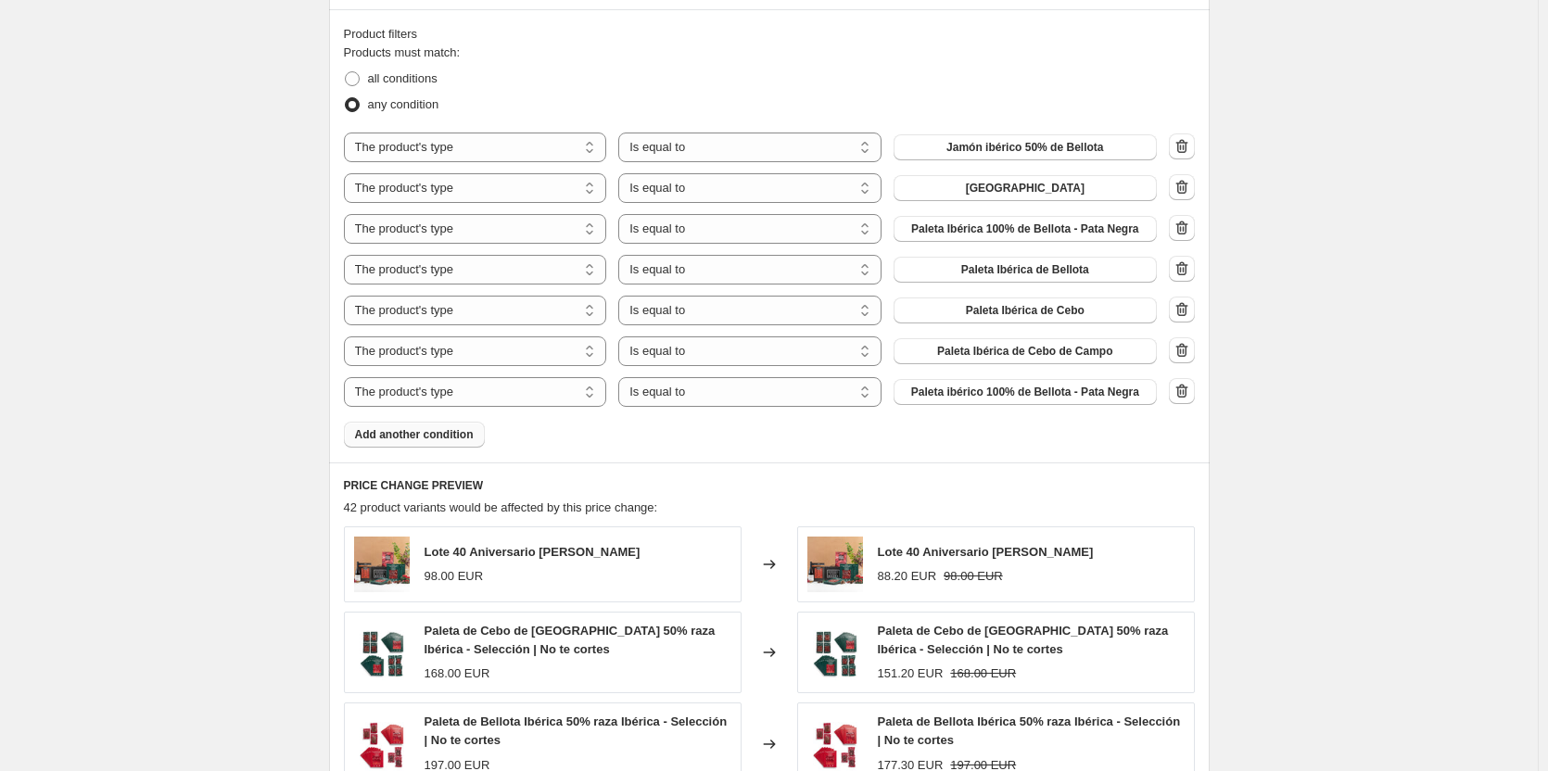
click at [1186, 150] on icon "button" at bounding box center [1182, 146] width 19 height 19
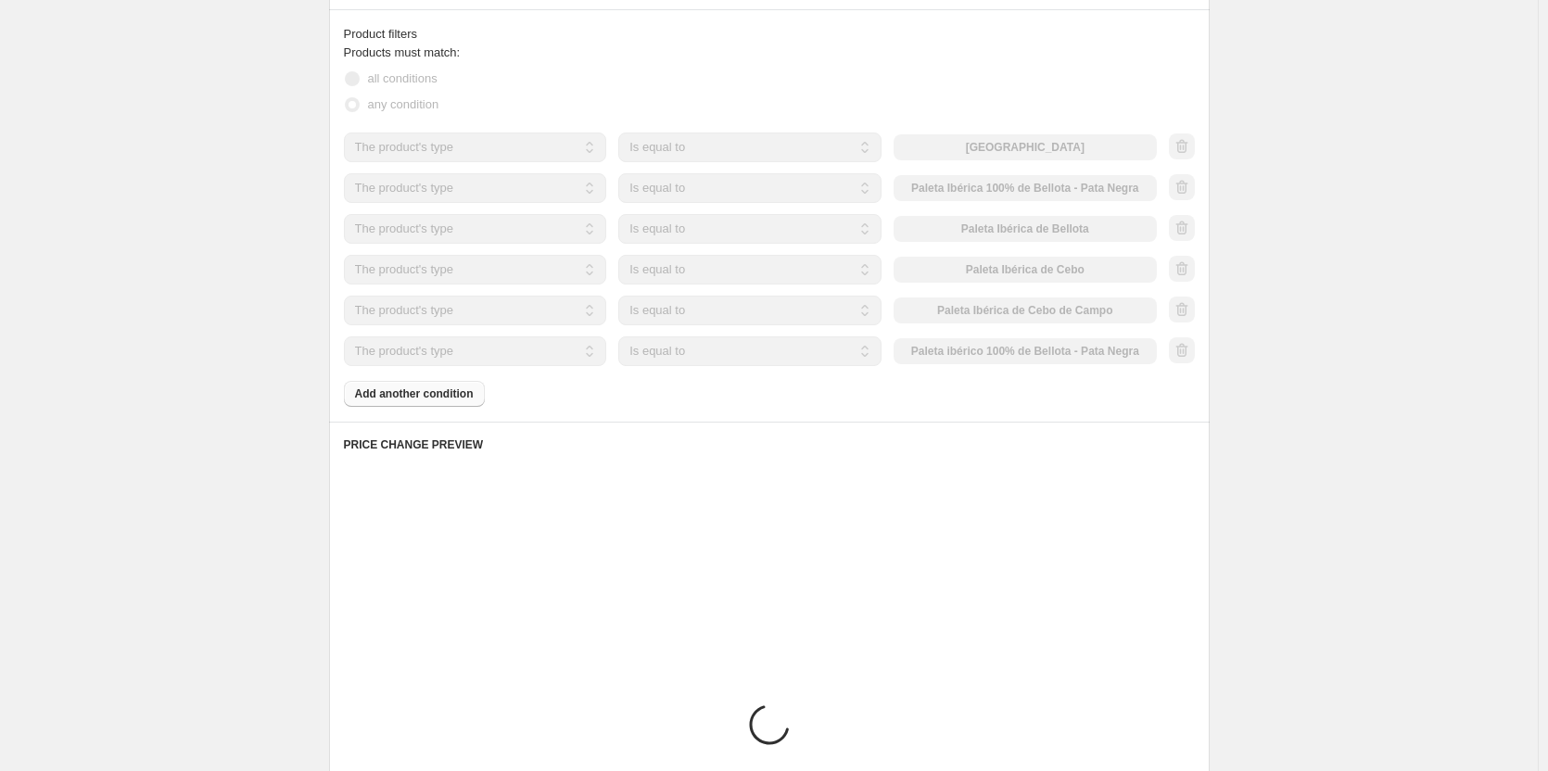
click at [1186, 150] on div at bounding box center [1182, 147] width 26 height 28
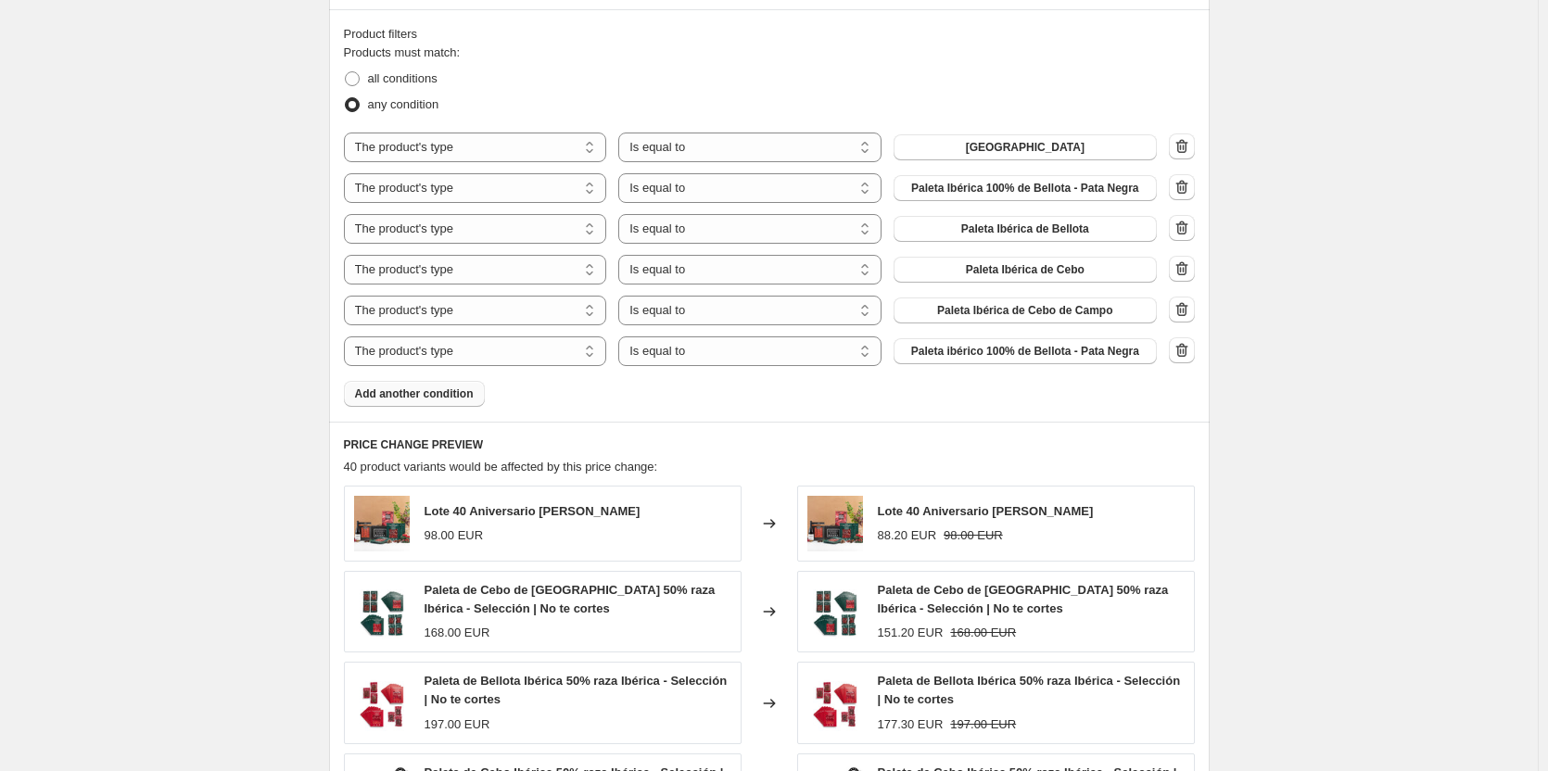
click at [1186, 150] on icon "button" at bounding box center [1182, 146] width 19 height 19
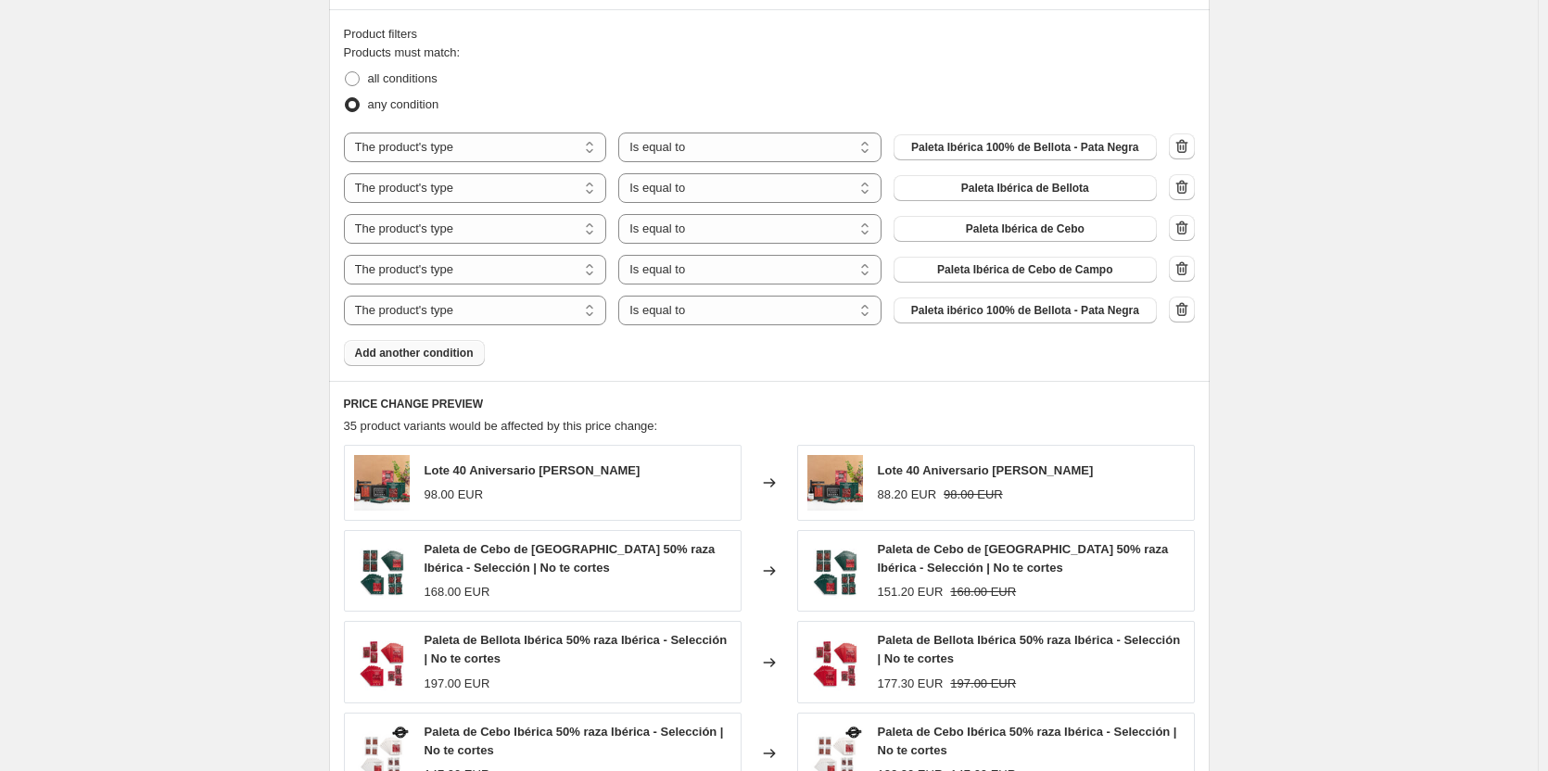
click at [1186, 150] on icon "button" at bounding box center [1182, 146] width 19 height 19
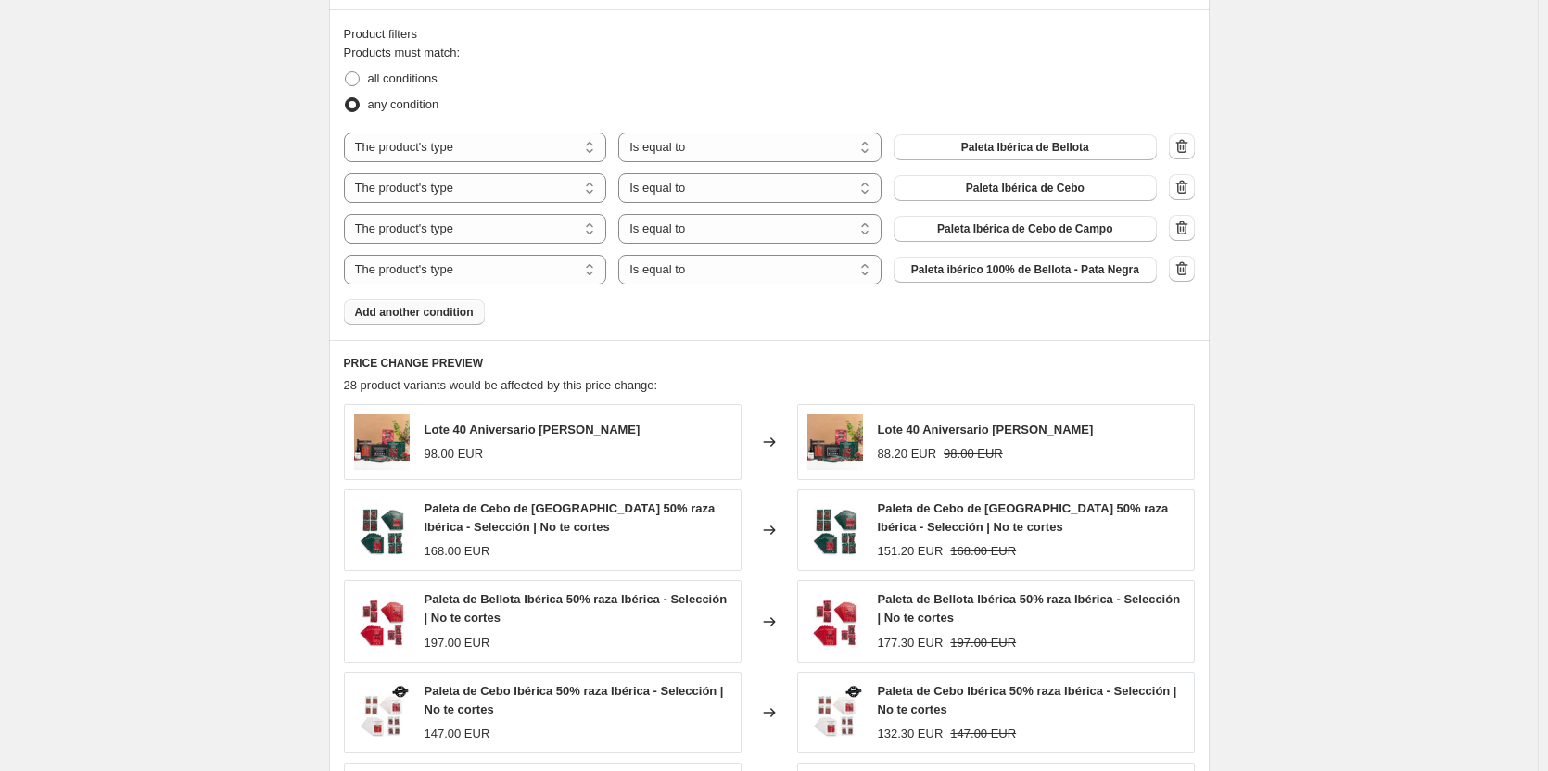
click at [1186, 150] on icon "button" at bounding box center [1182, 146] width 19 height 19
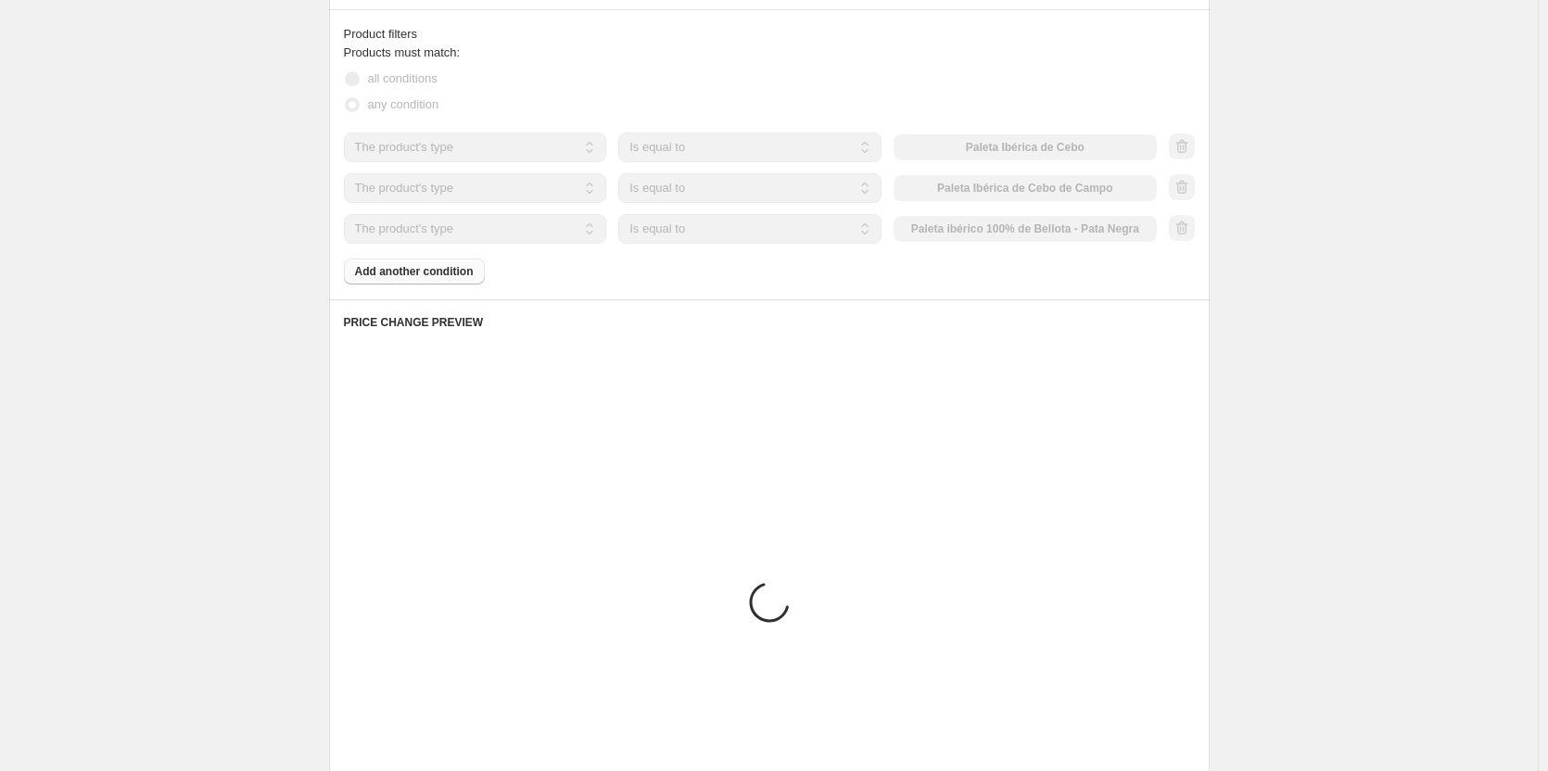
click at [1186, 150] on div at bounding box center [1182, 147] width 26 height 28
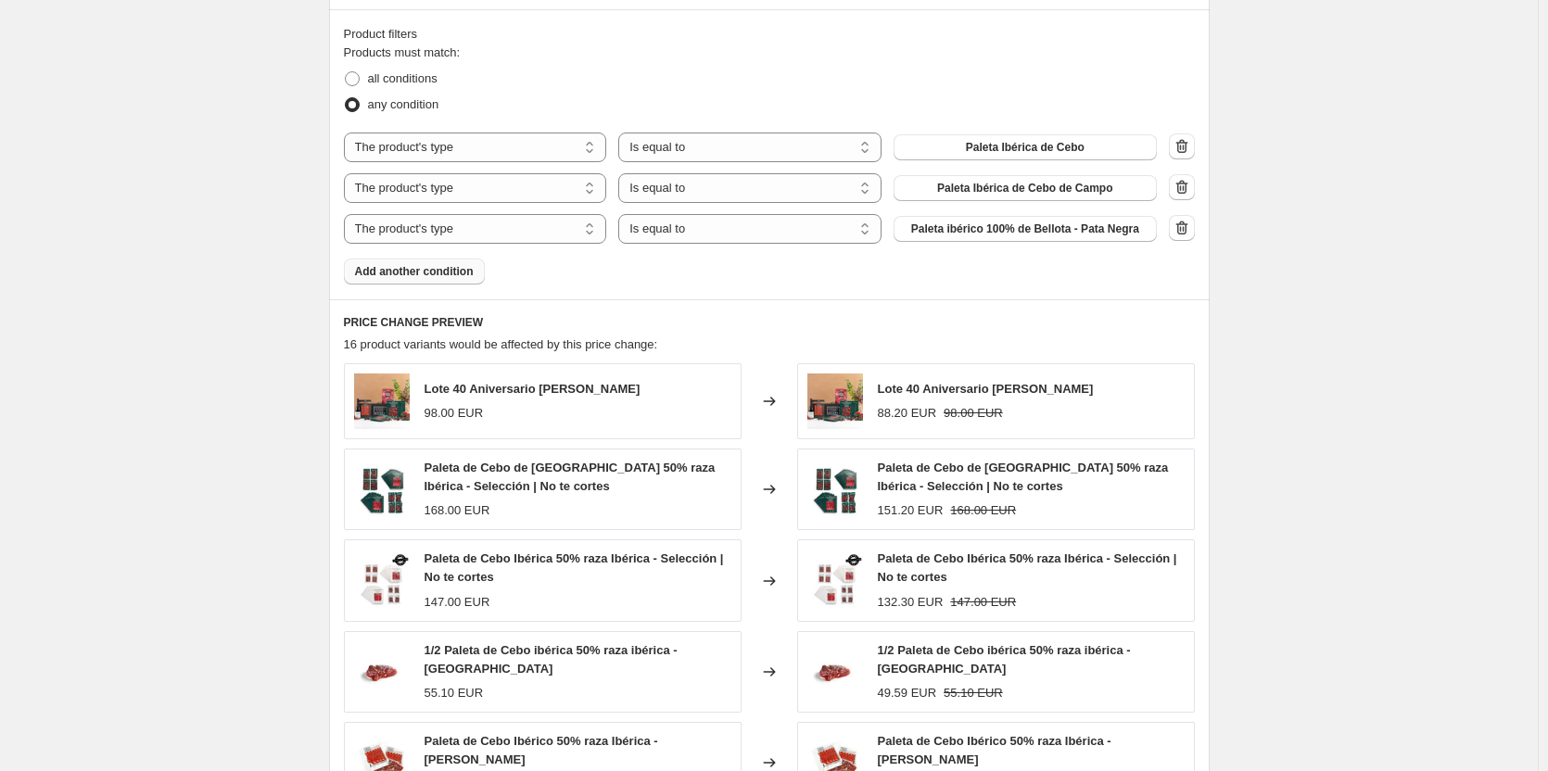
click at [1186, 150] on icon "button" at bounding box center [1182, 146] width 19 height 19
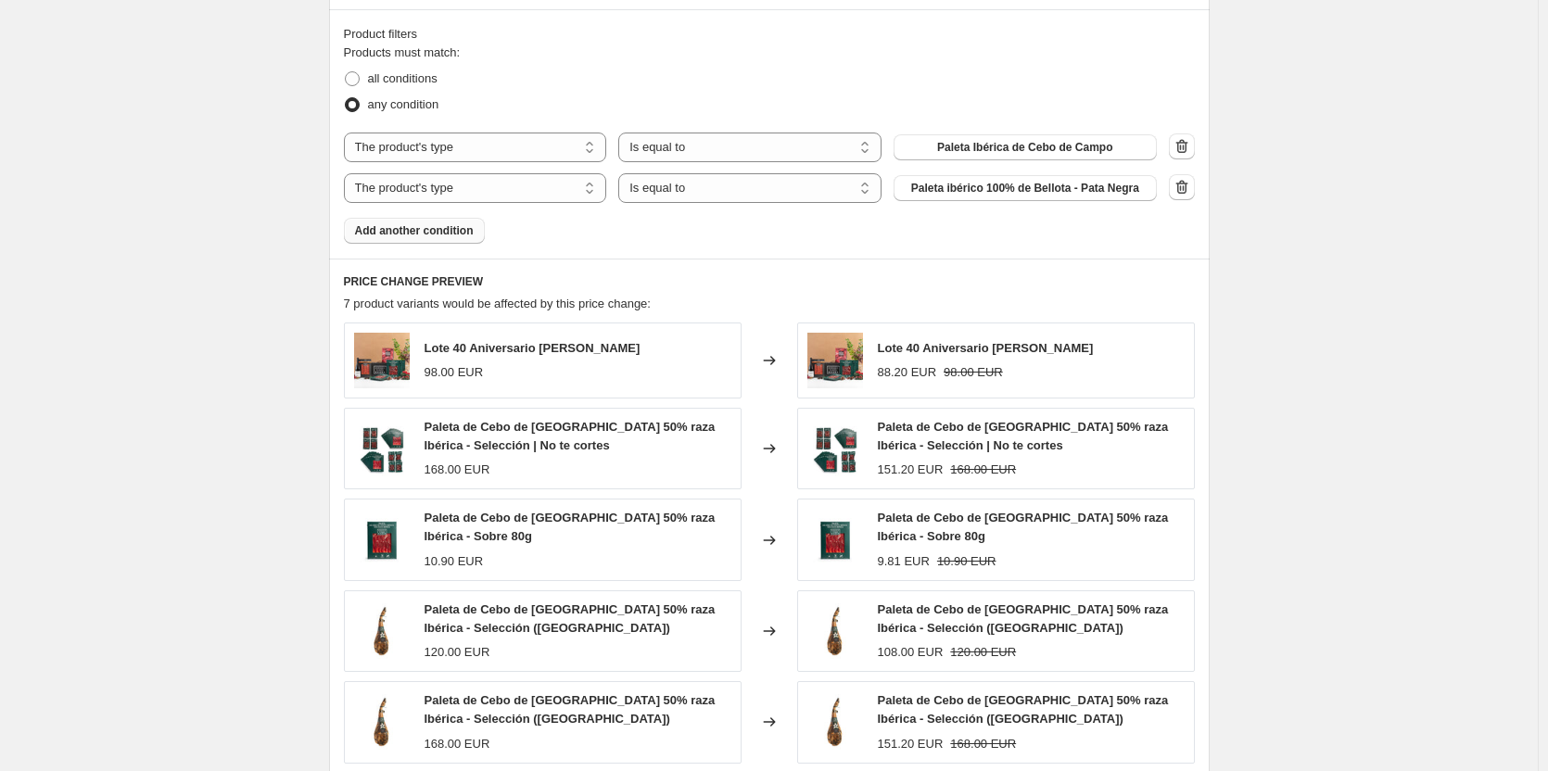
click at [1186, 150] on icon "button" at bounding box center [1182, 146] width 19 height 19
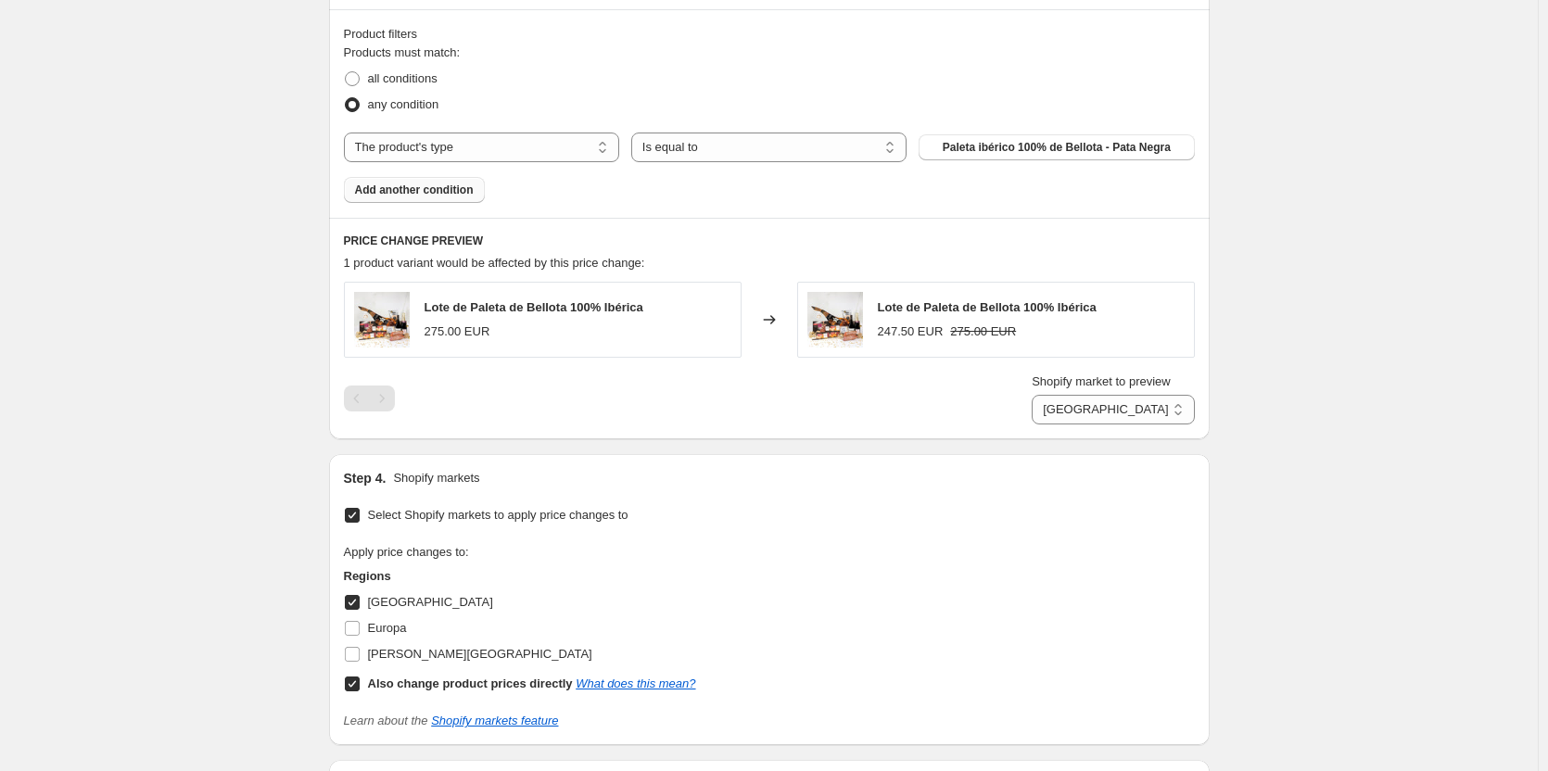
click at [1186, 150] on button "Paleta ibérico 100% de Bellota - Pata Negra" at bounding box center [1056, 147] width 275 height 26
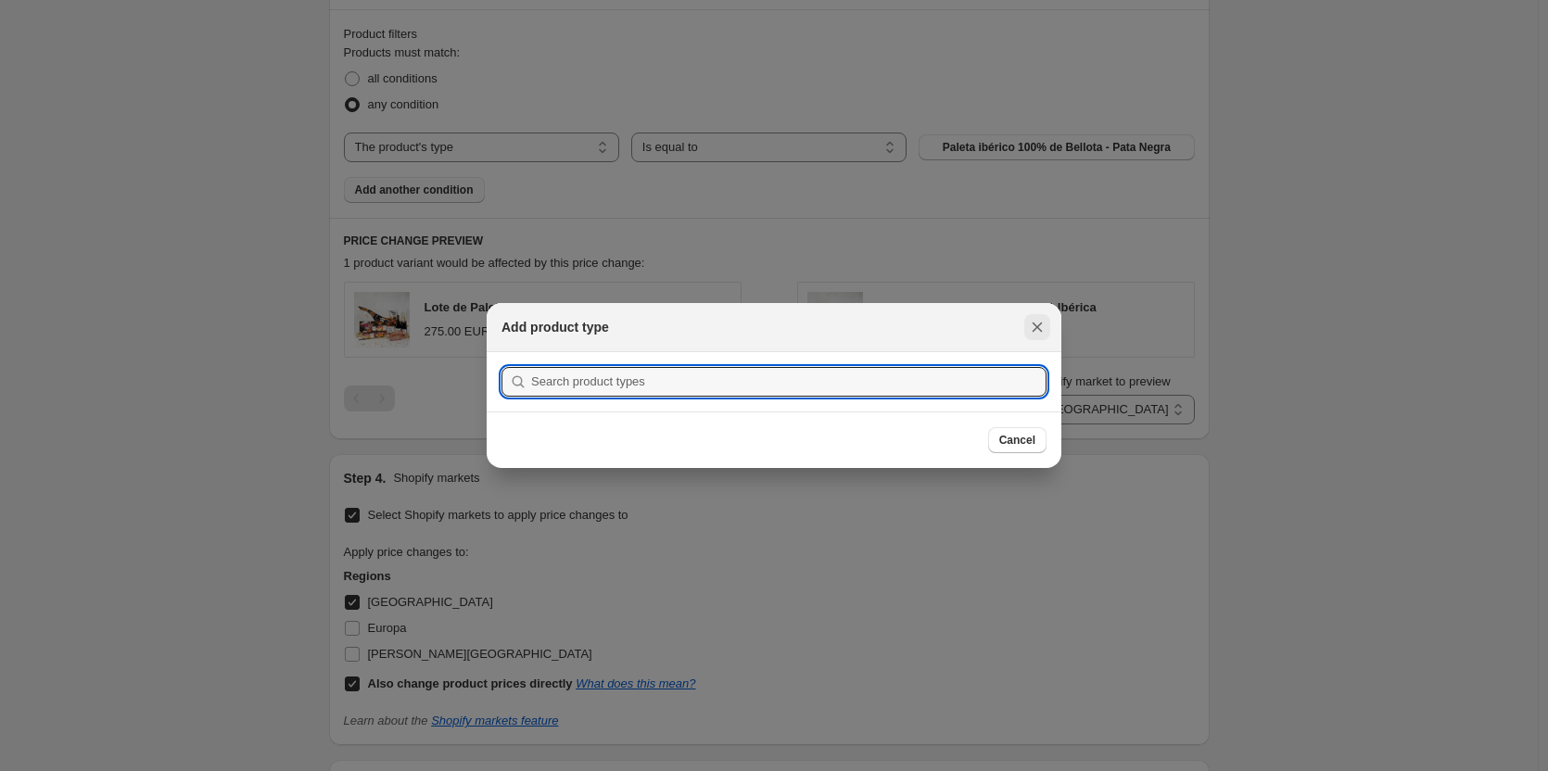
click at [1036, 315] on button "Close" at bounding box center [1037, 327] width 26 height 26
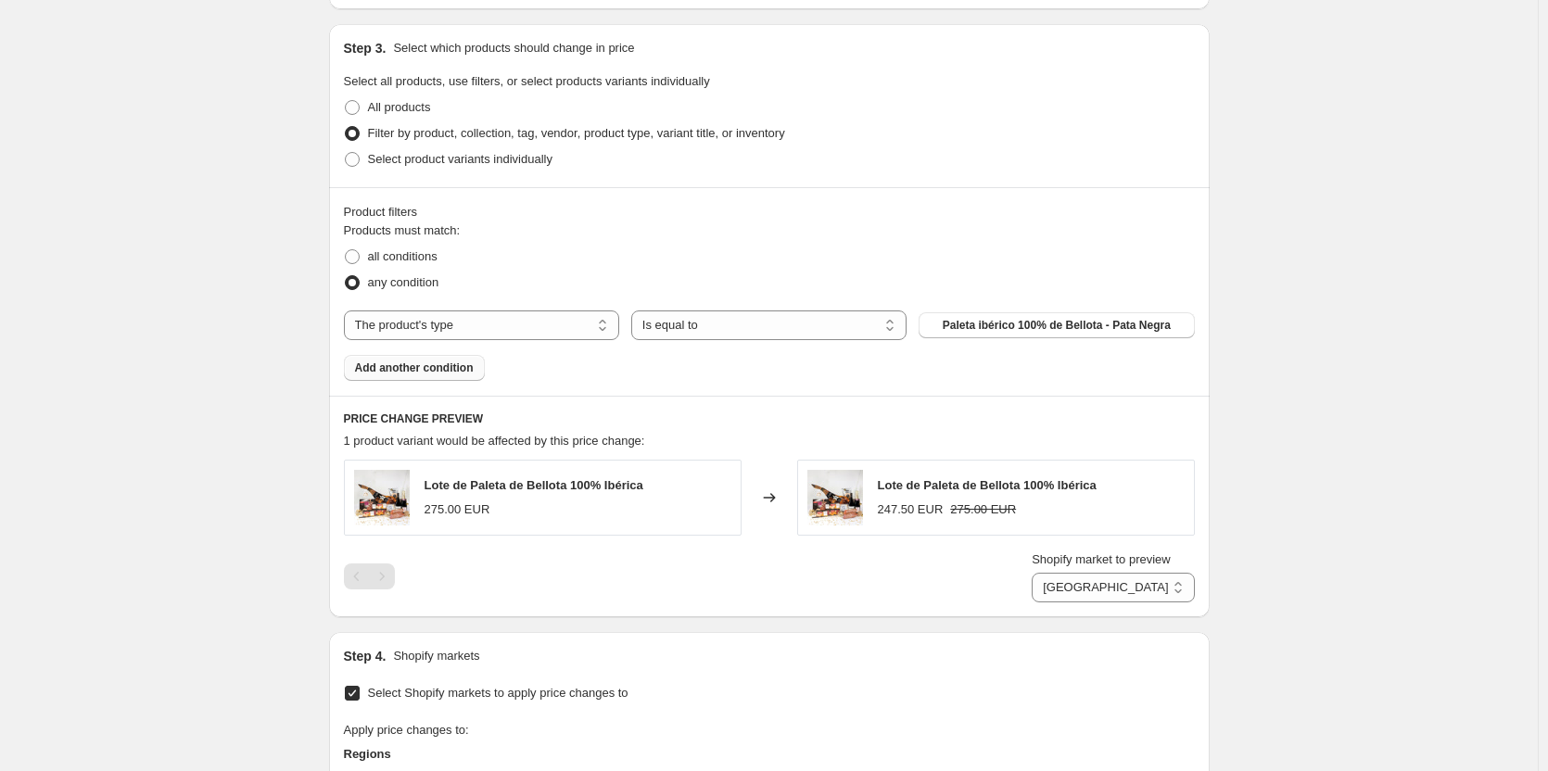
scroll to position [649, 0]
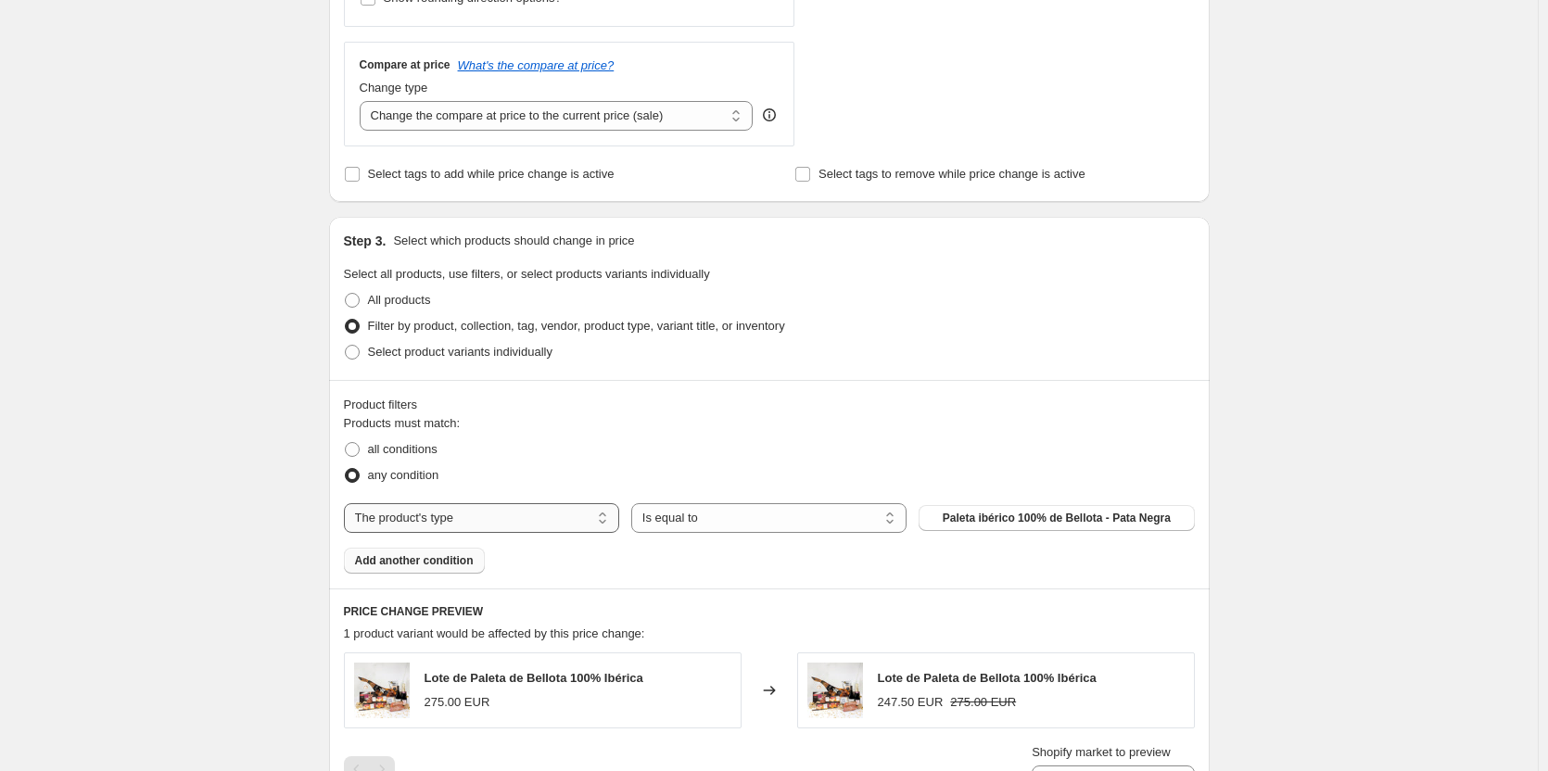
click at [532, 510] on select "The product The product's collection The product's tag The product's vendor The…" at bounding box center [481, 518] width 275 height 30
select select "product"
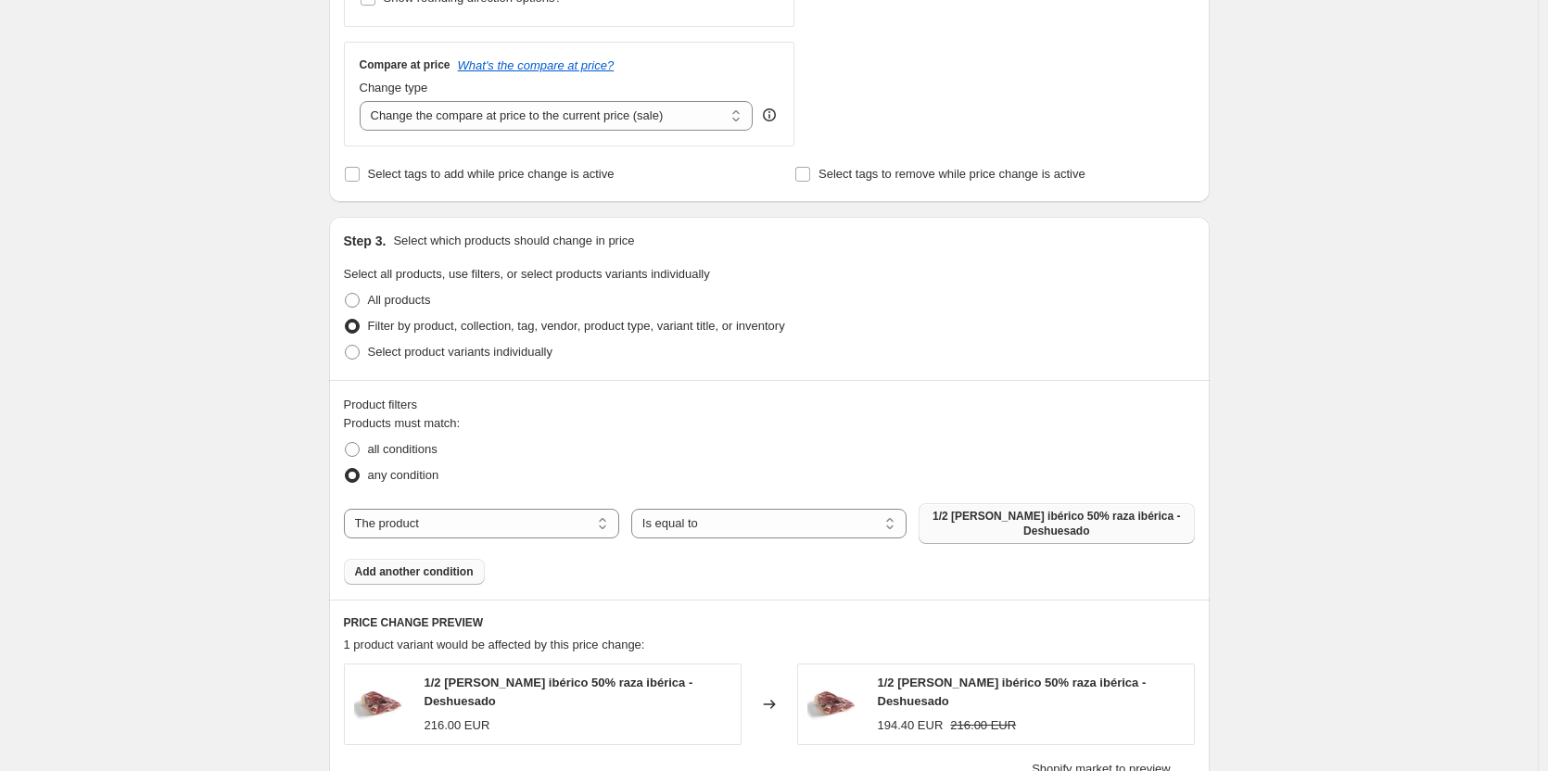
click at [997, 511] on span "1/2 [PERSON_NAME] ibérico 50% raza ibérica - Deshuesado" at bounding box center [1056, 524] width 253 height 30
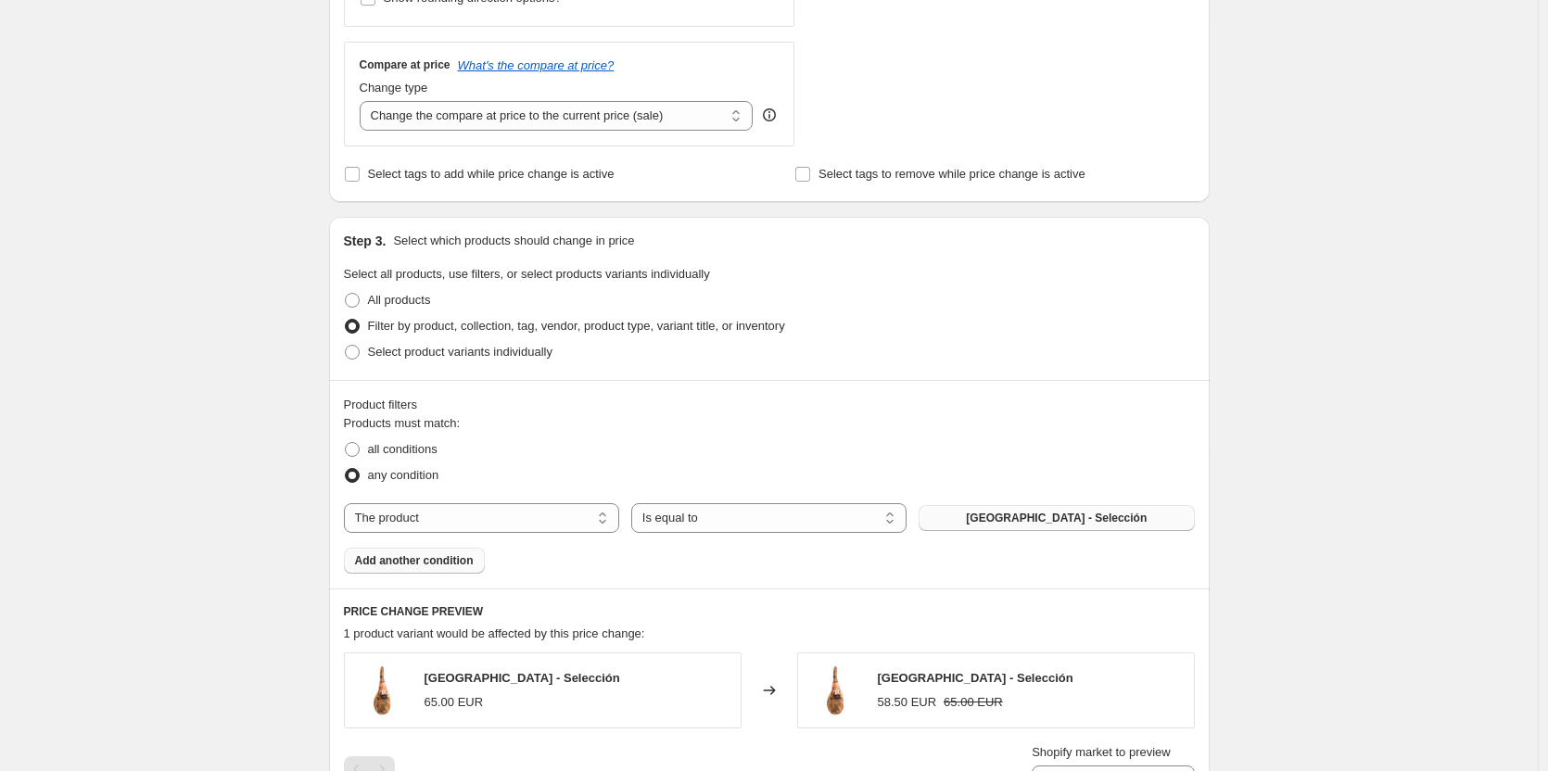
click at [430, 561] on span "Add another condition" at bounding box center [414, 560] width 119 height 15
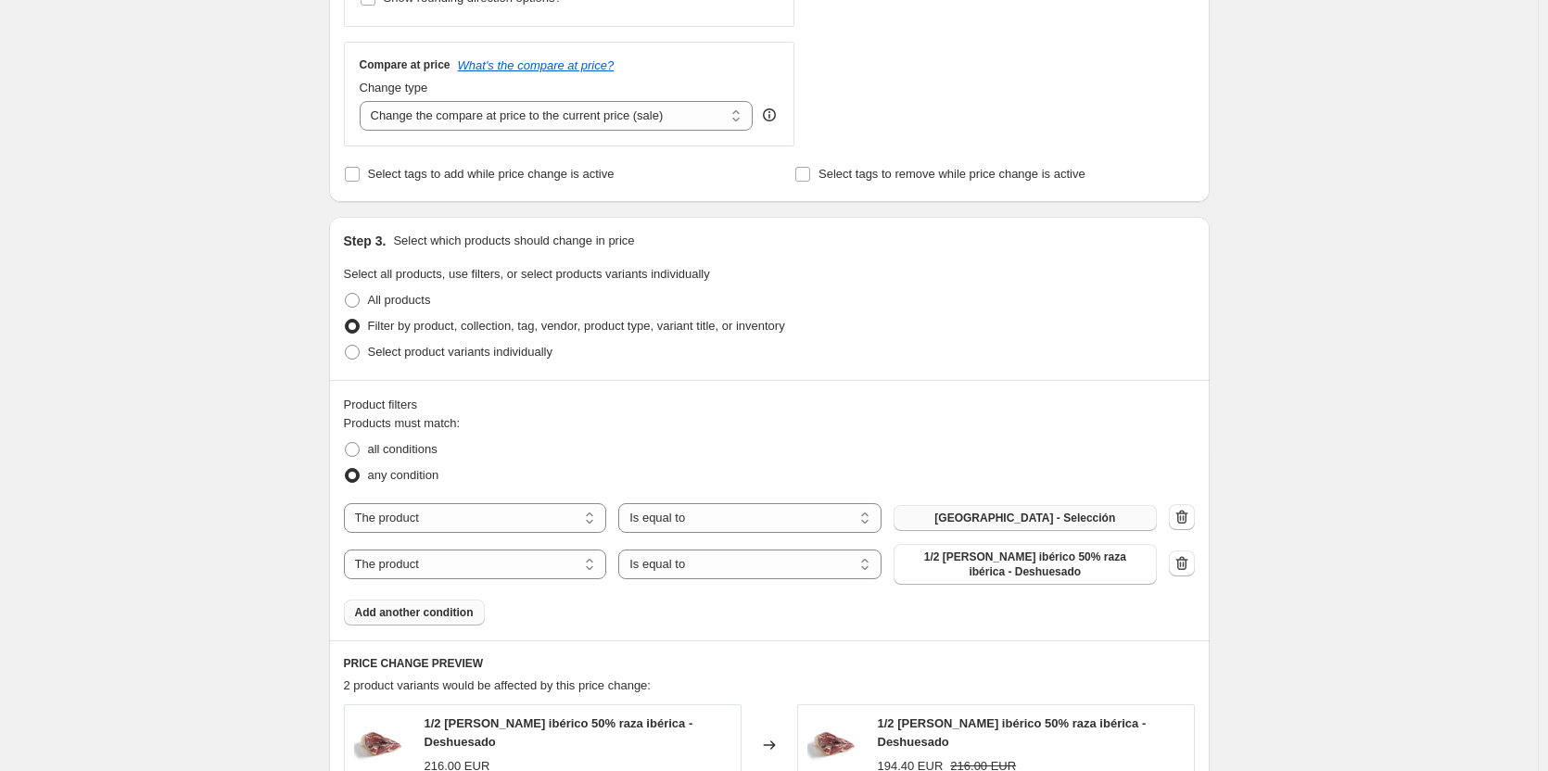
click at [1005, 574] on span "1/2 [PERSON_NAME] ibérico 50% raza ibérica - Deshuesado" at bounding box center [1025, 565] width 241 height 30
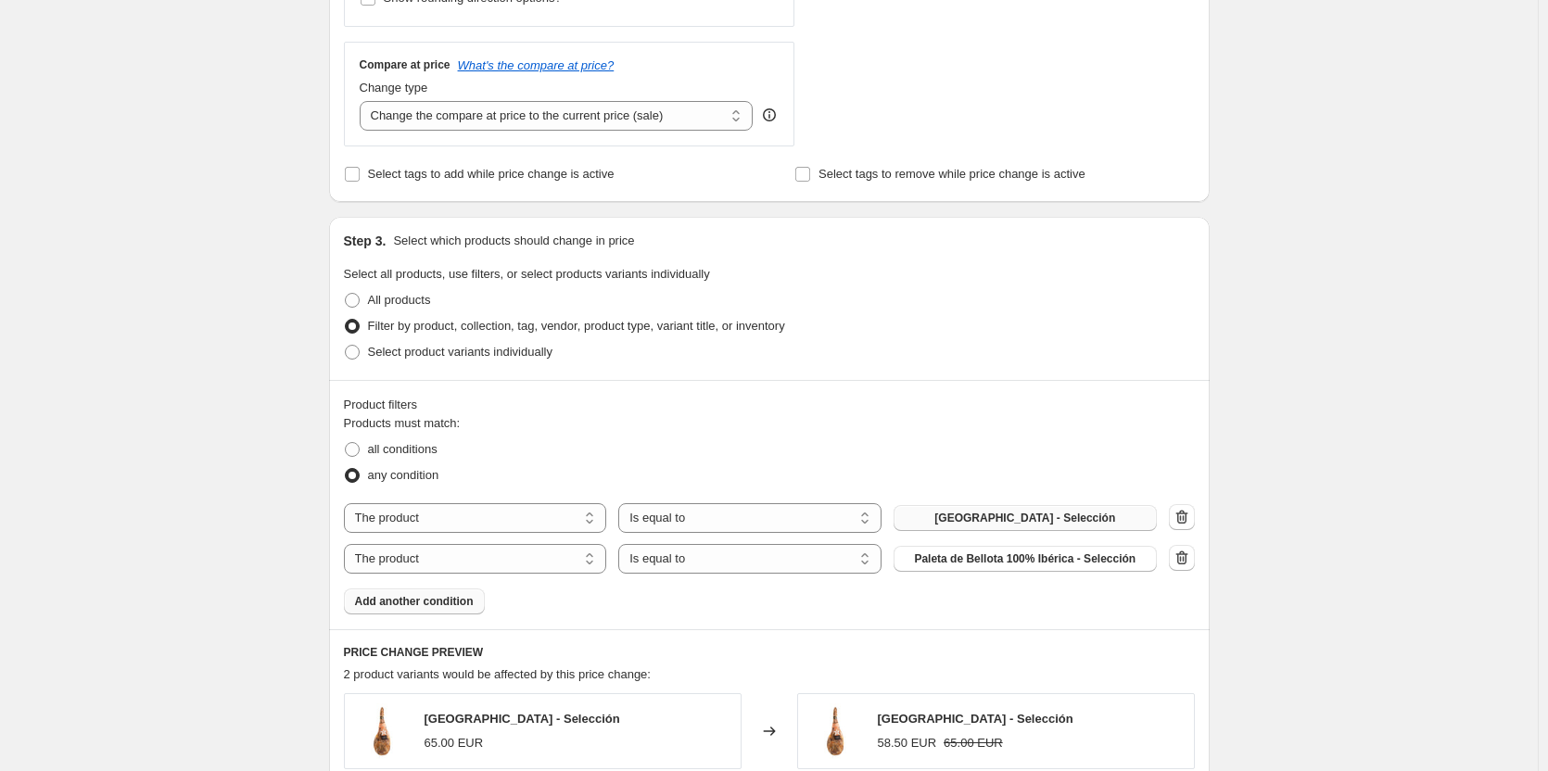
click at [446, 605] on span "Add another condition" at bounding box center [414, 601] width 119 height 15
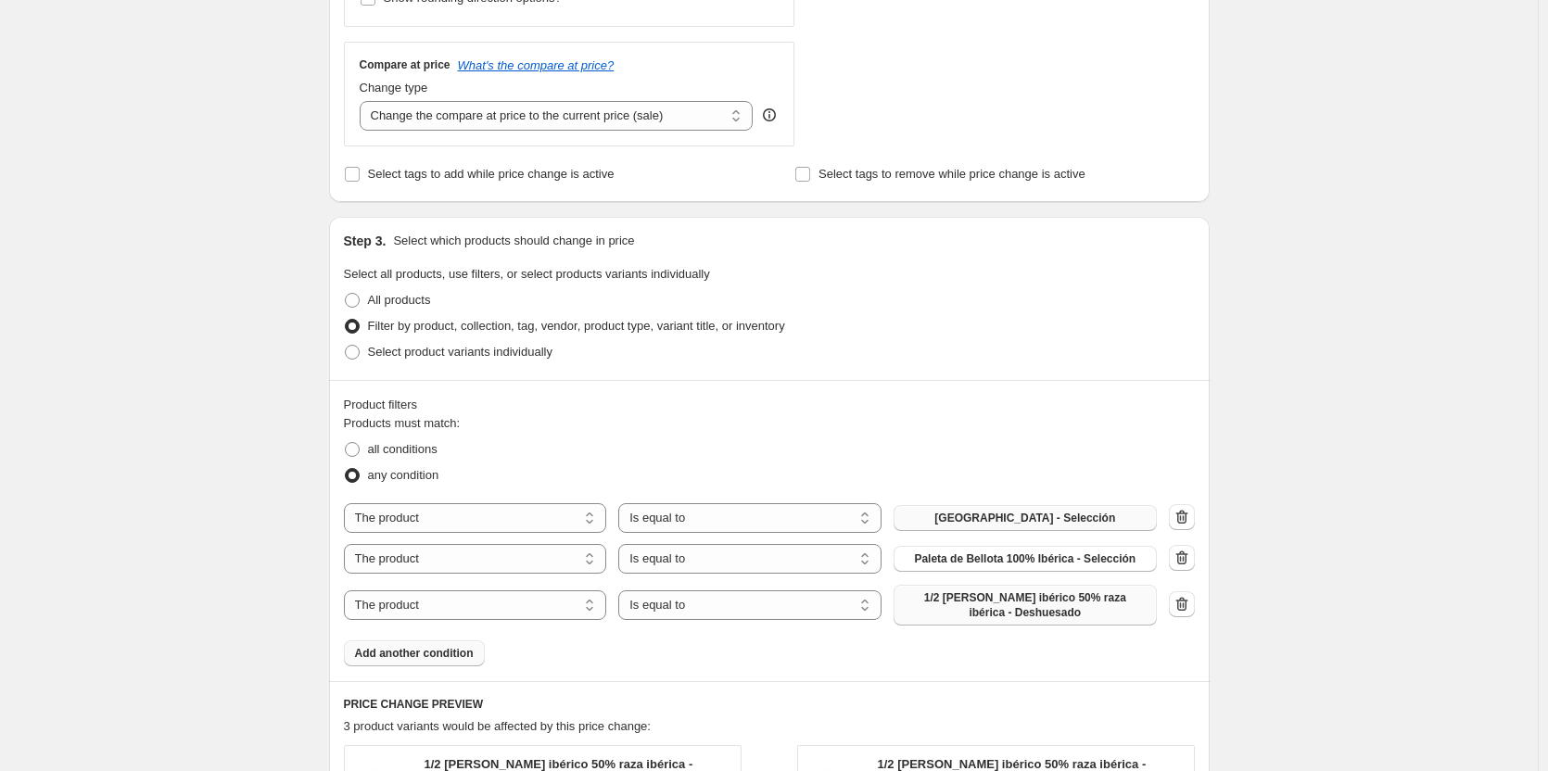
click at [1042, 611] on span "1/2 [PERSON_NAME] ibérico 50% raza ibérica - Deshuesado" at bounding box center [1025, 606] width 241 height 30
click at [436, 657] on span "Add another condition" at bounding box center [414, 653] width 119 height 15
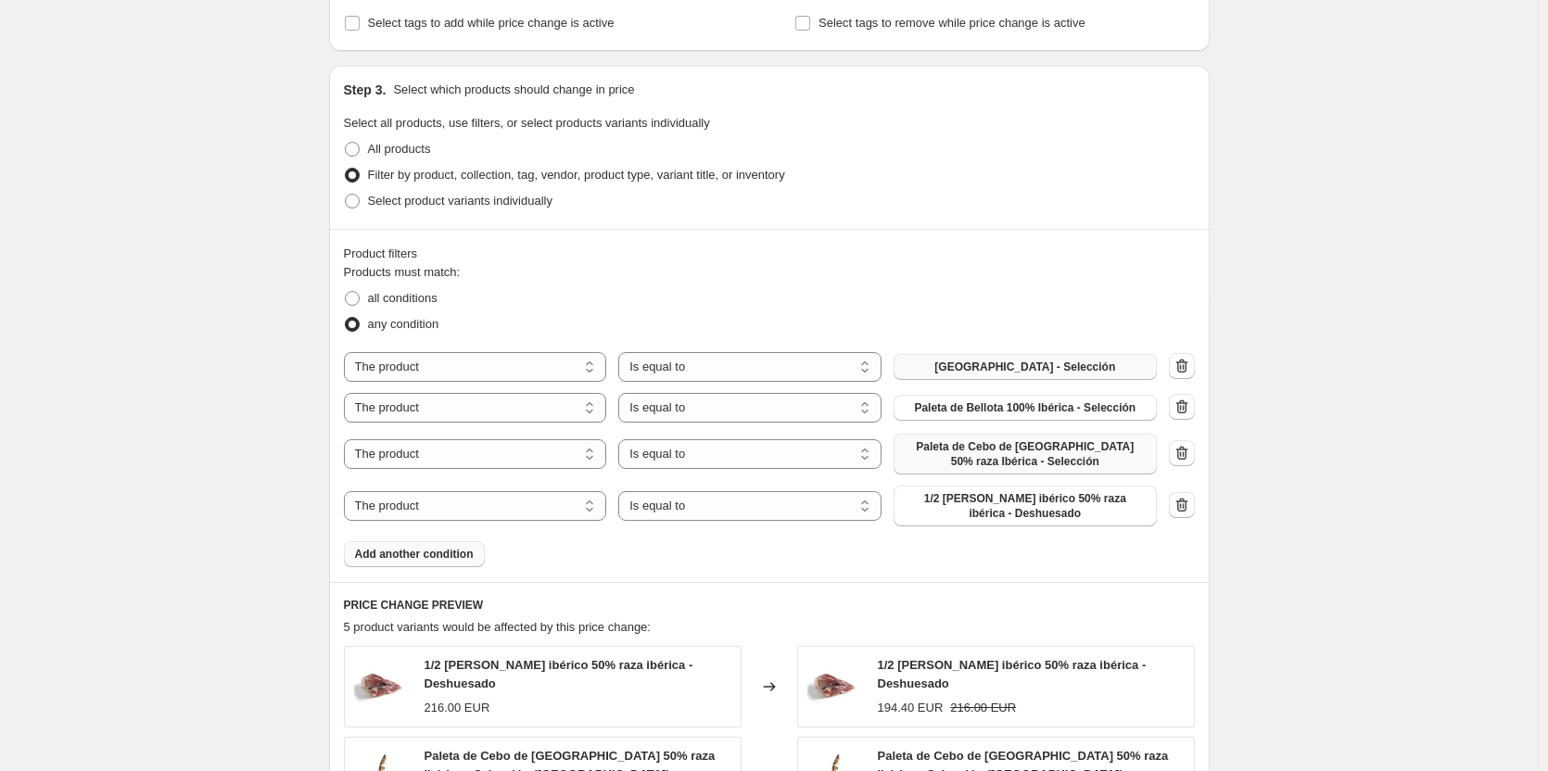
scroll to position [834, 0]
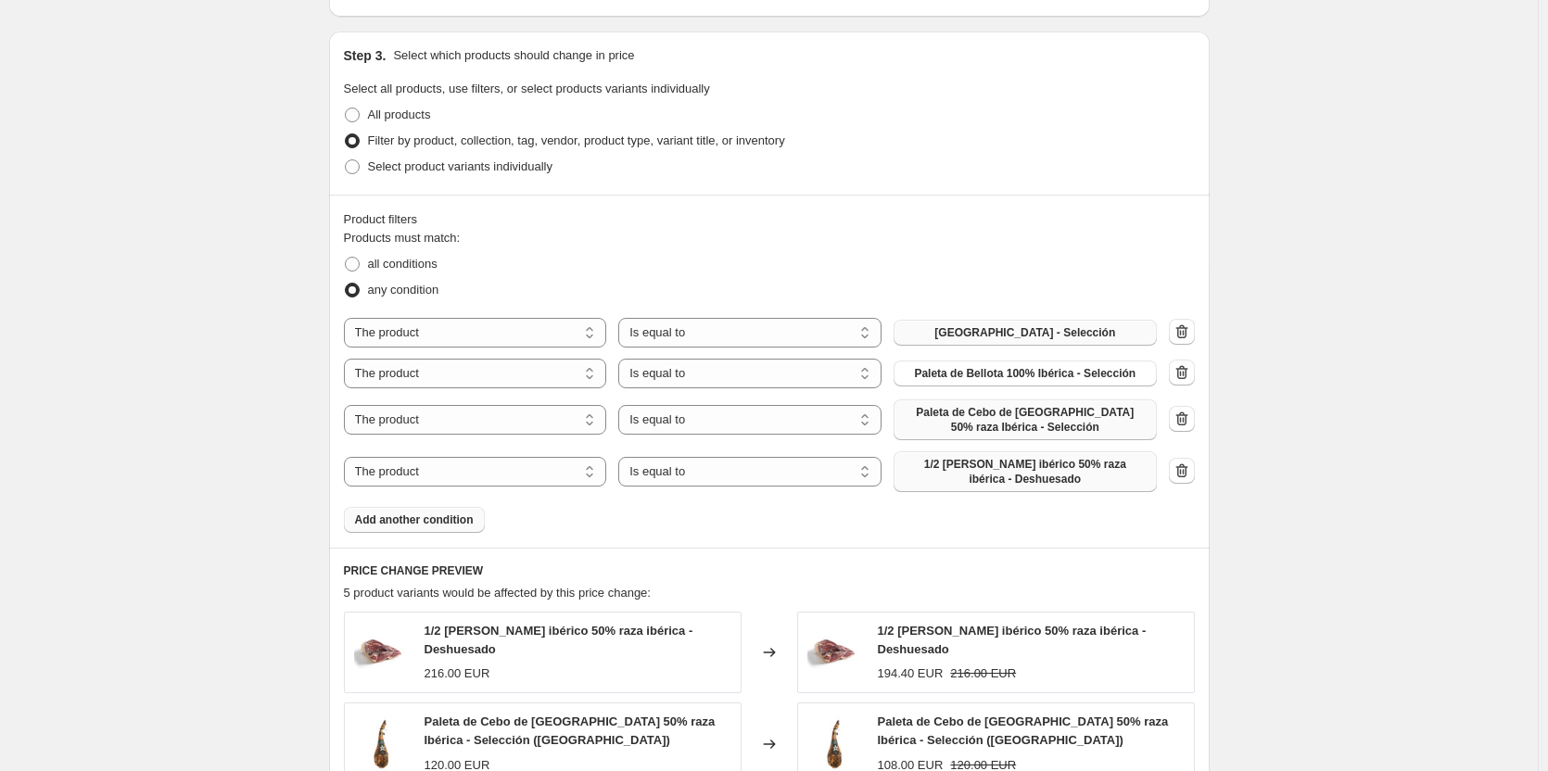
click at [1011, 484] on span "1/2 [PERSON_NAME] ibérico 50% raza ibérica - Deshuesado" at bounding box center [1025, 472] width 241 height 30
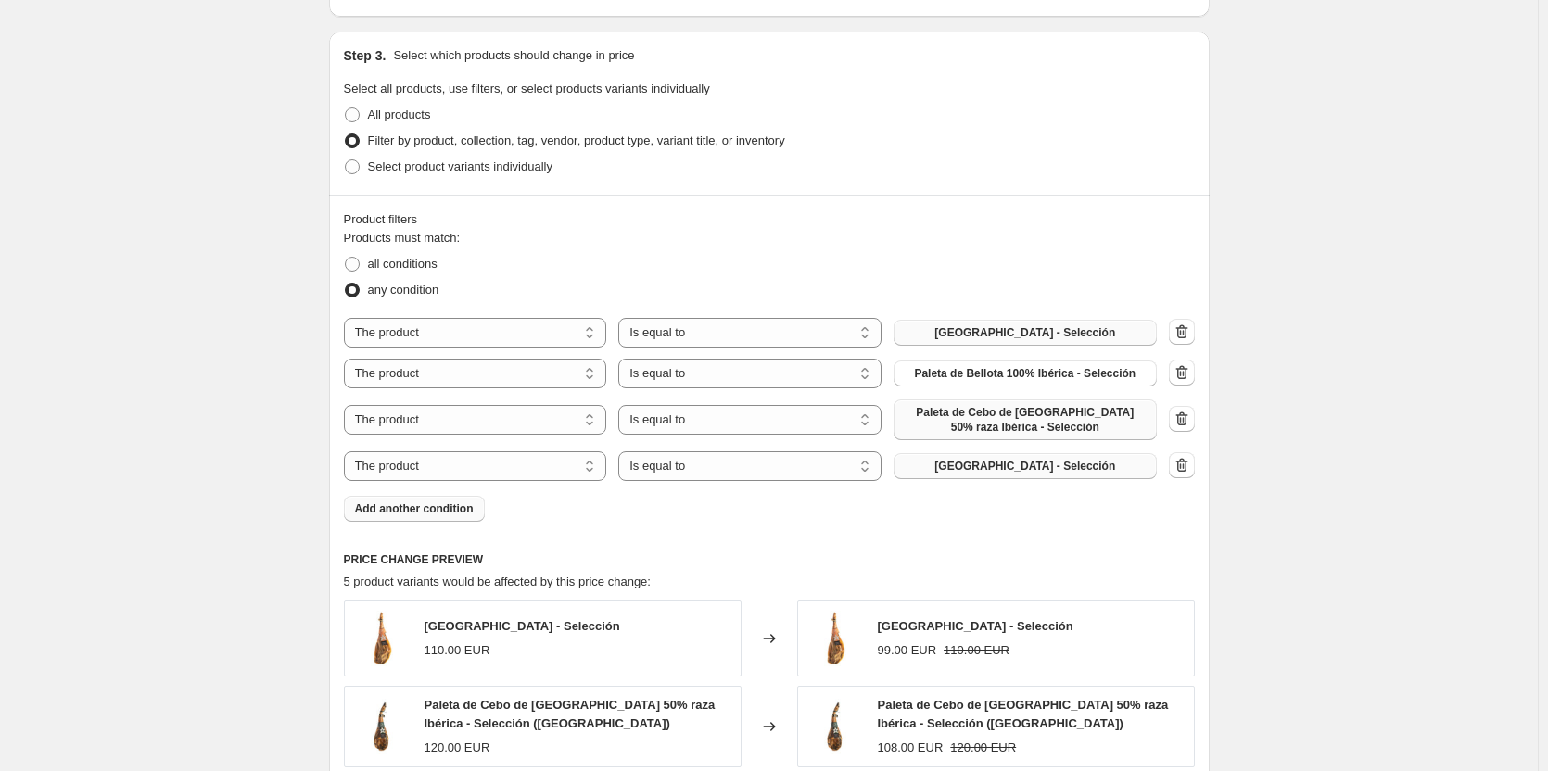
click at [456, 515] on span "Add another condition" at bounding box center [414, 509] width 119 height 15
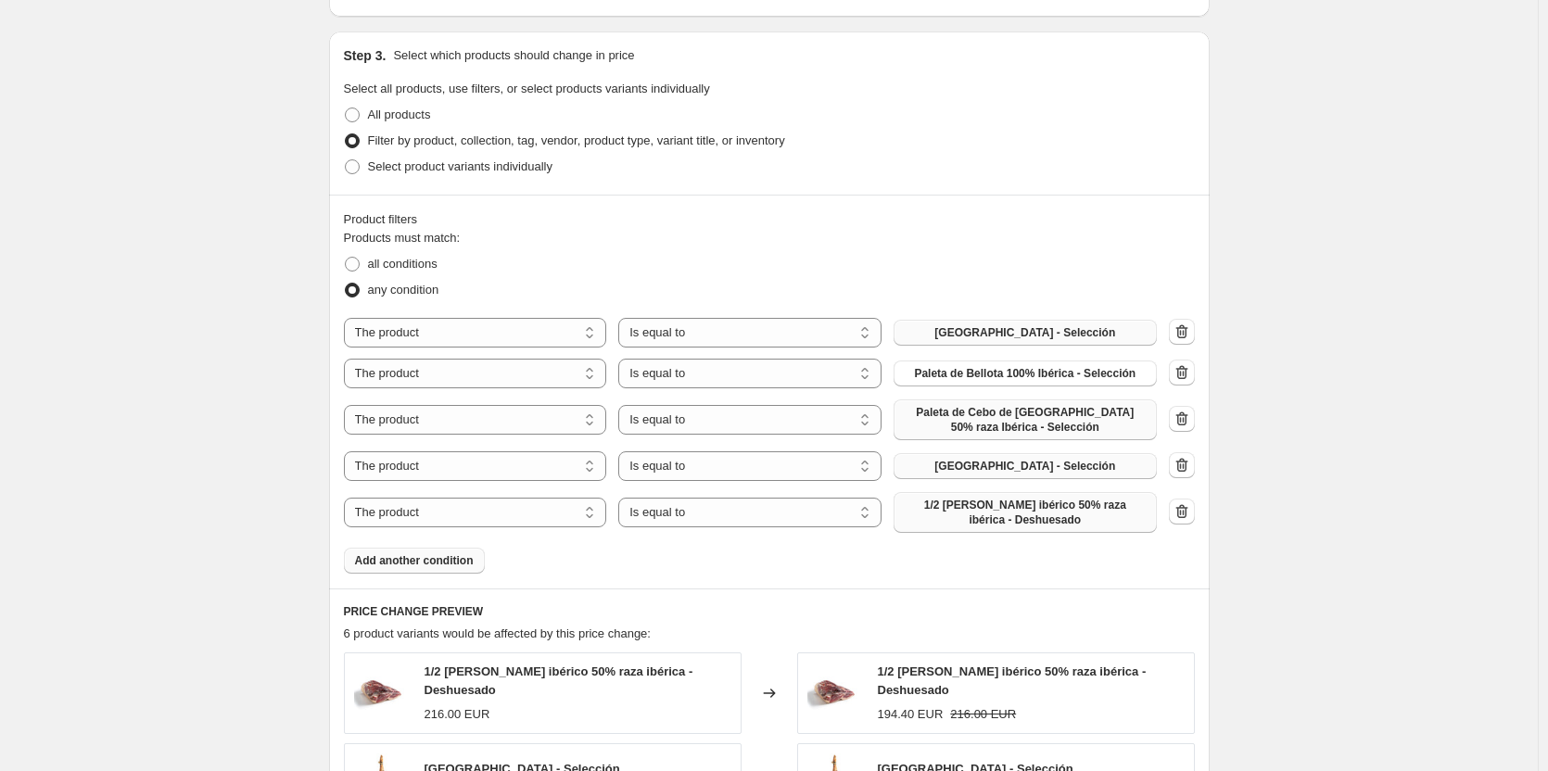
click at [1018, 511] on span "1/2 [PERSON_NAME] ibérico 50% raza ibérica - Deshuesado" at bounding box center [1025, 513] width 241 height 30
click at [435, 564] on span "Add another condition" at bounding box center [414, 560] width 119 height 15
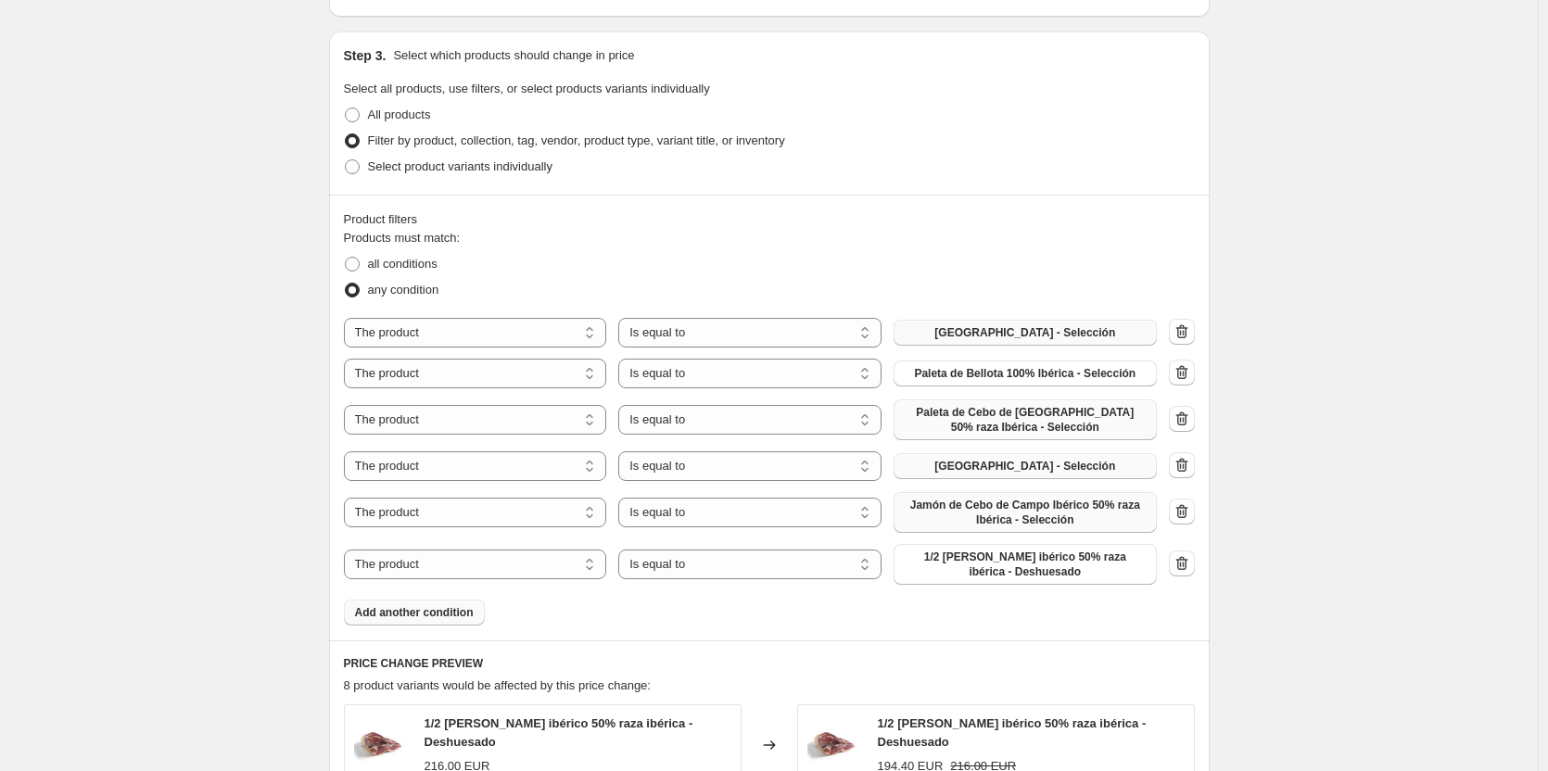
click at [1002, 570] on span "1/2 [PERSON_NAME] ibérico 50% raza ibérica - Deshuesado" at bounding box center [1025, 565] width 241 height 30
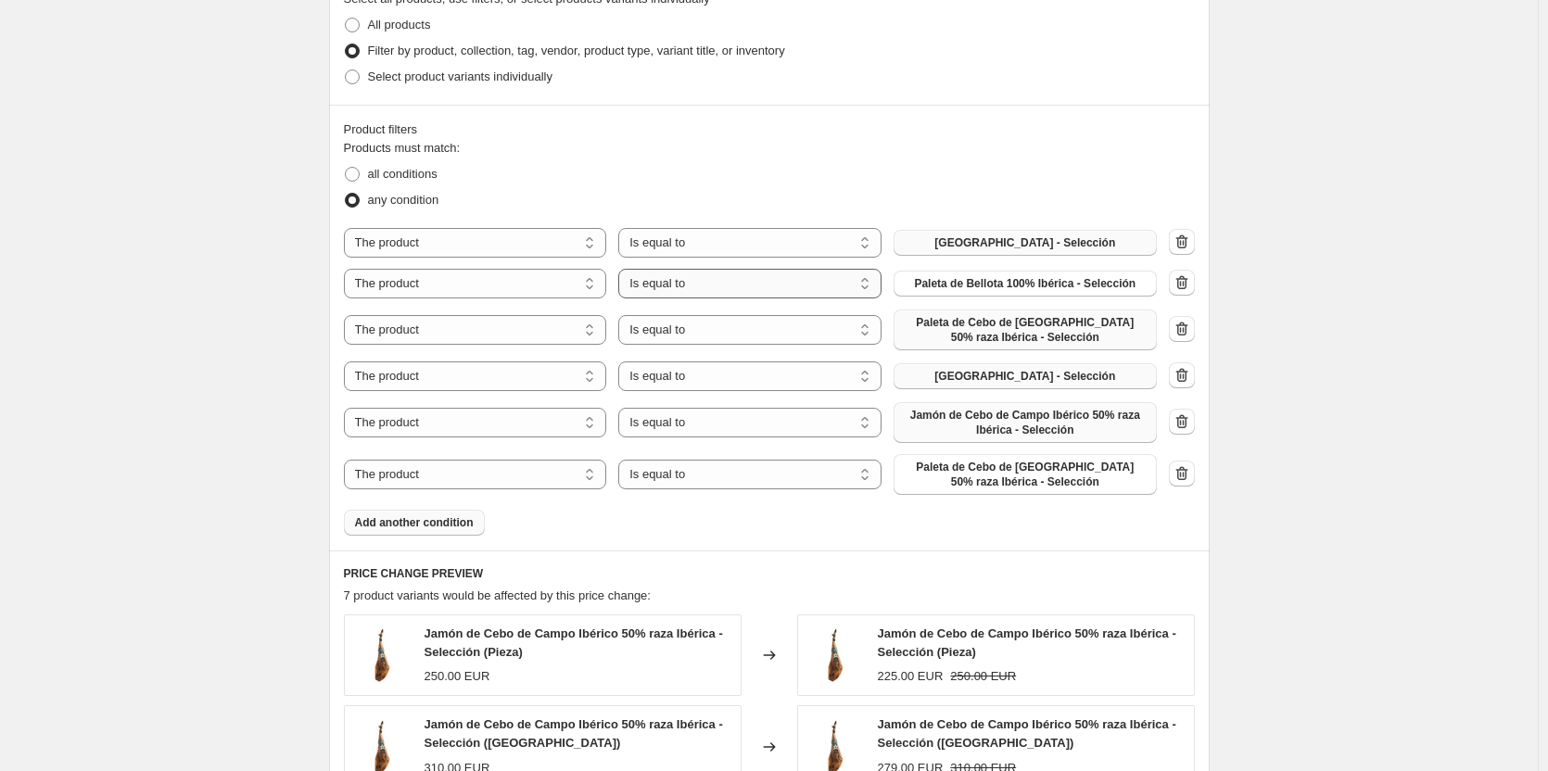
scroll to position [927, 0]
click at [444, 521] on span "Add another condition" at bounding box center [414, 520] width 119 height 15
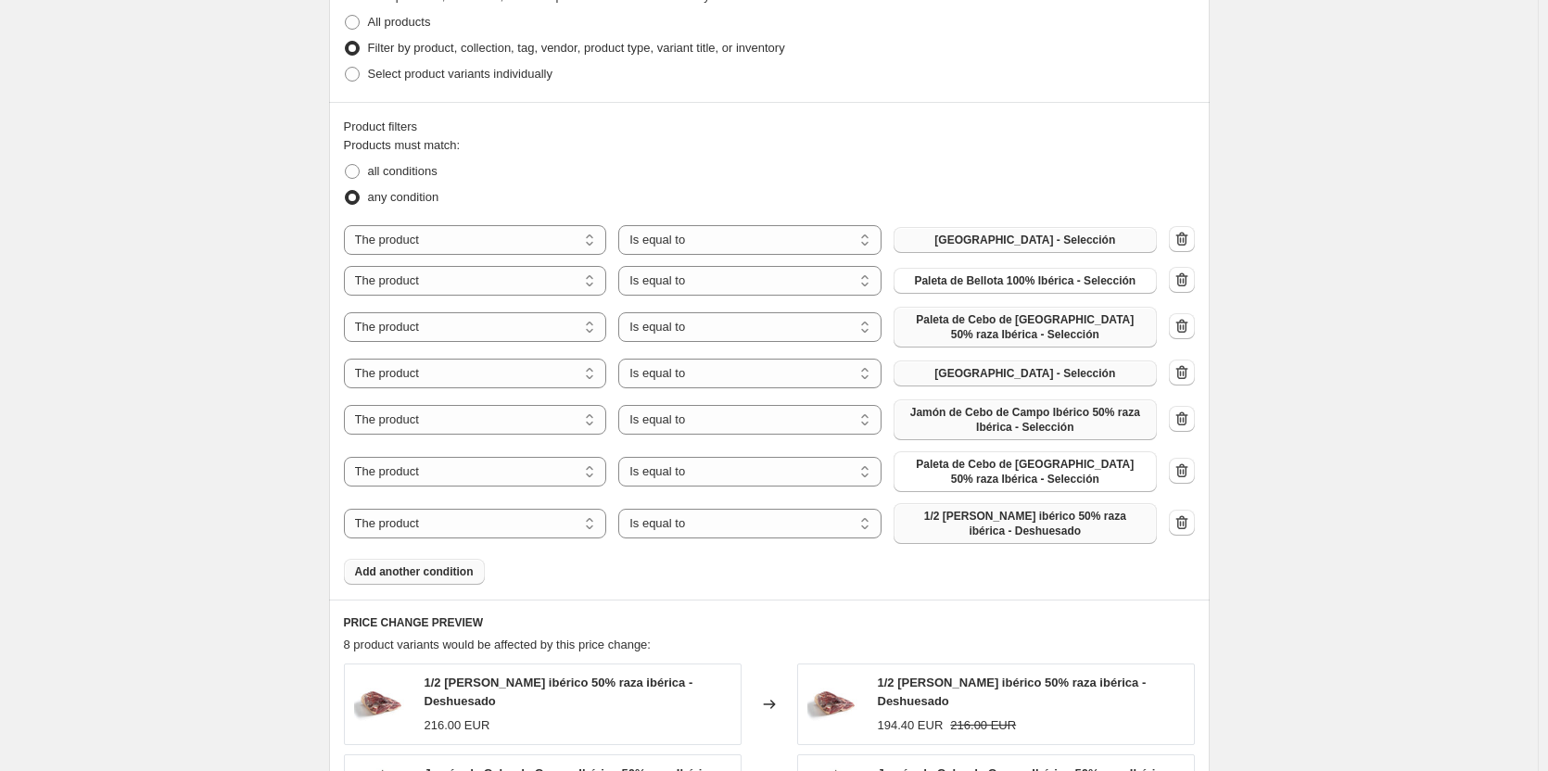
click at [971, 541] on button "1/2 [PERSON_NAME] ibérico 50% raza ibérica - Deshuesado" at bounding box center [1025, 523] width 263 height 41
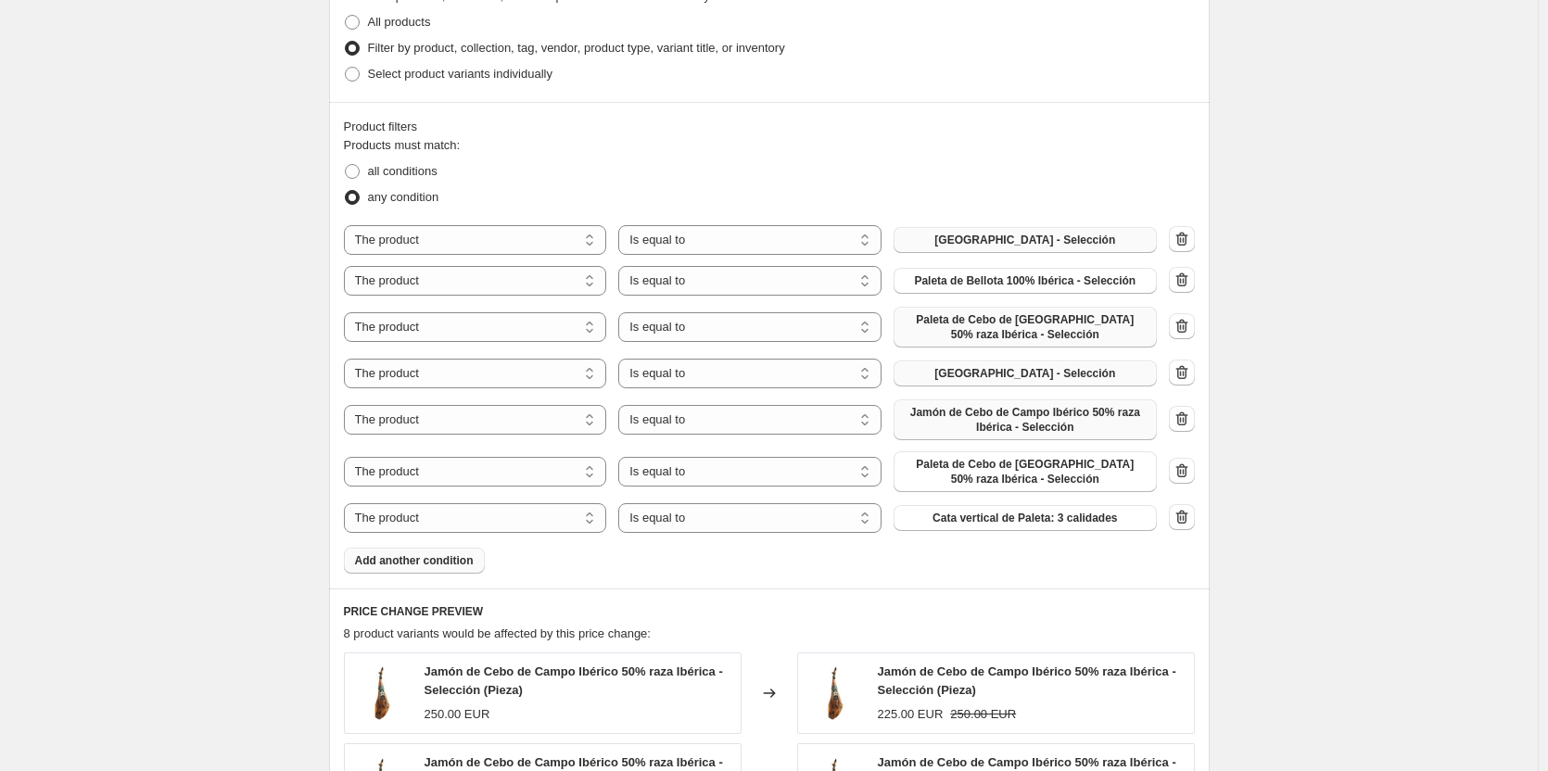
click at [445, 558] on span "Add another condition" at bounding box center [414, 560] width 119 height 15
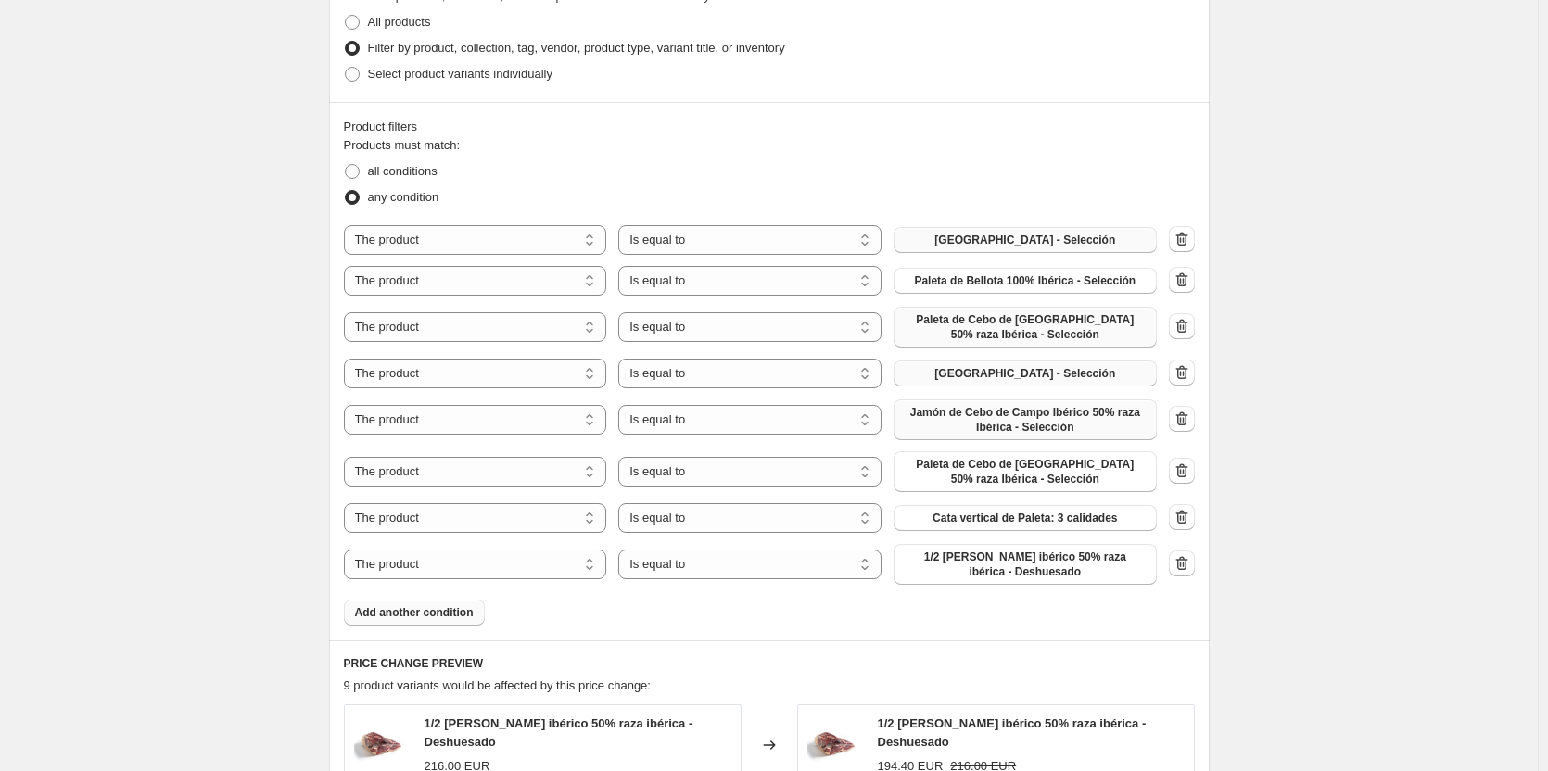
click at [404, 616] on span "Add another condition" at bounding box center [414, 612] width 119 height 15
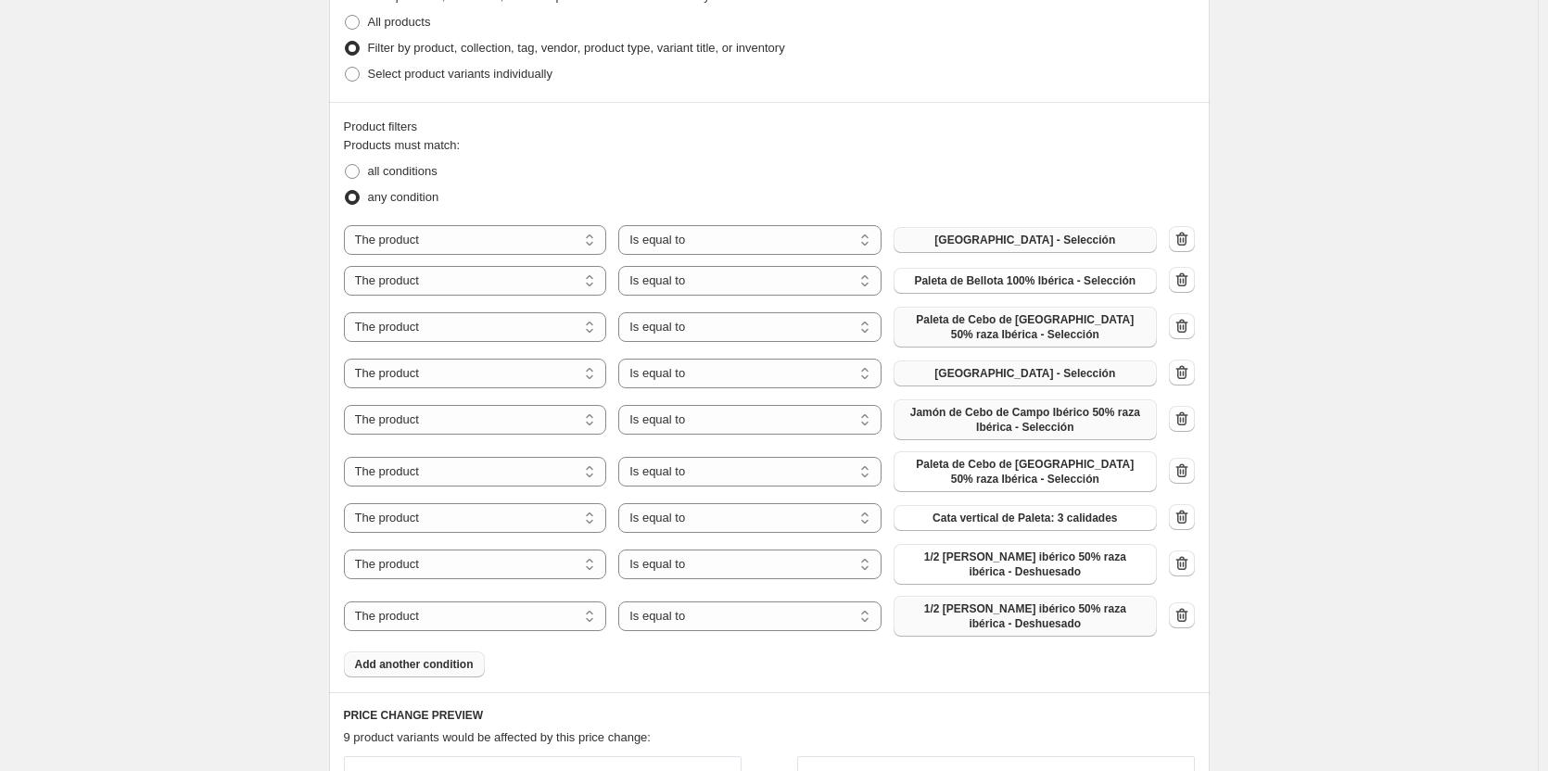
click at [971, 615] on span "1/2 [PERSON_NAME] ibérico 50% raza ibérica - Deshuesado" at bounding box center [1025, 617] width 241 height 30
click at [1191, 562] on icon "button" at bounding box center [1182, 563] width 19 height 19
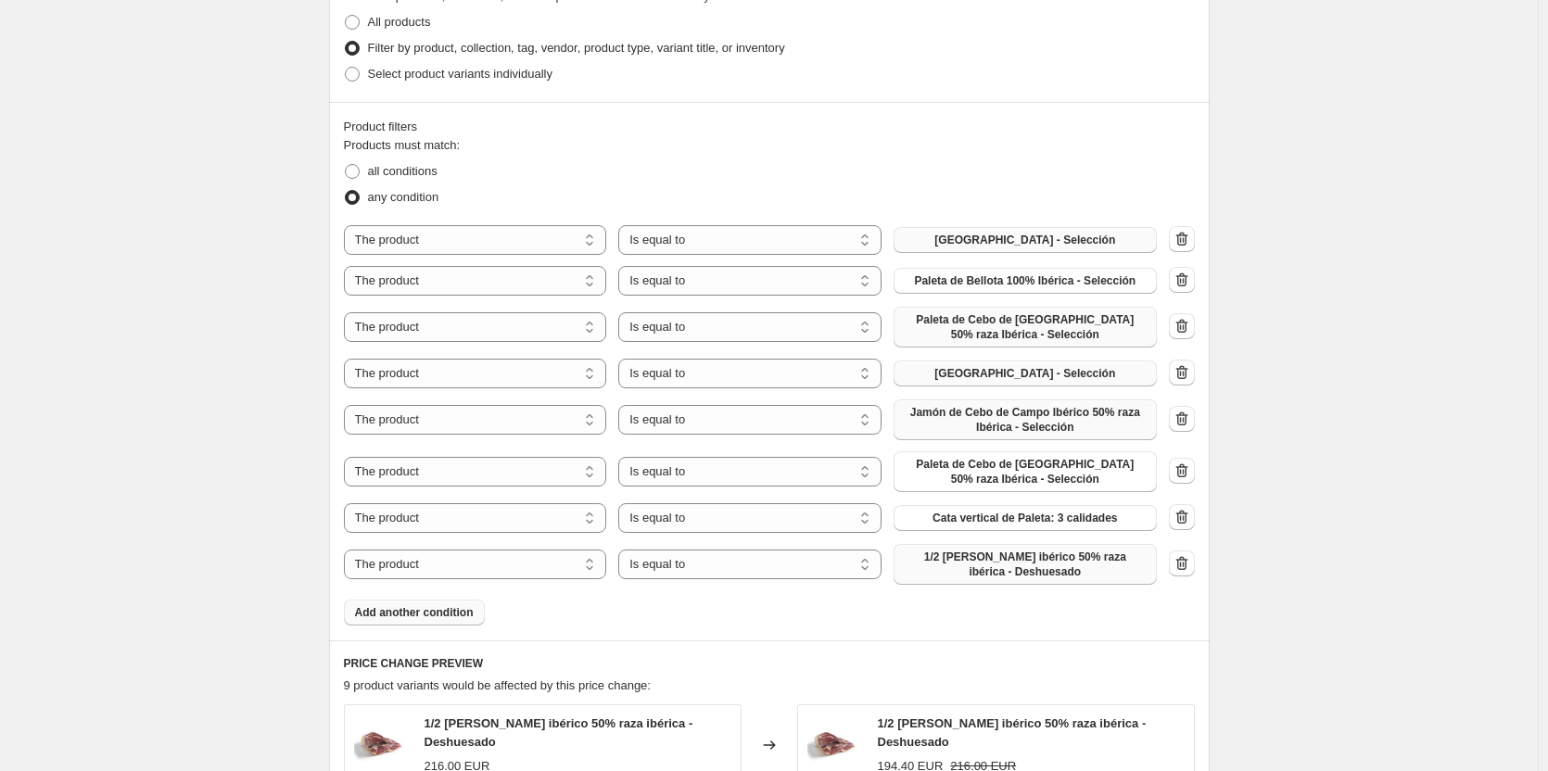
click at [1045, 564] on span "1/2 [PERSON_NAME] ibérico 50% raza ibérica - Deshuesado" at bounding box center [1025, 565] width 241 height 30
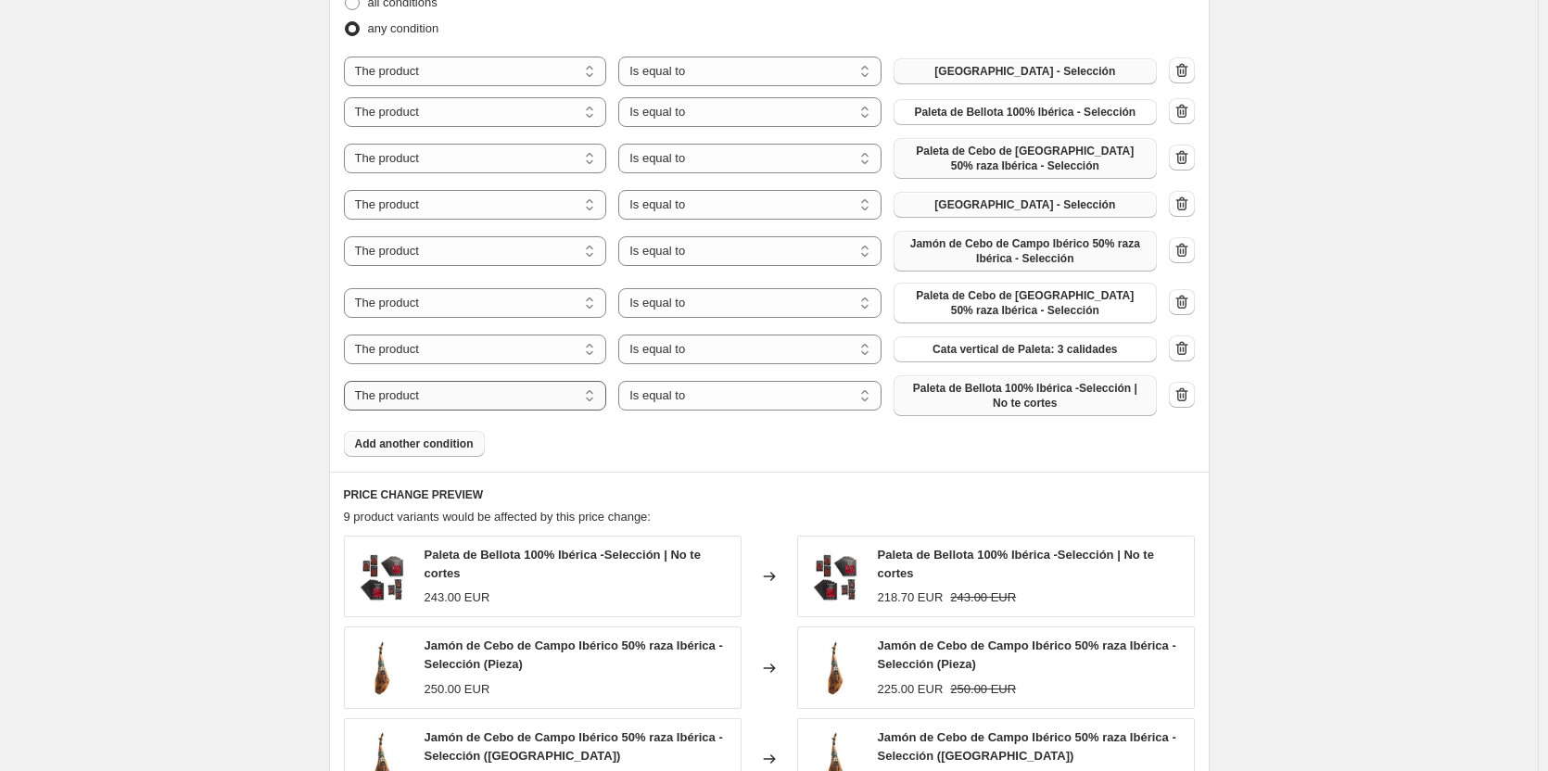
scroll to position [1112, 0]
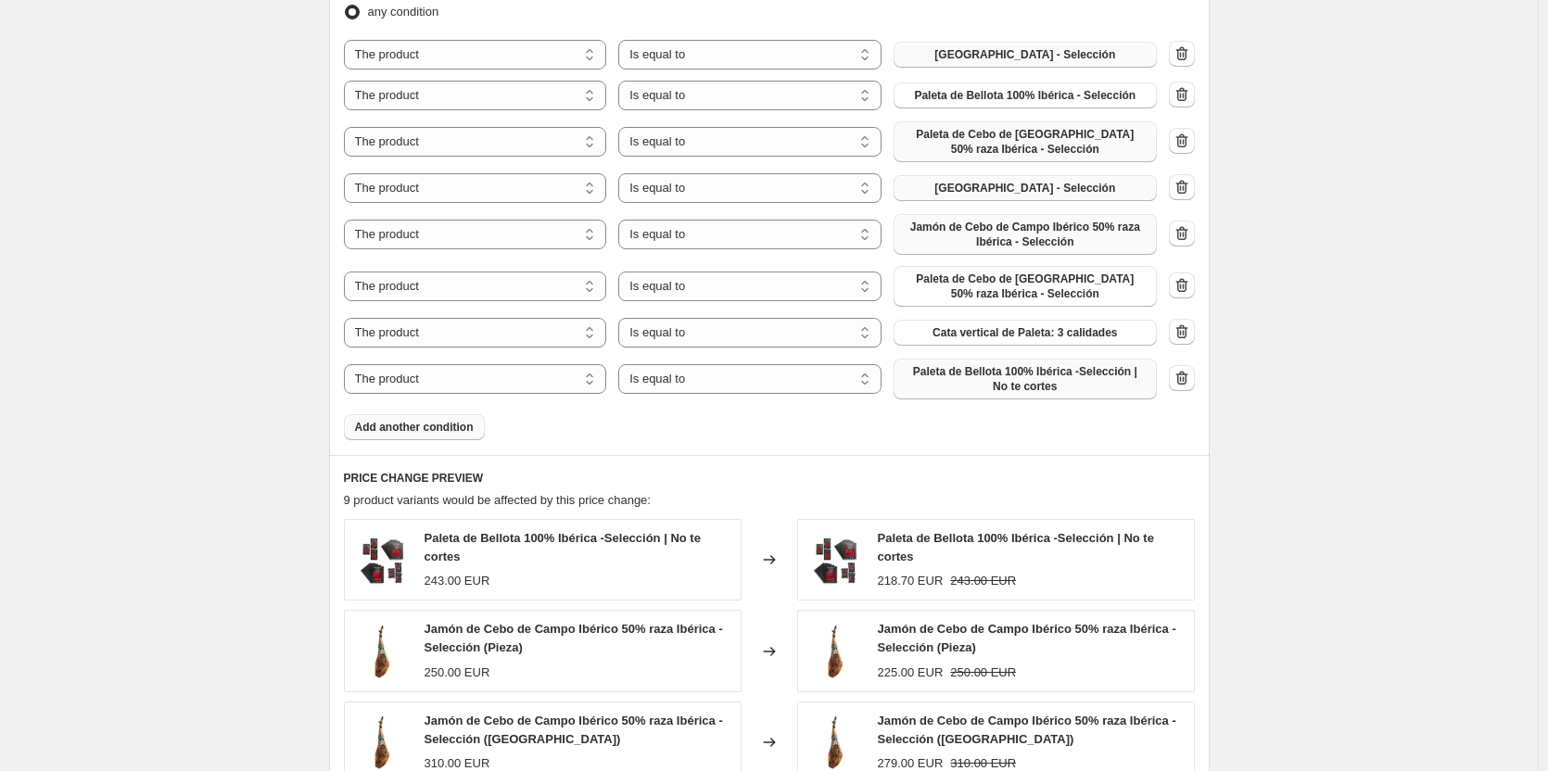
click at [479, 426] on button "Add another condition" at bounding box center [414, 427] width 141 height 26
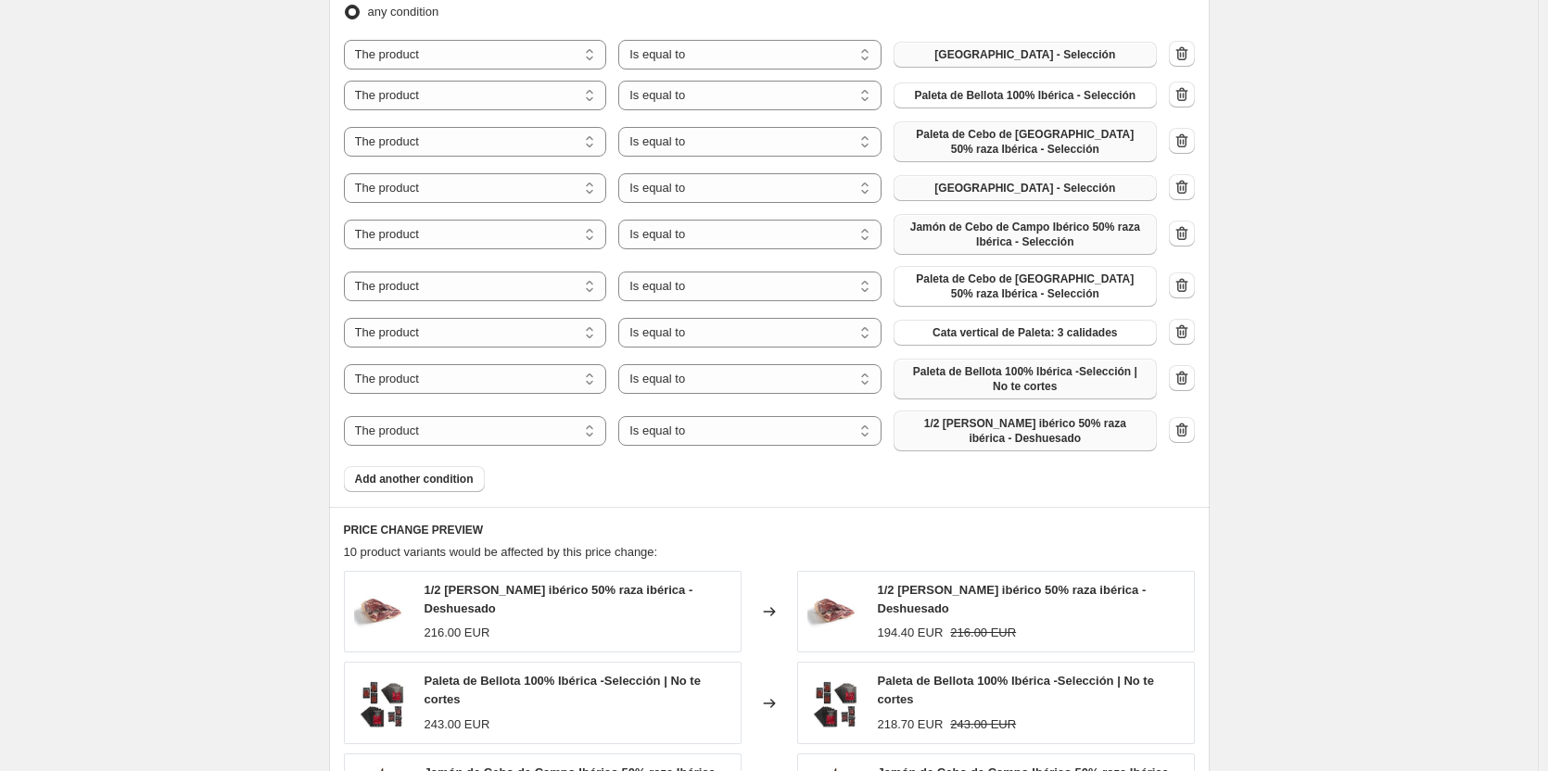
click at [1043, 422] on span "1/2 [PERSON_NAME] ibérico 50% raza ibérica - Deshuesado" at bounding box center [1025, 431] width 241 height 30
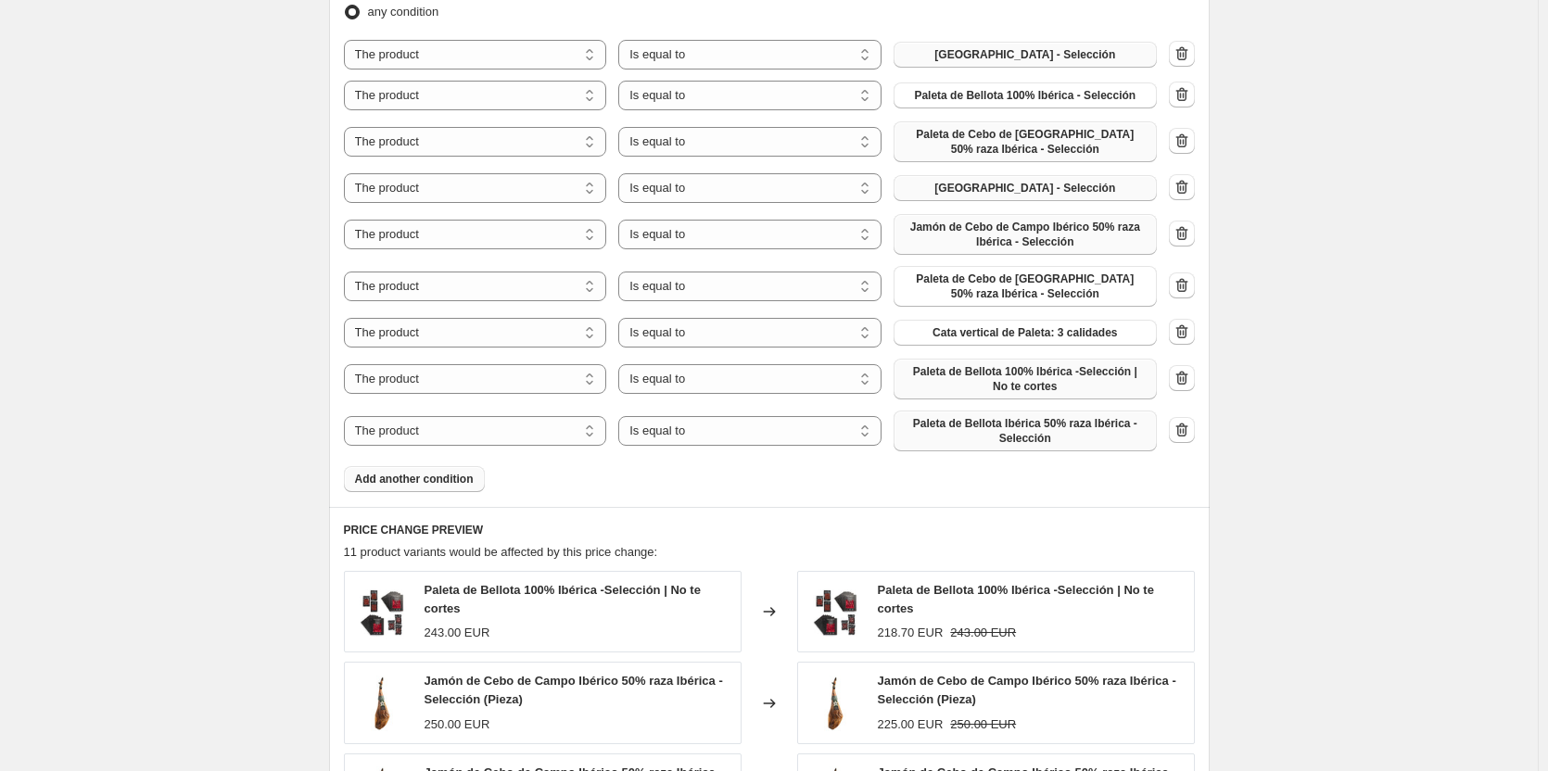
click at [444, 480] on span "Add another condition" at bounding box center [414, 479] width 119 height 15
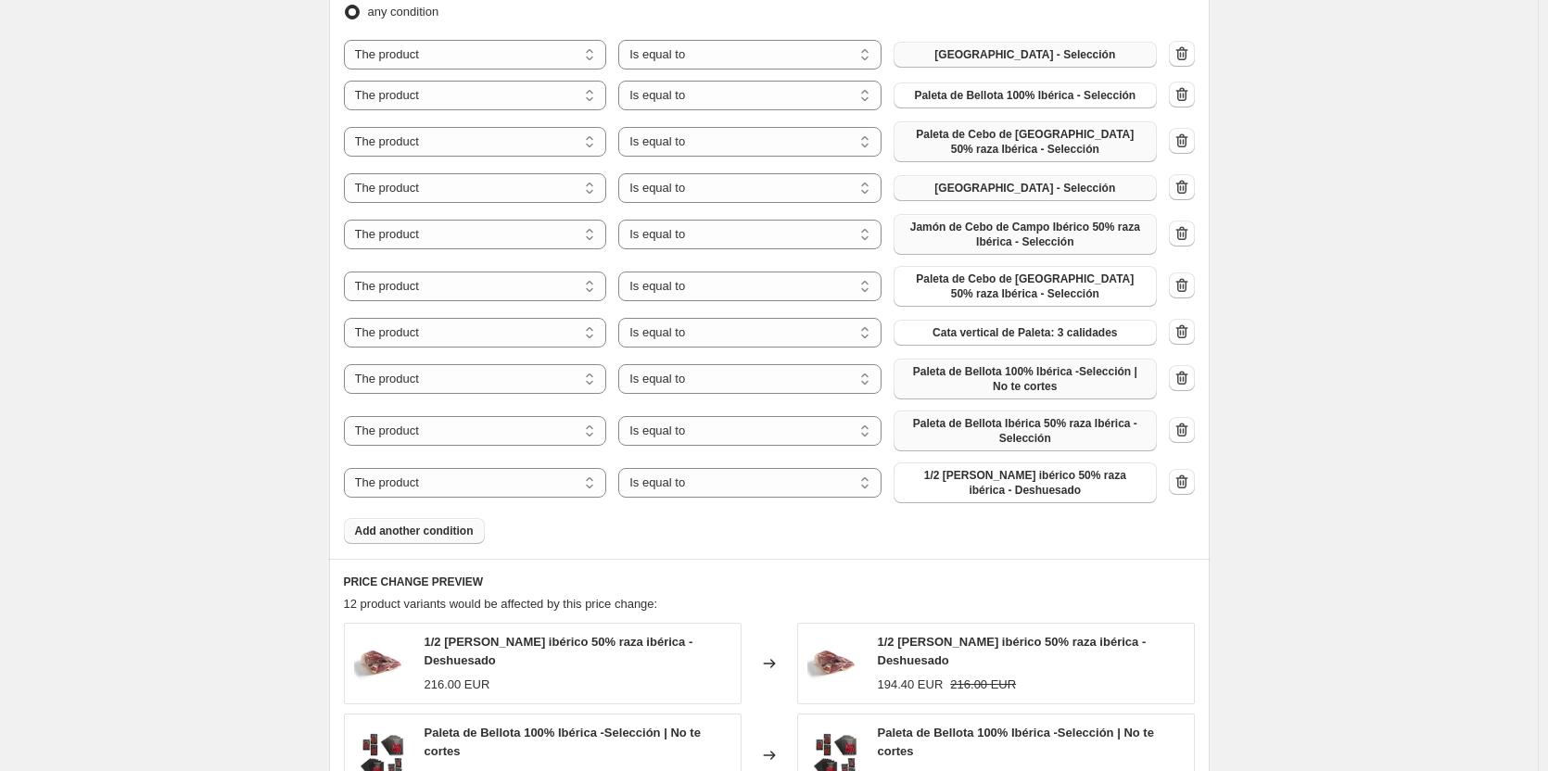
click at [1029, 487] on span "1/2 [PERSON_NAME] ibérico 50% raza ibérica - Deshuesado" at bounding box center [1025, 483] width 241 height 30
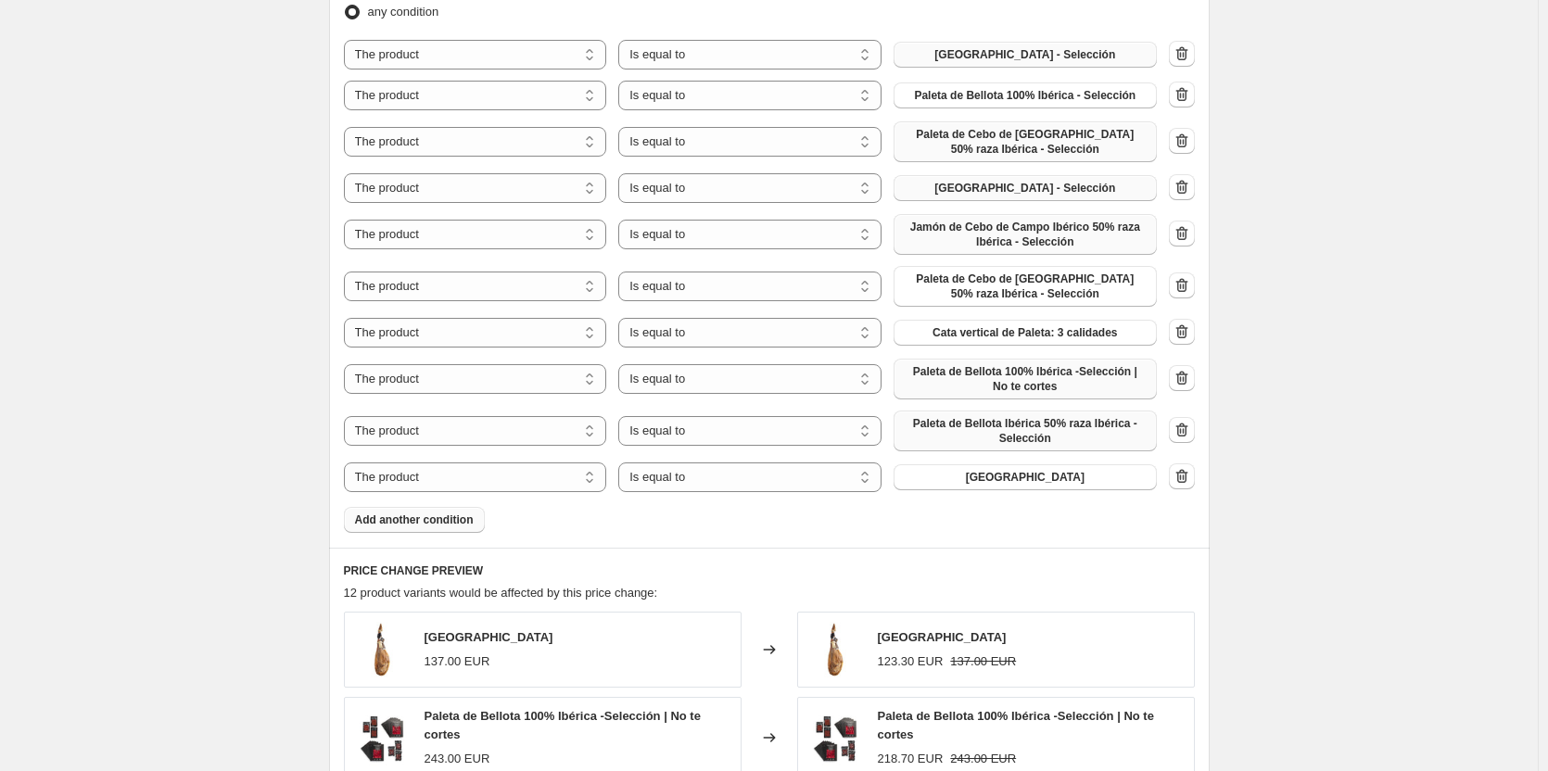
click at [405, 537] on div "Product filters Products must match: all conditions any condition The product T…" at bounding box center [769, 232] width 881 height 631
click at [404, 528] on button "Add another condition" at bounding box center [414, 520] width 141 height 26
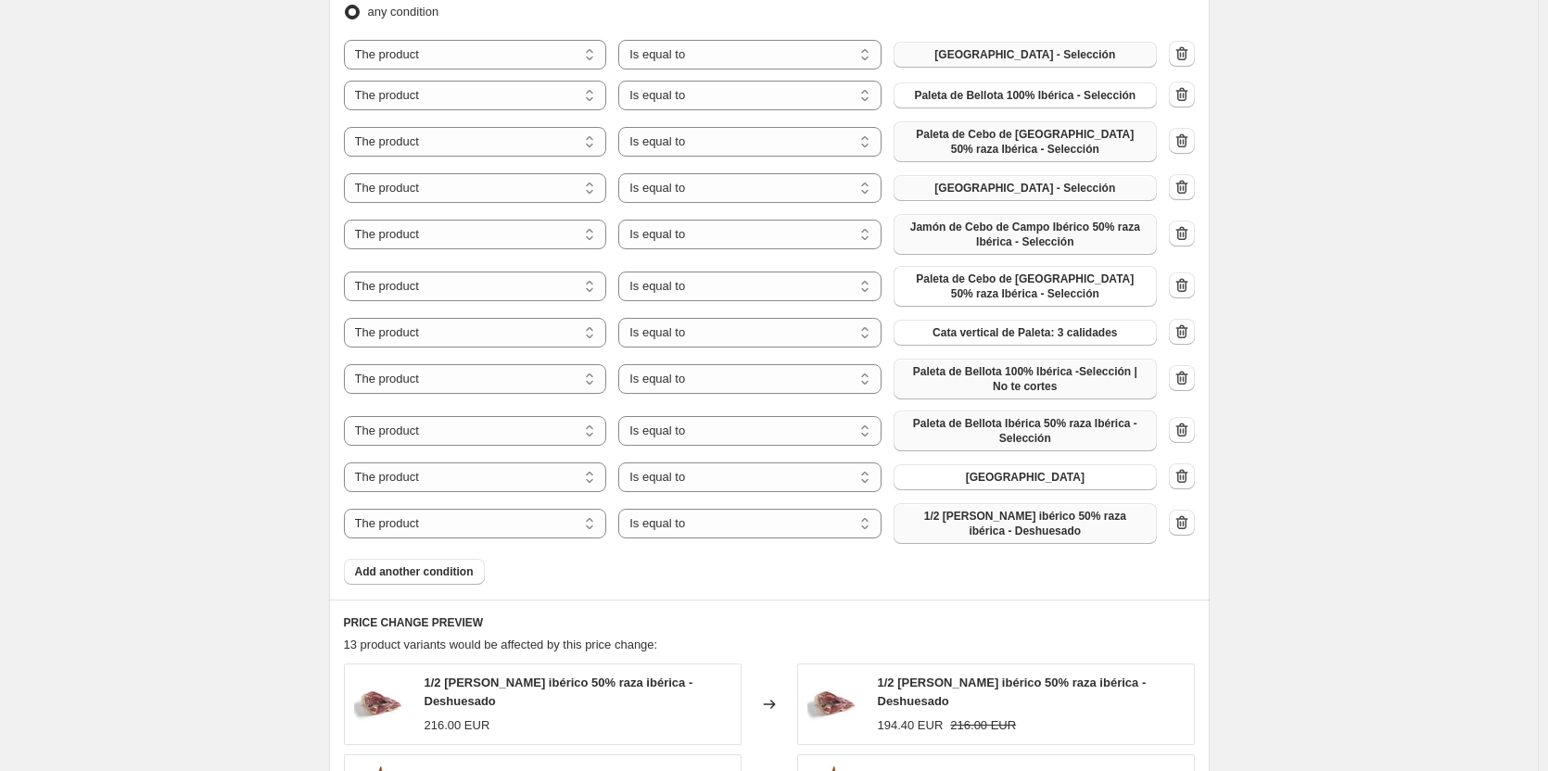
click at [1031, 524] on span "1/2 [PERSON_NAME] ibérico 50% raza ibérica - Deshuesado" at bounding box center [1025, 524] width 241 height 30
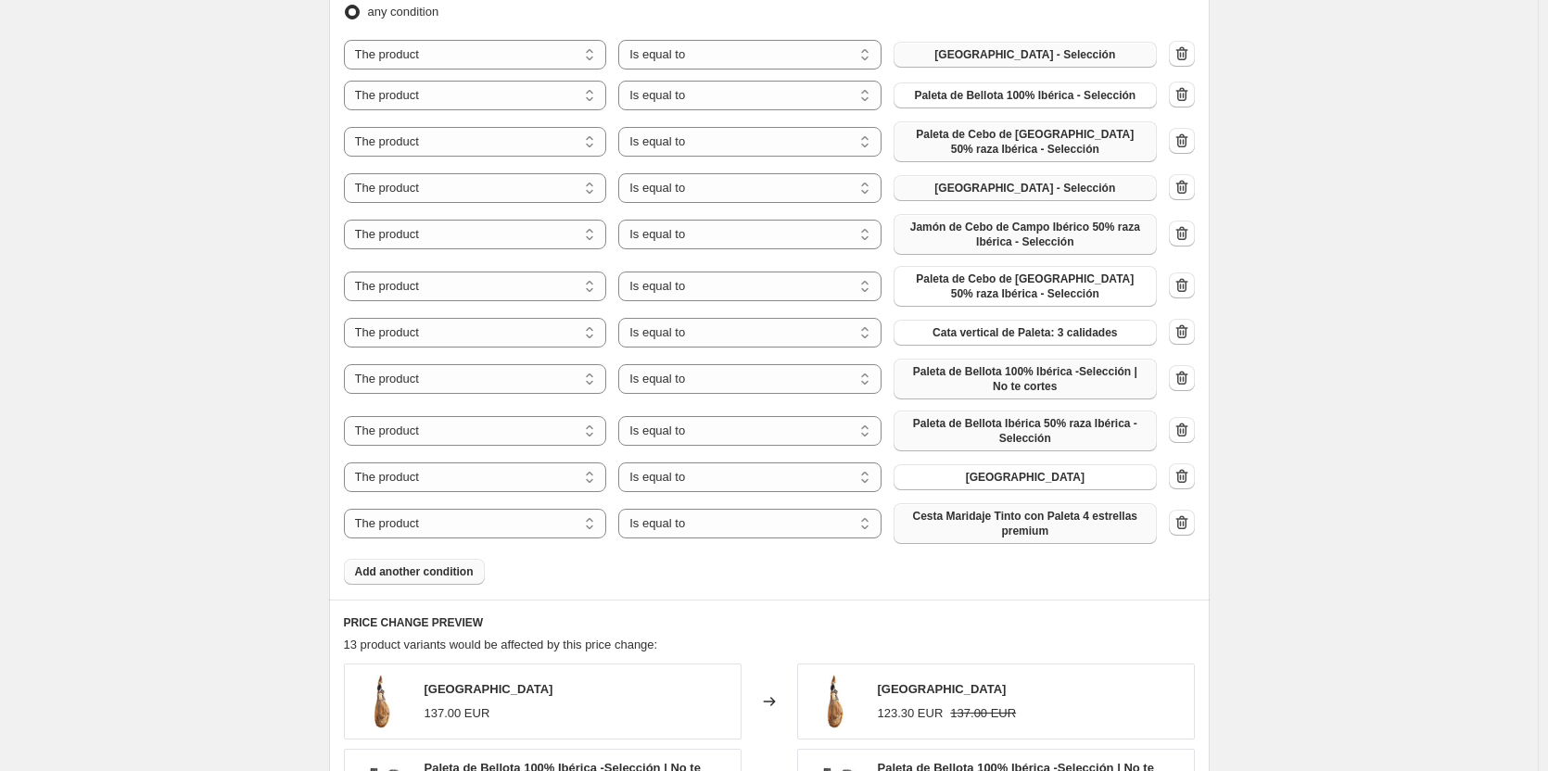
click at [453, 572] on span "Add another condition" at bounding box center [414, 572] width 119 height 15
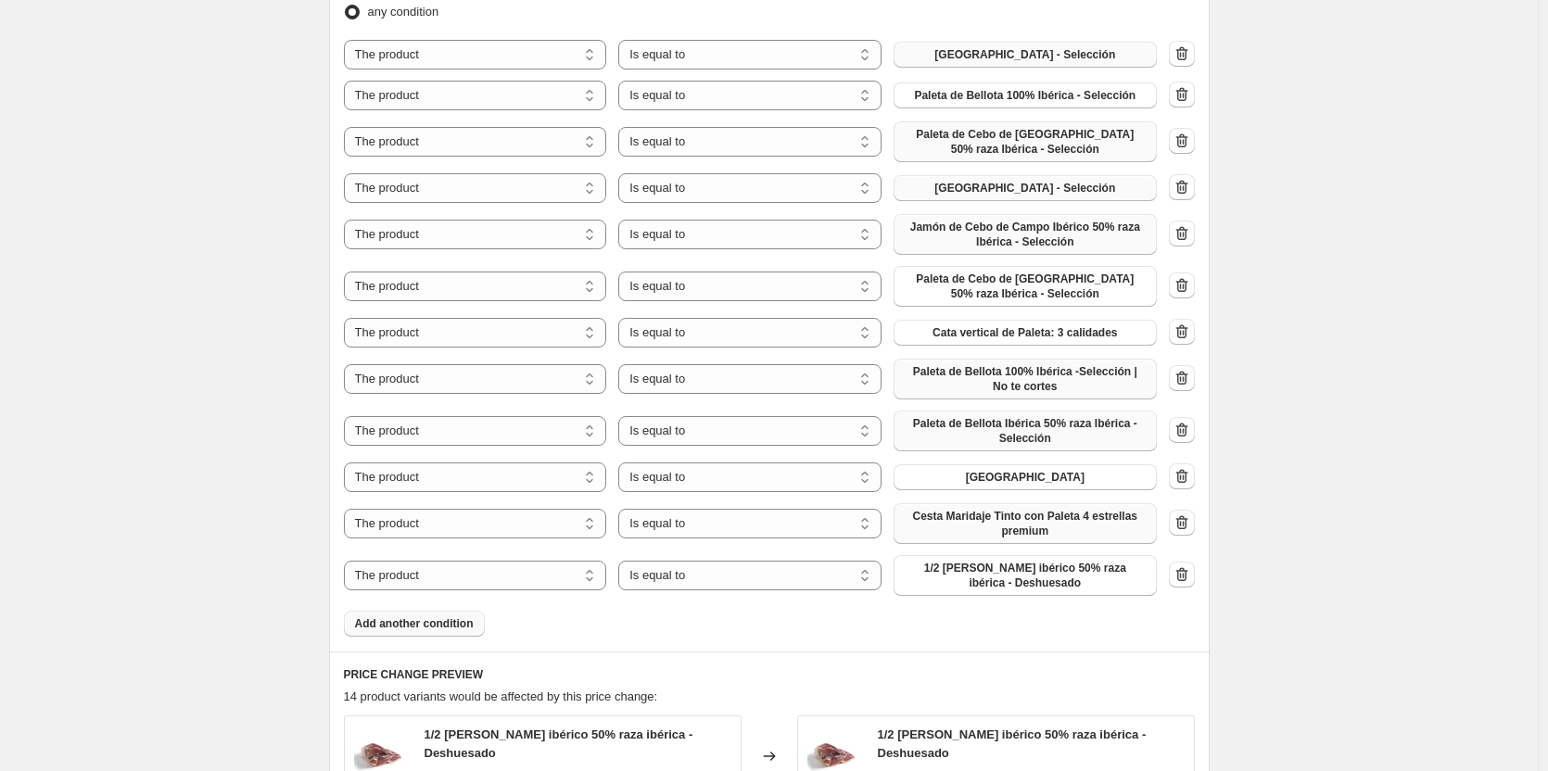
click at [420, 626] on span "Add another condition" at bounding box center [414, 623] width 119 height 15
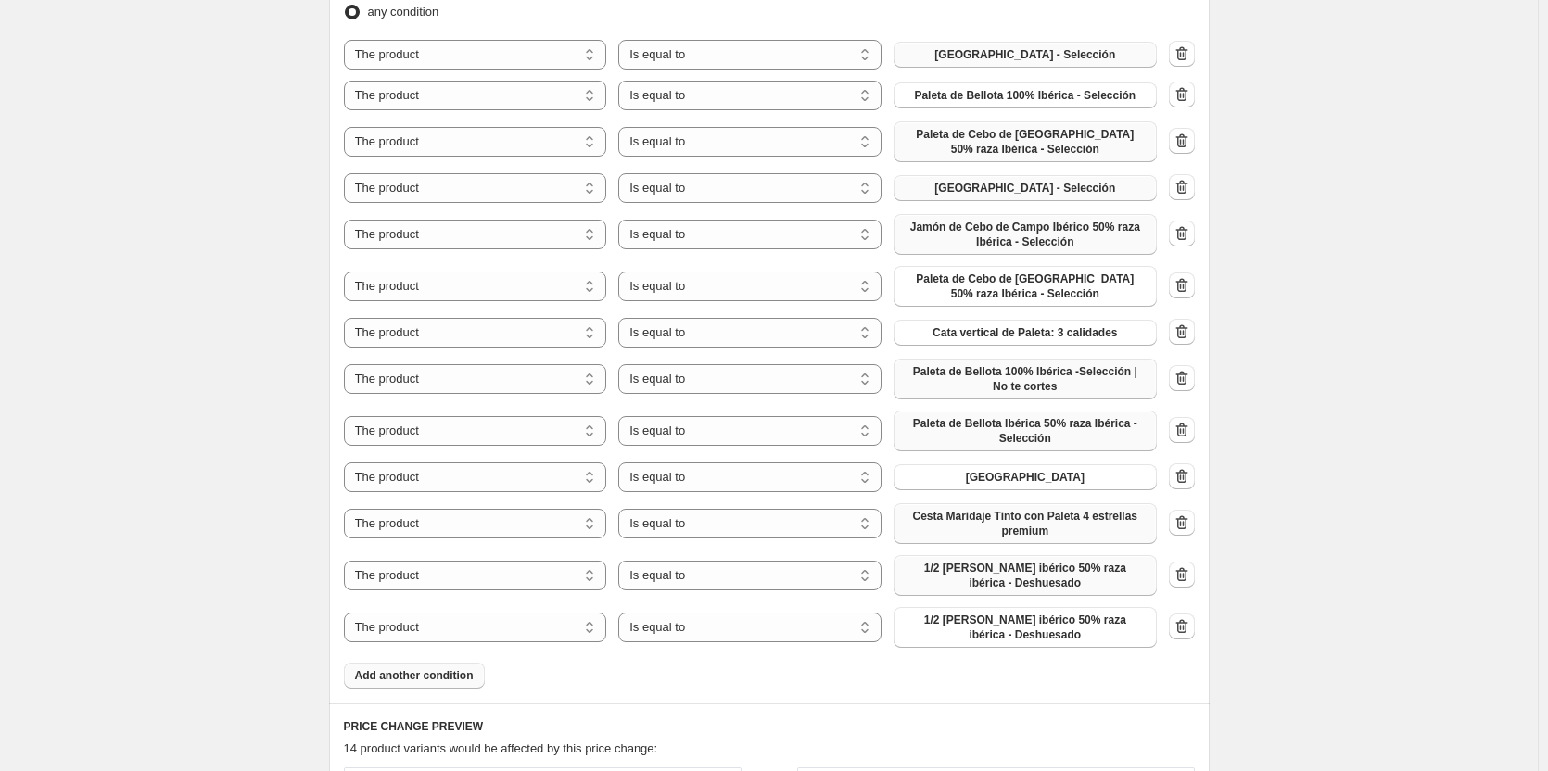
click at [986, 579] on span "1/2 [PERSON_NAME] ibérico 50% raza ibérica - Deshuesado" at bounding box center [1025, 576] width 241 height 30
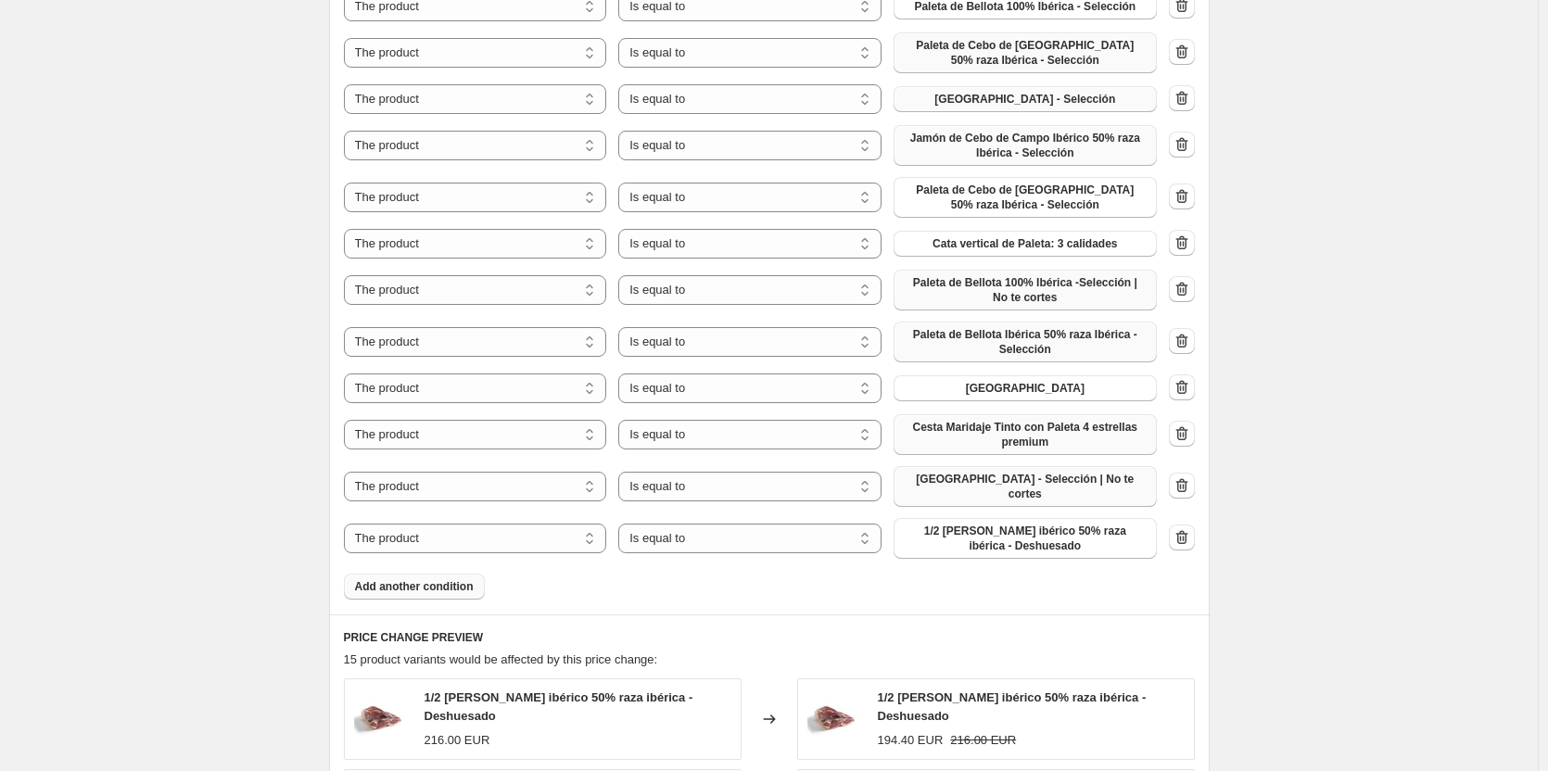
scroll to position [1205, 0]
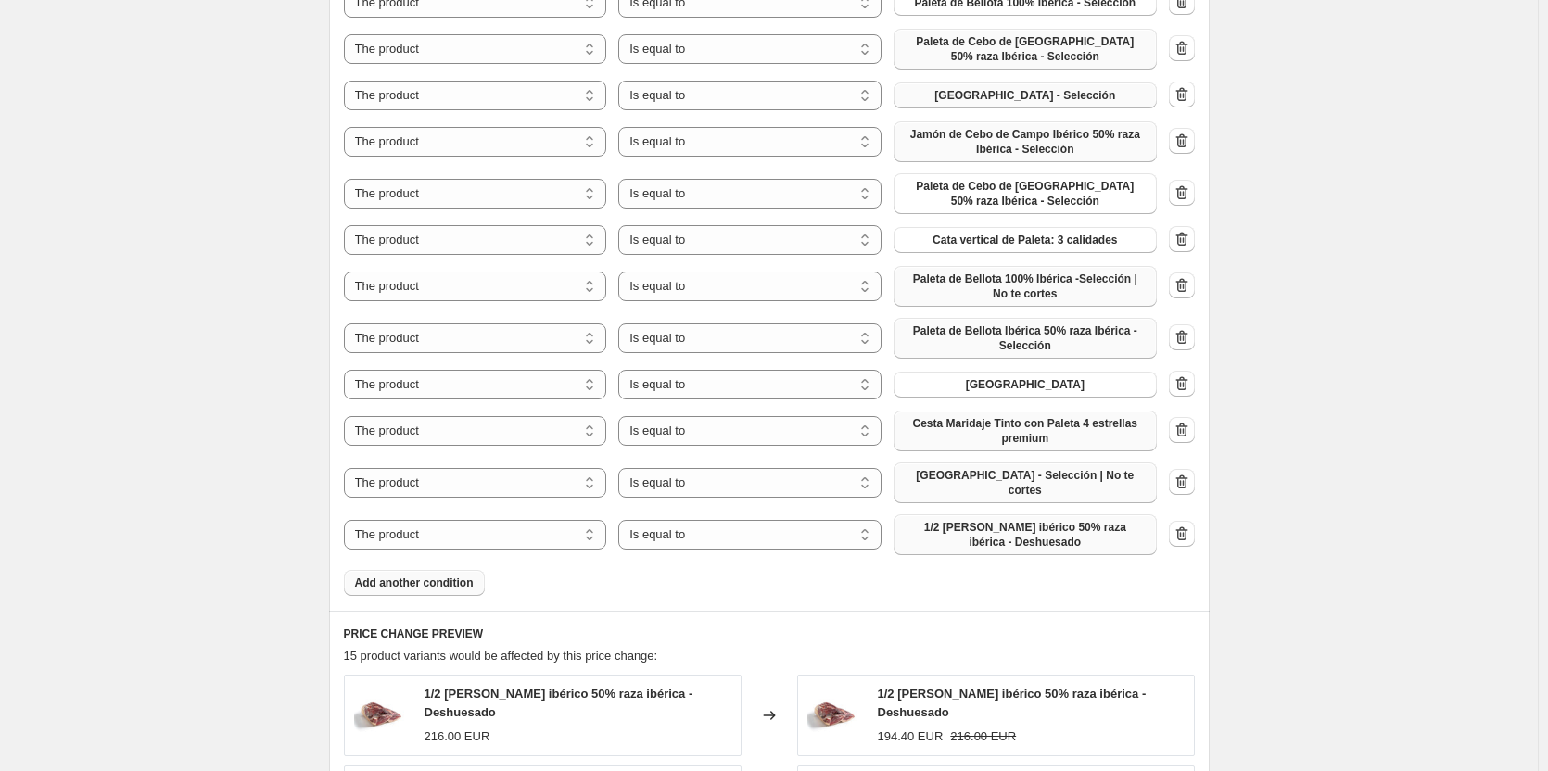
click at [961, 532] on span "1/2 [PERSON_NAME] ibérico 50% raza ibérica - Deshuesado" at bounding box center [1025, 535] width 241 height 30
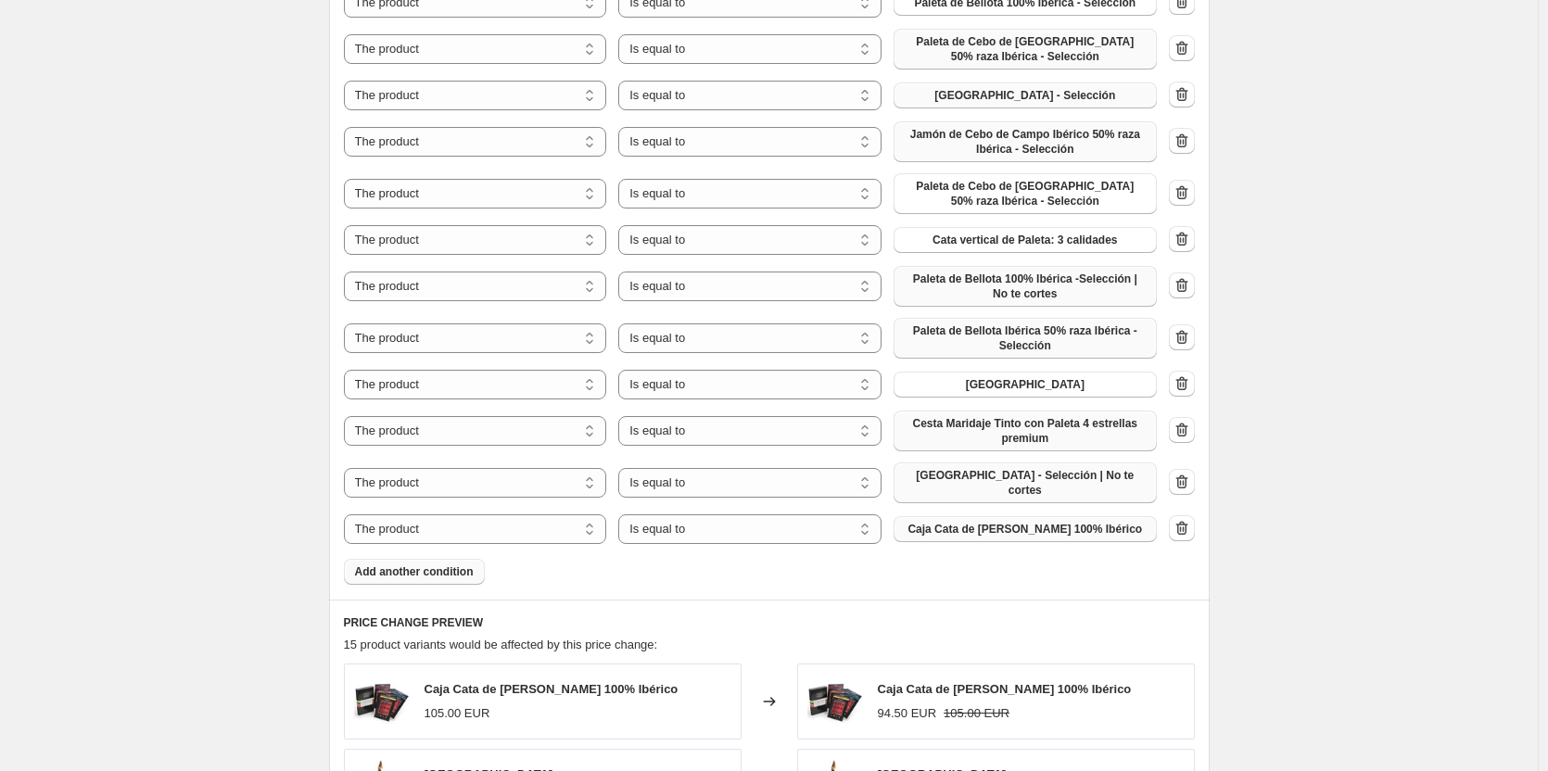
click at [420, 573] on button "Add another condition" at bounding box center [414, 572] width 141 height 26
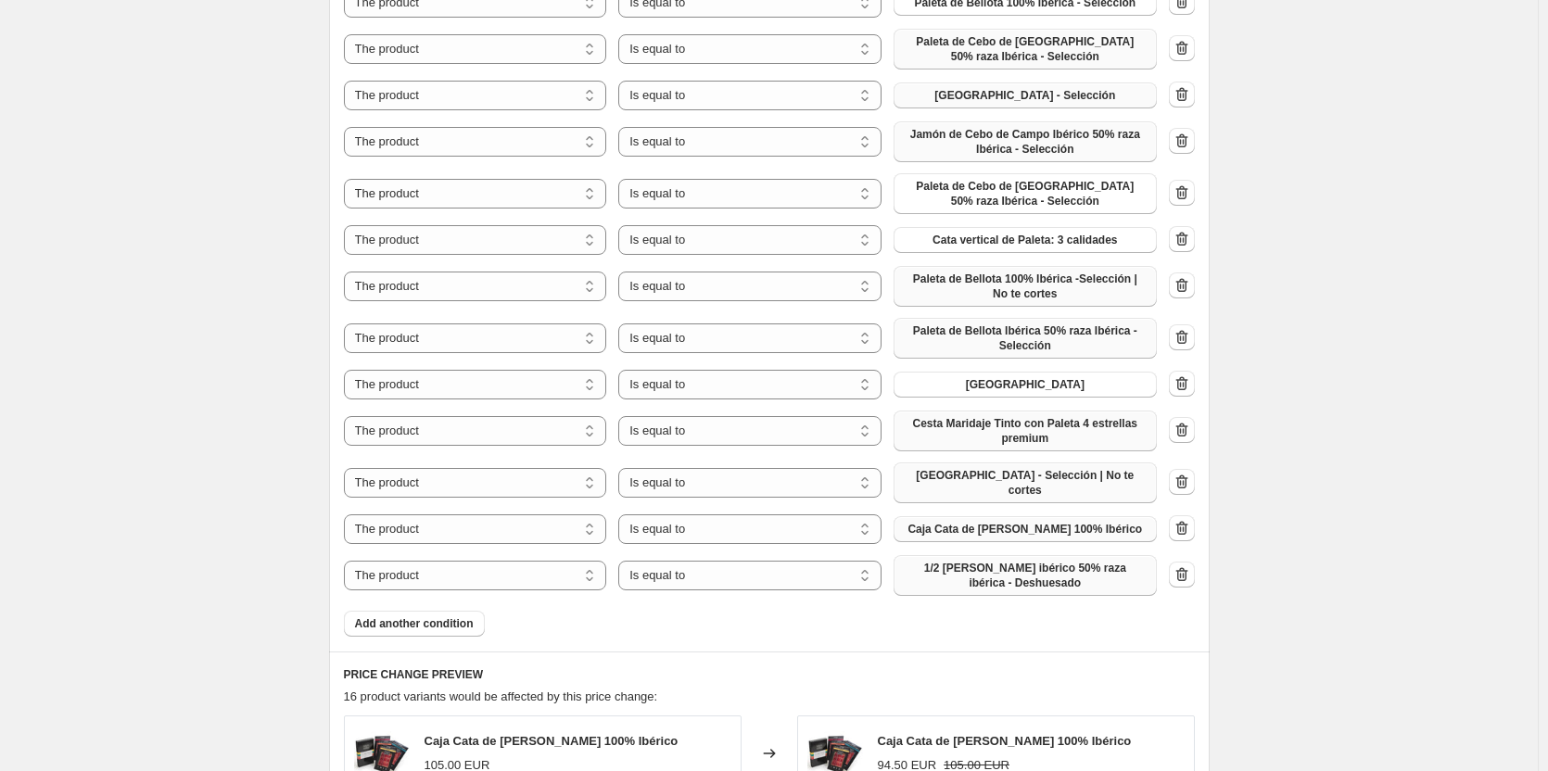
click at [1011, 578] on span "1/2 [PERSON_NAME] ibérico 50% raza ibérica - Deshuesado" at bounding box center [1025, 576] width 241 height 30
click at [424, 616] on span "Add another condition" at bounding box center [414, 623] width 119 height 15
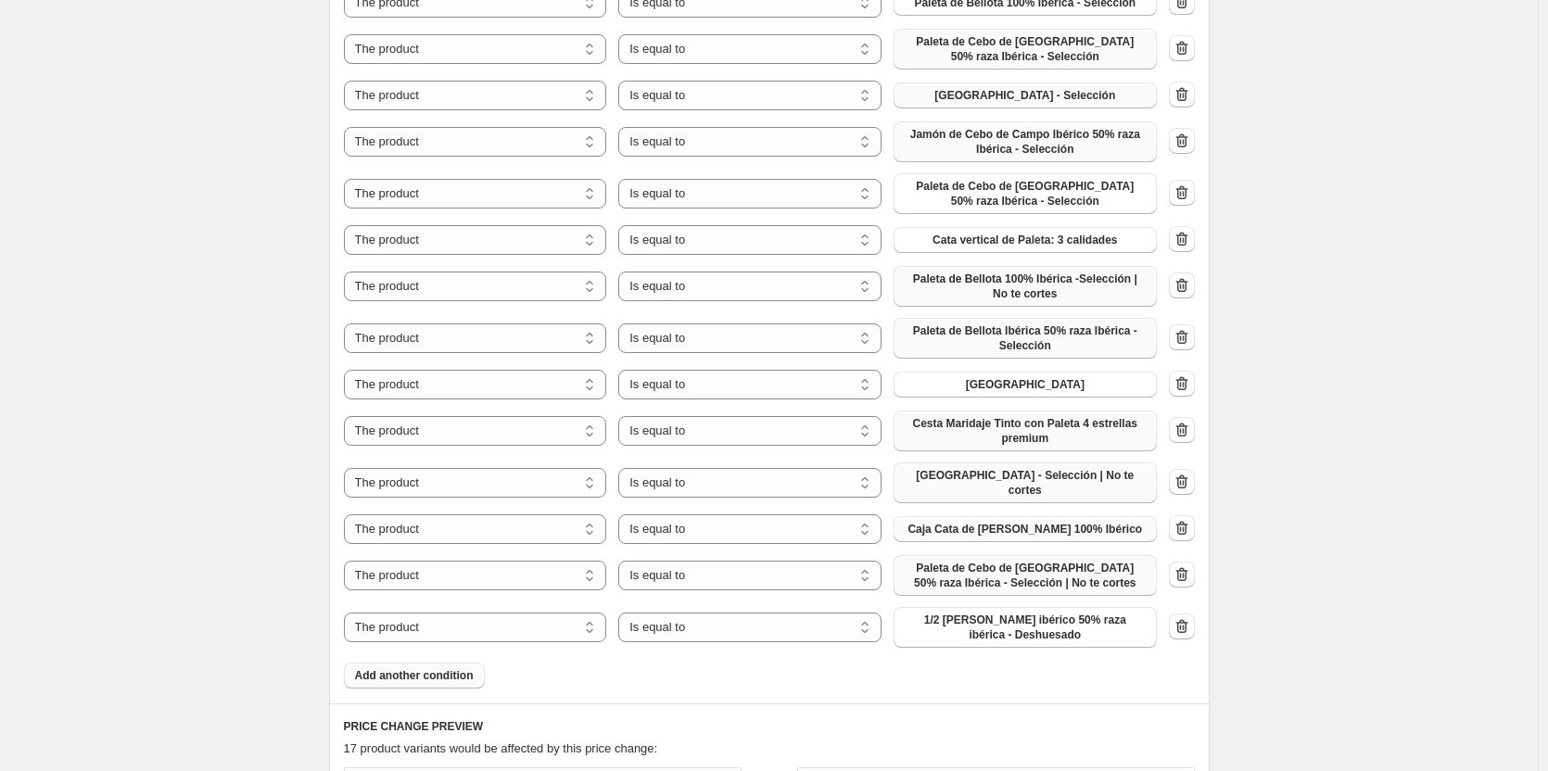
click at [1059, 616] on span "1/2 [PERSON_NAME] ibérico 50% raza ibérica - Deshuesado" at bounding box center [1025, 628] width 241 height 30
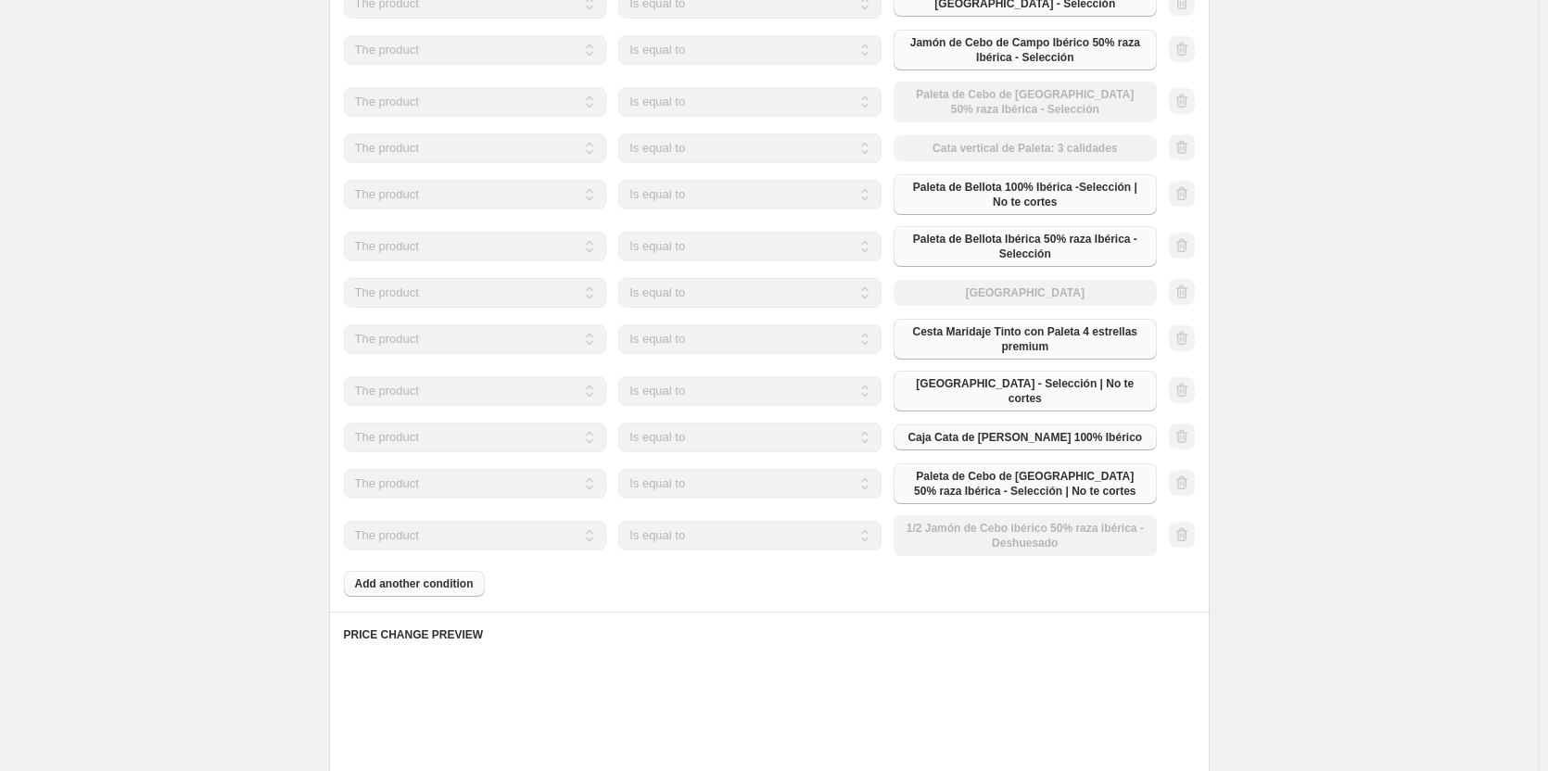
scroll to position [1298, 0]
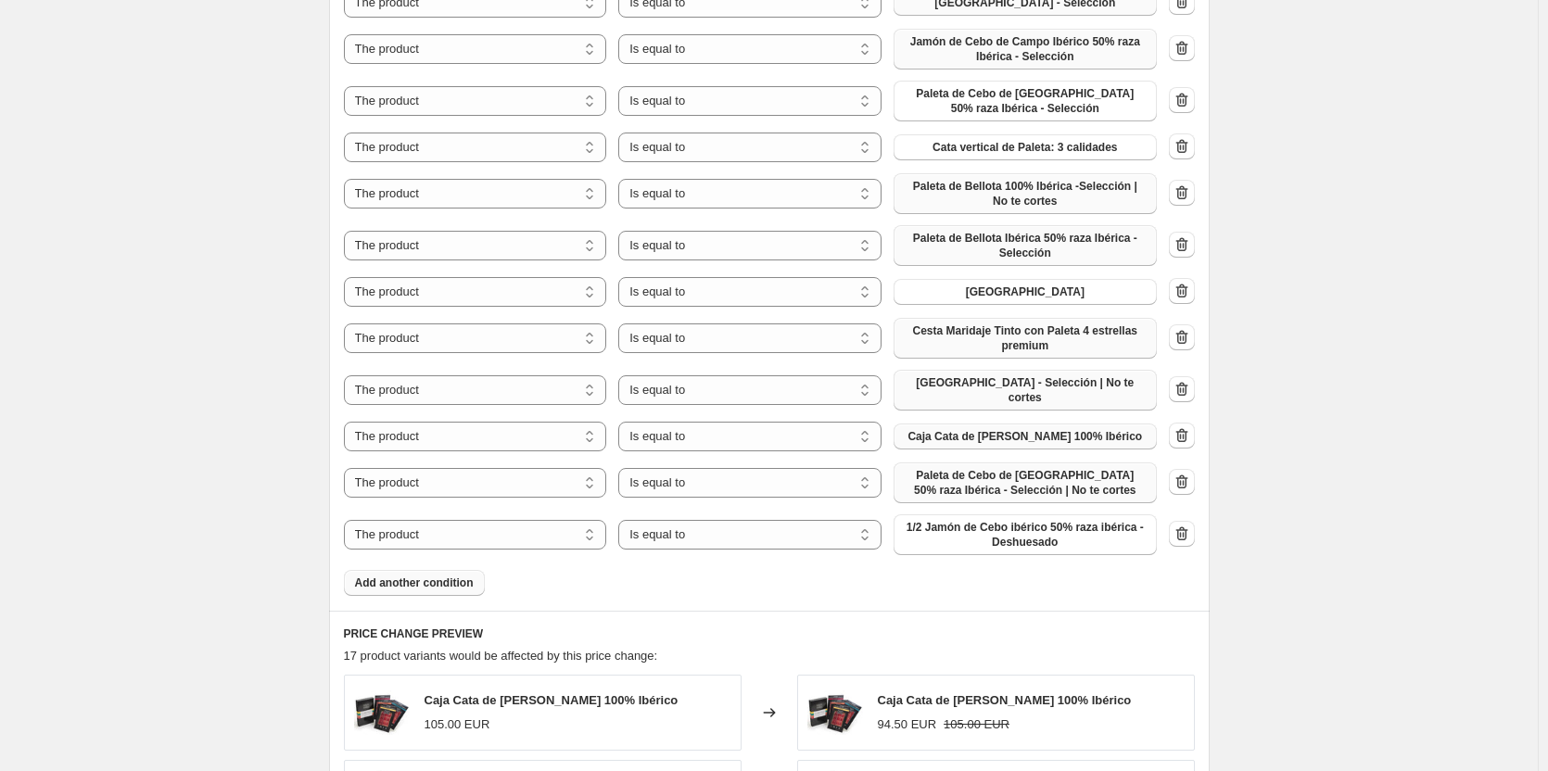
click at [396, 576] on span "Add another condition" at bounding box center [414, 583] width 119 height 15
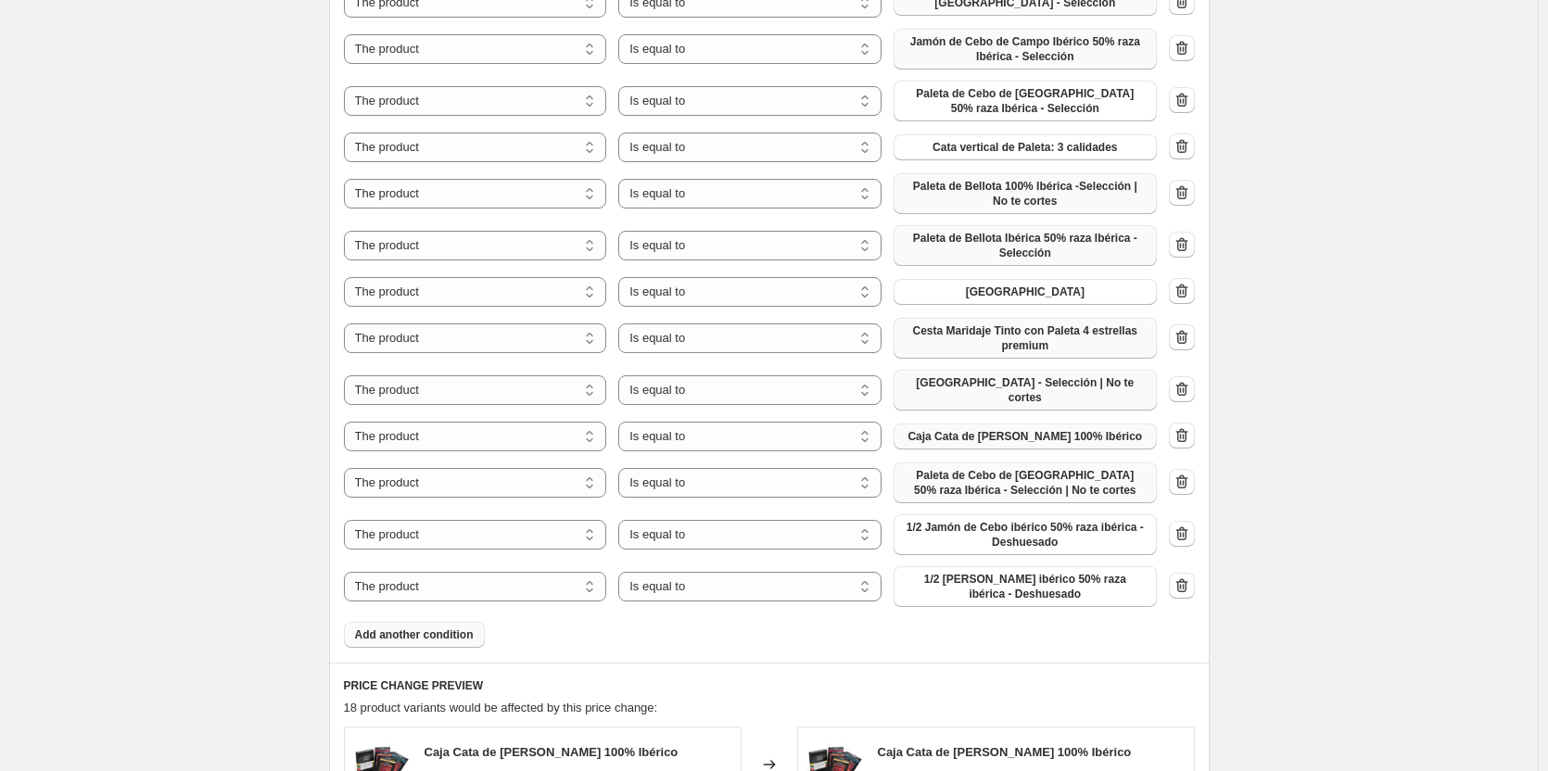
click at [395, 622] on button "Add another condition" at bounding box center [414, 635] width 141 height 26
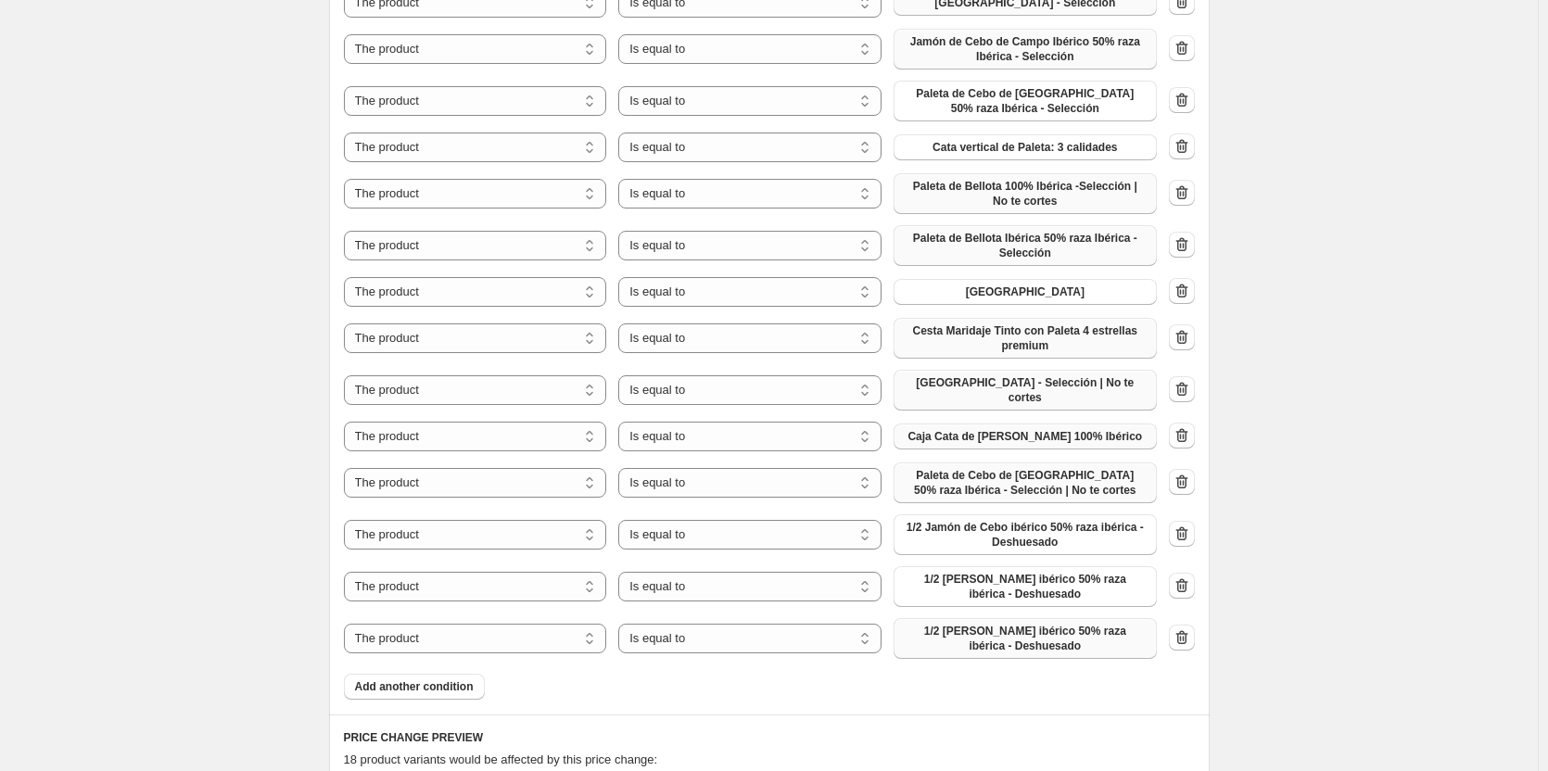
click at [1027, 642] on span "1/2 [PERSON_NAME] ibérico 50% raza ibérica - Deshuesado" at bounding box center [1025, 639] width 241 height 30
drag, startPoint x: 1187, startPoint y: 630, endPoint x: 1195, endPoint y: 618, distance: 14.7
click at [1188, 630] on icon "button" at bounding box center [1182, 638] width 19 height 19
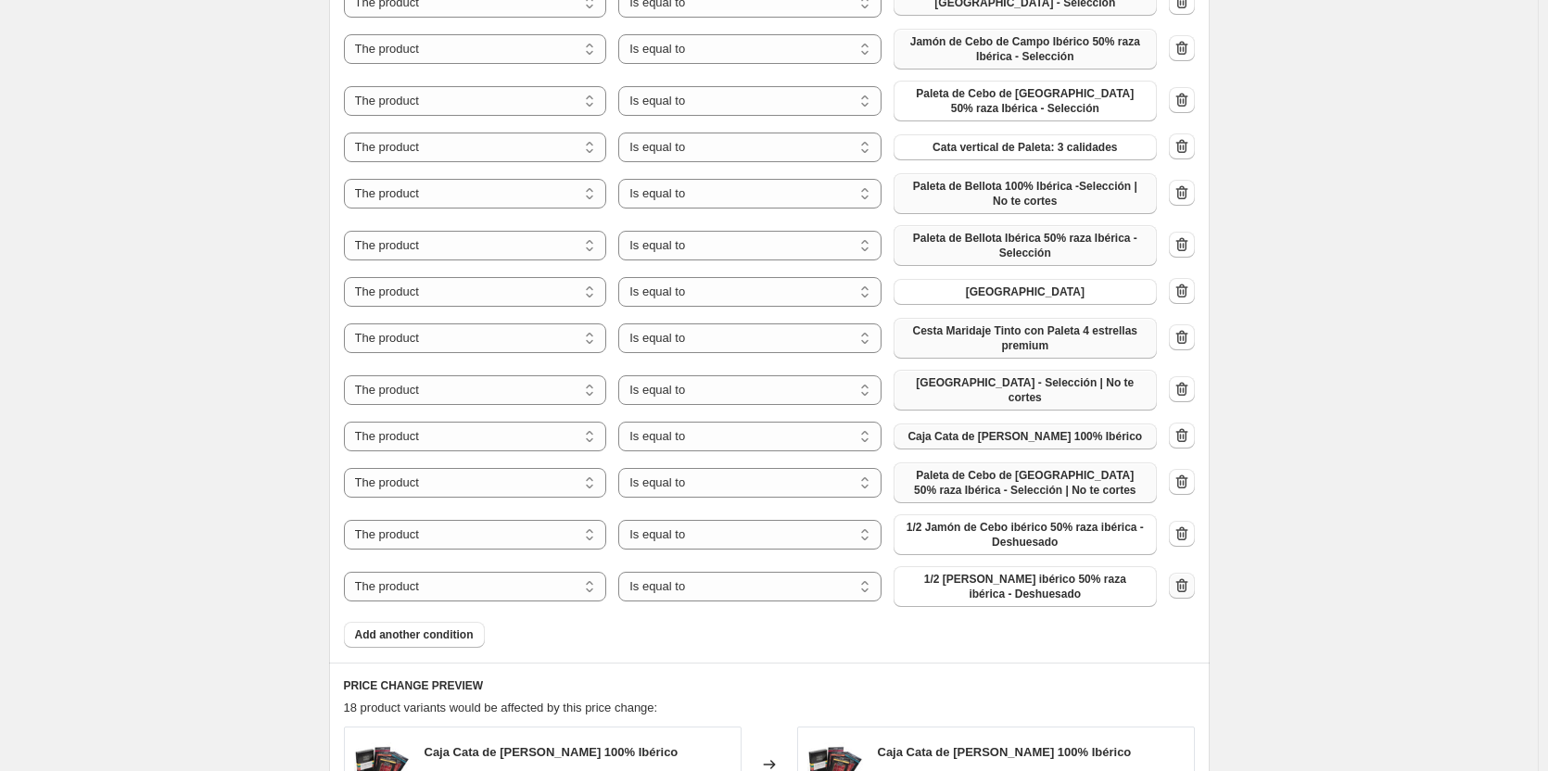
click at [1185, 577] on icon "button" at bounding box center [1182, 586] width 19 height 19
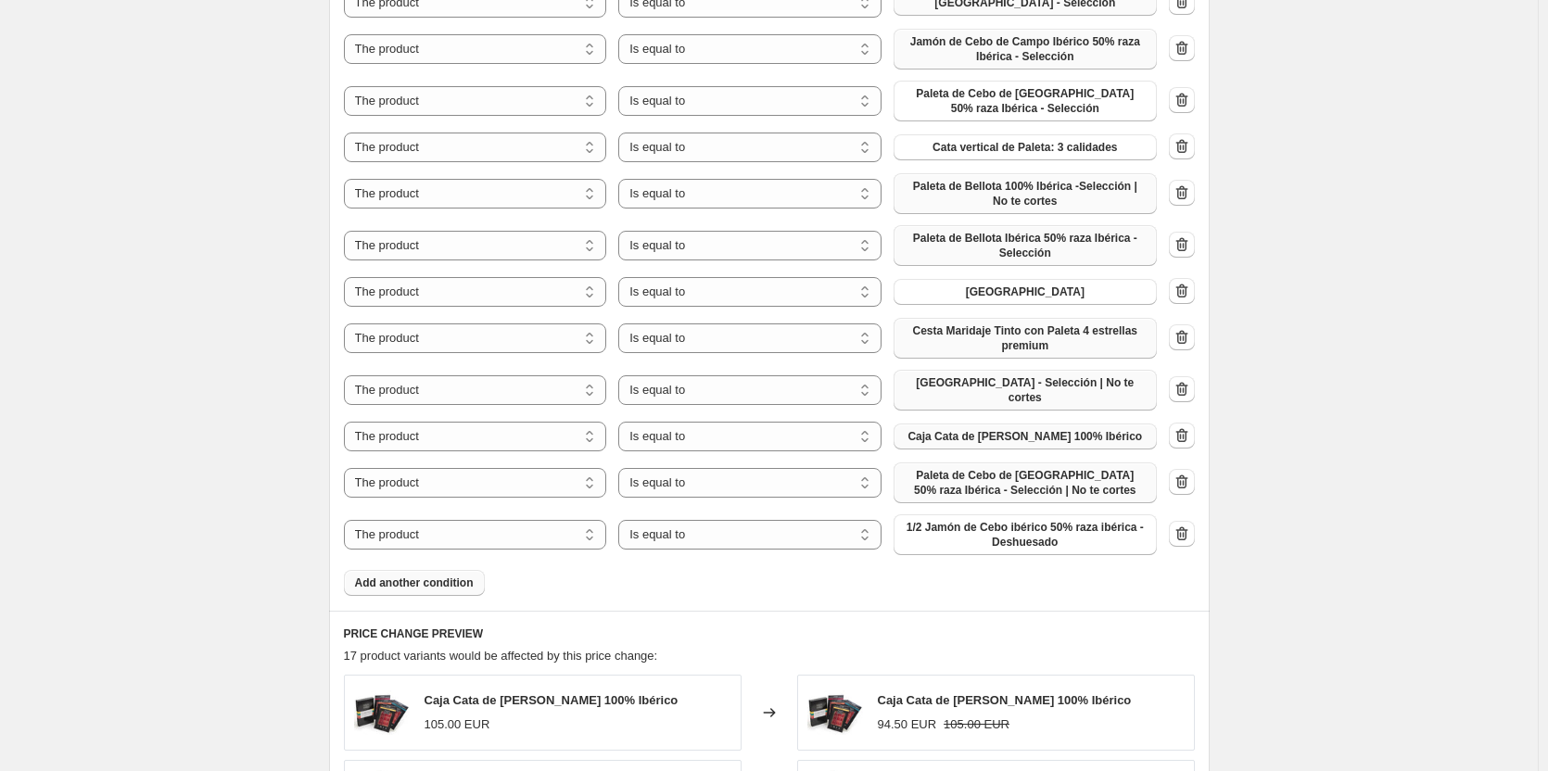
click at [432, 576] on span "Add another condition" at bounding box center [414, 583] width 119 height 15
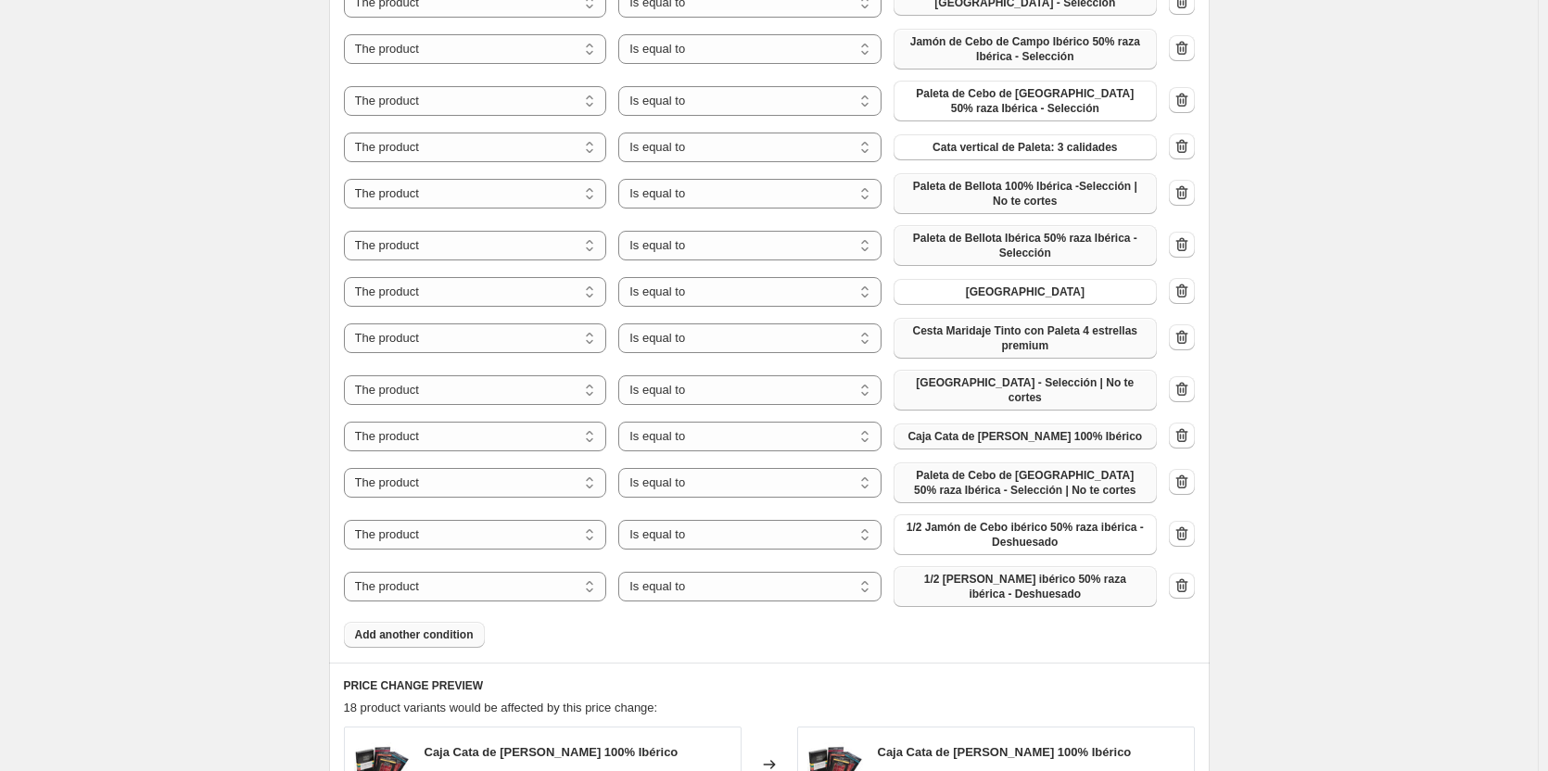
click at [931, 579] on span "1/2 [PERSON_NAME] ibérico 50% raza ibérica - Deshuesado" at bounding box center [1025, 587] width 241 height 30
click at [467, 628] on span "Add another condition" at bounding box center [414, 635] width 119 height 15
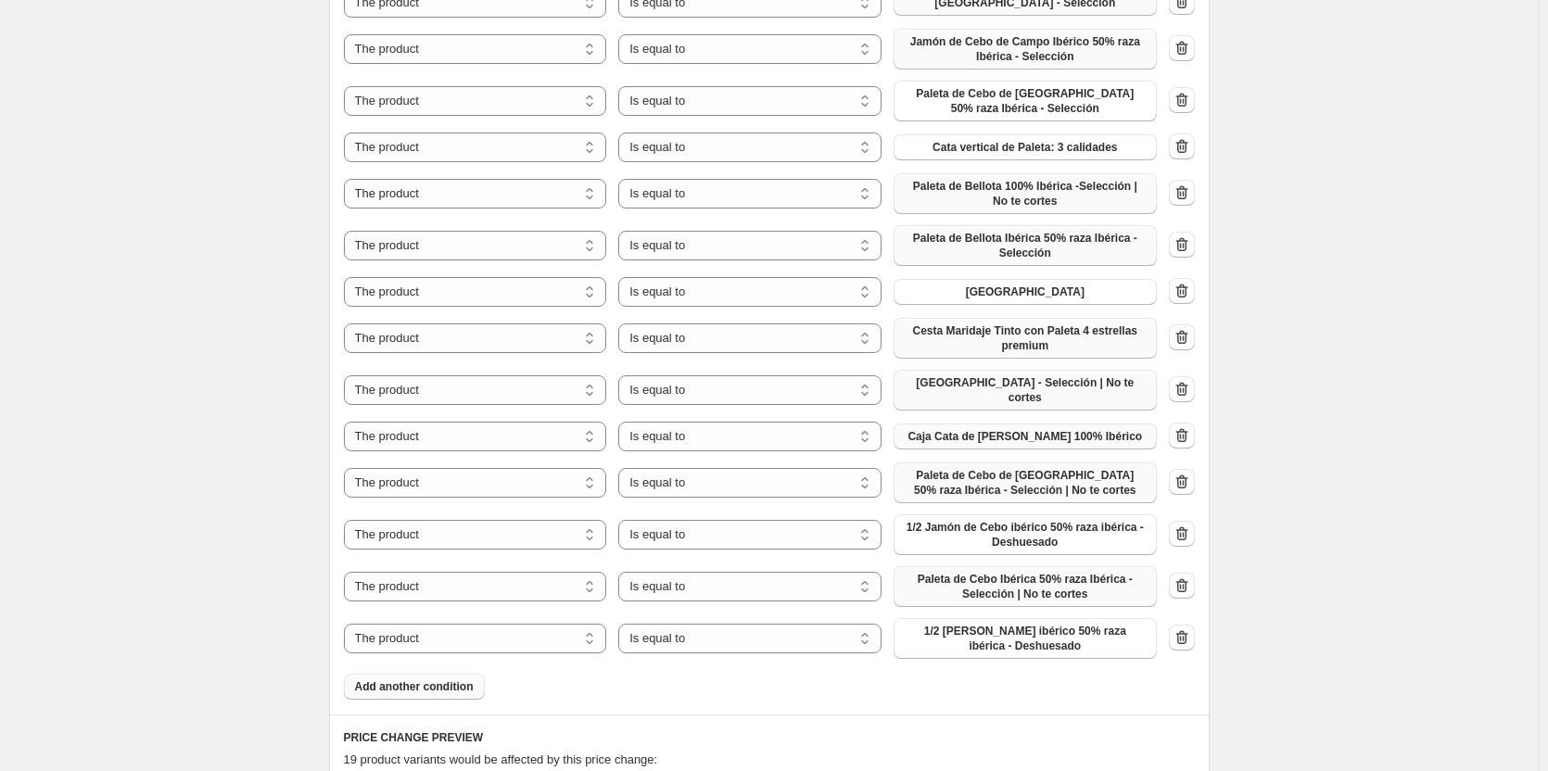
click at [388, 680] on span "Add another condition" at bounding box center [414, 687] width 119 height 15
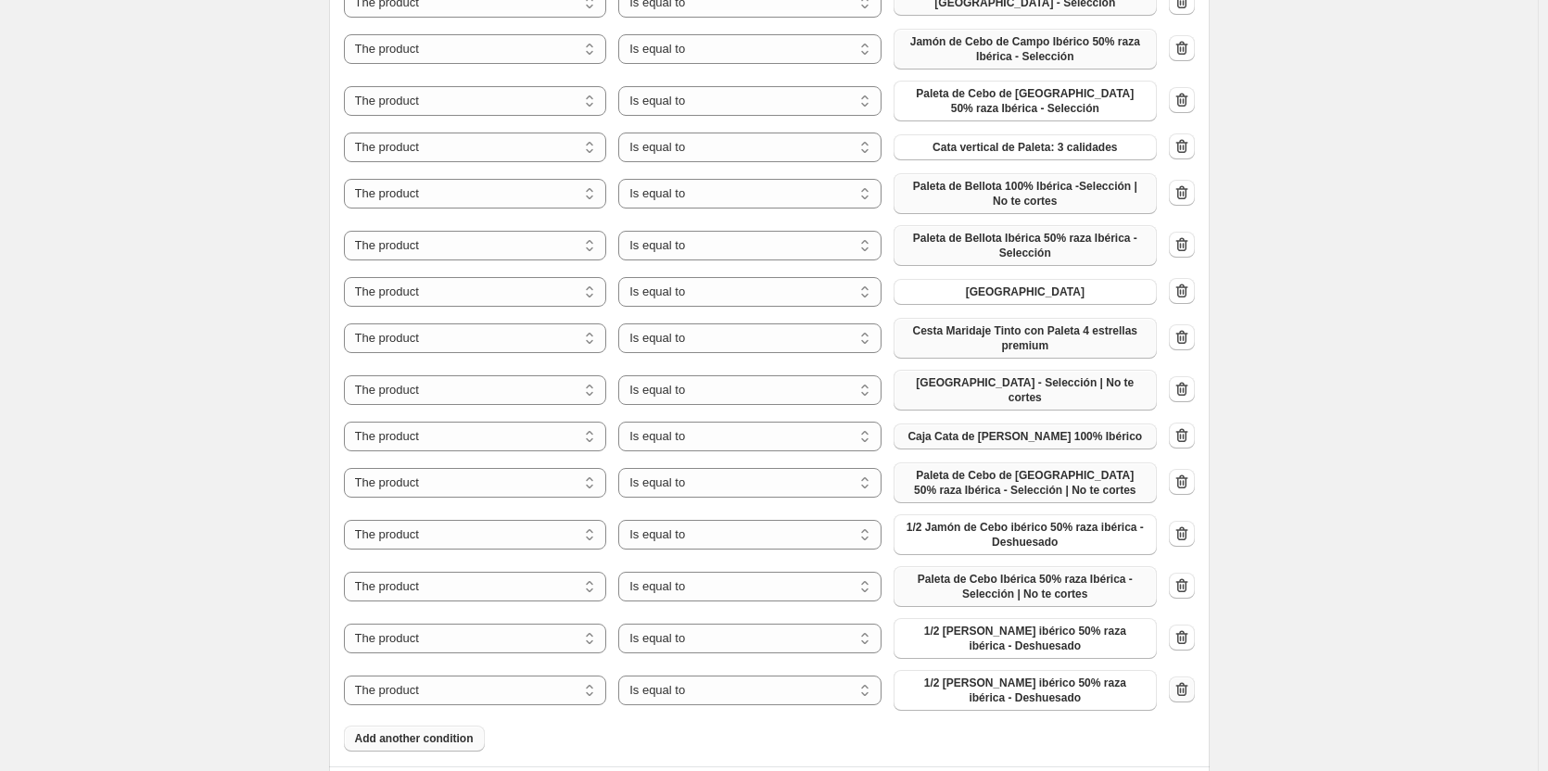
click at [1190, 687] on icon "button" at bounding box center [1182, 689] width 19 height 19
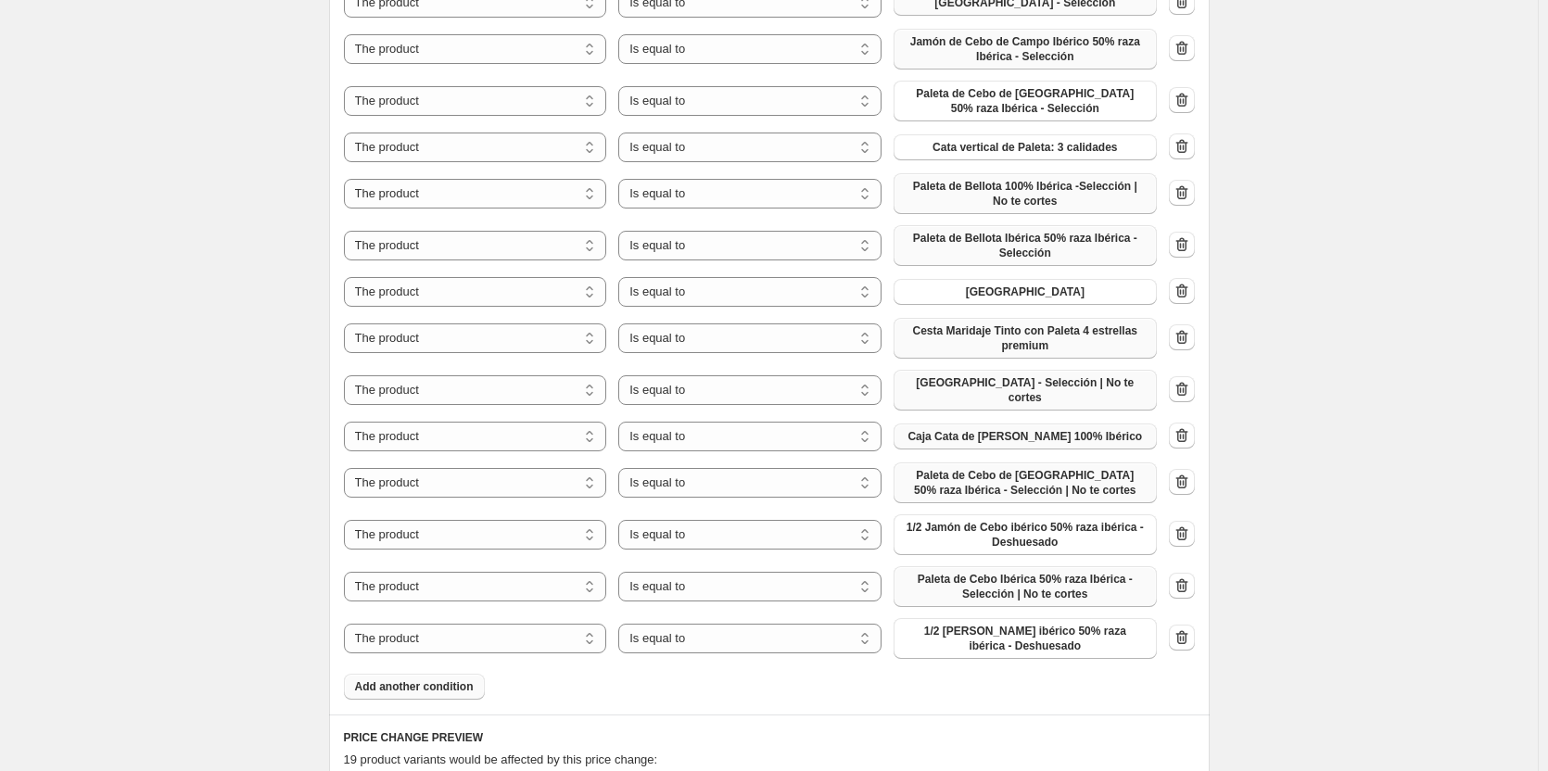
click at [1073, 625] on span "1/2 [PERSON_NAME] ibérico 50% raza ibérica - Deshuesado" at bounding box center [1025, 639] width 241 height 30
click at [413, 674] on button "Add another condition" at bounding box center [414, 687] width 141 height 26
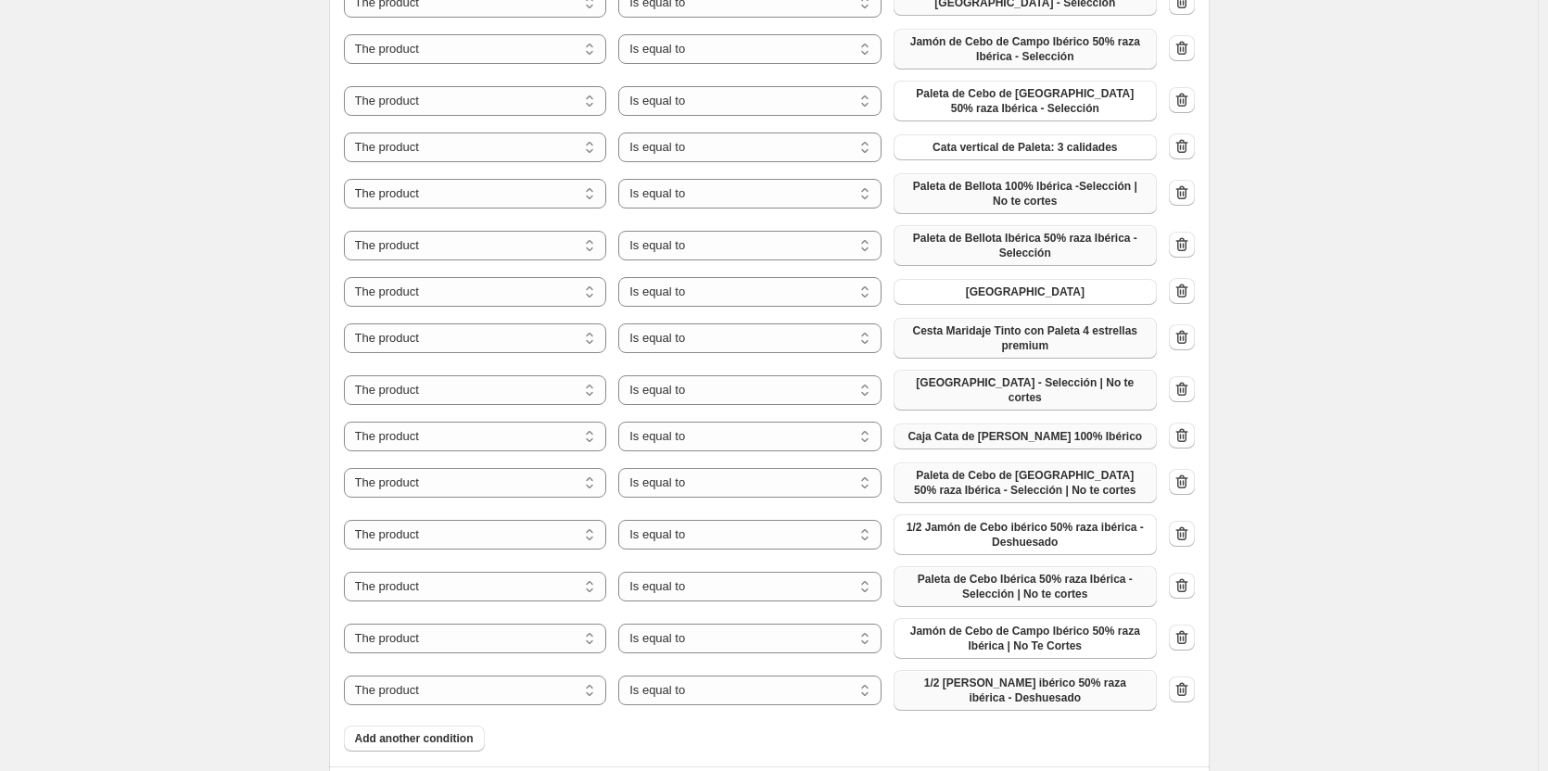
click at [1004, 677] on span "1/2 [PERSON_NAME] ibérico 50% raza ibérica - Deshuesado" at bounding box center [1025, 691] width 241 height 30
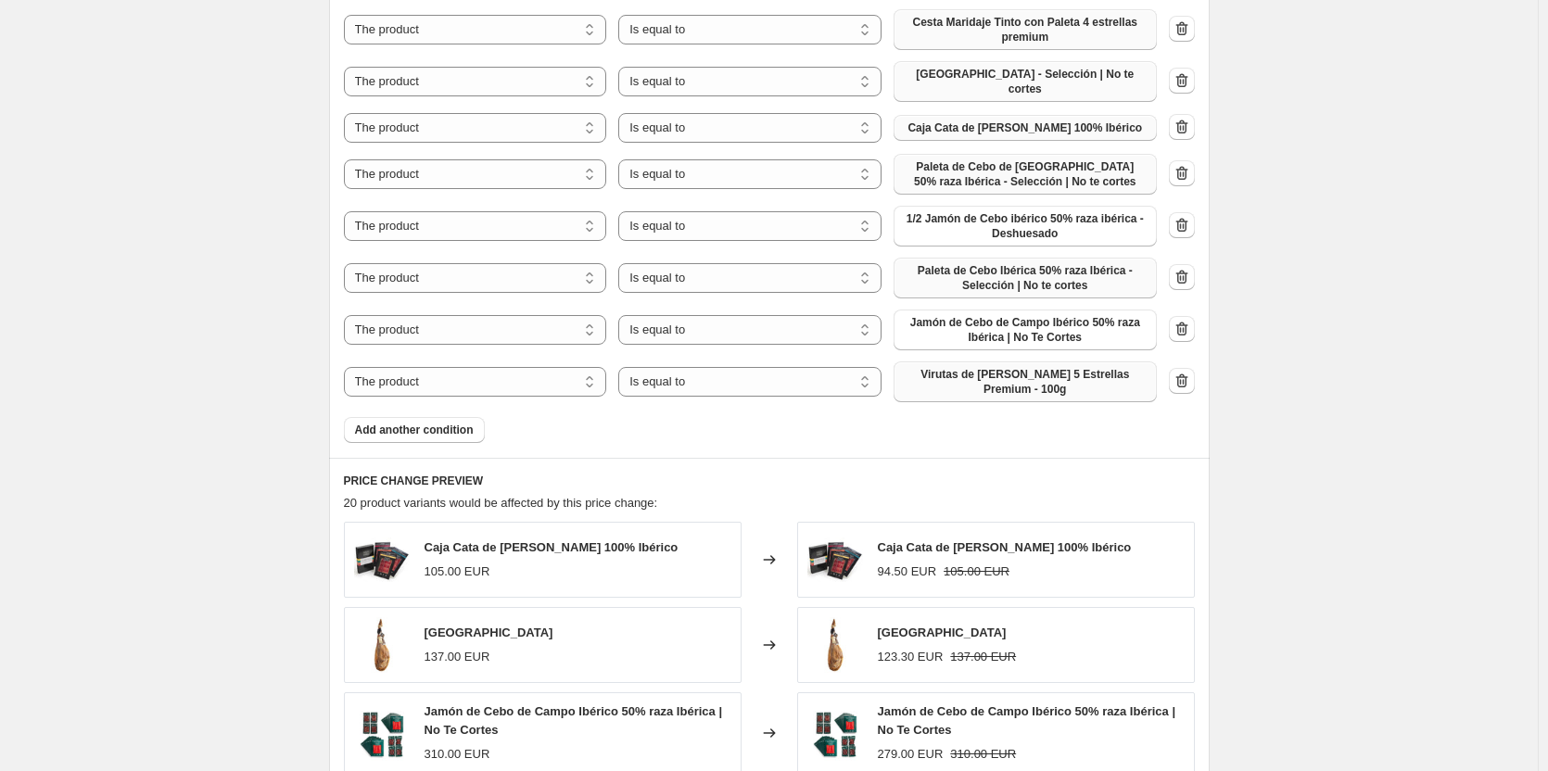
scroll to position [1576, 0]
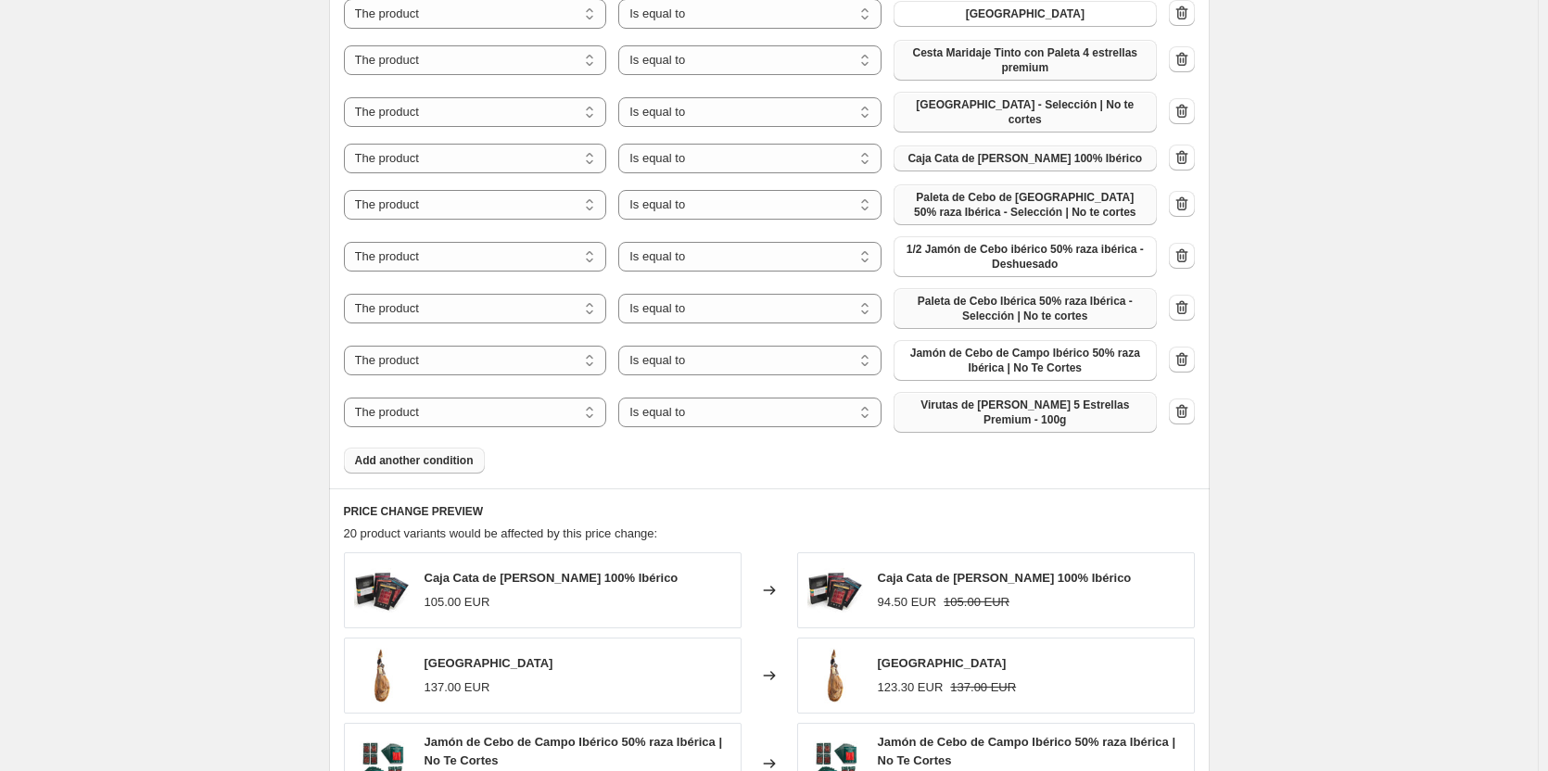
drag, startPoint x: 402, startPoint y: 468, endPoint x: 407, endPoint y: 455, distance: 13.8
click at [408, 453] on span "Add another condition" at bounding box center [414, 460] width 119 height 15
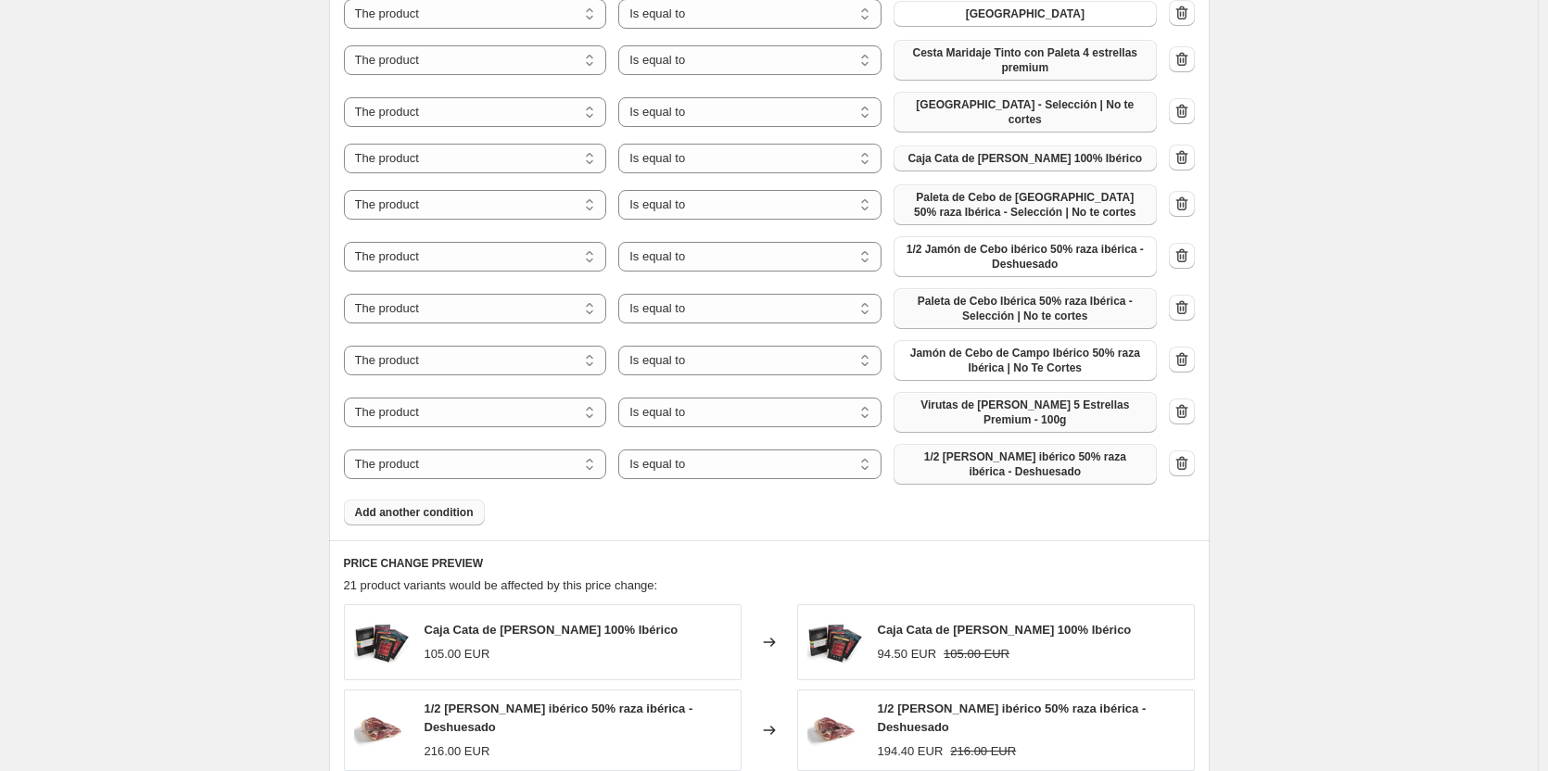
click at [1010, 458] on span "1/2 [PERSON_NAME] ibérico 50% raza ibérica - Deshuesado" at bounding box center [1025, 465] width 241 height 30
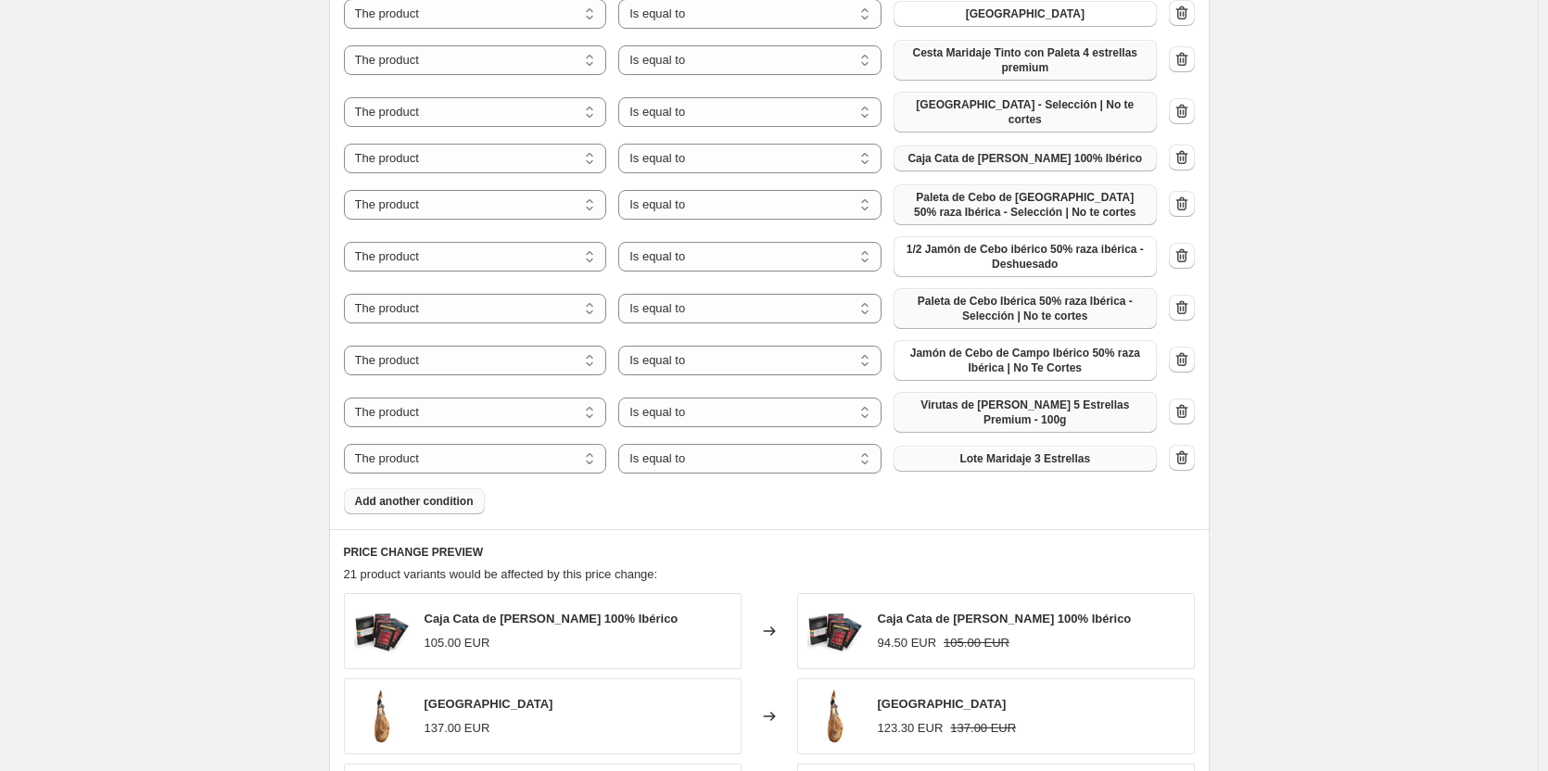
click at [367, 494] on span "Add another condition" at bounding box center [414, 501] width 119 height 15
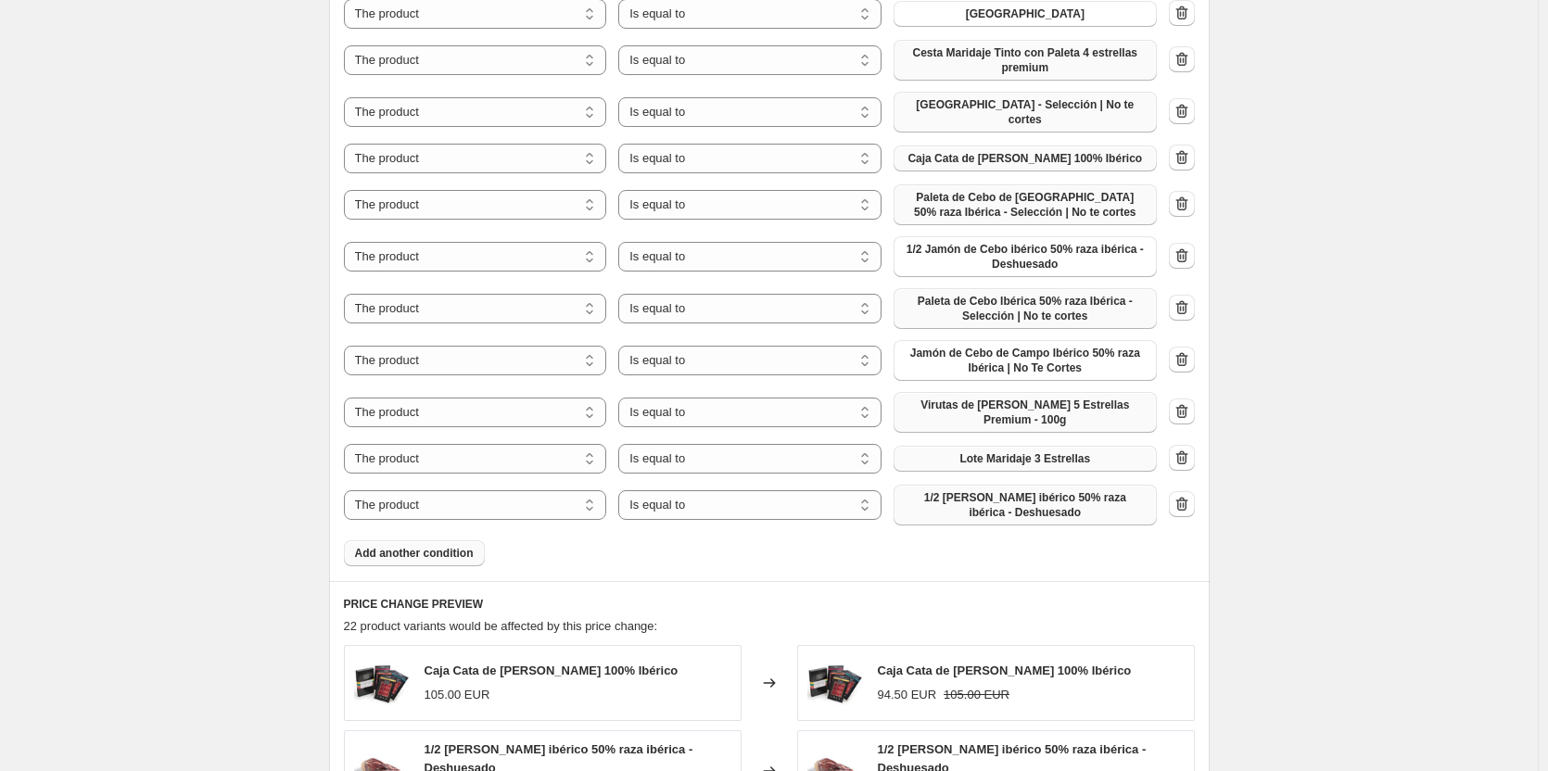
click at [1031, 490] on span "1/2 [PERSON_NAME] ibérico 50% raza ibérica - Deshuesado" at bounding box center [1025, 505] width 241 height 30
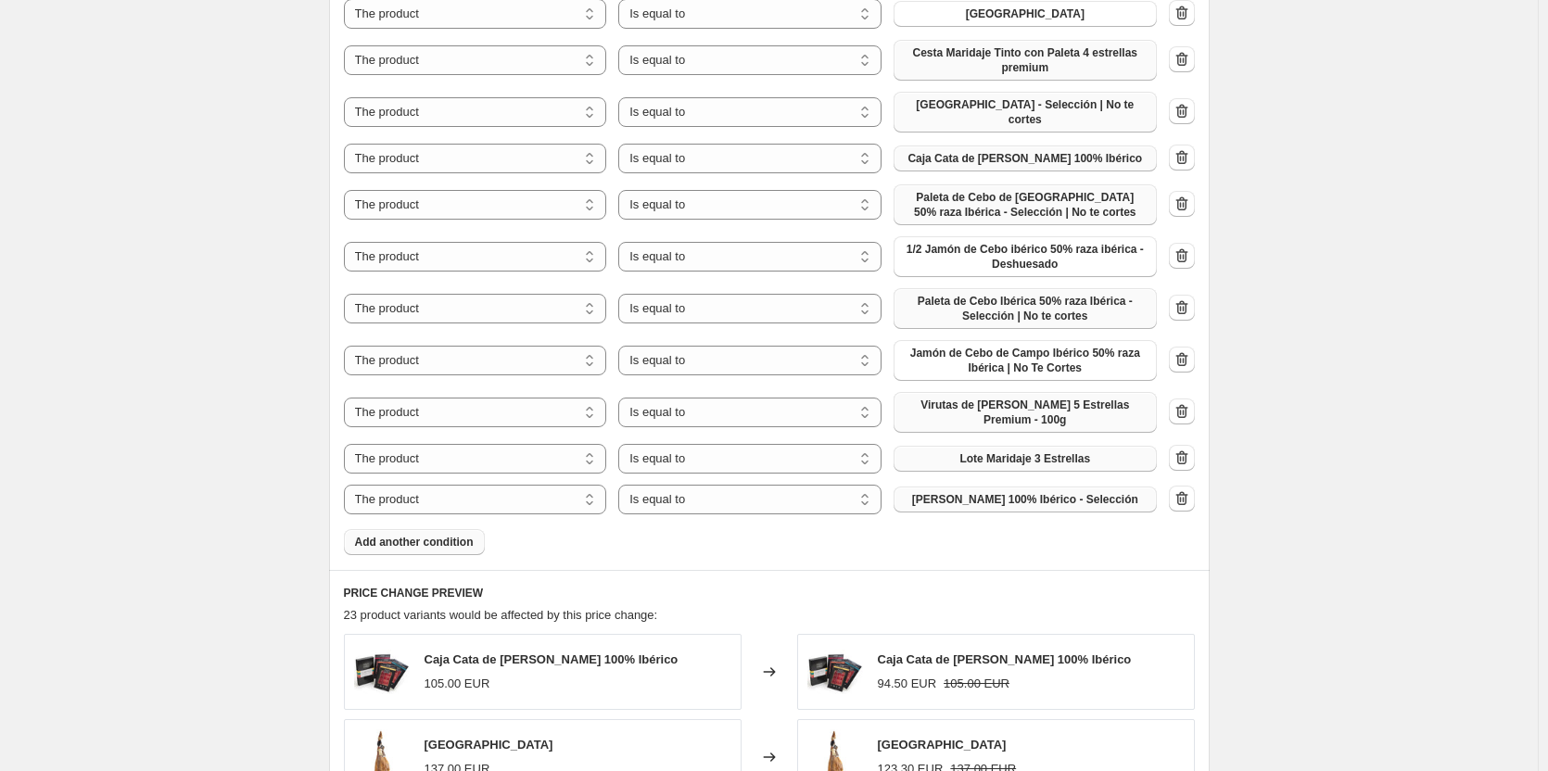
click at [457, 535] on span "Add another condition" at bounding box center [414, 542] width 119 height 15
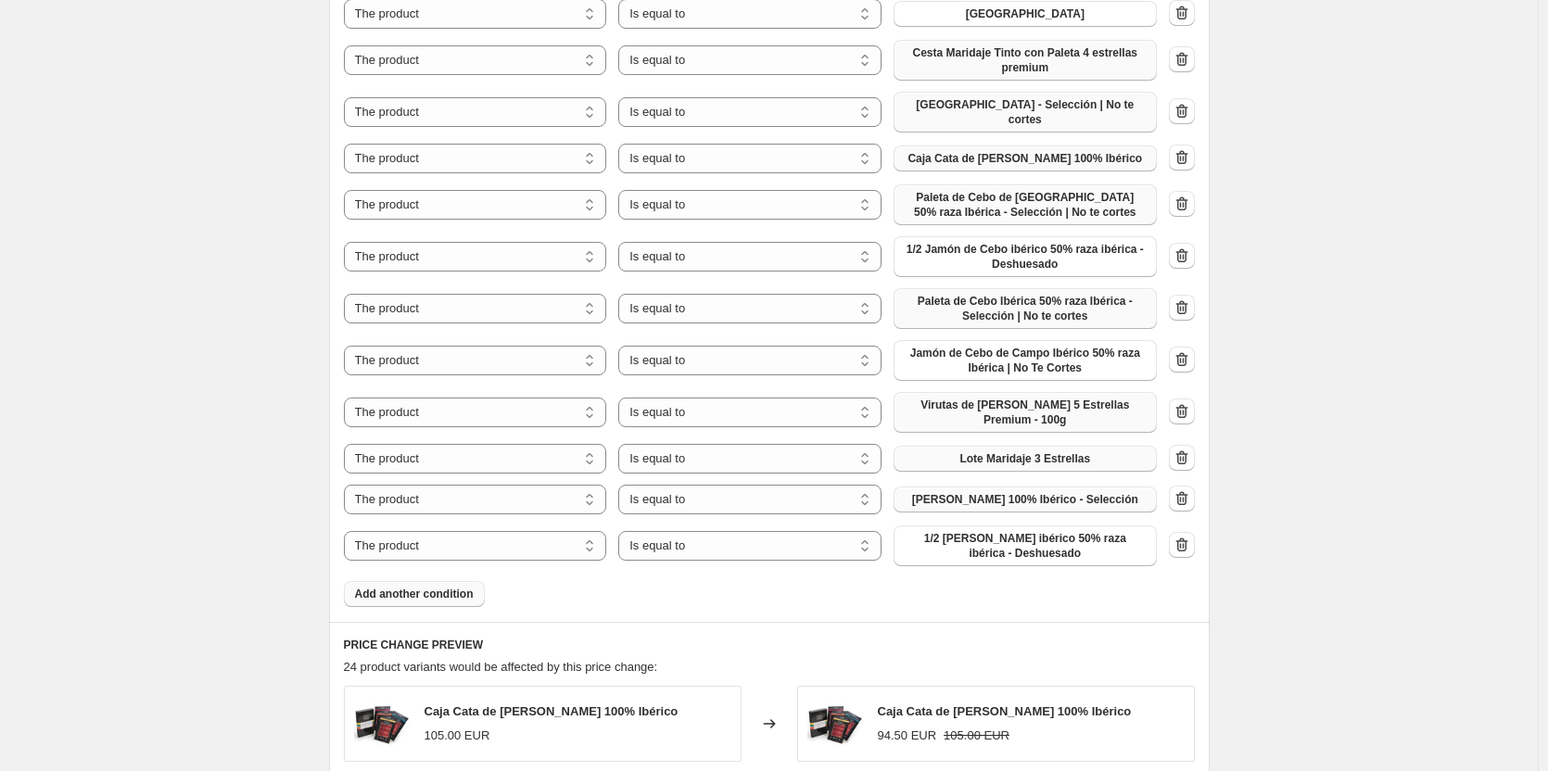
click at [419, 593] on button "Add another condition" at bounding box center [414, 594] width 141 height 26
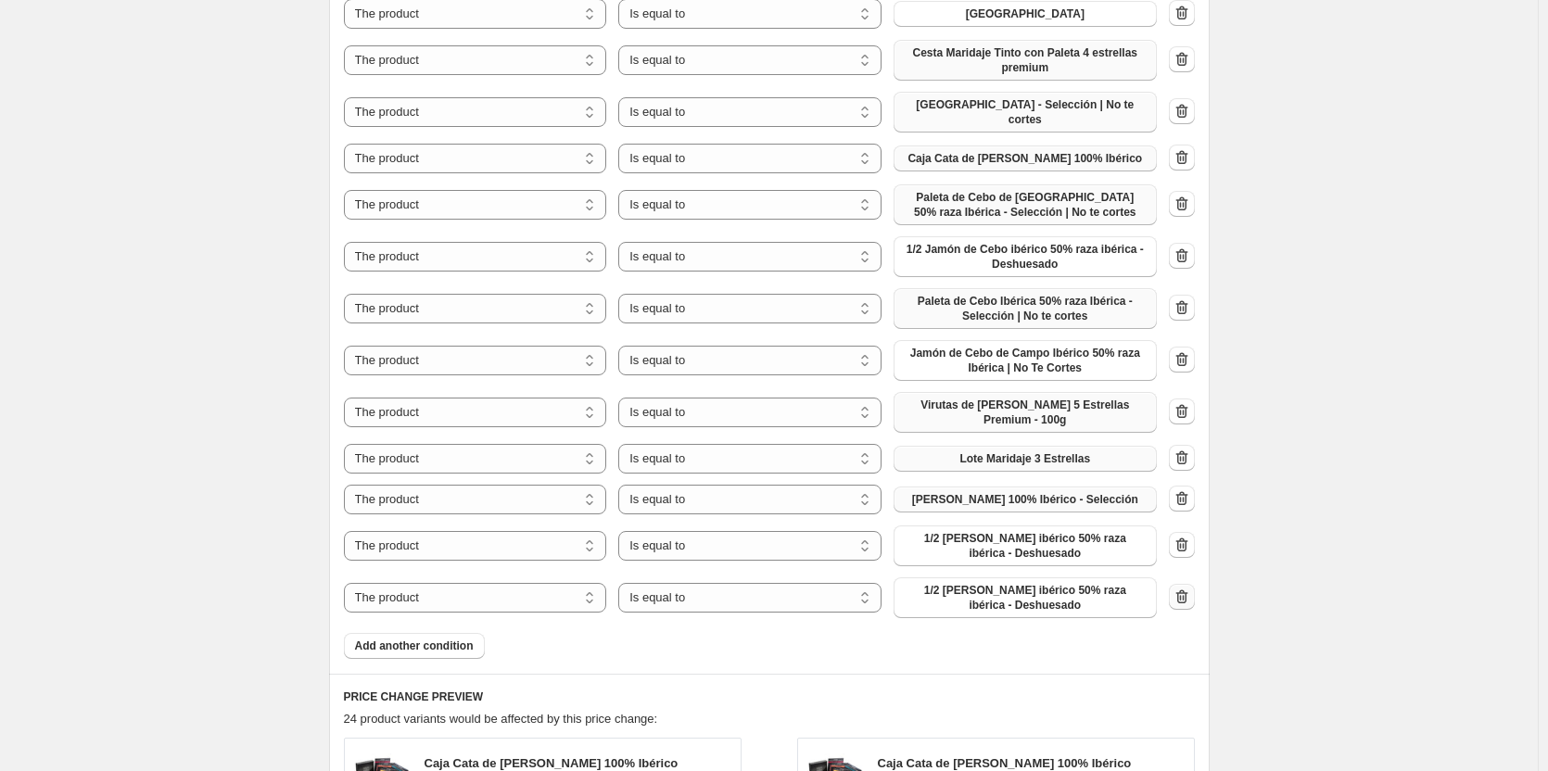
click at [1178, 588] on icon "button" at bounding box center [1182, 597] width 19 height 19
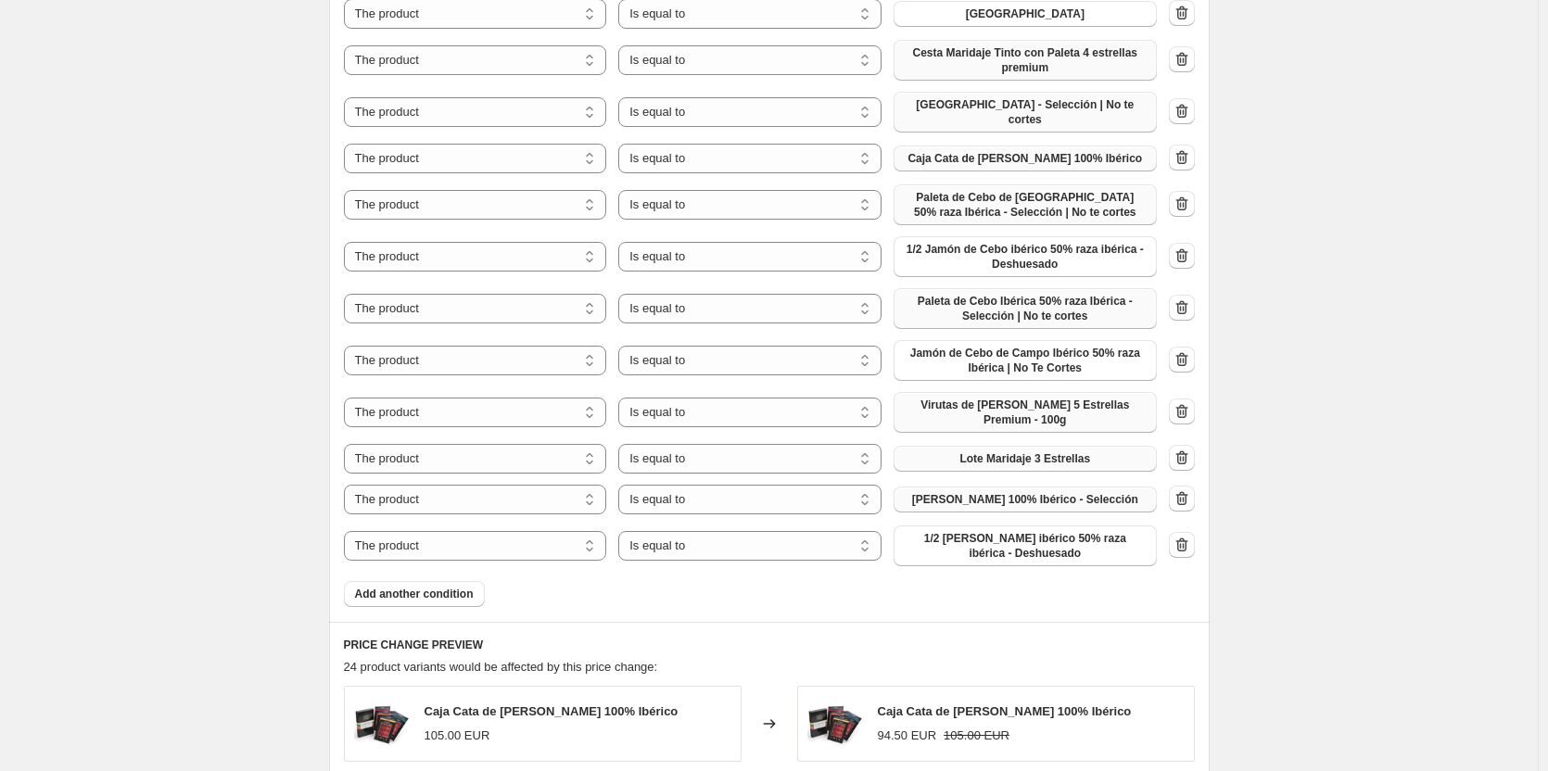
click at [1029, 540] on span "1/2 [PERSON_NAME] ibérico 50% raza ibérica - Deshuesado" at bounding box center [1025, 546] width 241 height 30
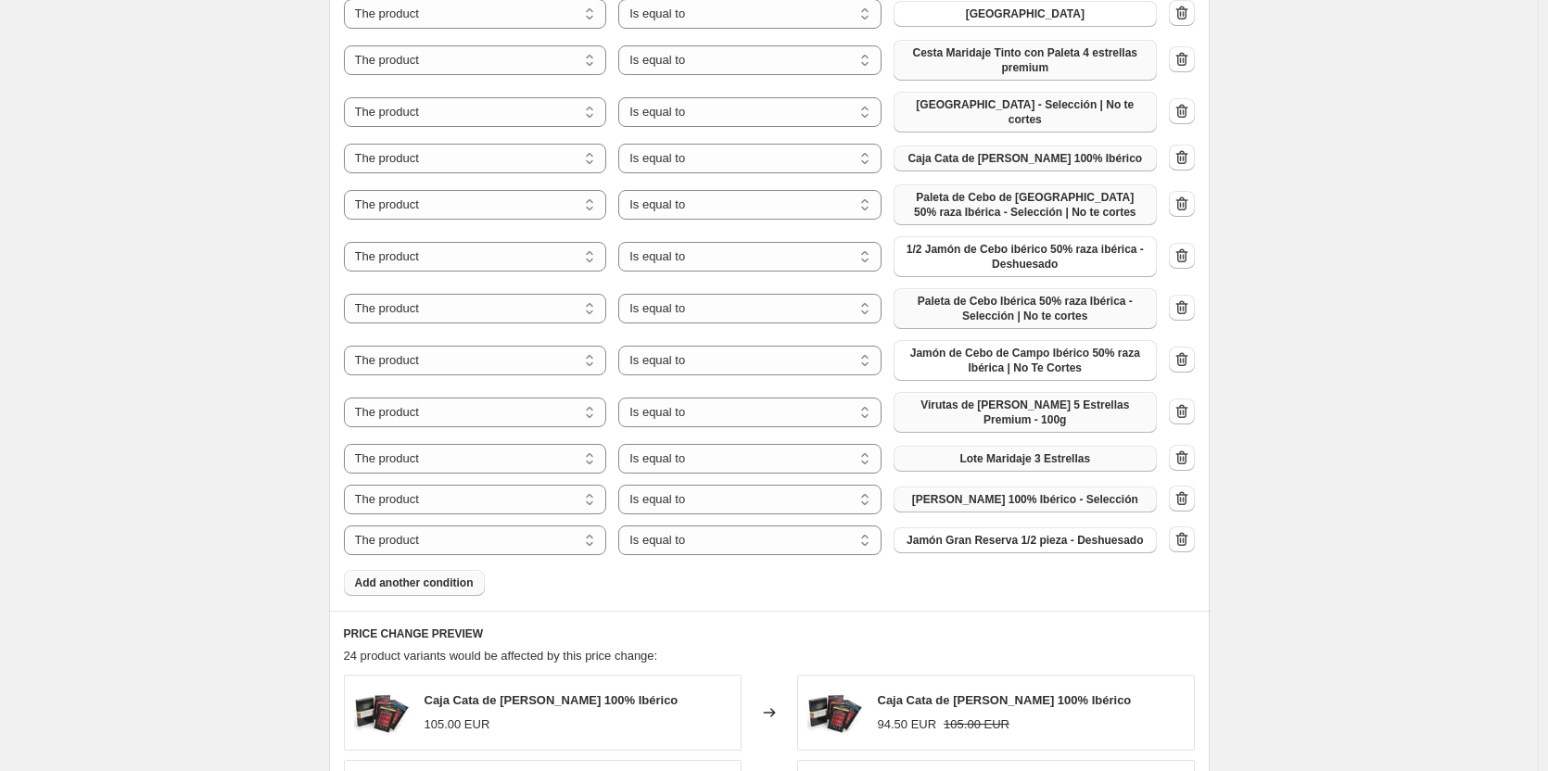
click at [443, 576] on span "Add another condition" at bounding box center [414, 583] width 119 height 15
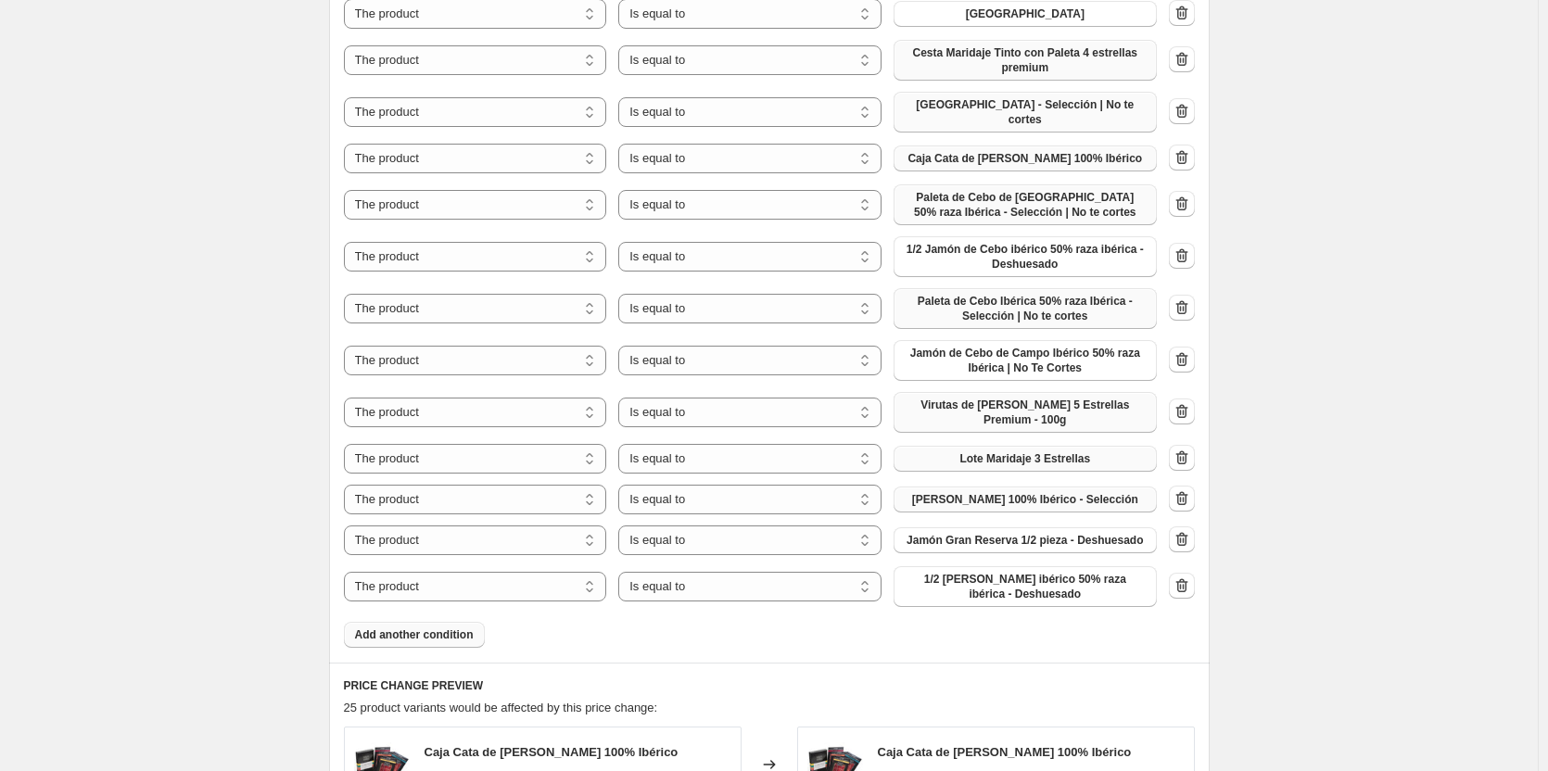
click at [1028, 575] on span "1/2 [PERSON_NAME] ibérico 50% raza ibérica - Deshuesado" at bounding box center [1025, 587] width 241 height 30
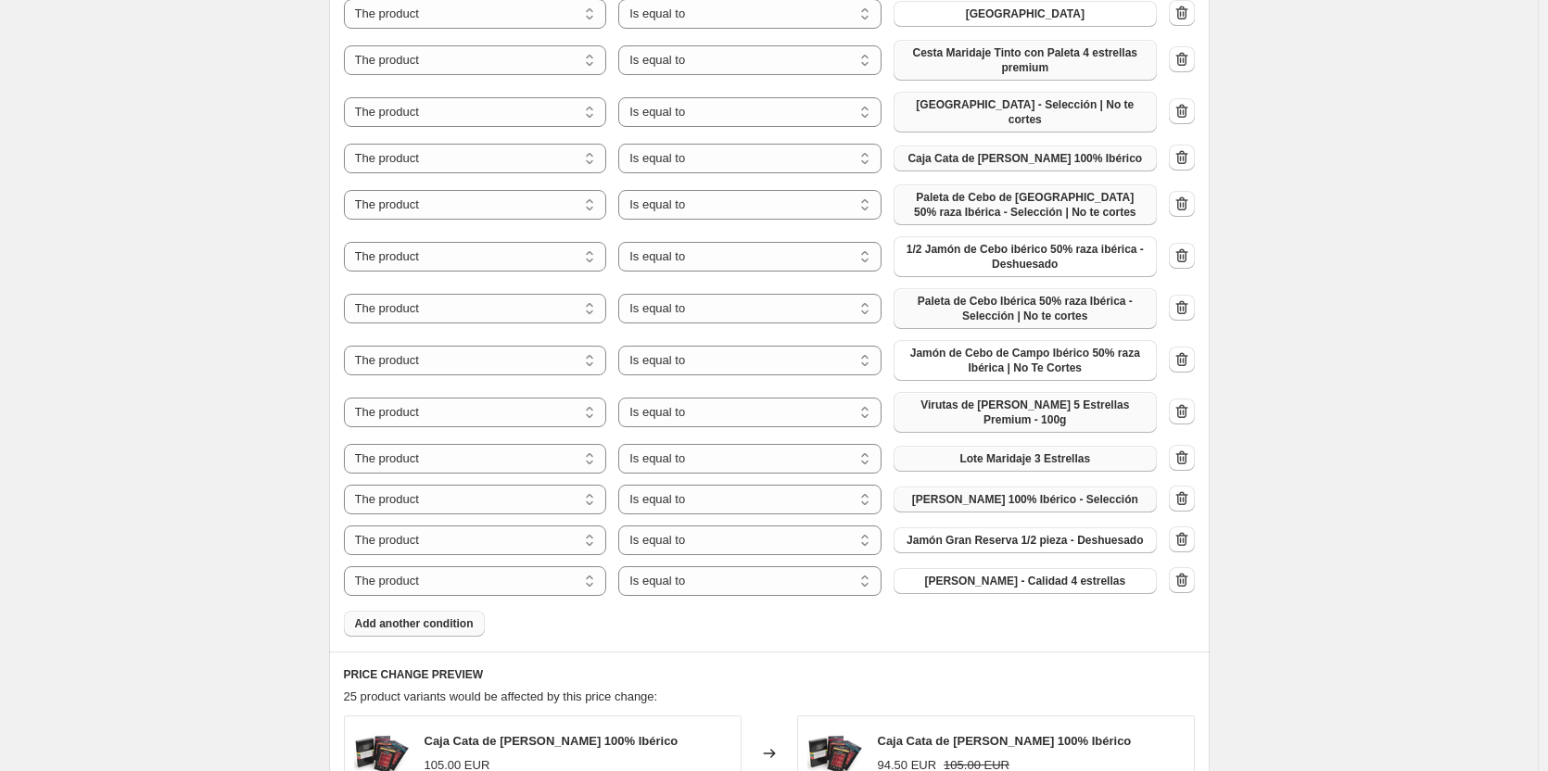
click at [461, 597] on div "Products must match: all conditions any condition The product The product's col…" at bounding box center [769, 62] width 851 height 1150
click at [464, 616] on span "Add another condition" at bounding box center [414, 623] width 119 height 15
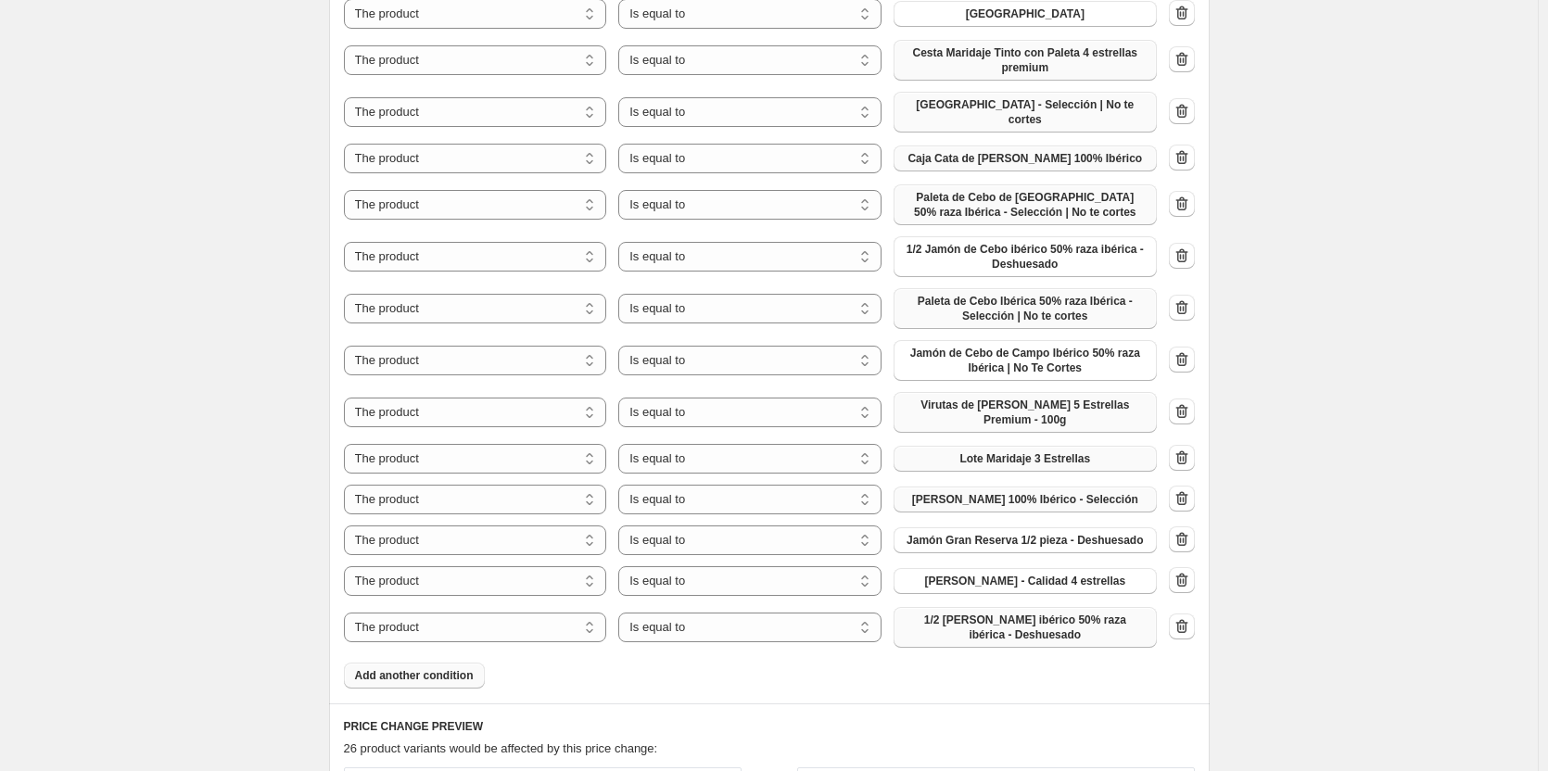
click at [1014, 618] on span "1/2 [PERSON_NAME] ibérico 50% raza ibérica - Deshuesado" at bounding box center [1025, 628] width 241 height 30
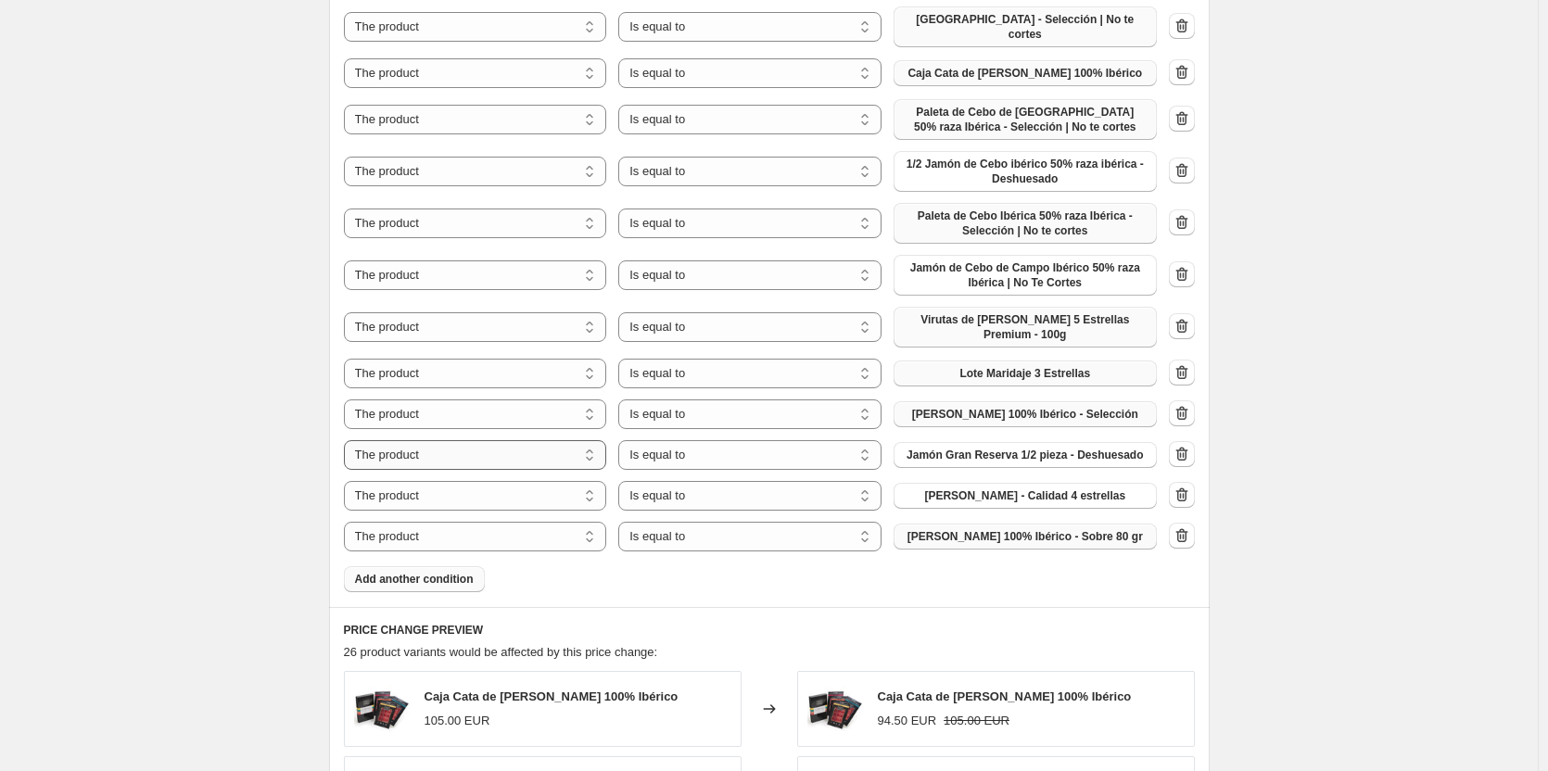
scroll to position [1669, 0]
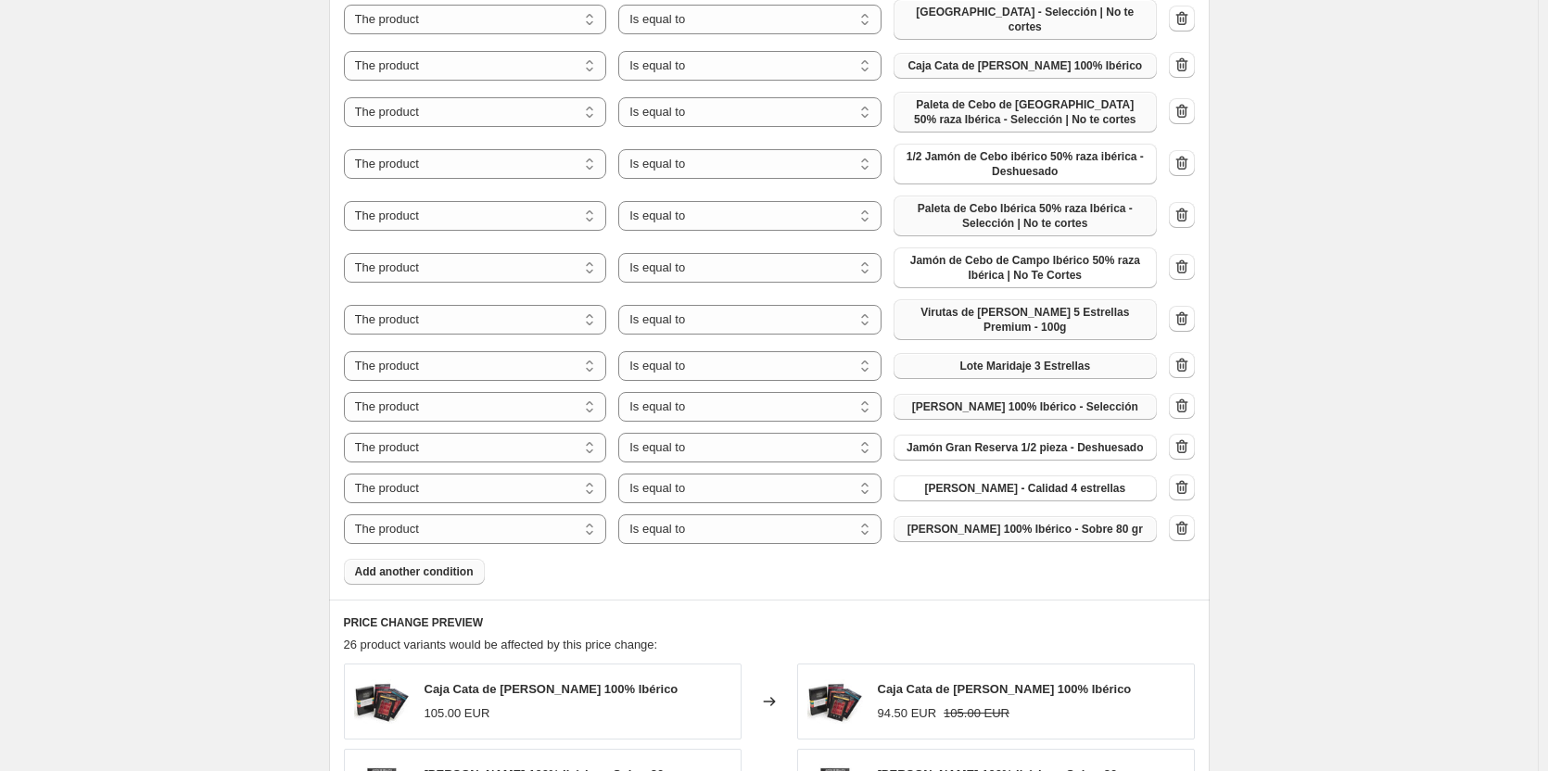
click at [442, 565] on span "Add another condition" at bounding box center [414, 572] width 119 height 15
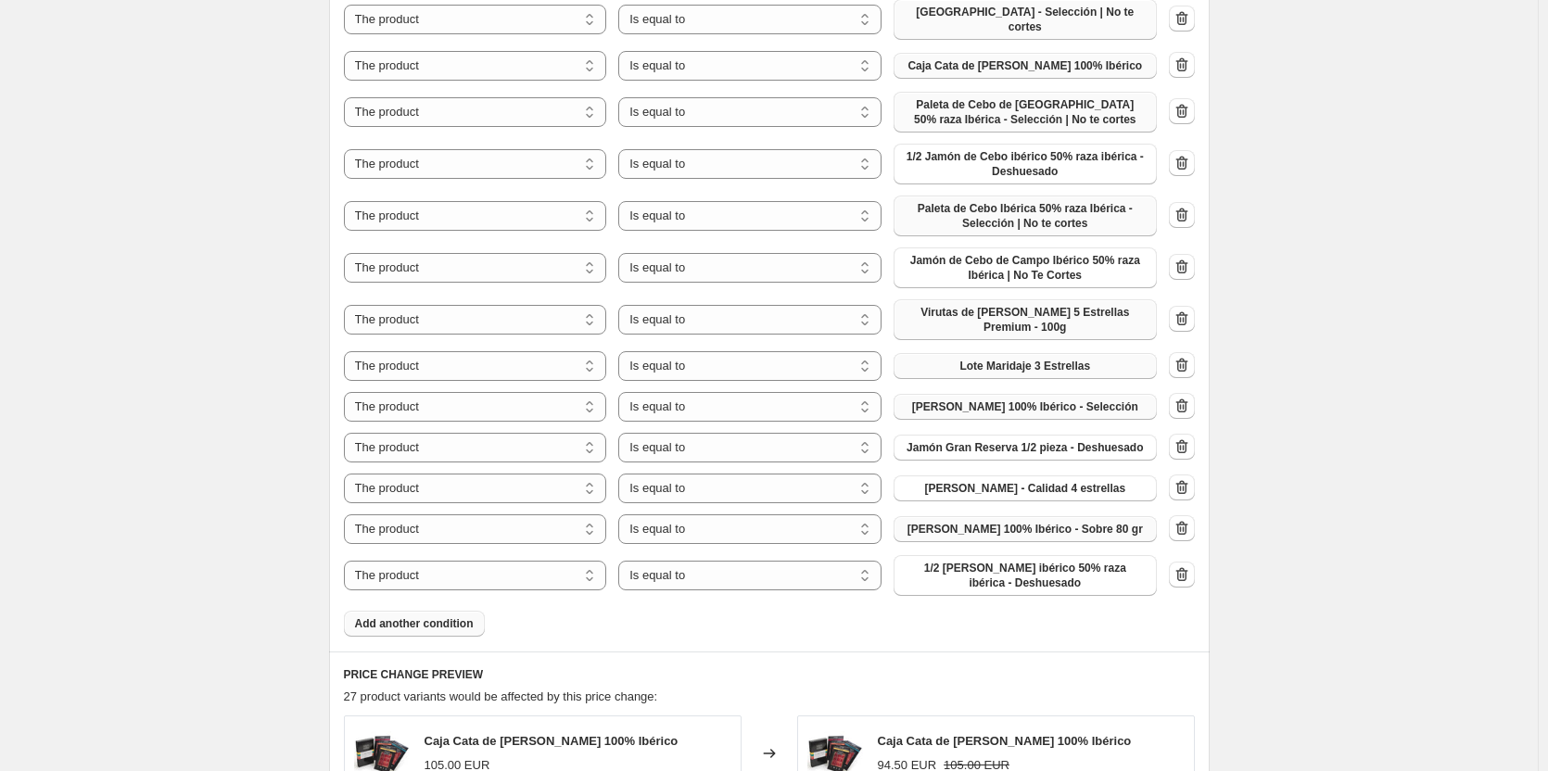
click at [399, 616] on span "Add another condition" at bounding box center [414, 623] width 119 height 15
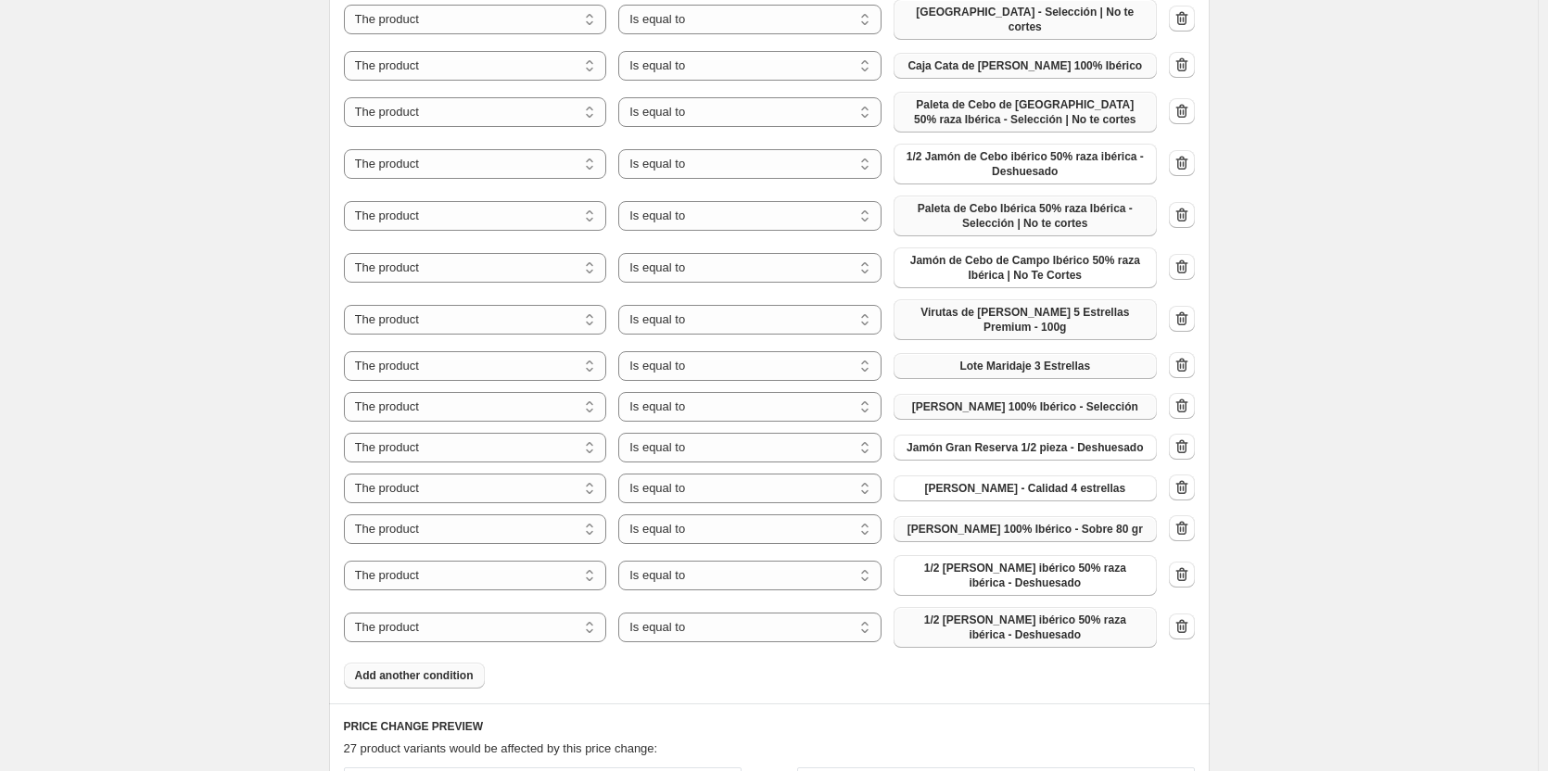
click at [1022, 633] on button "1/2 [PERSON_NAME] ibérico 50% raza ibérica - Deshuesado" at bounding box center [1025, 627] width 263 height 41
click at [436, 668] on span "Add another condition" at bounding box center [414, 675] width 119 height 15
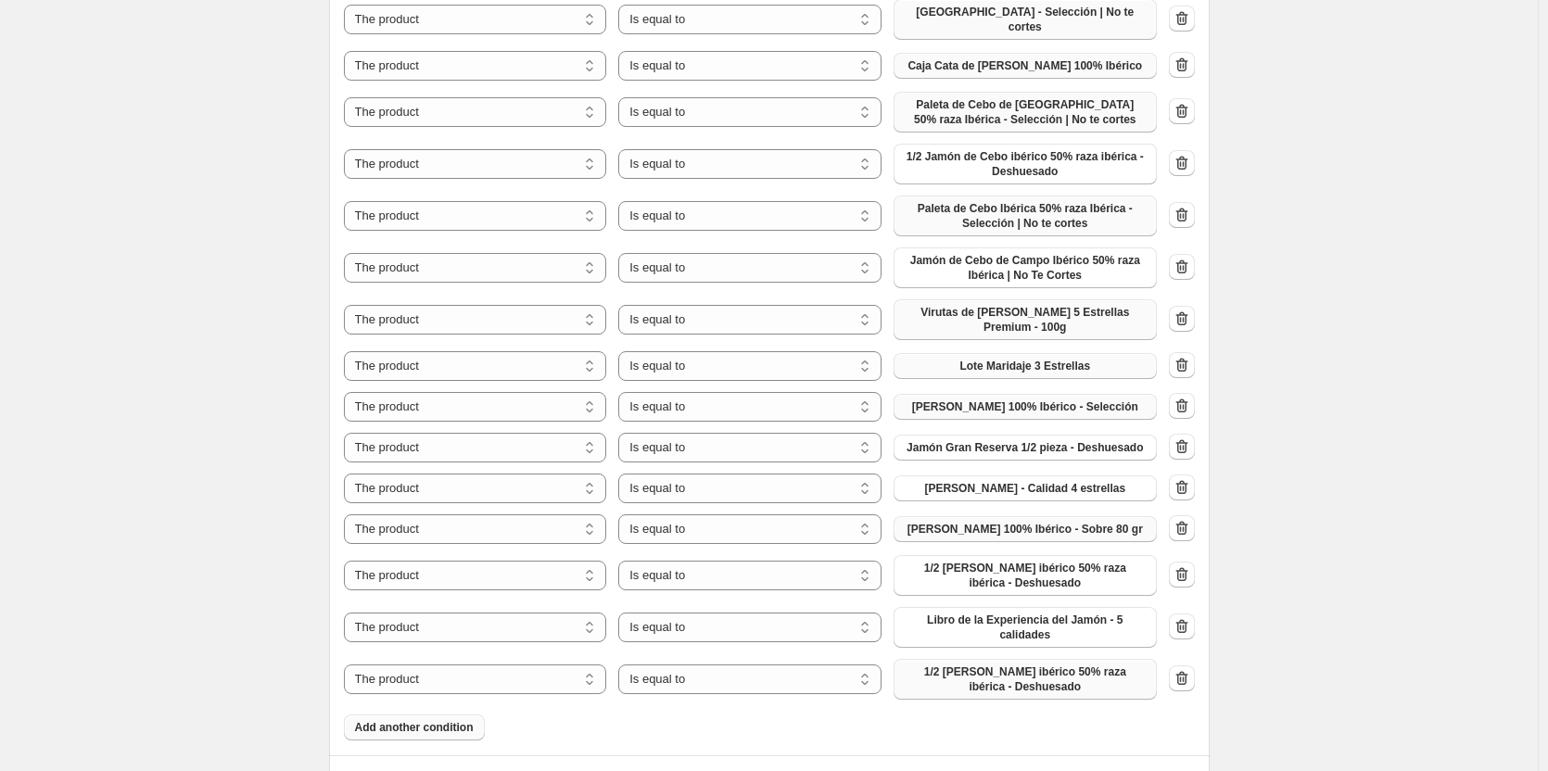
click at [1023, 665] on span "1/2 [PERSON_NAME] ibérico 50% raza ibérica - Deshuesado" at bounding box center [1025, 680] width 241 height 30
click at [424, 720] on span "Add another condition" at bounding box center [414, 727] width 119 height 15
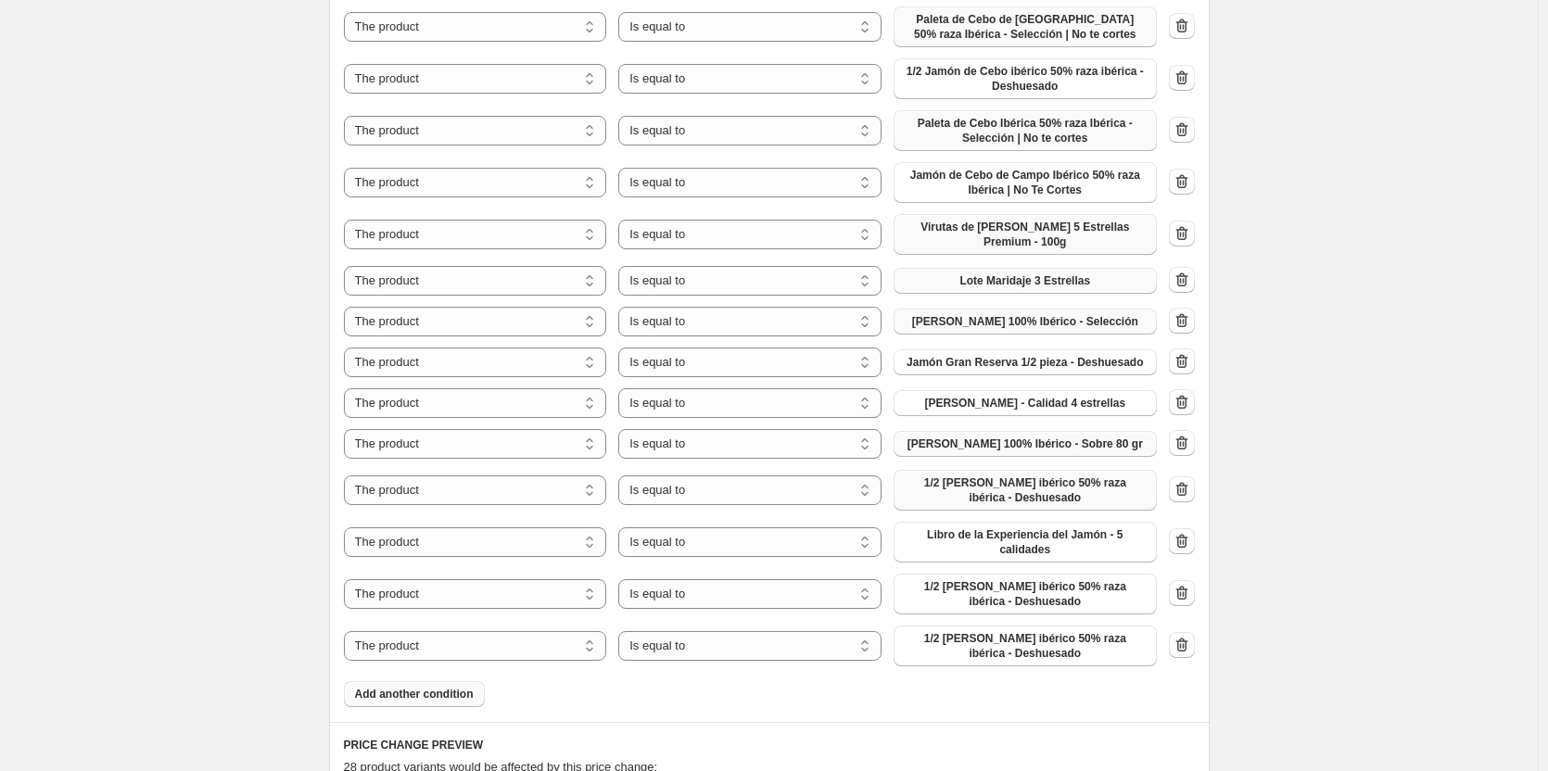
scroll to position [1761, 0]
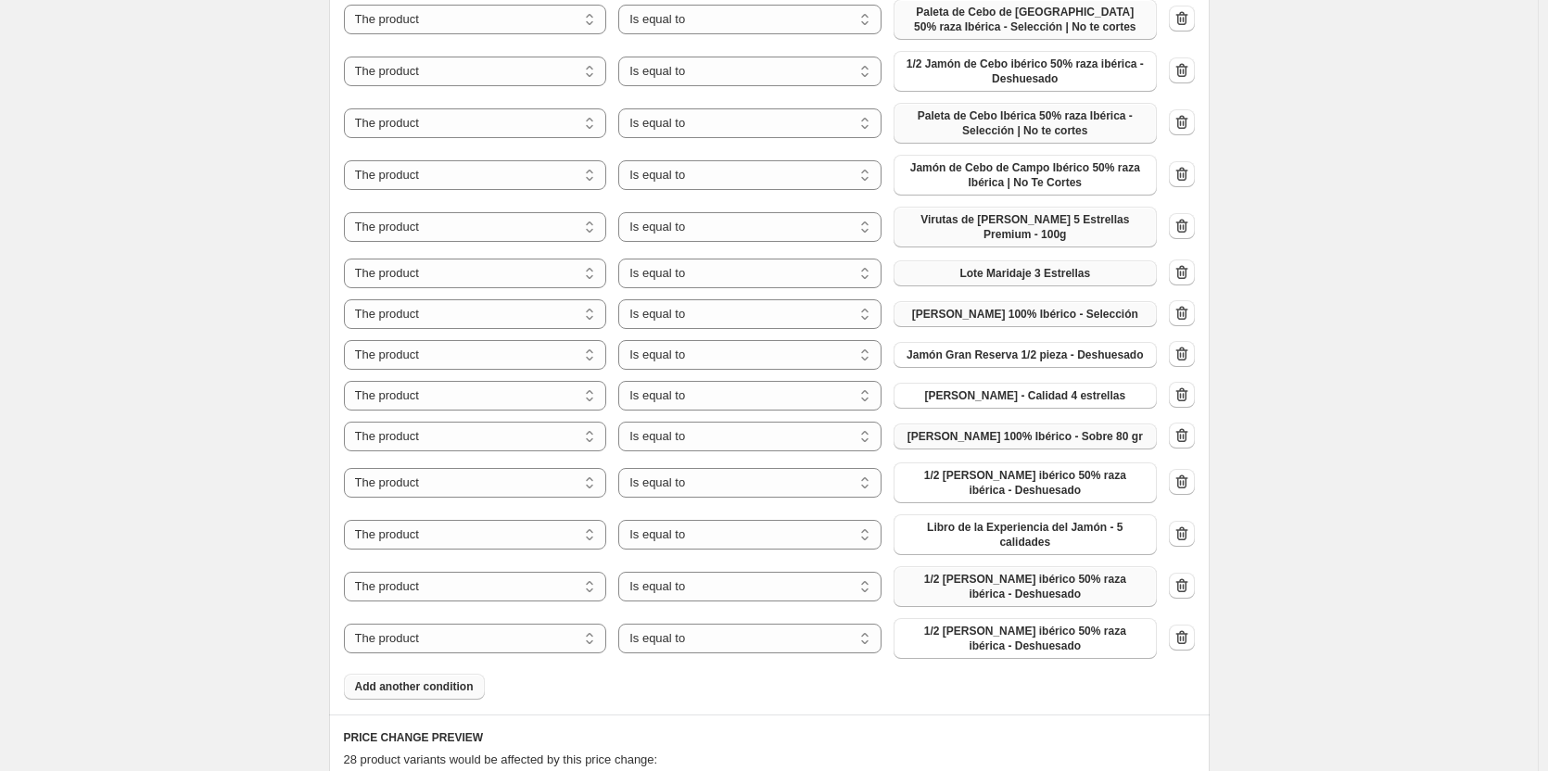
click at [1091, 572] on span "1/2 [PERSON_NAME] ibérico 50% raza ibérica - Deshuesado" at bounding box center [1025, 587] width 241 height 30
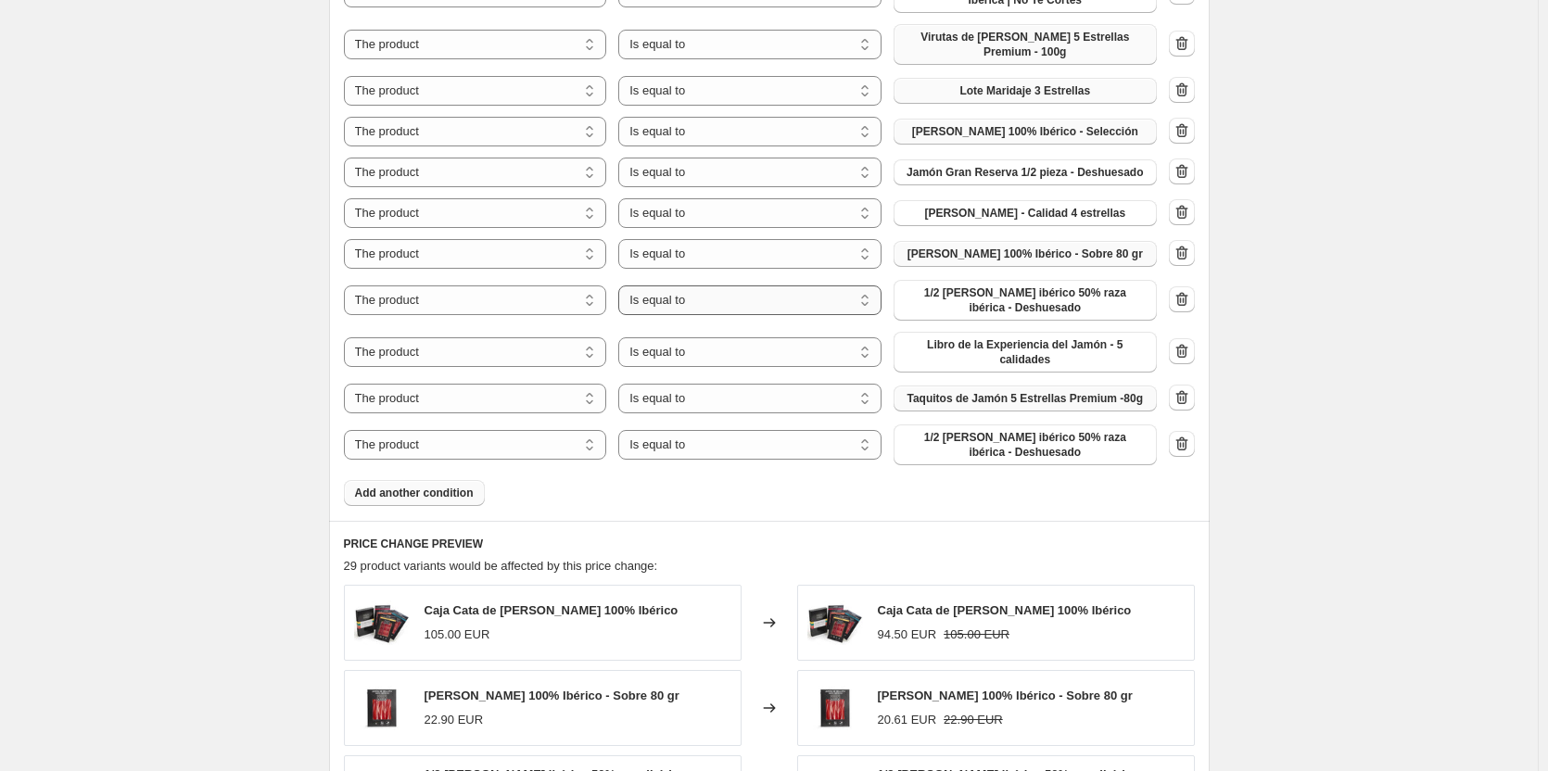
scroll to position [1947, 0]
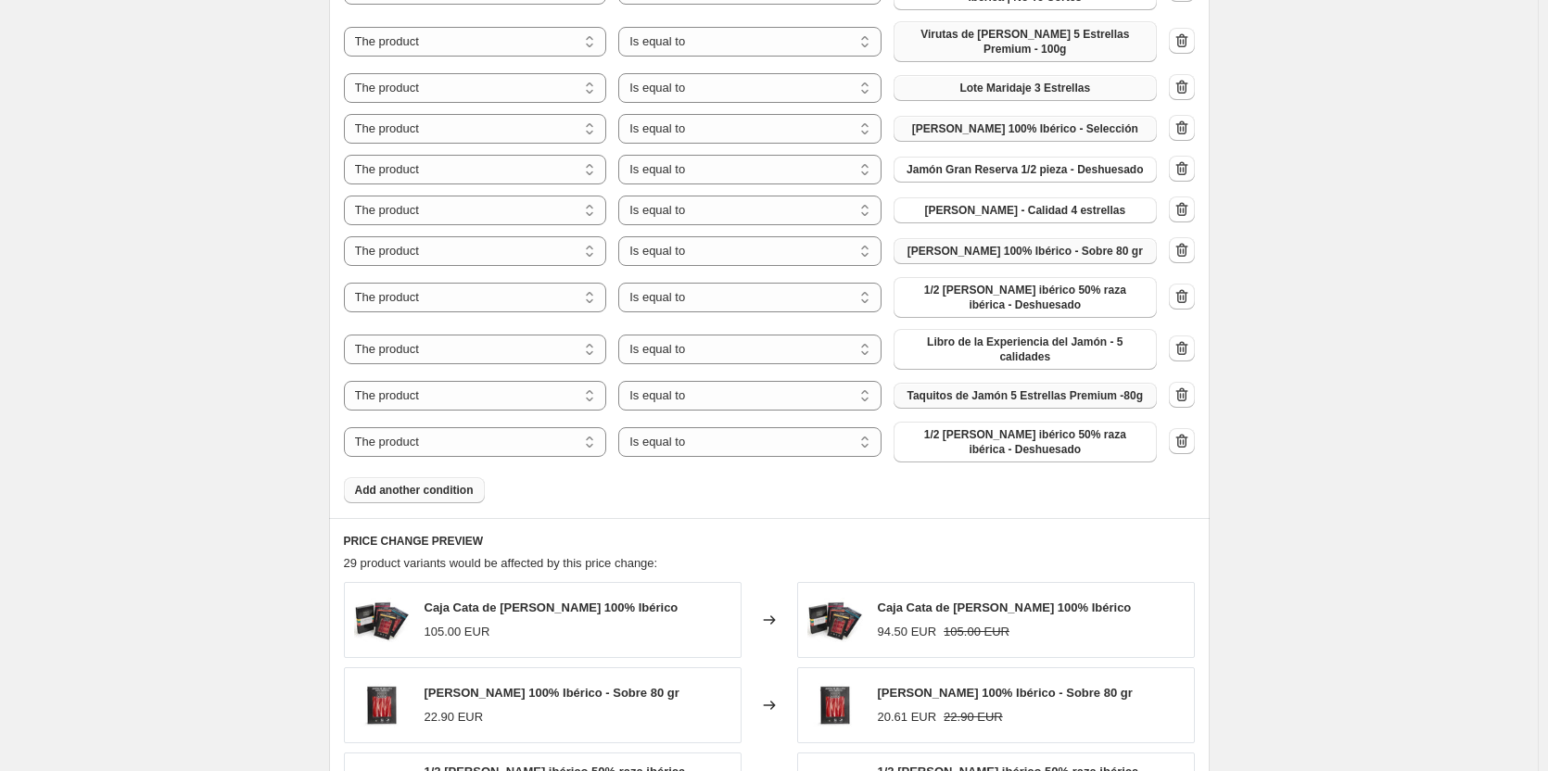
click at [409, 477] on button "Add another condition" at bounding box center [414, 490] width 141 height 26
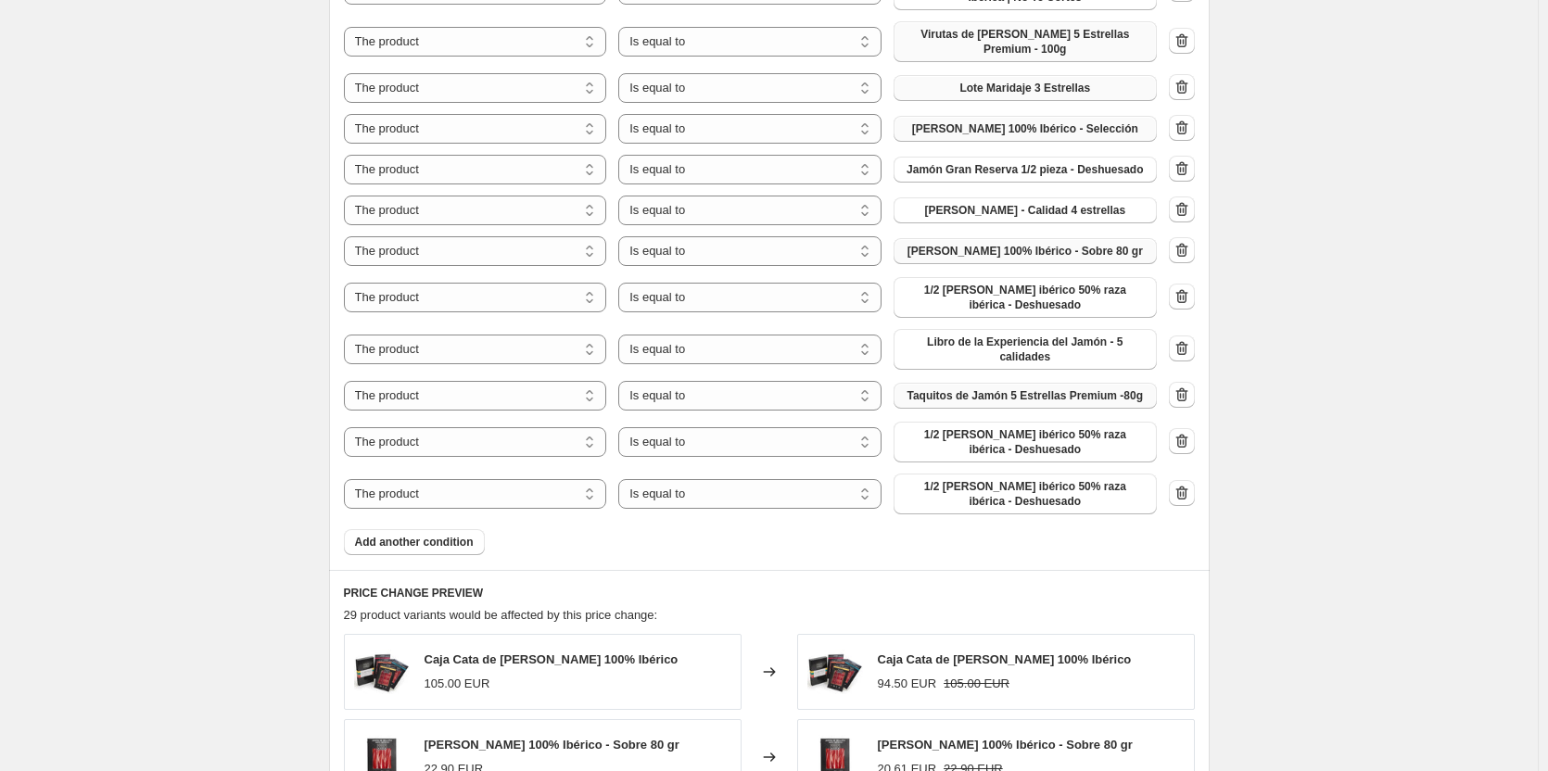
click at [1009, 427] on span "1/2 [PERSON_NAME] ibérico 50% raza ibérica - Deshuesado" at bounding box center [1025, 442] width 241 height 30
click at [426, 535] on span "Add another condition" at bounding box center [414, 542] width 119 height 15
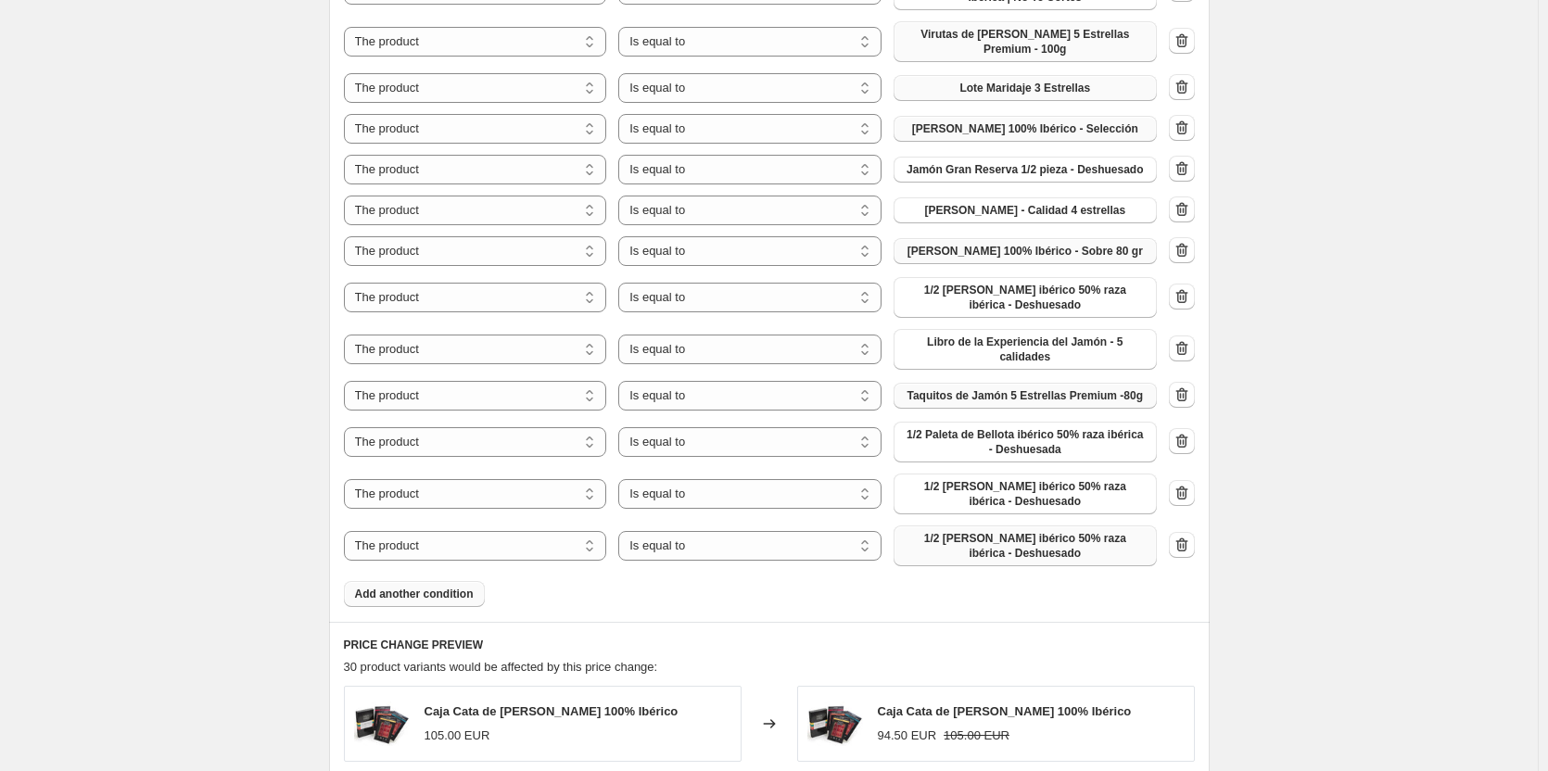
click at [985, 531] on span "1/2 [PERSON_NAME] ibérico 50% raza ibérica - Deshuesado" at bounding box center [1025, 546] width 241 height 30
click at [1049, 531] on span "1/2 [PERSON_NAME] ibérico 50% raza ibérica - Deshuesado" at bounding box center [1025, 546] width 241 height 30
click at [439, 587] on span "Add another condition" at bounding box center [414, 594] width 119 height 15
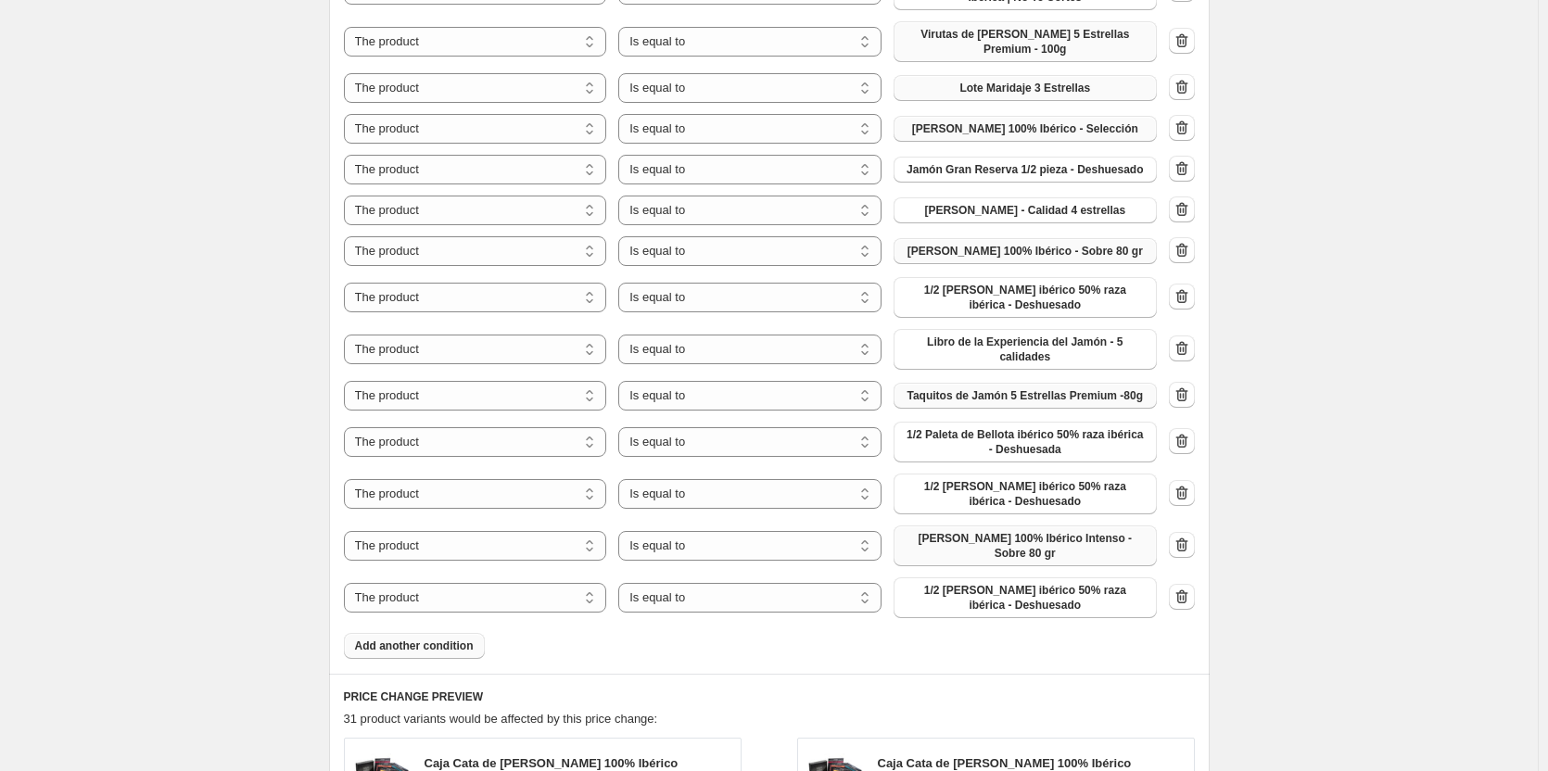
click at [1041, 583] on span "1/2 [PERSON_NAME] ibérico 50% raza ibérica - Deshuesado" at bounding box center [1025, 598] width 241 height 30
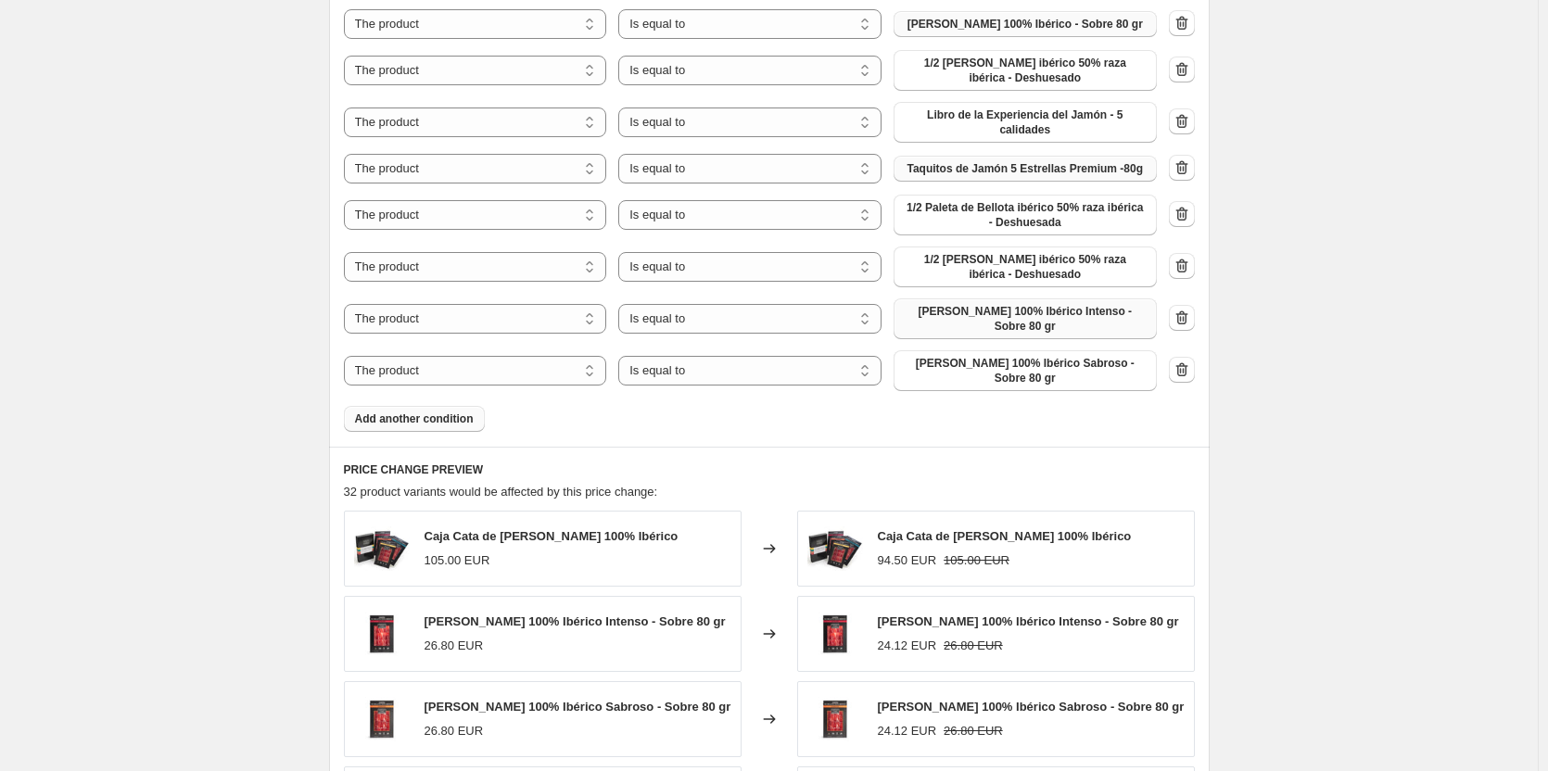
scroll to position [2225, 0]
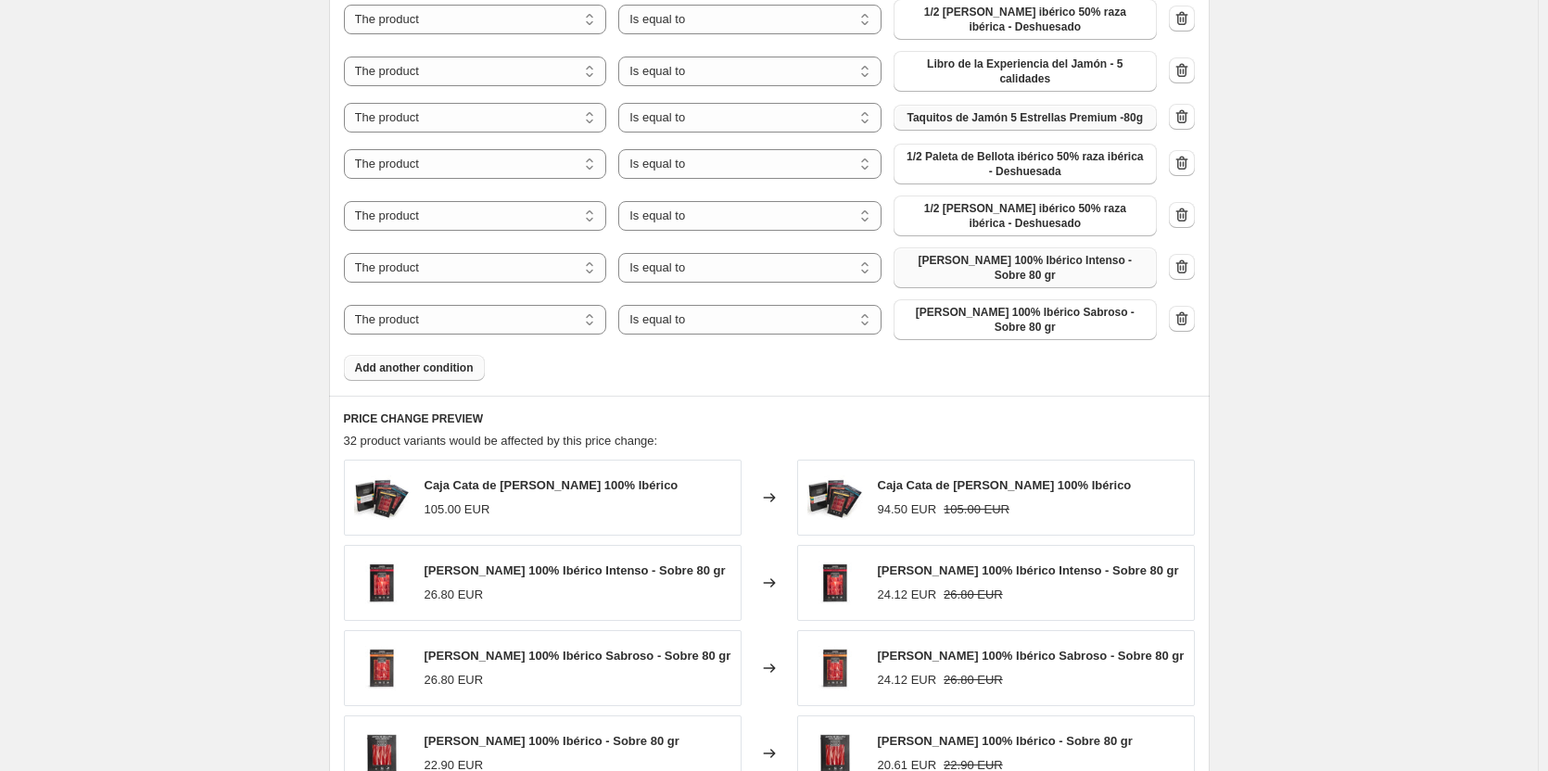
click at [403, 355] on button "Add another condition" at bounding box center [414, 368] width 141 height 26
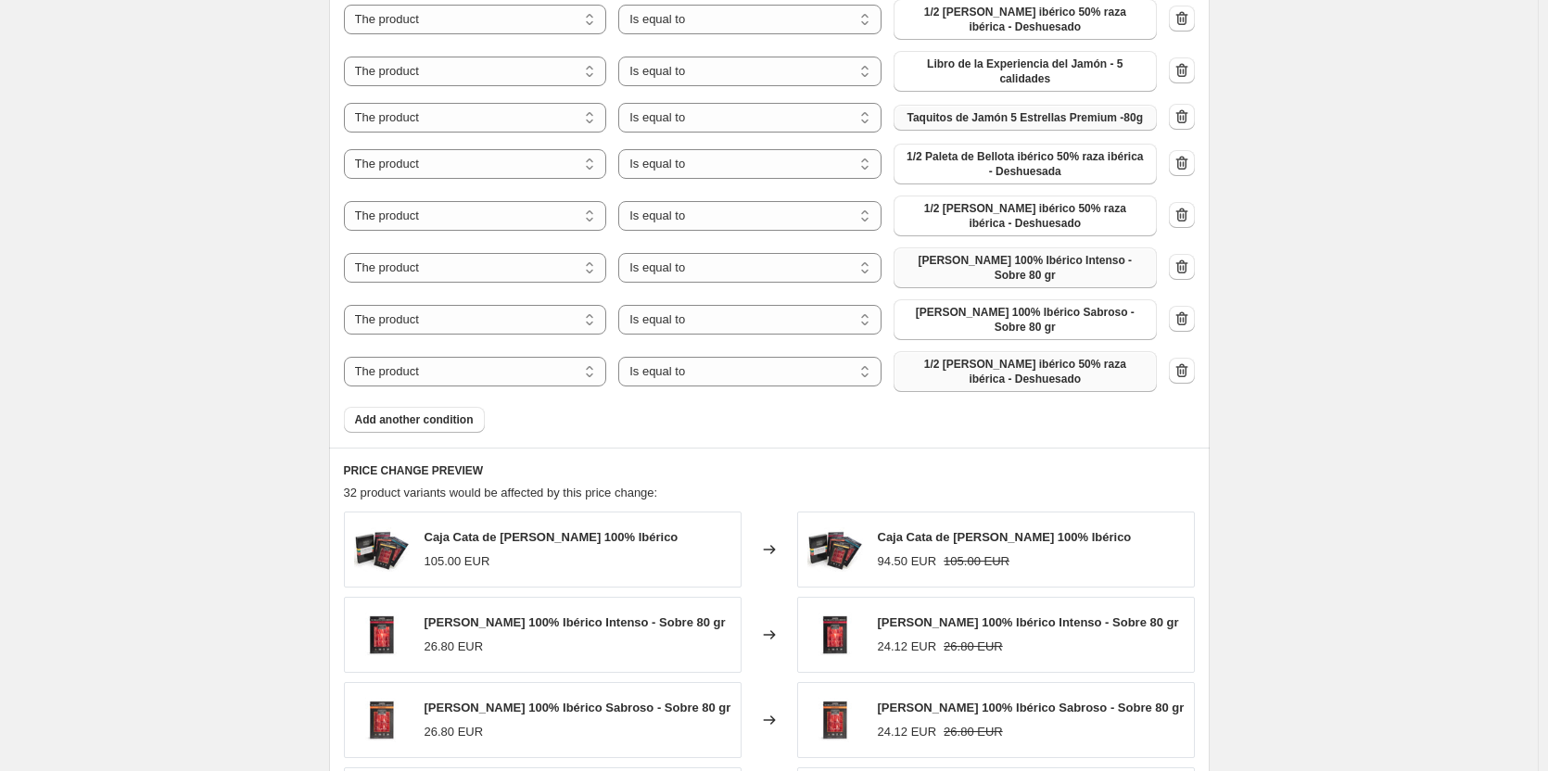
click at [971, 357] on span "1/2 [PERSON_NAME] ibérico 50% raza ibérica - Deshuesado" at bounding box center [1025, 372] width 241 height 30
click at [391, 407] on button "Add another condition" at bounding box center [414, 420] width 141 height 26
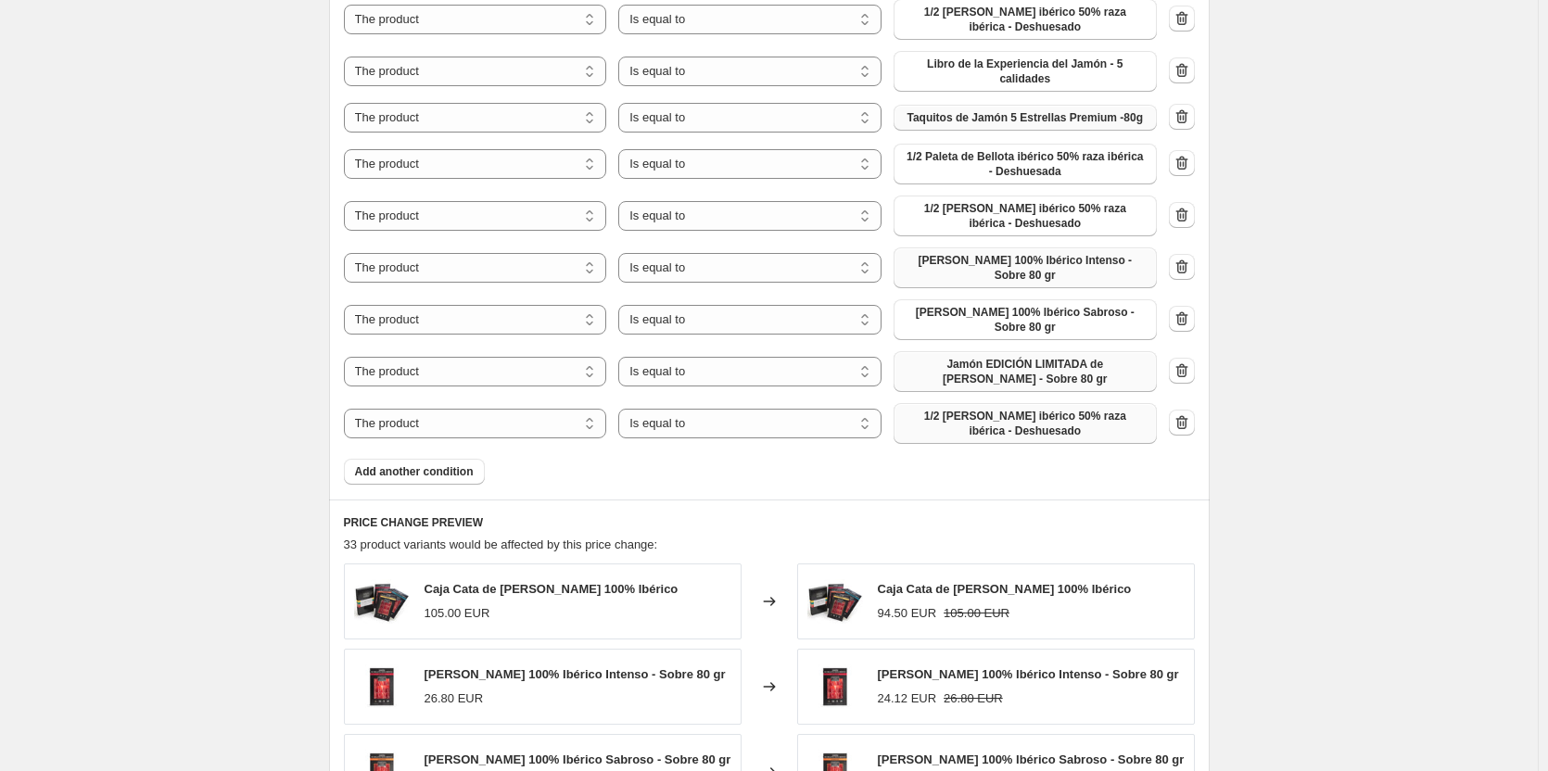
click at [1028, 409] on span "1/2 [PERSON_NAME] ibérico 50% raza ibérica - Deshuesado" at bounding box center [1025, 424] width 241 height 30
click at [460, 464] on span "Add another condition" at bounding box center [414, 471] width 119 height 15
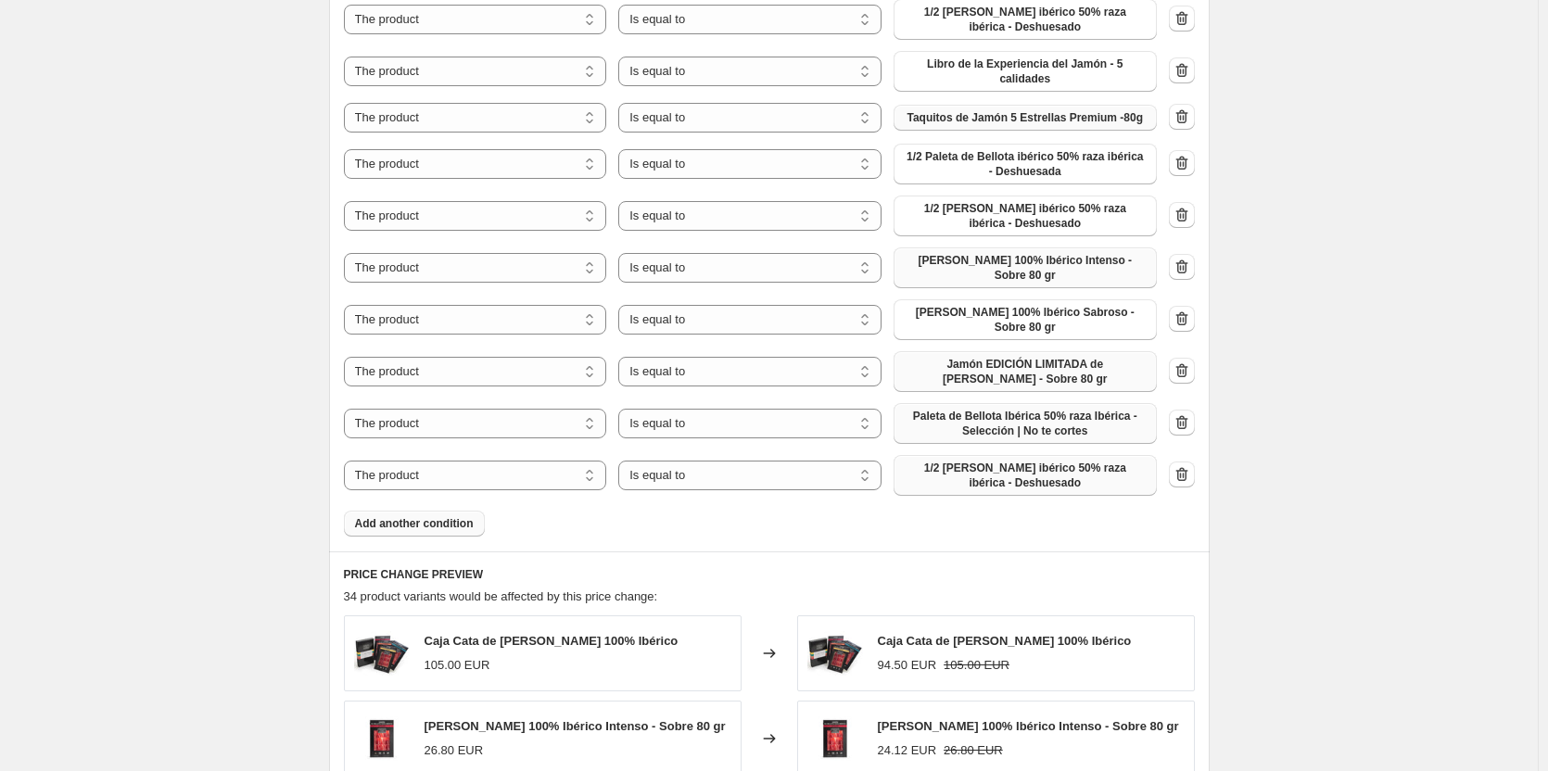
click at [1016, 461] on span "1/2 [PERSON_NAME] ibérico 50% raza ibérica - Deshuesado" at bounding box center [1025, 476] width 241 height 30
click at [432, 516] on span "Add another condition" at bounding box center [414, 523] width 119 height 15
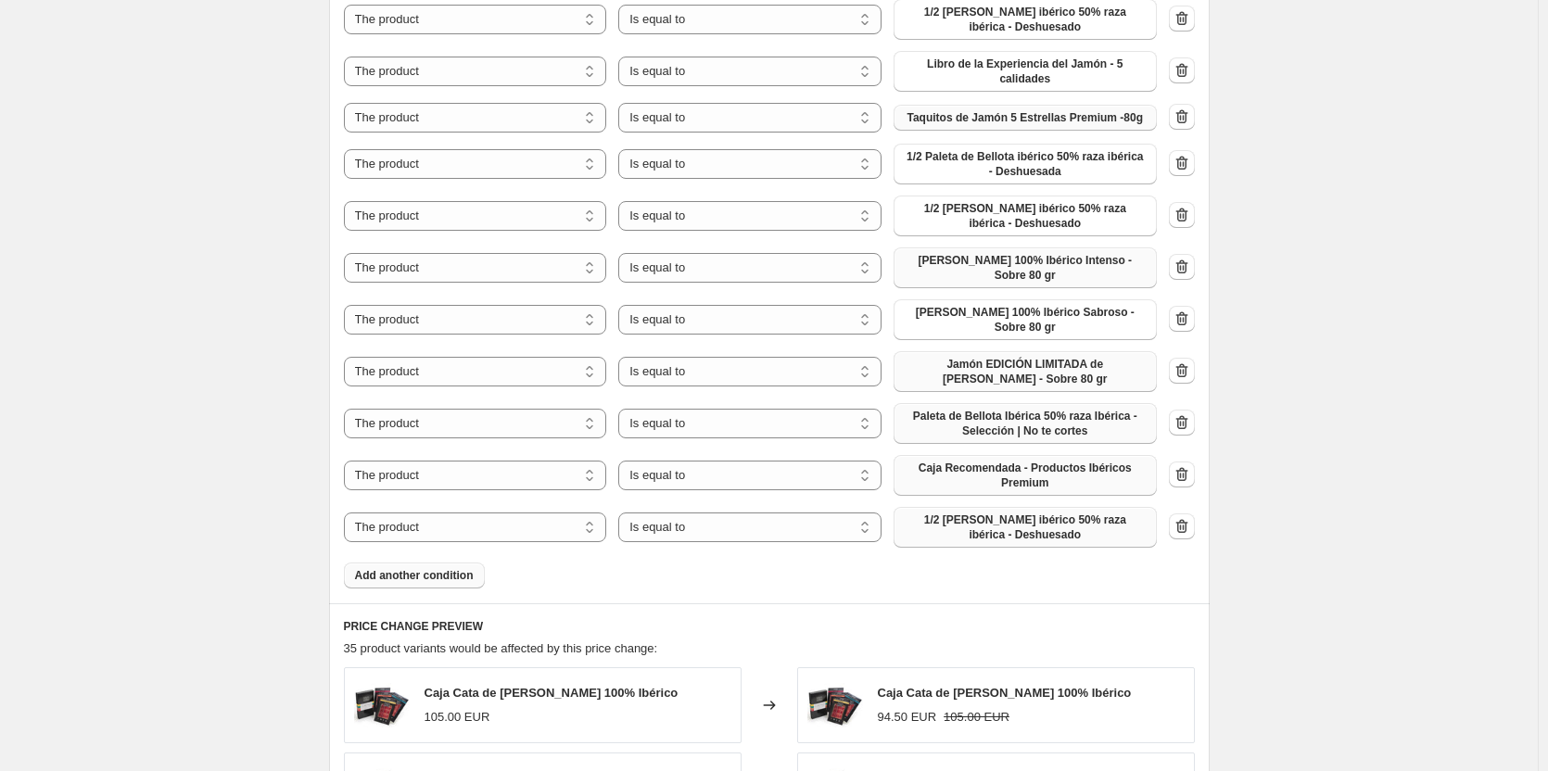
click at [979, 515] on span "1/2 [PERSON_NAME] ibérico 50% raza ibérica - Deshuesado" at bounding box center [1025, 528] width 241 height 30
click at [400, 568] on span "Add another condition" at bounding box center [414, 575] width 119 height 15
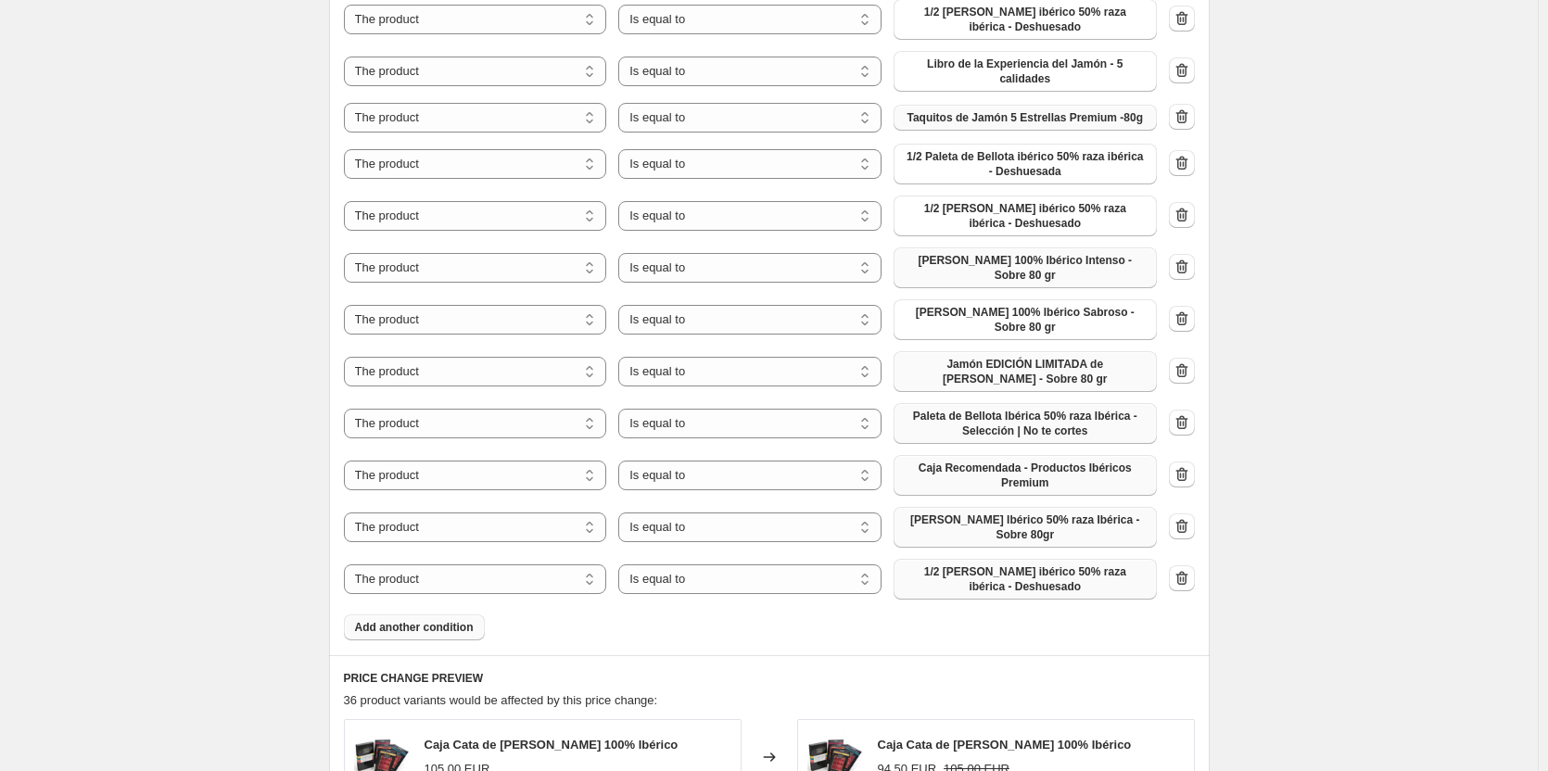
click at [1047, 565] on span "1/2 [PERSON_NAME] ibérico 50% raza ibérica - Deshuesado" at bounding box center [1025, 580] width 241 height 30
click at [414, 620] on span "Add another condition" at bounding box center [414, 627] width 119 height 15
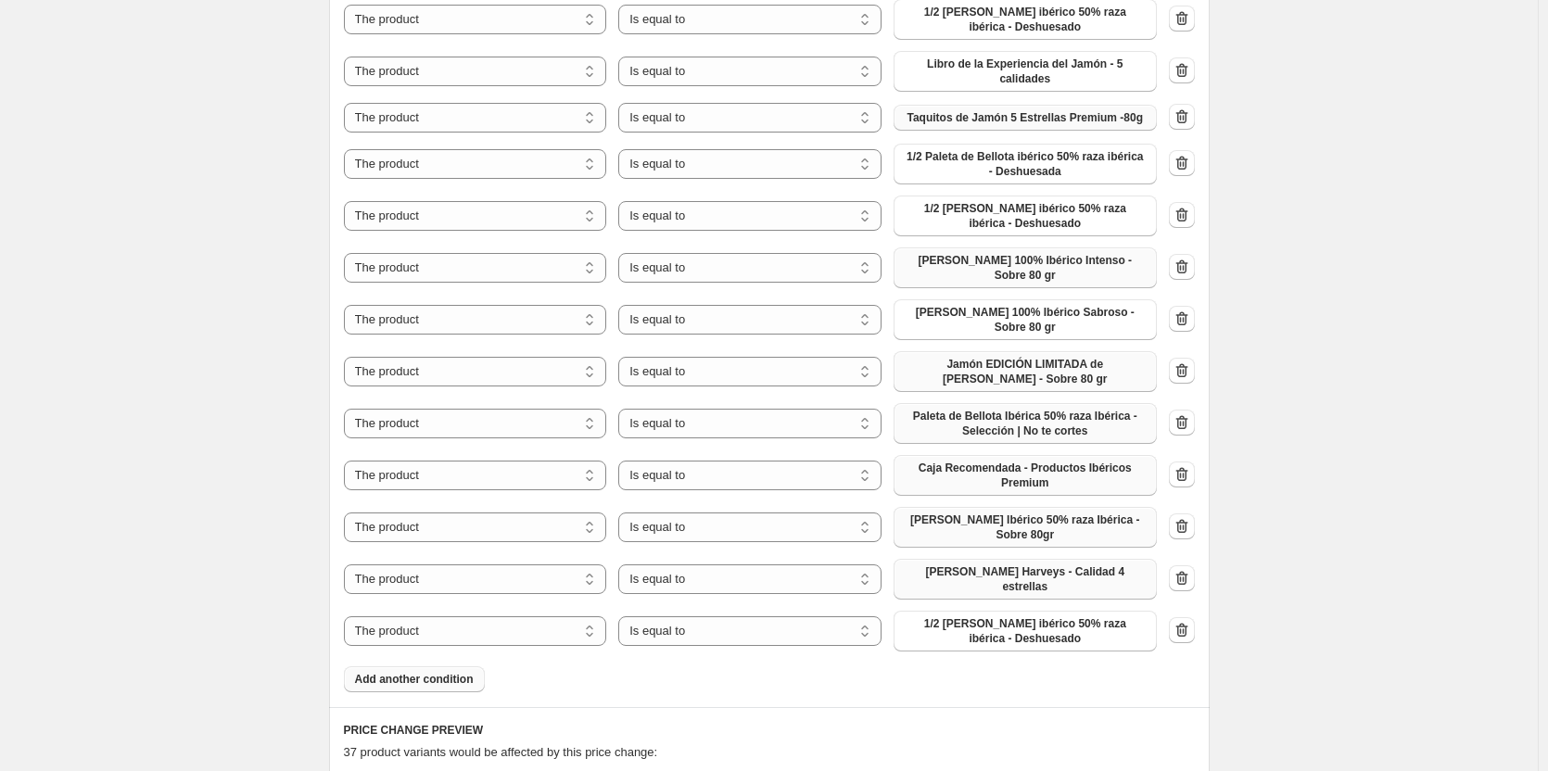
click at [943, 616] on span "1/2 [PERSON_NAME] ibérico 50% raza ibérica - Deshuesado" at bounding box center [1025, 631] width 241 height 30
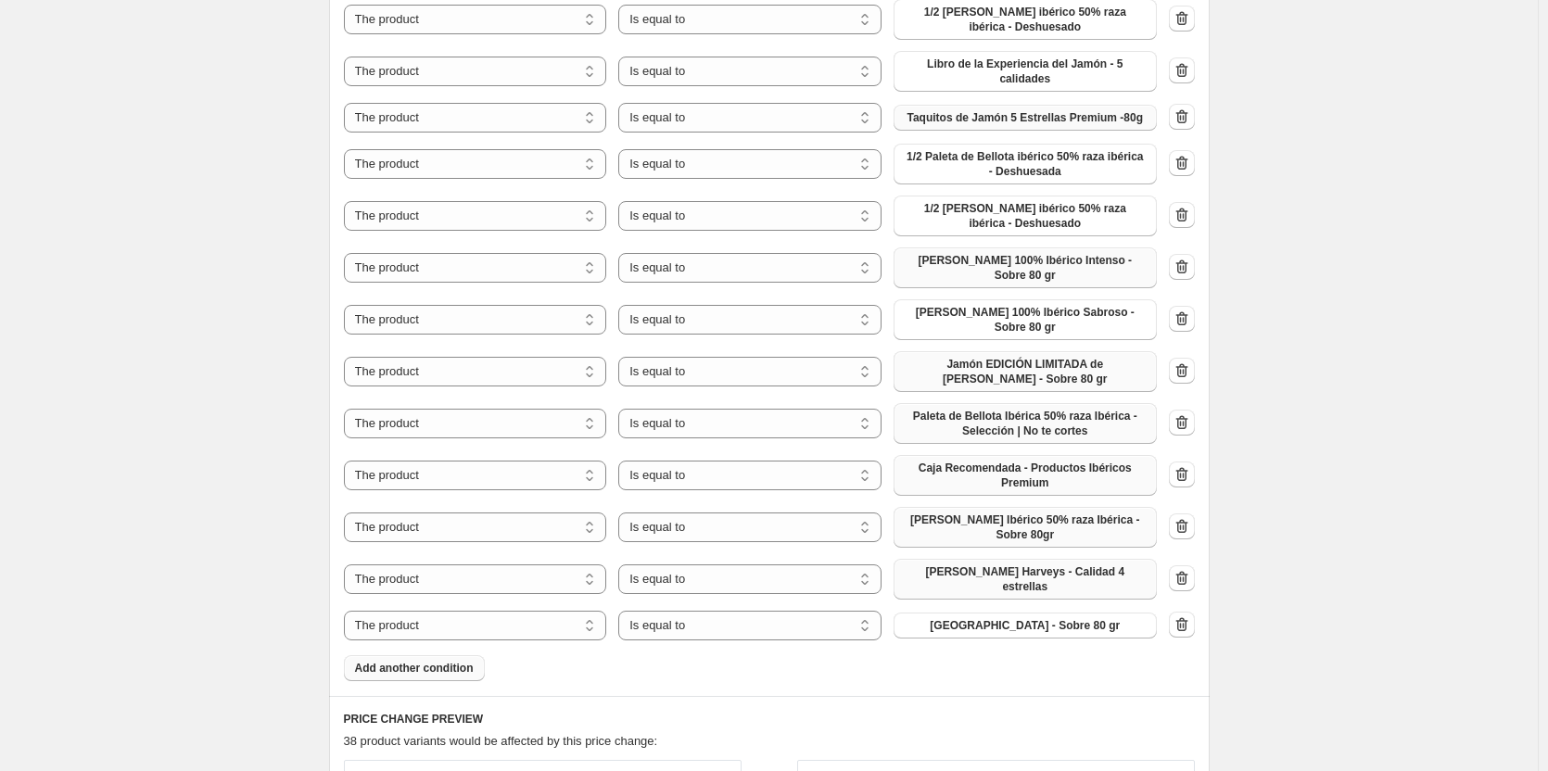
click at [439, 655] on button "Add another condition" at bounding box center [414, 668] width 141 height 26
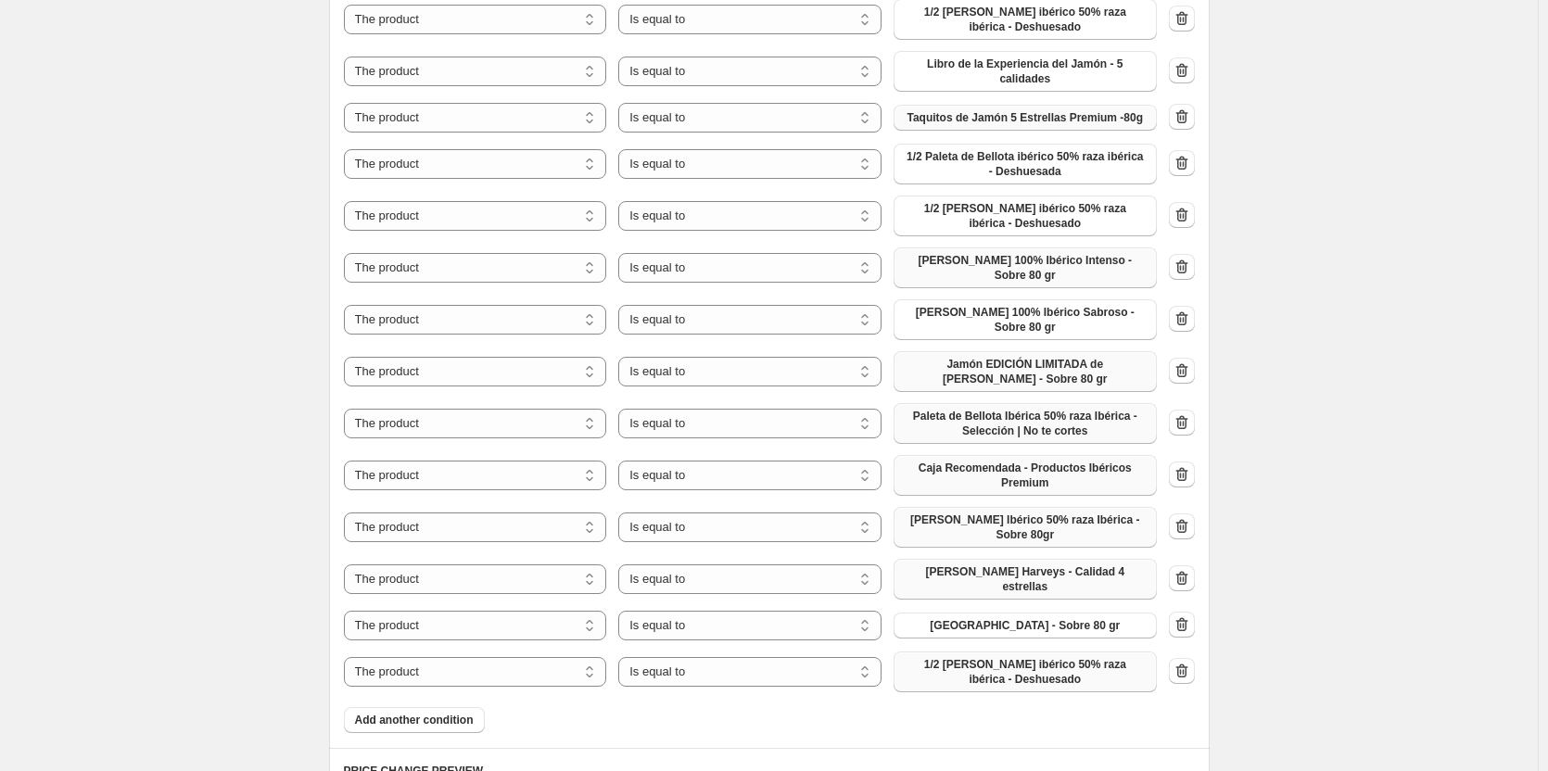
click at [1015, 657] on span "1/2 [PERSON_NAME] ibérico 50% raza ibérica - Deshuesado" at bounding box center [1025, 672] width 241 height 30
click at [392, 713] on span "Add another condition" at bounding box center [414, 720] width 119 height 15
click at [995, 709] on span "1/2 [PERSON_NAME] ibérico 50% raza ibérica - Deshuesado" at bounding box center [1025, 724] width 241 height 30
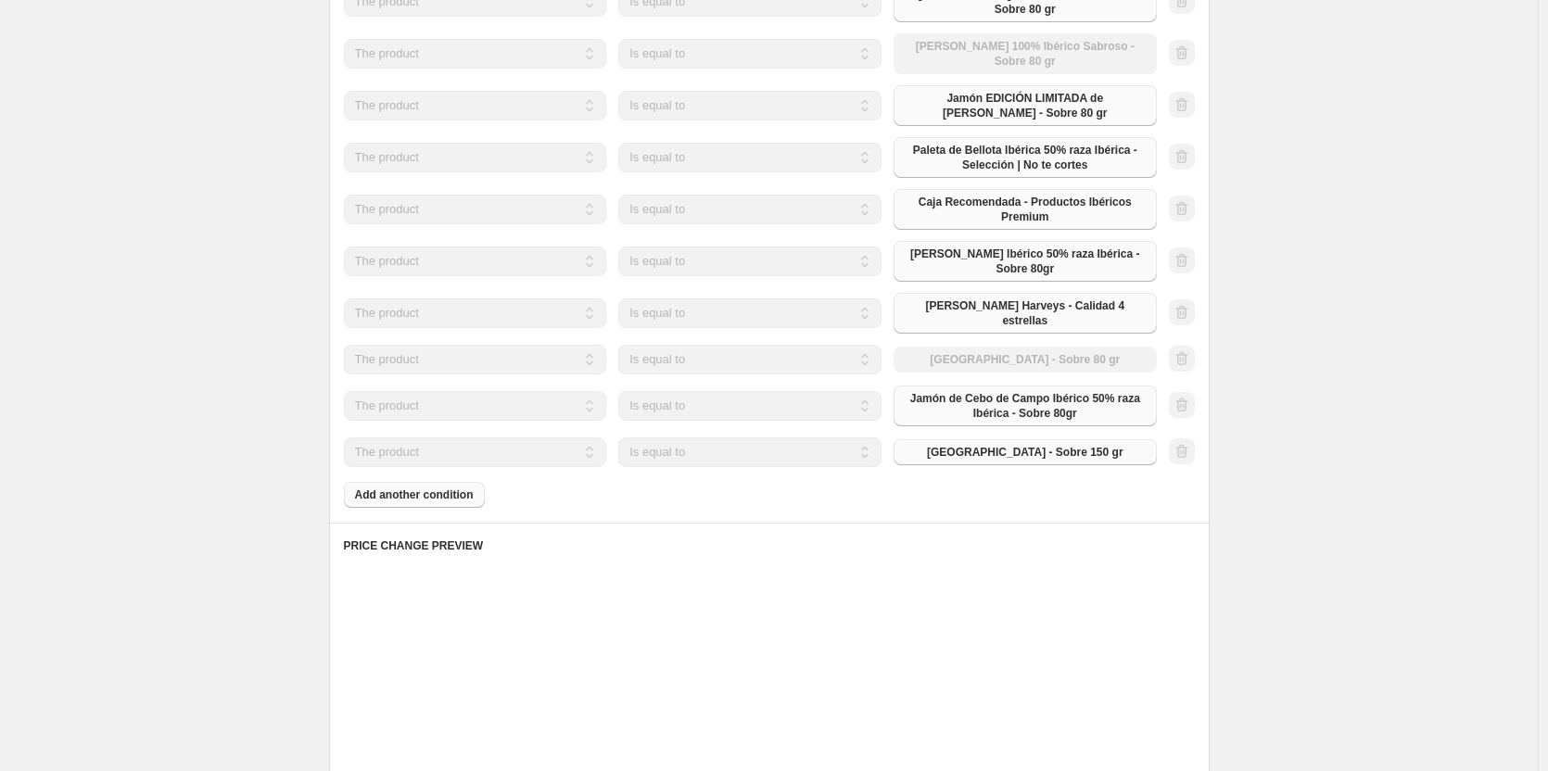
scroll to position [2503, 0]
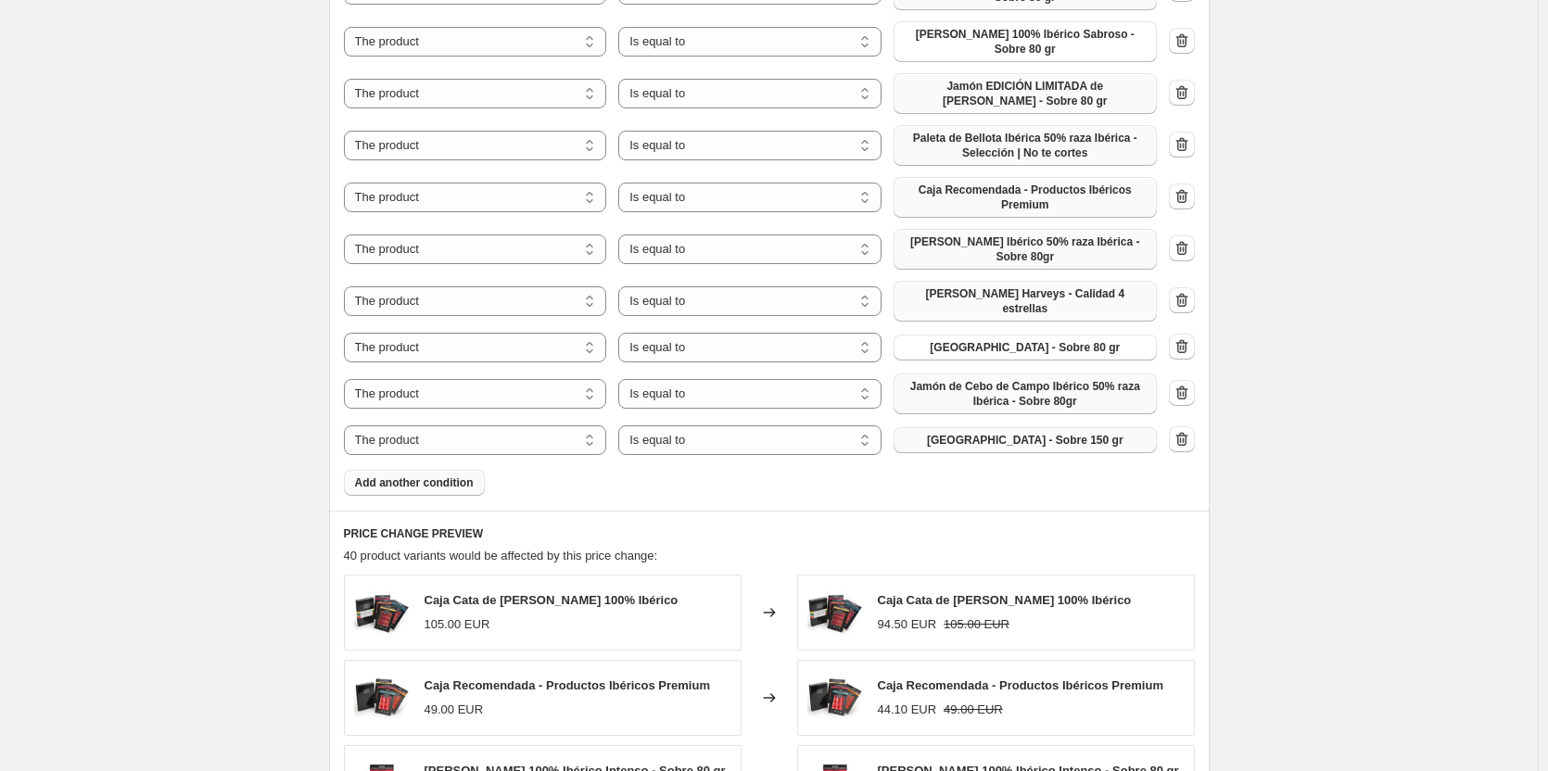
click at [443, 476] on span "Add another condition" at bounding box center [414, 483] width 119 height 15
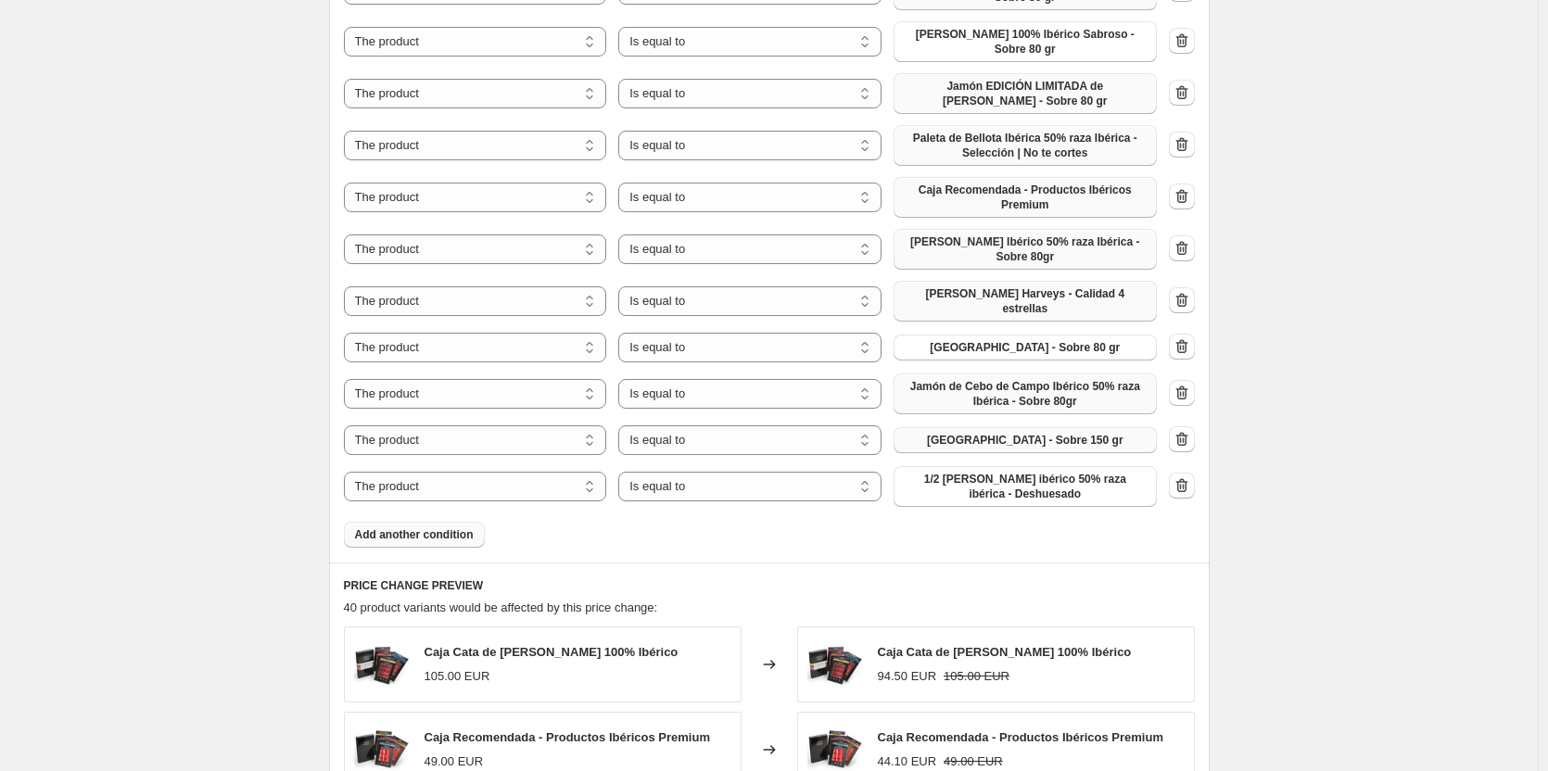
click at [400, 527] on span "Add another condition" at bounding box center [414, 534] width 119 height 15
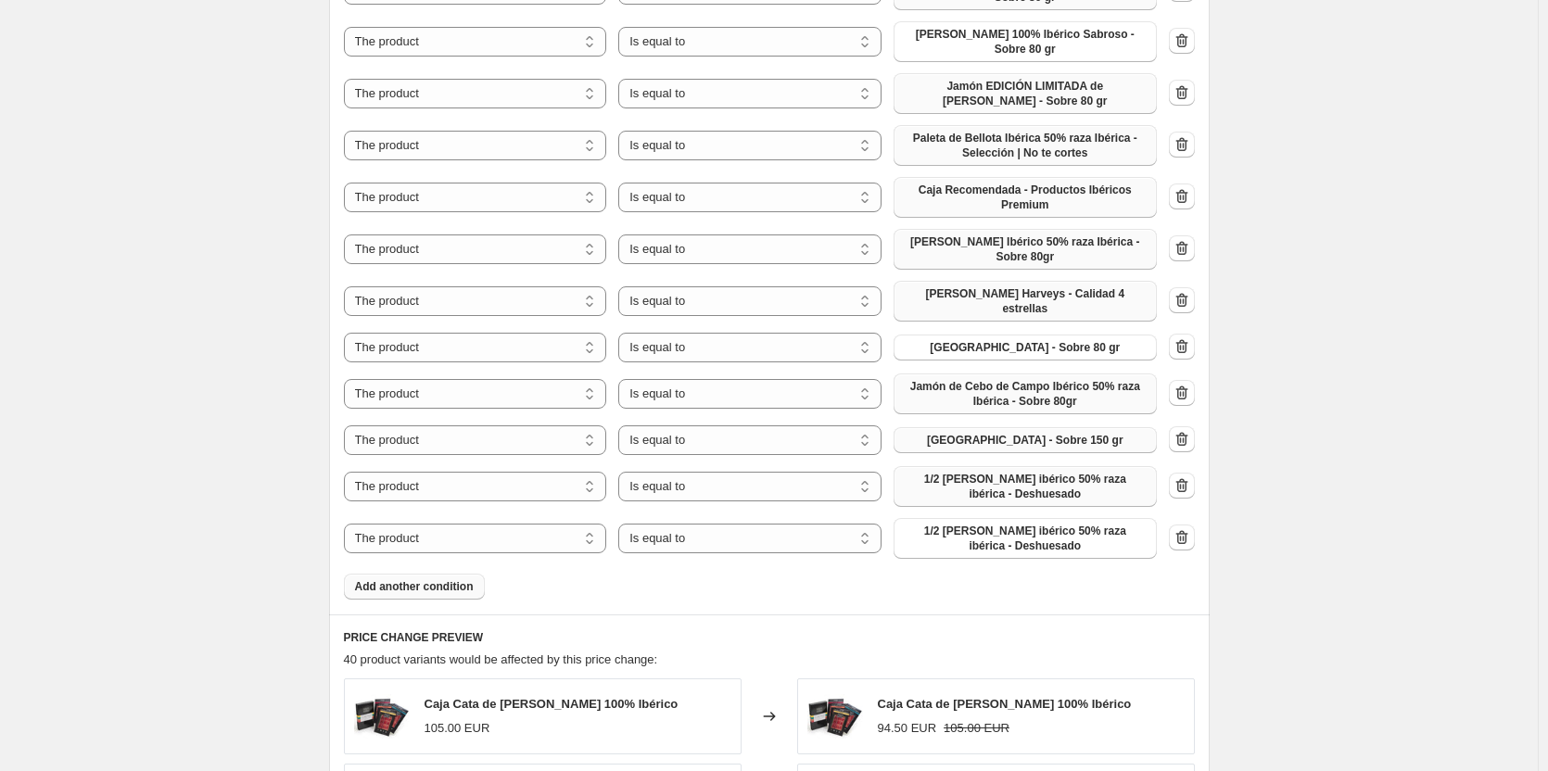
click at [1044, 472] on span "1/2 [PERSON_NAME] ibérico 50% raza ibérica - Deshuesado" at bounding box center [1025, 487] width 241 height 30
click at [463, 579] on span "Add another condition" at bounding box center [414, 586] width 119 height 15
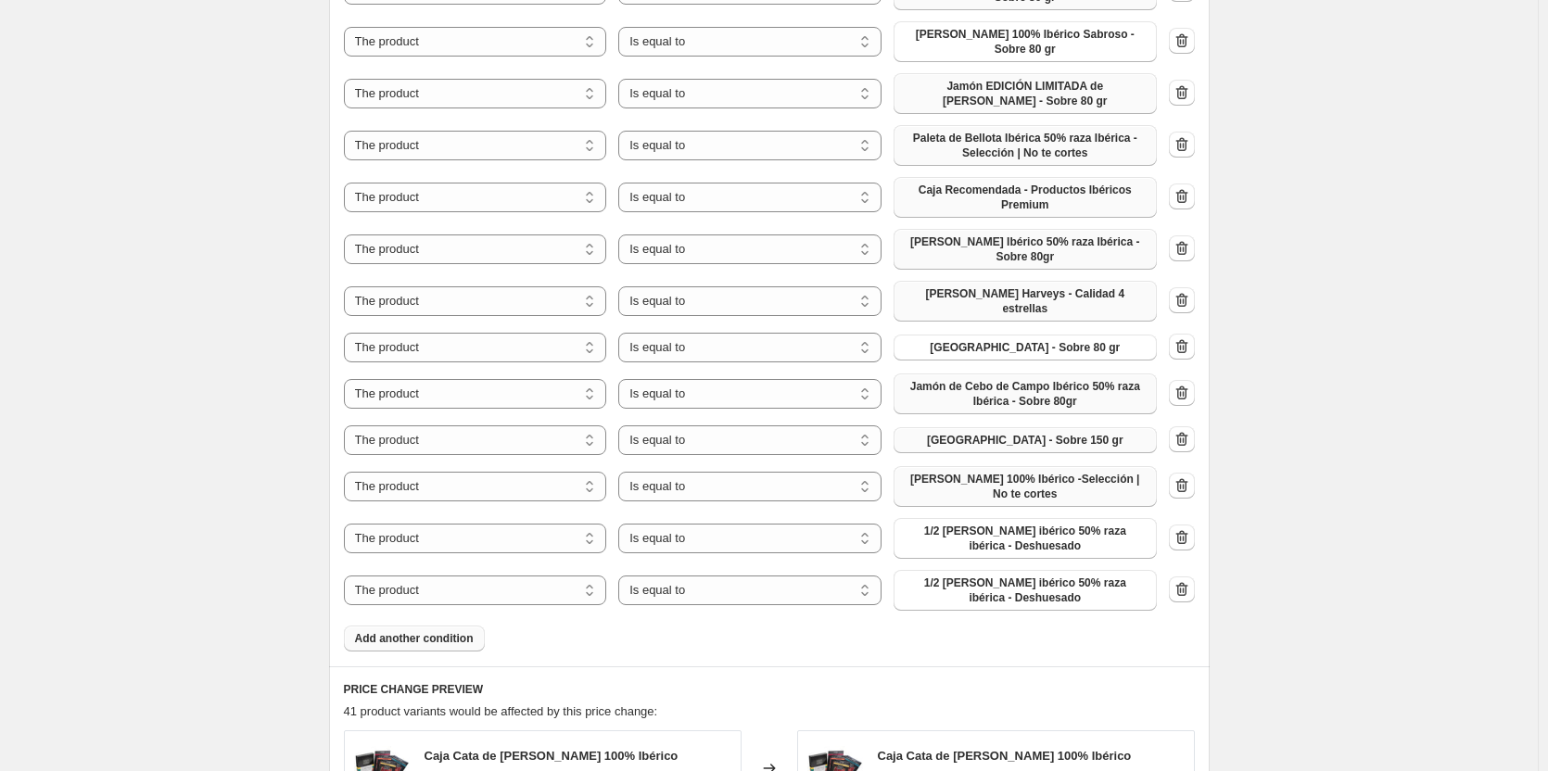
click at [996, 576] on span "1/2 [PERSON_NAME] ibérico 50% raza ibérica - Deshuesado" at bounding box center [1025, 591] width 241 height 30
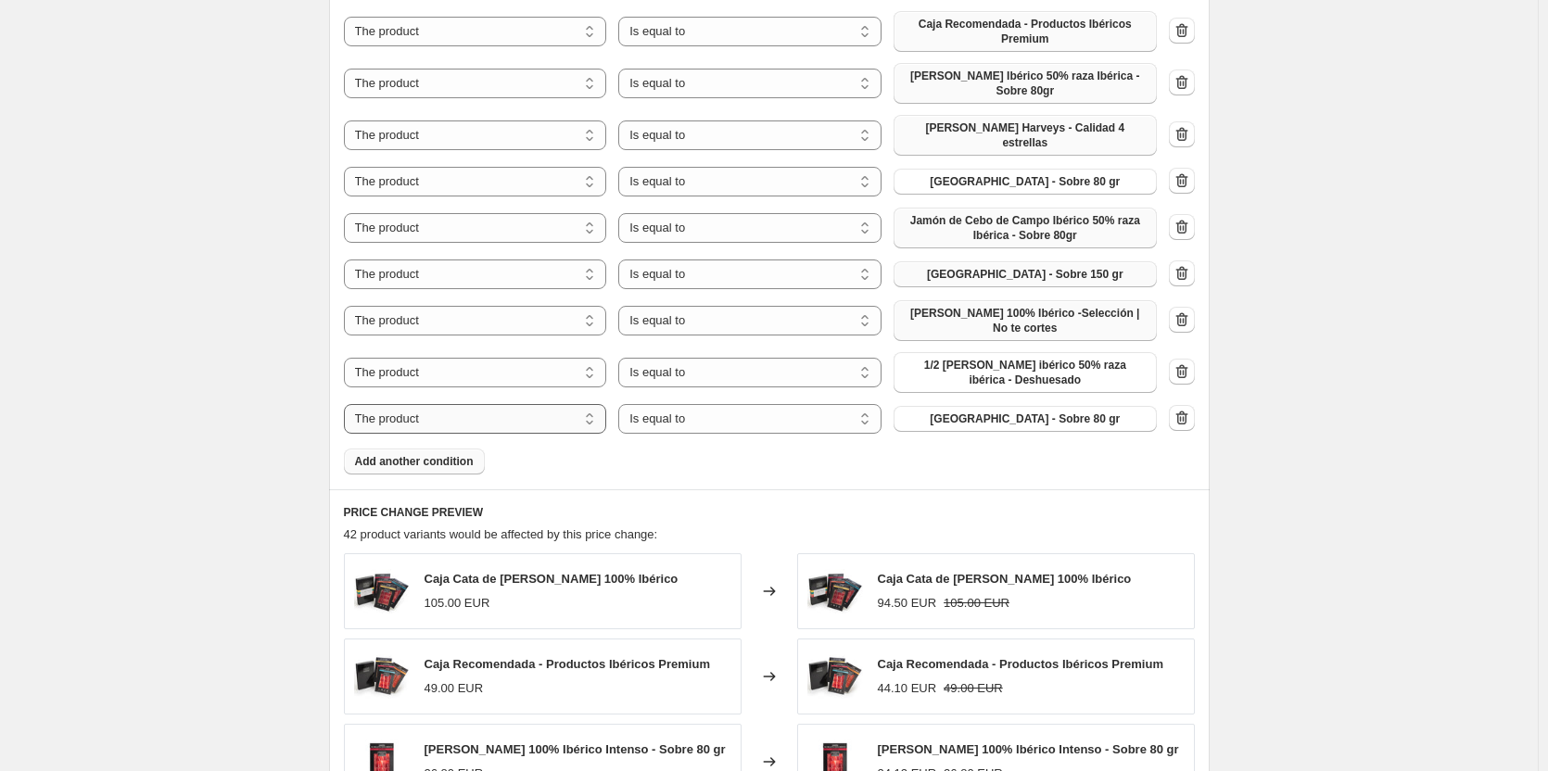
scroll to position [2688, 0]
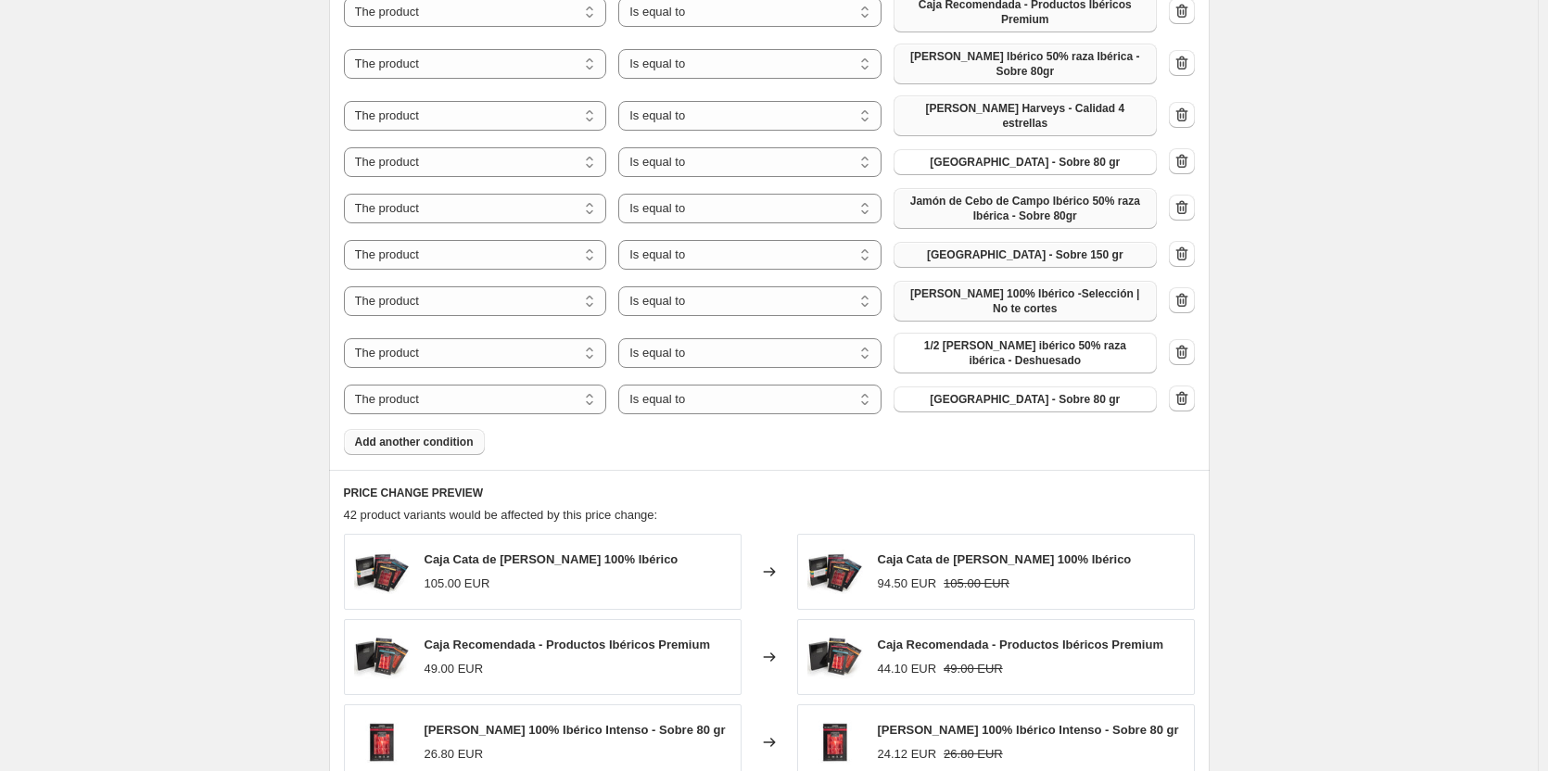
click at [382, 429] on button "Add another condition" at bounding box center [414, 442] width 141 height 26
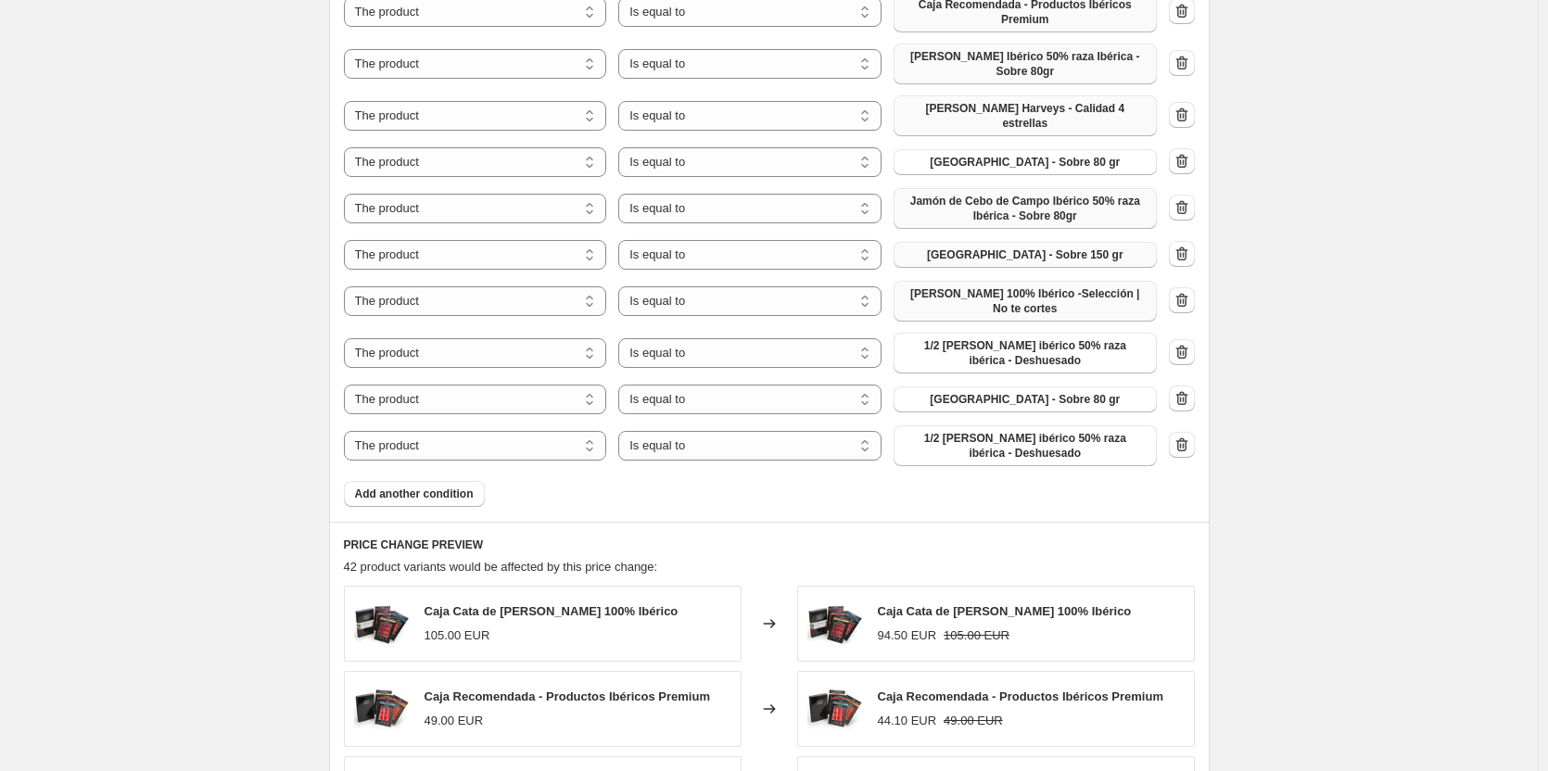
click at [1022, 431] on span "1/2 [PERSON_NAME] ibérico 50% raza ibérica - Deshuesado" at bounding box center [1025, 446] width 241 height 30
click at [444, 487] on span "Add another condition" at bounding box center [414, 494] width 119 height 15
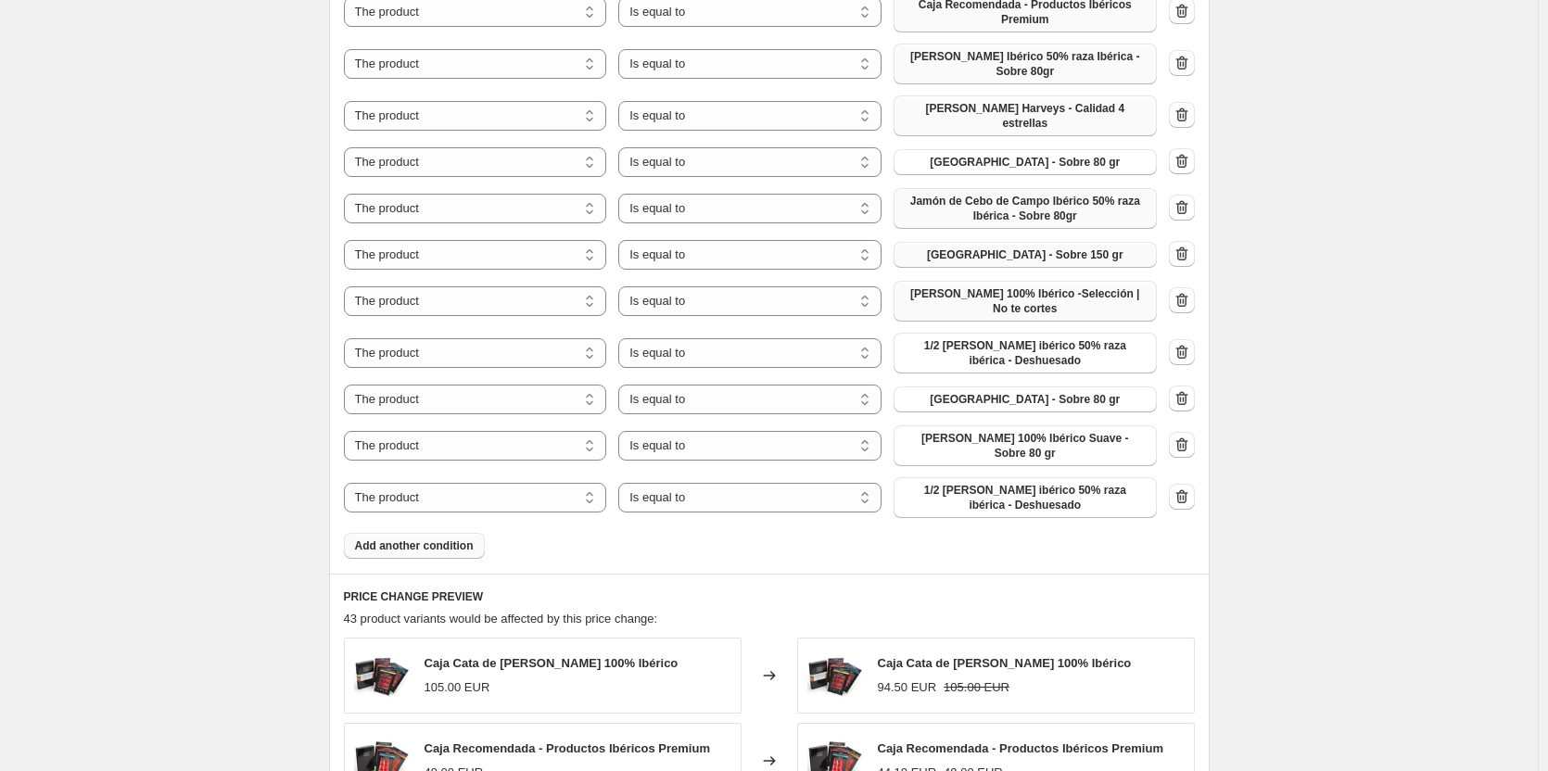
click at [437, 539] on span "Add another condition" at bounding box center [414, 546] width 119 height 15
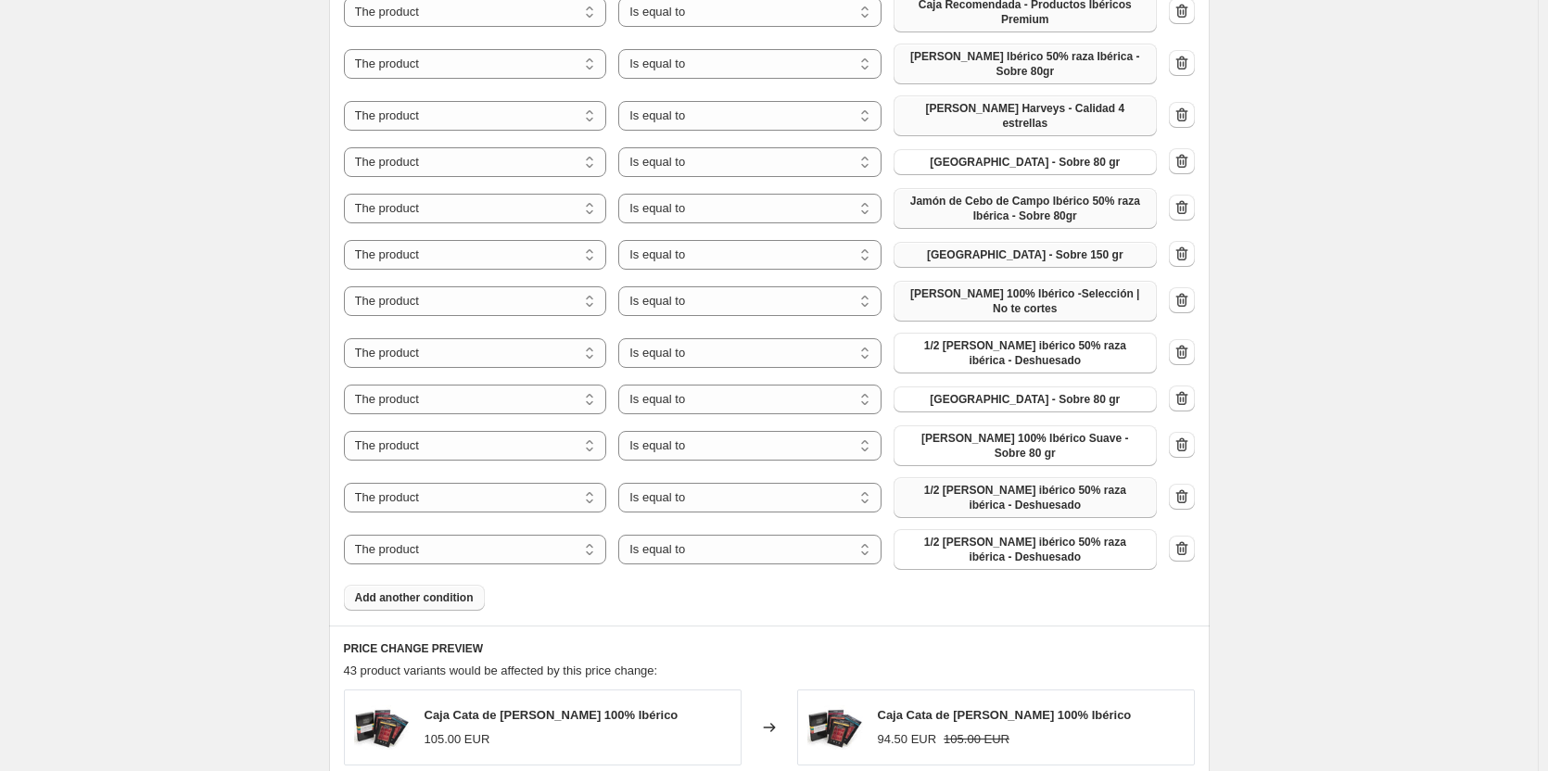
click at [1056, 483] on span "1/2 [PERSON_NAME] ibérico 50% raza ibérica - Deshuesado" at bounding box center [1025, 498] width 241 height 30
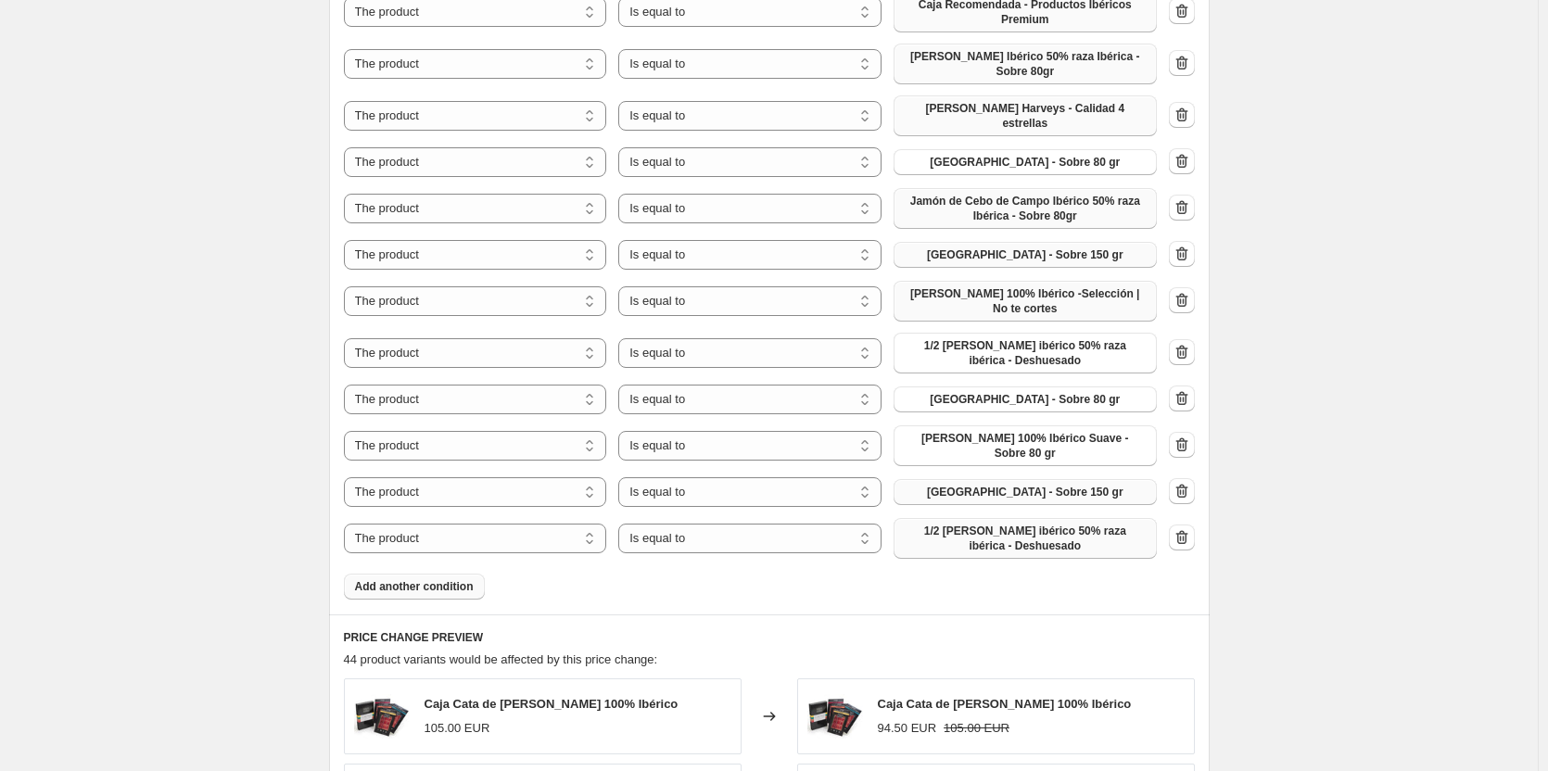
click at [996, 524] on span "1/2 [PERSON_NAME] ibérico 50% raza ibérica - Deshuesado" at bounding box center [1025, 539] width 241 height 30
click at [372, 579] on span "Add another condition" at bounding box center [414, 586] width 119 height 15
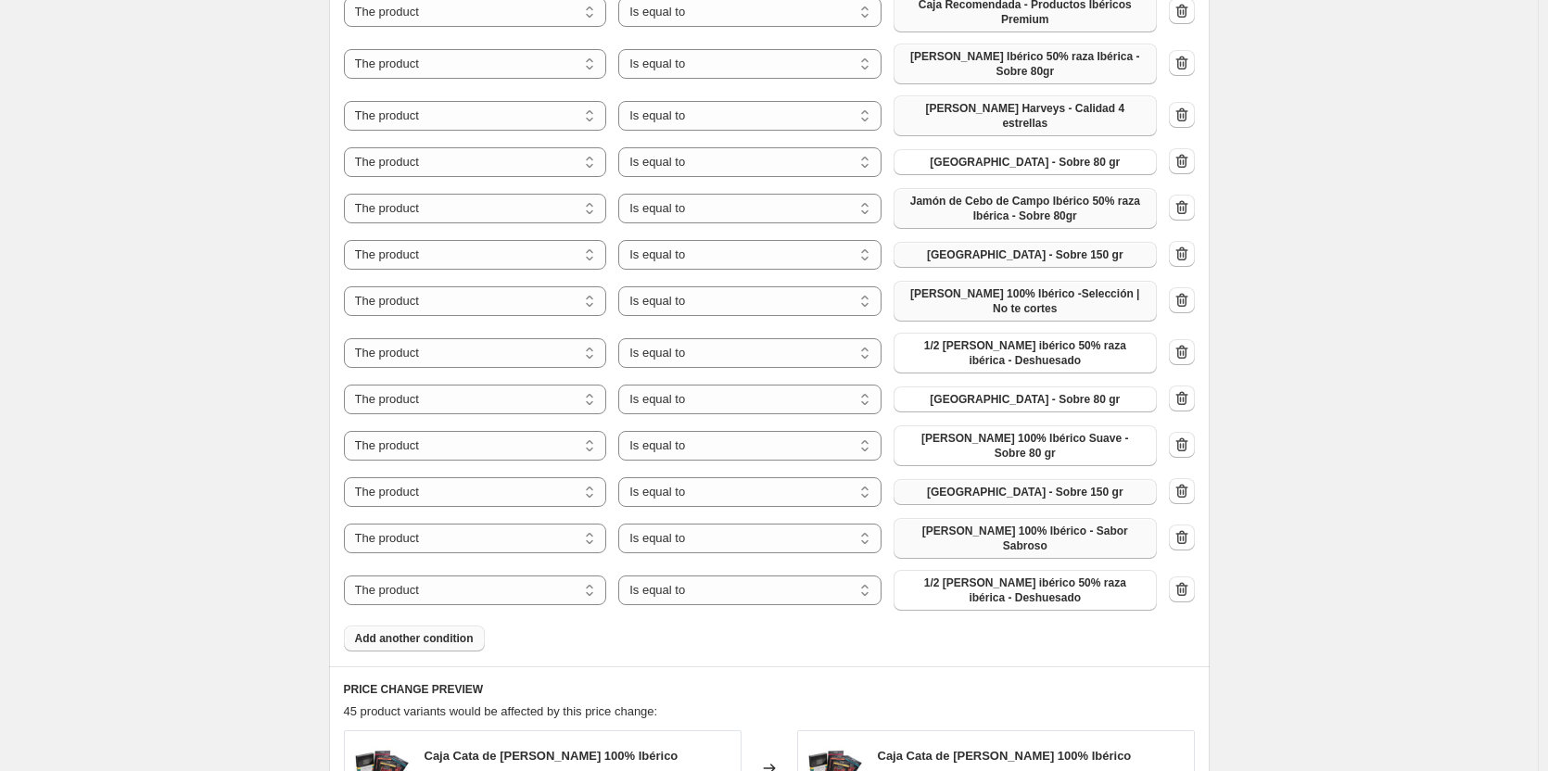
click at [1026, 576] on span "1/2 [PERSON_NAME] ibérico 50% raza ibérica - Deshuesado" at bounding box center [1025, 591] width 241 height 30
click at [422, 631] on span "Add another condition" at bounding box center [414, 638] width 119 height 15
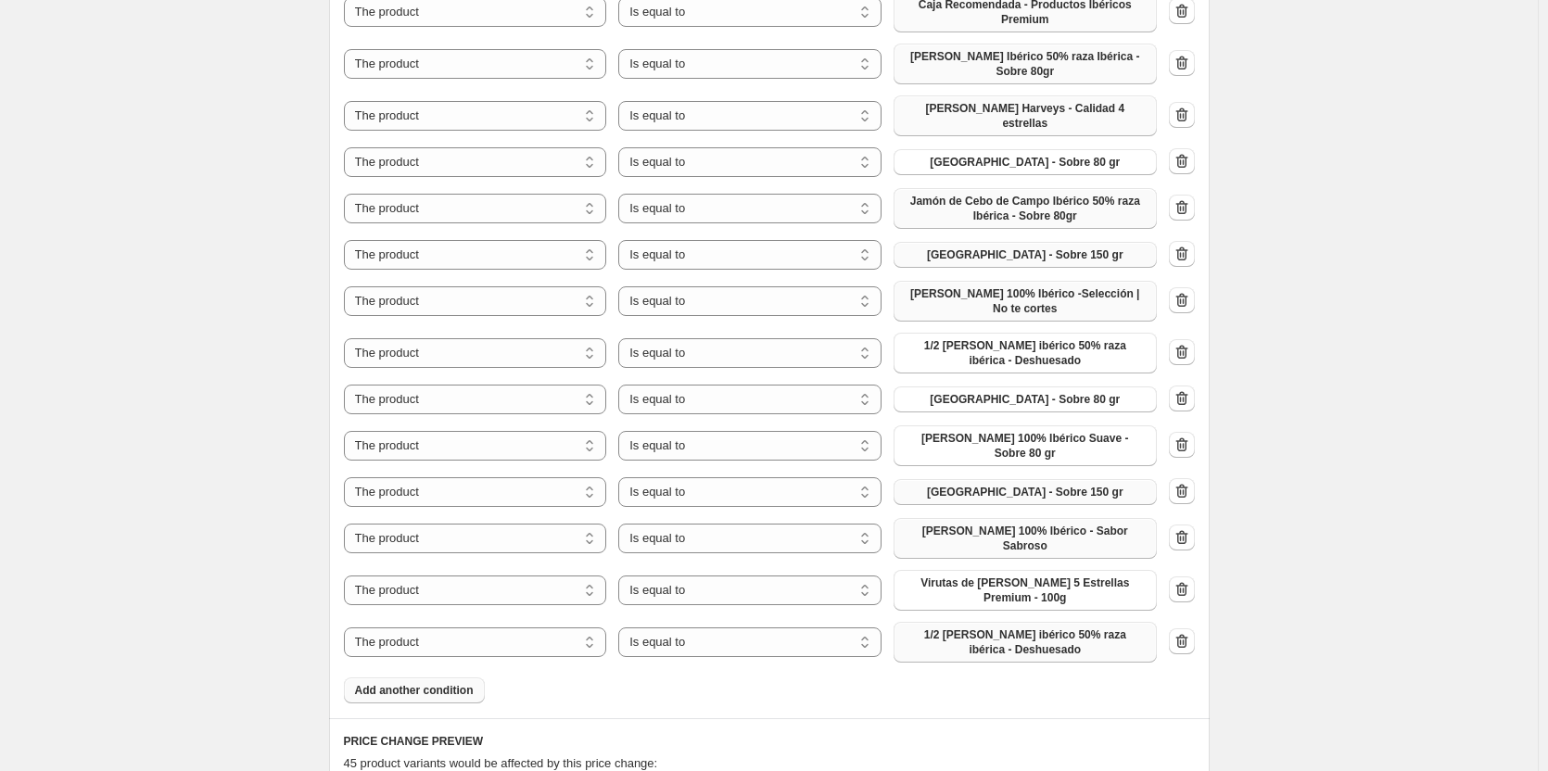
click at [1090, 628] on span "1/2 [PERSON_NAME] ibérico 50% raza ibérica - Deshuesado" at bounding box center [1025, 643] width 241 height 30
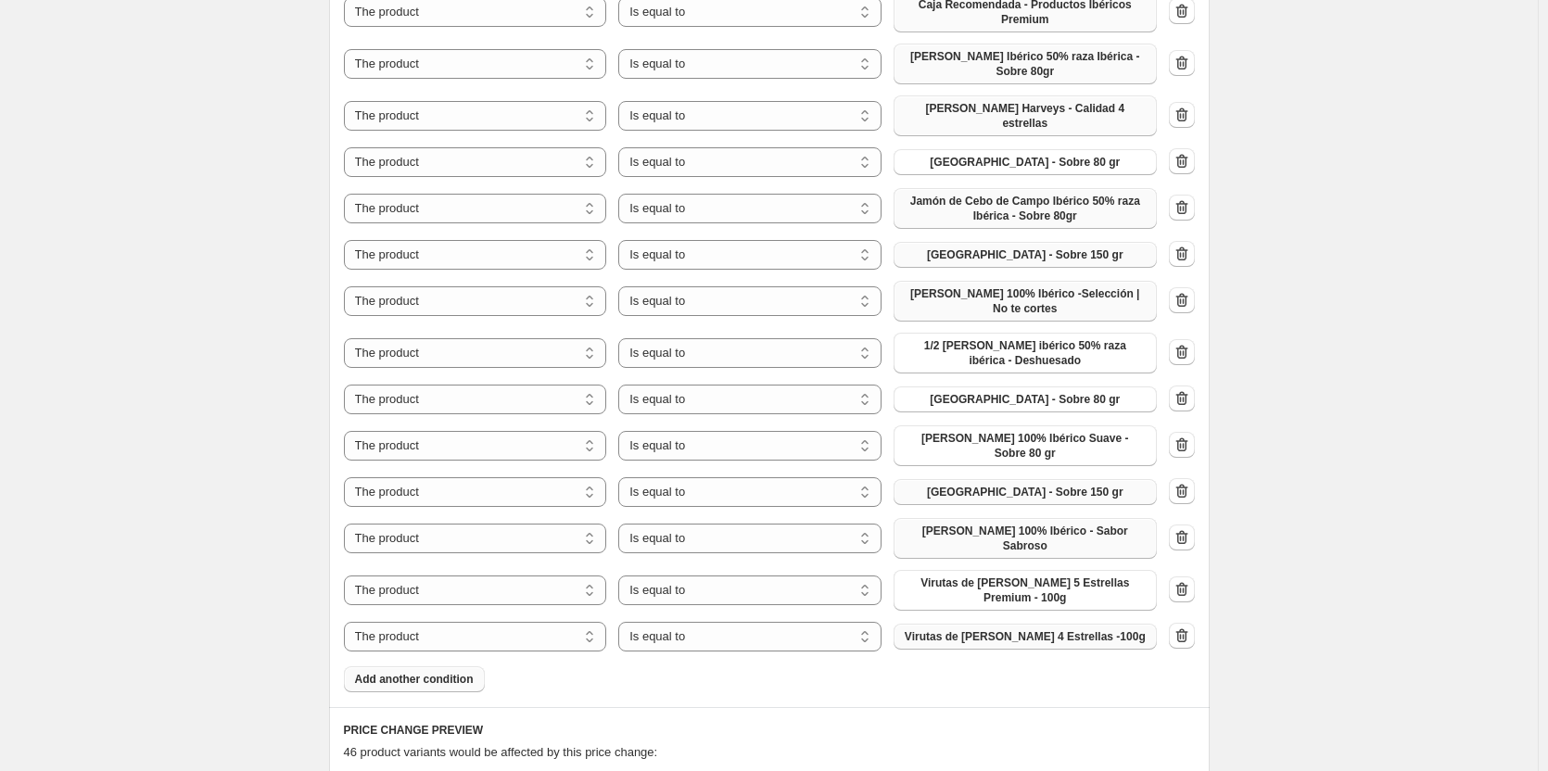
click at [440, 667] on button "Add another condition" at bounding box center [414, 680] width 141 height 26
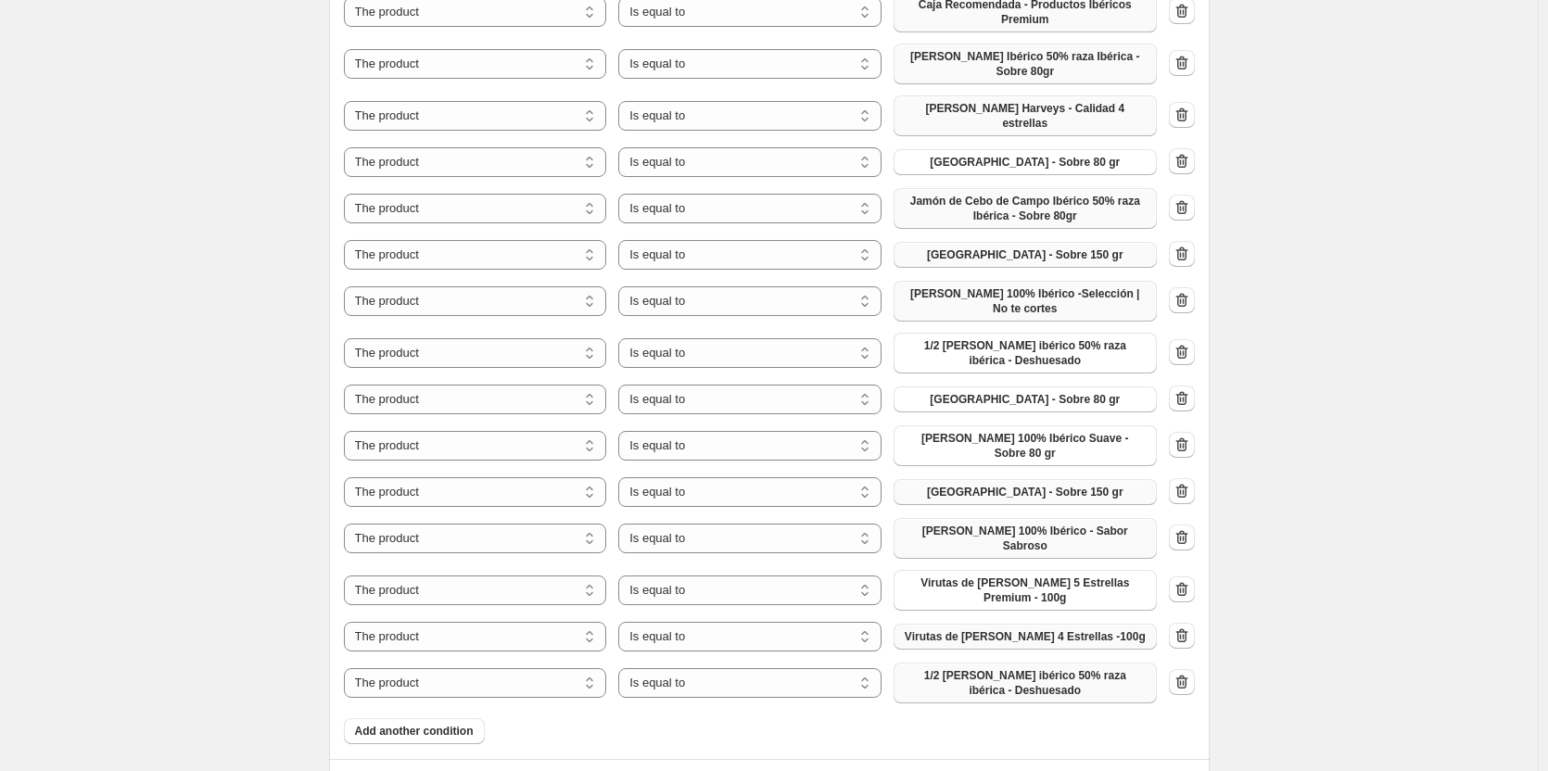
click at [1050, 668] on span "1/2 [PERSON_NAME] ibérico 50% raza ibérica - Deshuesado" at bounding box center [1025, 683] width 241 height 30
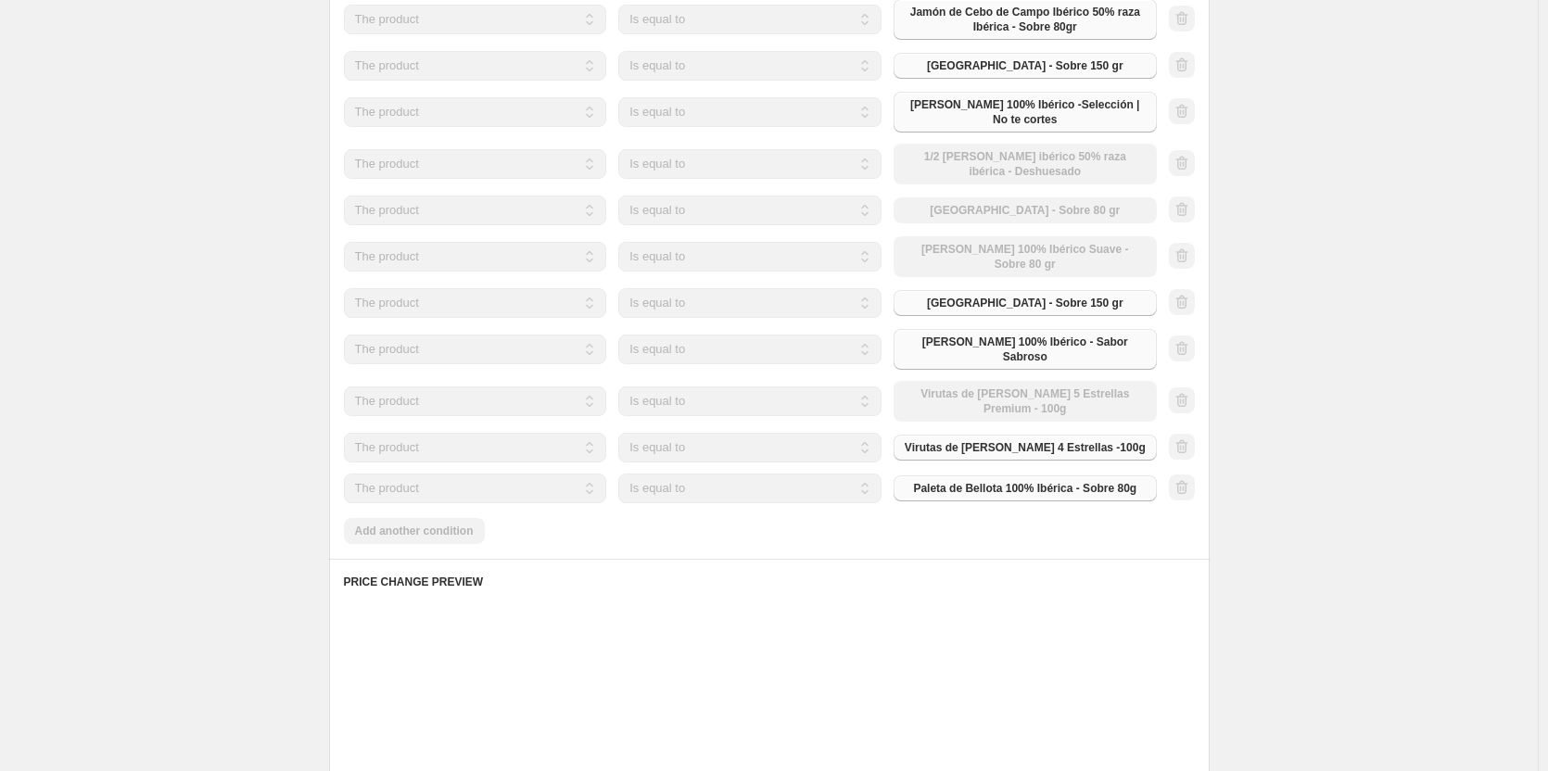
scroll to position [2967, 0]
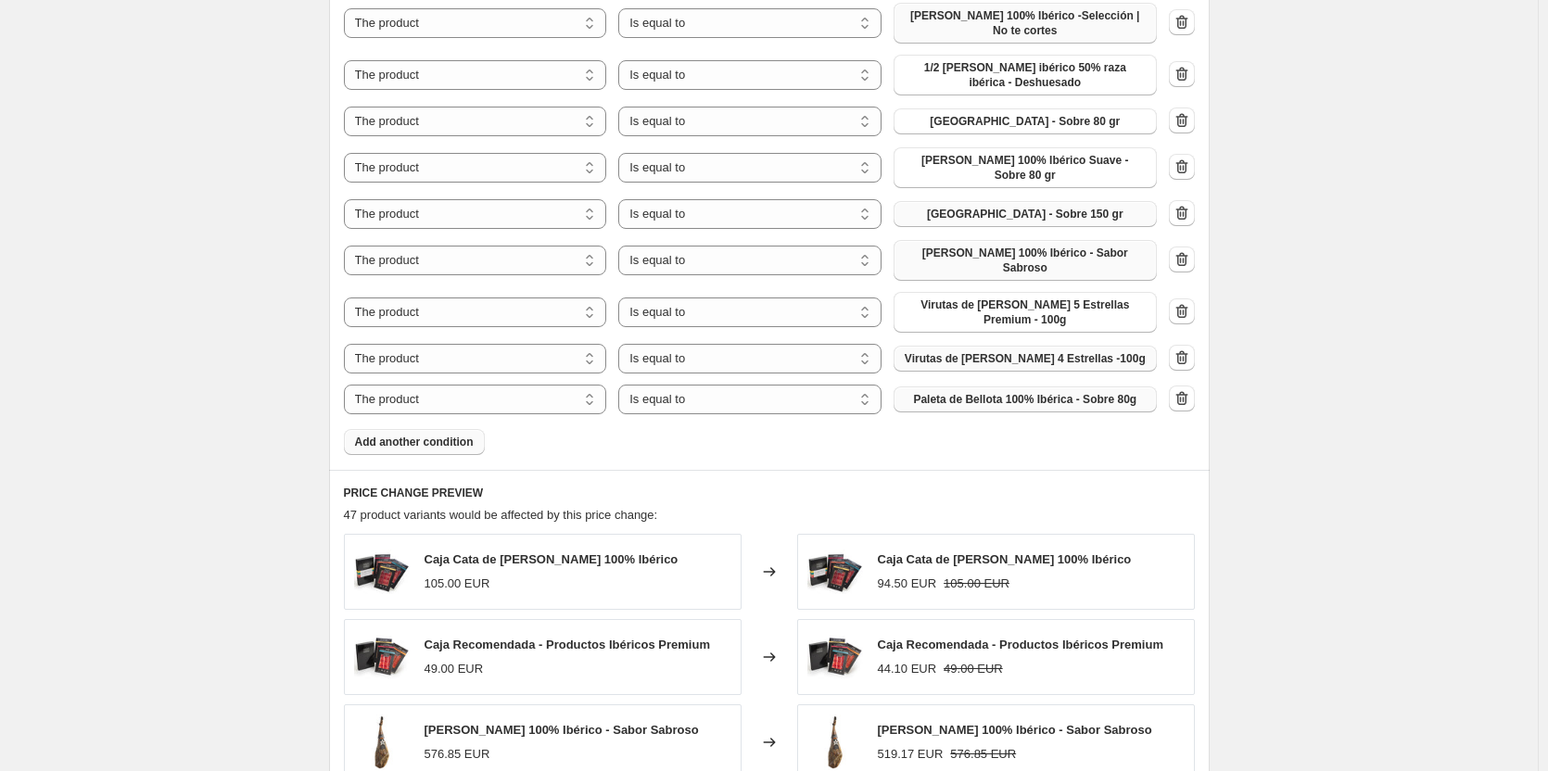
click at [435, 429] on button "Add another condition" at bounding box center [414, 442] width 141 height 26
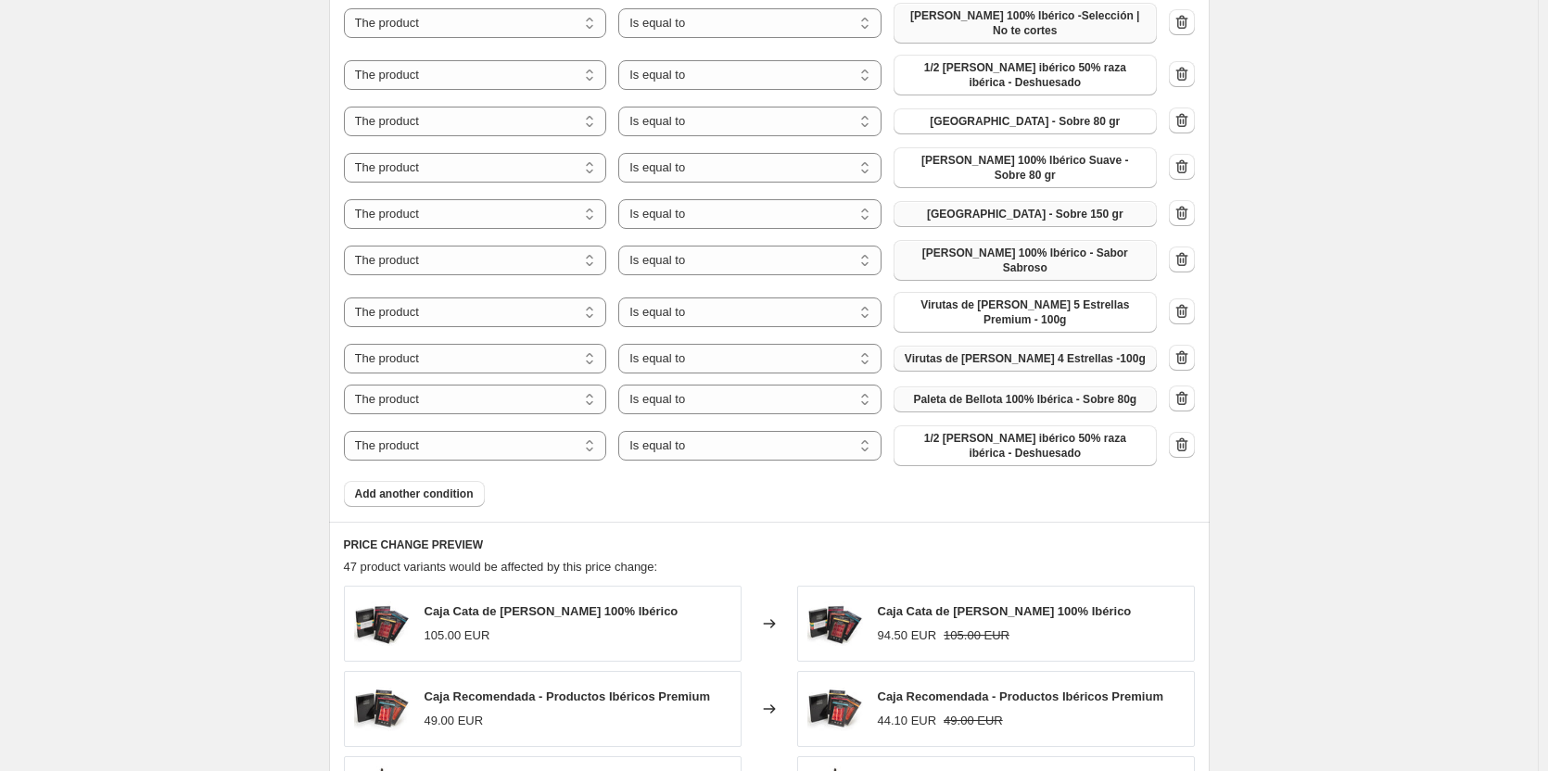
click at [1009, 431] on span "1/2 [PERSON_NAME] ibérico 50% raza ibérica - Deshuesado" at bounding box center [1025, 446] width 241 height 30
click at [462, 487] on span "Add another condition" at bounding box center [414, 494] width 119 height 15
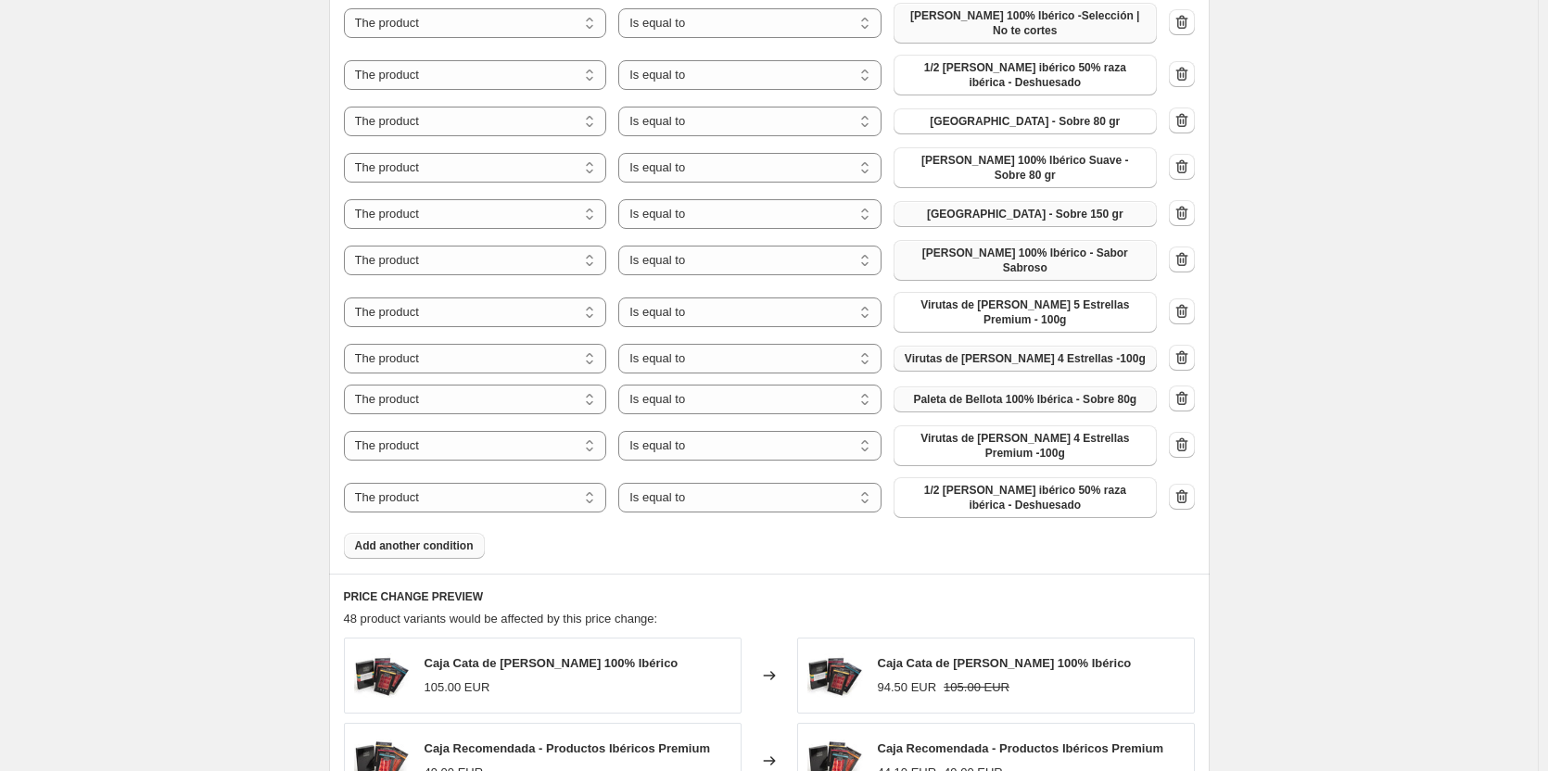
click at [1023, 483] on span "1/2 [PERSON_NAME] ibérico 50% raza ibérica - Deshuesado" at bounding box center [1025, 498] width 241 height 30
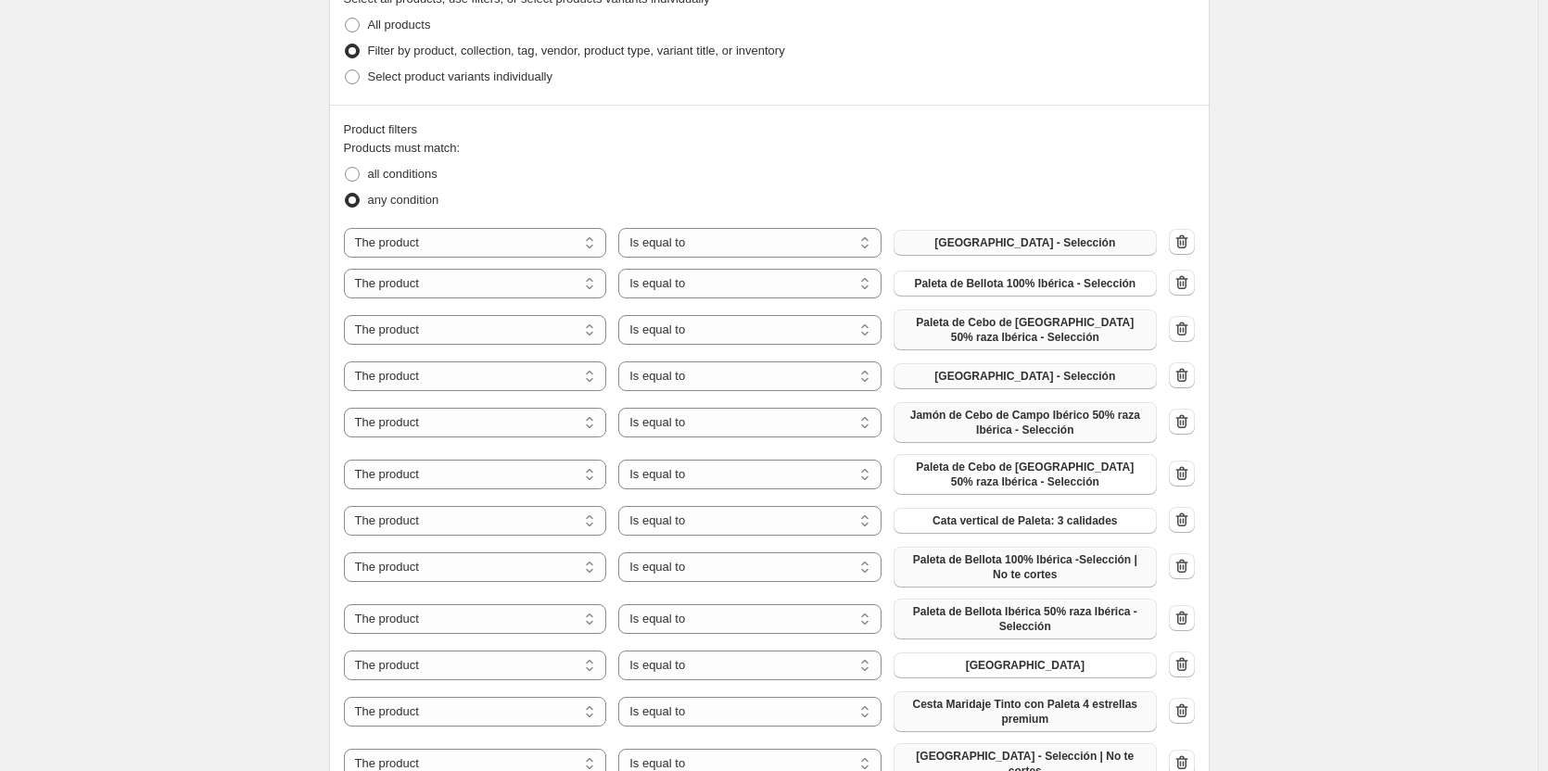
scroll to position [649, 0]
